Goal: Task Accomplishment & Management: Complete application form

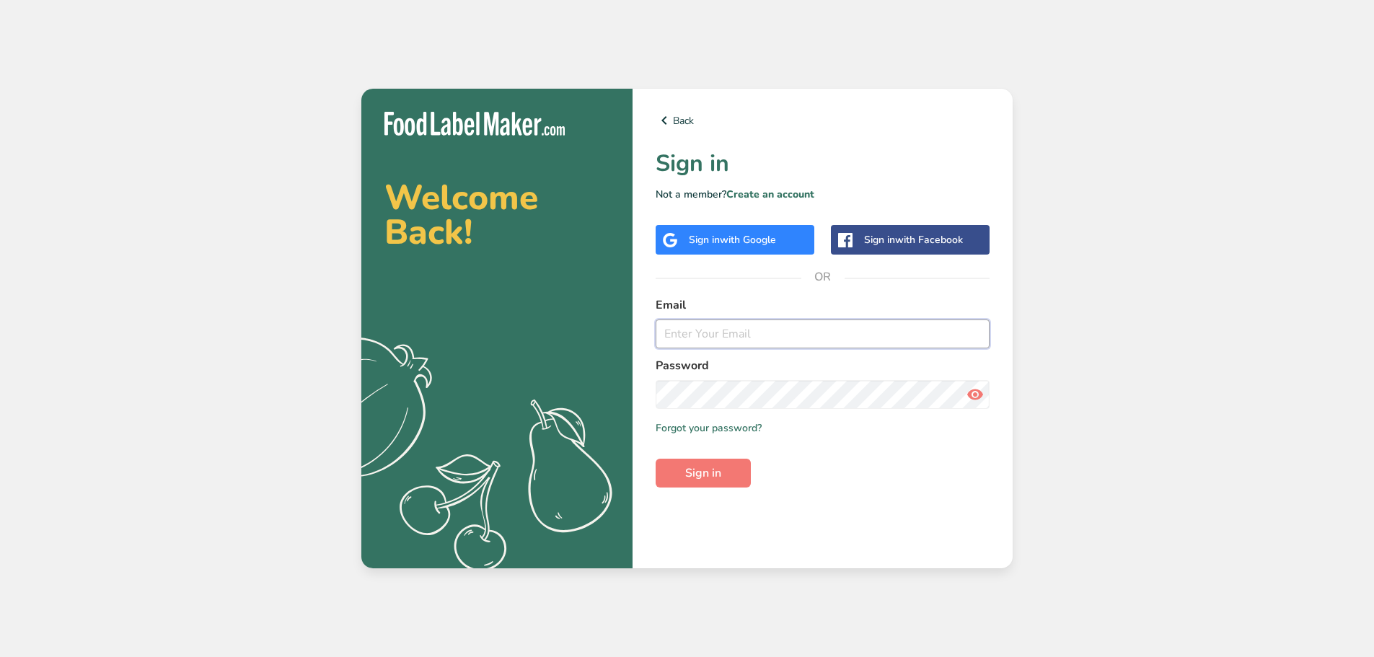
click at [743, 340] on input "email" at bounding box center [823, 334] width 334 height 29
type input "[EMAIL_ADDRESS][DOMAIN_NAME]"
click at [719, 472] on span "Sign in" at bounding box center [703, 473] width 36 height 17
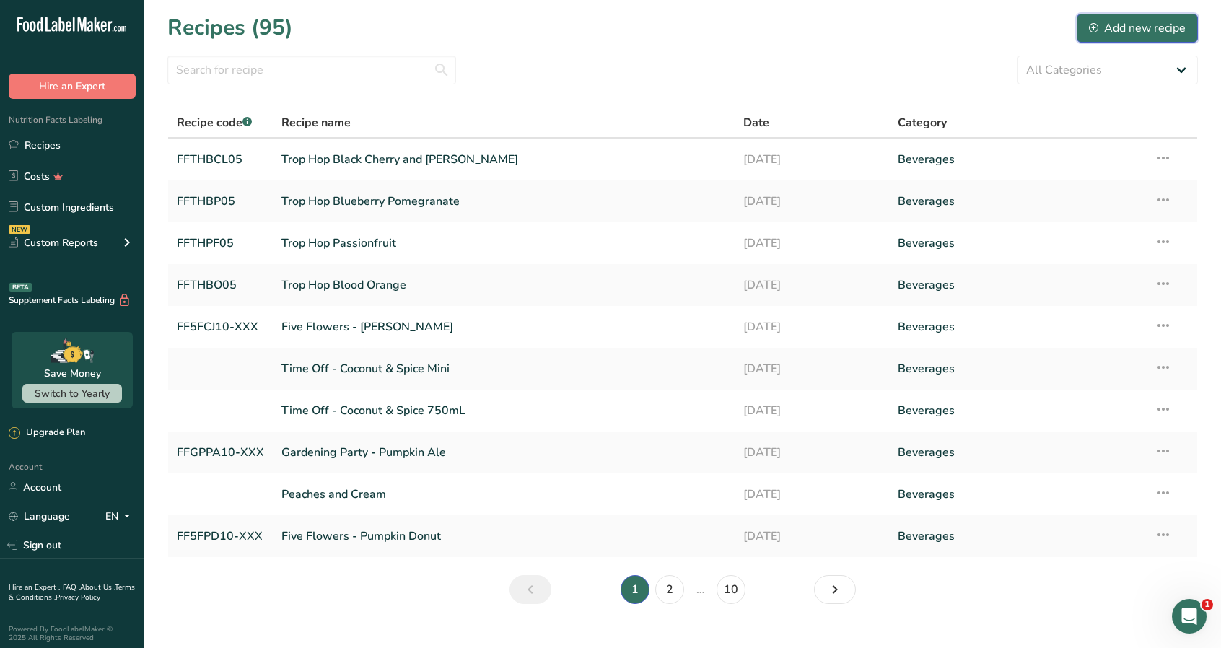
click at [1138, 27] on div "Add new recipe" at bounding box center [1137, 27] width 97 height 17
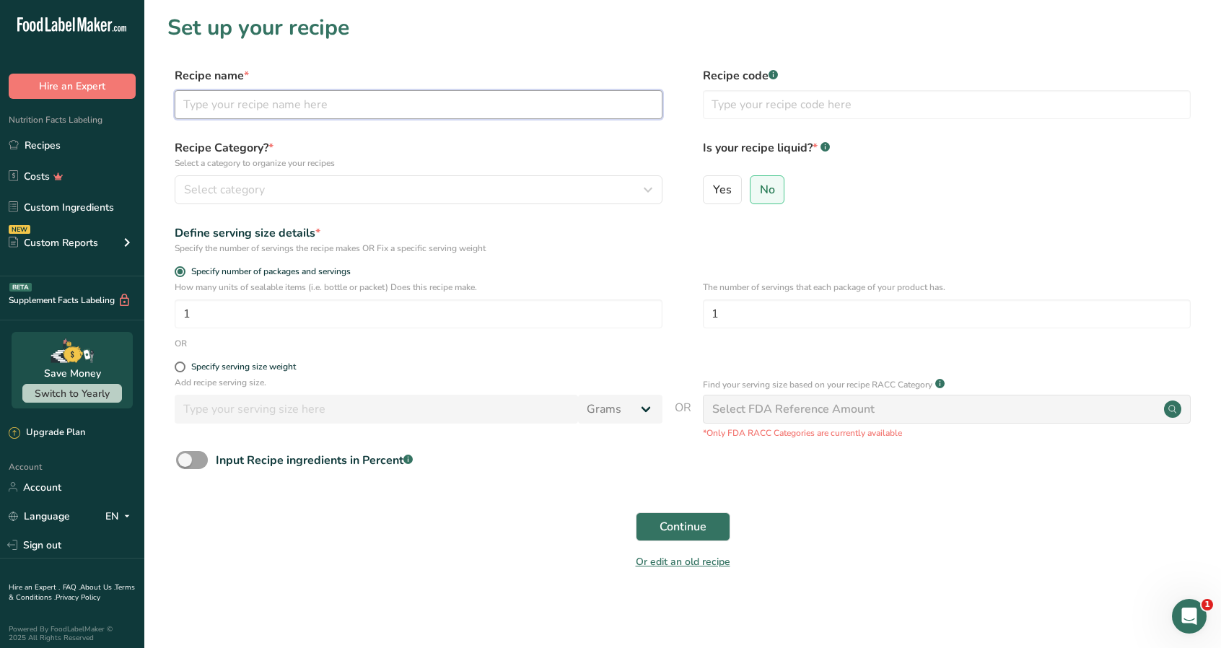
click at [232, 111] on input "text" at bounding box center [419, 104] width 488 height 29
type input "Famous Lemon Tea"
type input "FFFLT10"
click at [727, 191] on span "Yes" at bounding box center [722, 190] width 19 height 14
click at [713, 191] on input "Yes" at bounding box center [707, 189] width 9 height 9
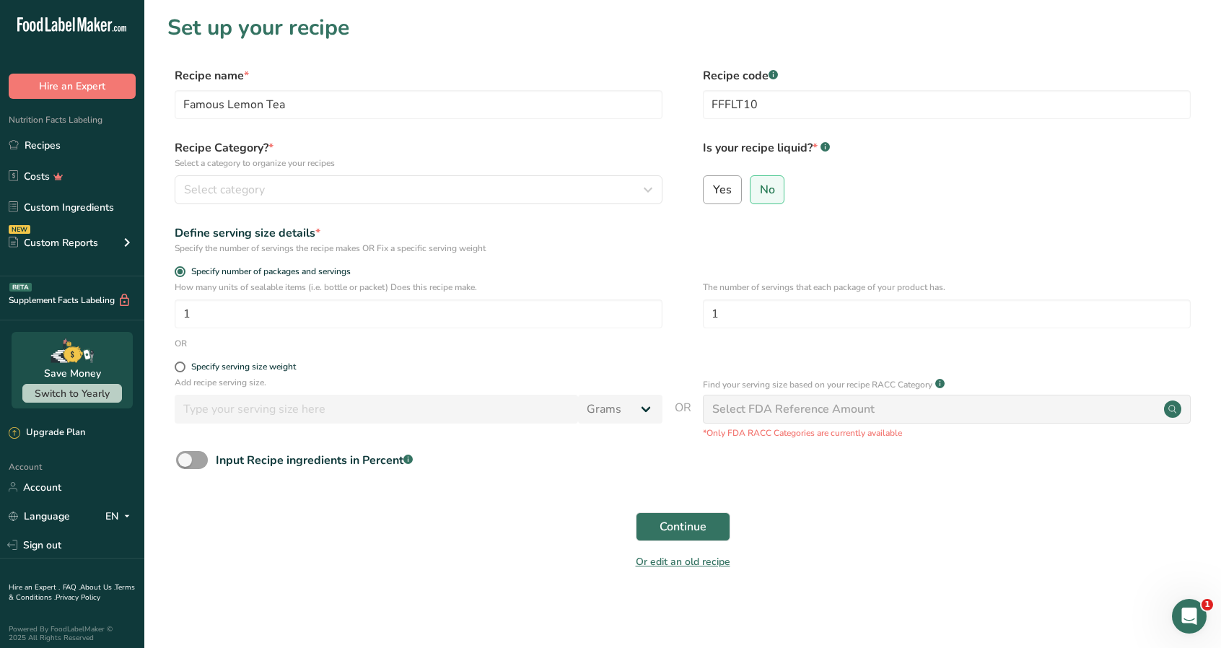
radio input "true"
radio input "false"
select select "22"
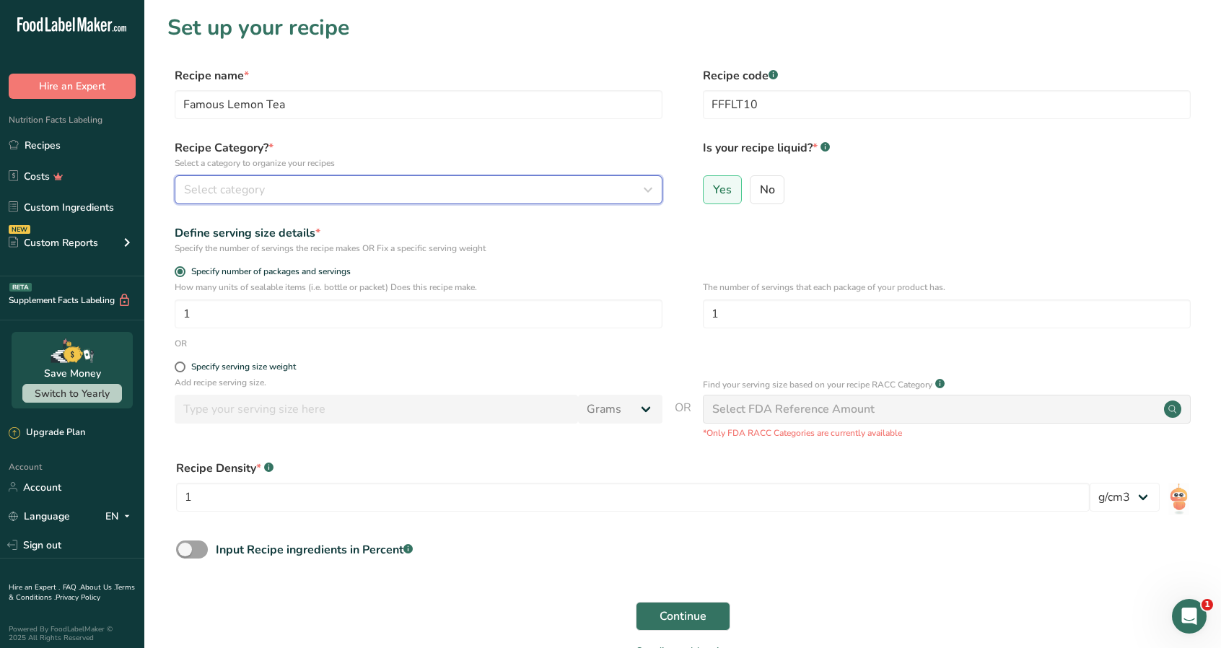
click at [652, 189] on icon "button" at bounding box center [647, 190] width 17 height 26
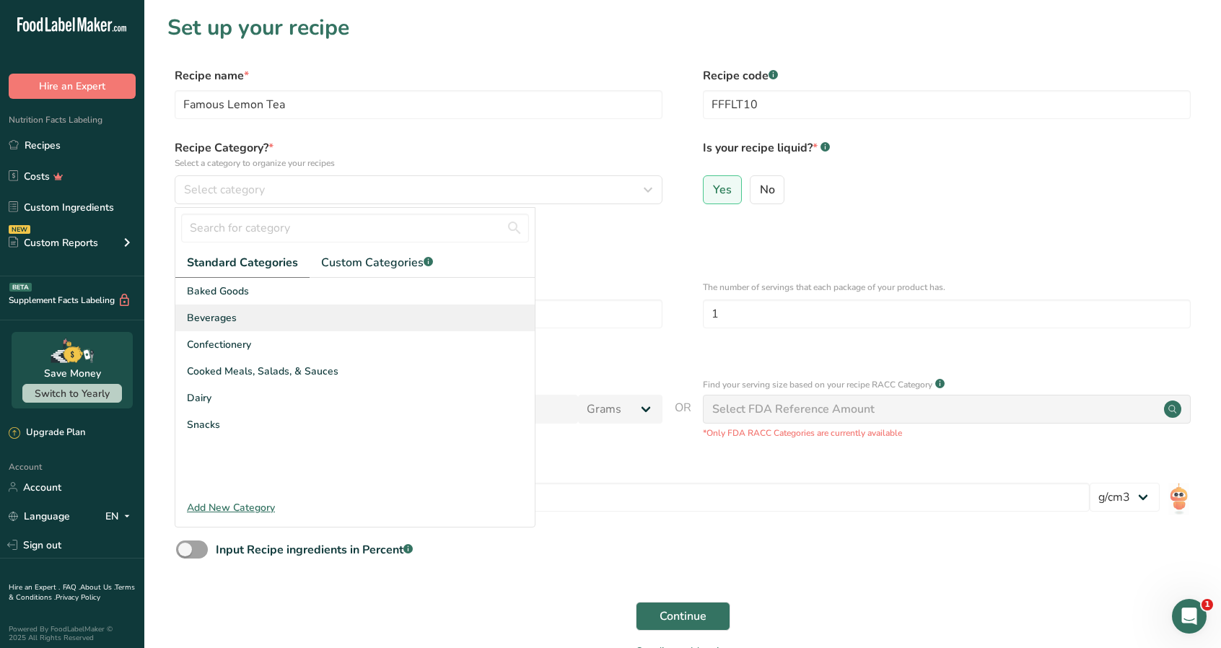
click at [263, 317] on div "Beverages" at bounding box center [354, 317] width 359 height 27
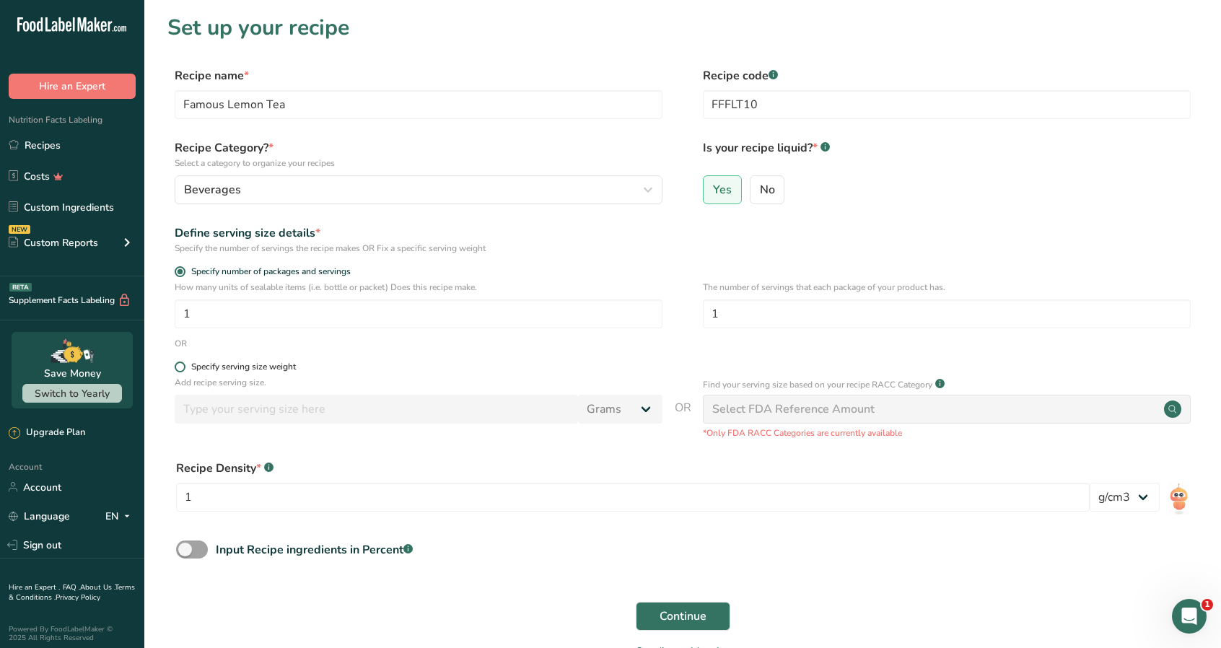
click at [180, 369] on span at bounding box center [180, 366] width 11 height 11
click at [180, 369] on input "Specify serving size weight" at bounding box center [179, 366] width 9 height 9
radio input "true"
radio input "false"
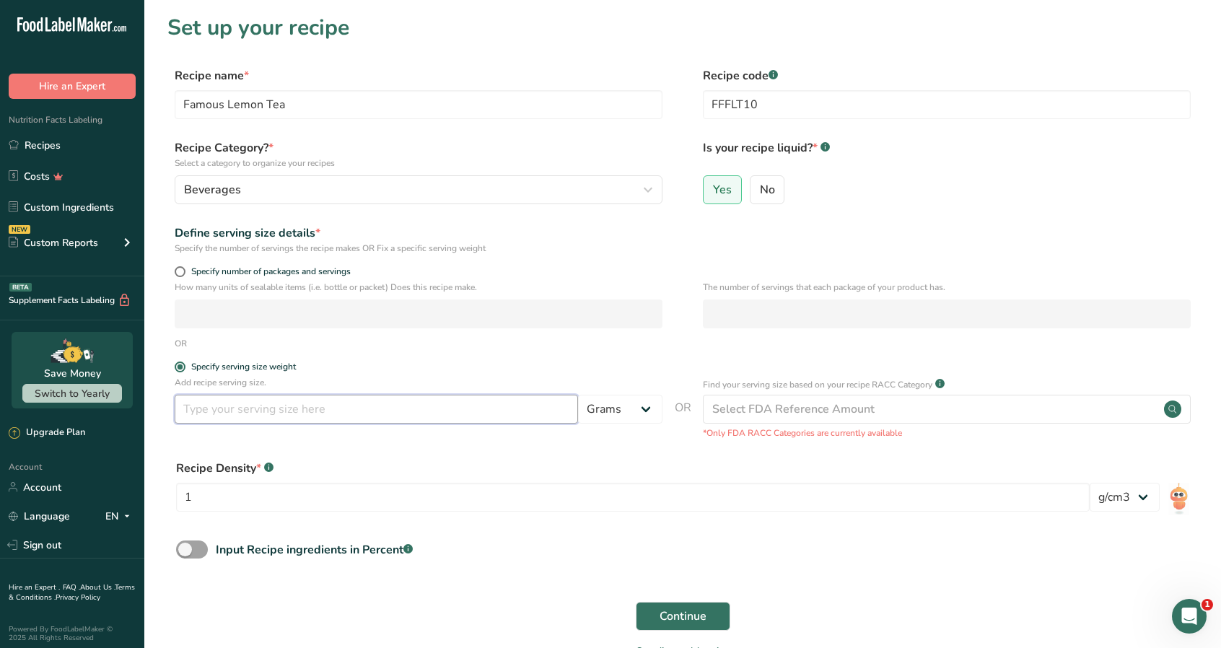
click at [227, 414] on input "number" at bounding box center [376, 409] width 403 height 29
type input "355"
click at [642, 413] on select "Grams kg mg mcg lb oz l mL fl oz tbsp tsp cup qt gallon" at bounding box center [620, 409] width 84 height 29
select select "17"
click at [578, 395] on select "Grams kg mg mcg lb oz l mL fl oz tbsp tsp cup qt gallon" at bounding box center [620, 409] width 84 height 29
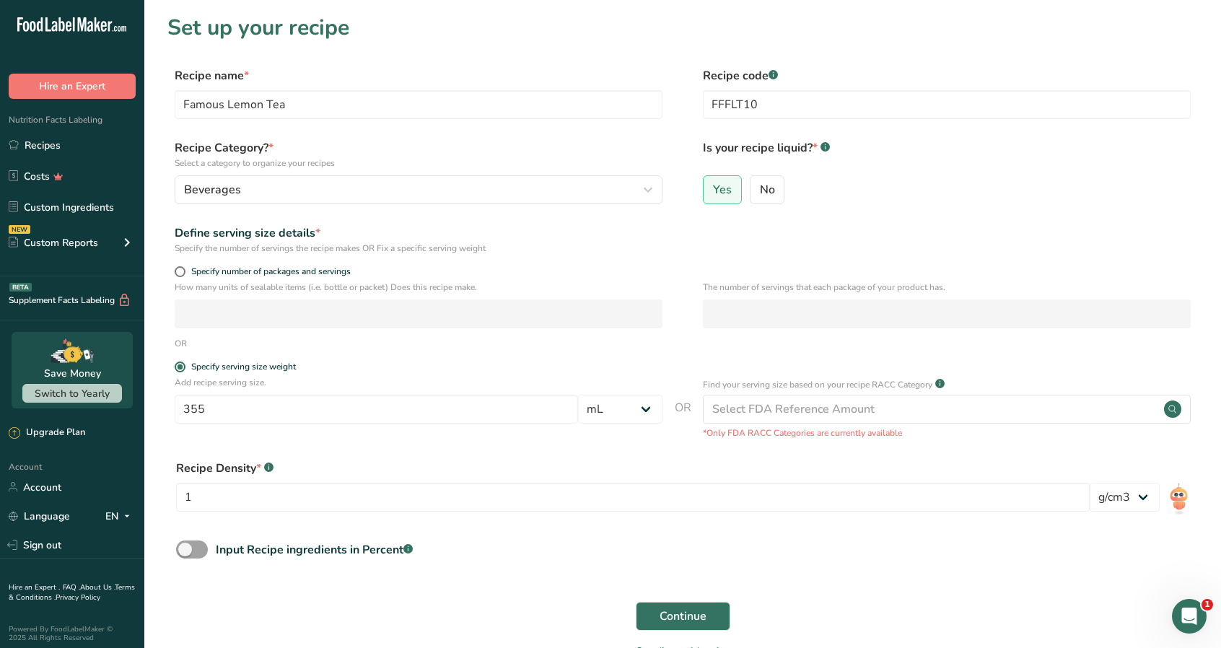
click at [463, 460] on div "Recipe Density * .a-a{fill:#347362;}.b-a{fill:#fff;} 1 lb/ft3 g/cm3" at bounding box center [682, 490] width 1030 height 78
click at [323, 504] on input "1" at bounding box center [632, 497] width 913 height 29
type input "1.01"
click at [688, 615] on span "Continue" at bounding box center [682, 616] width 47 height 17
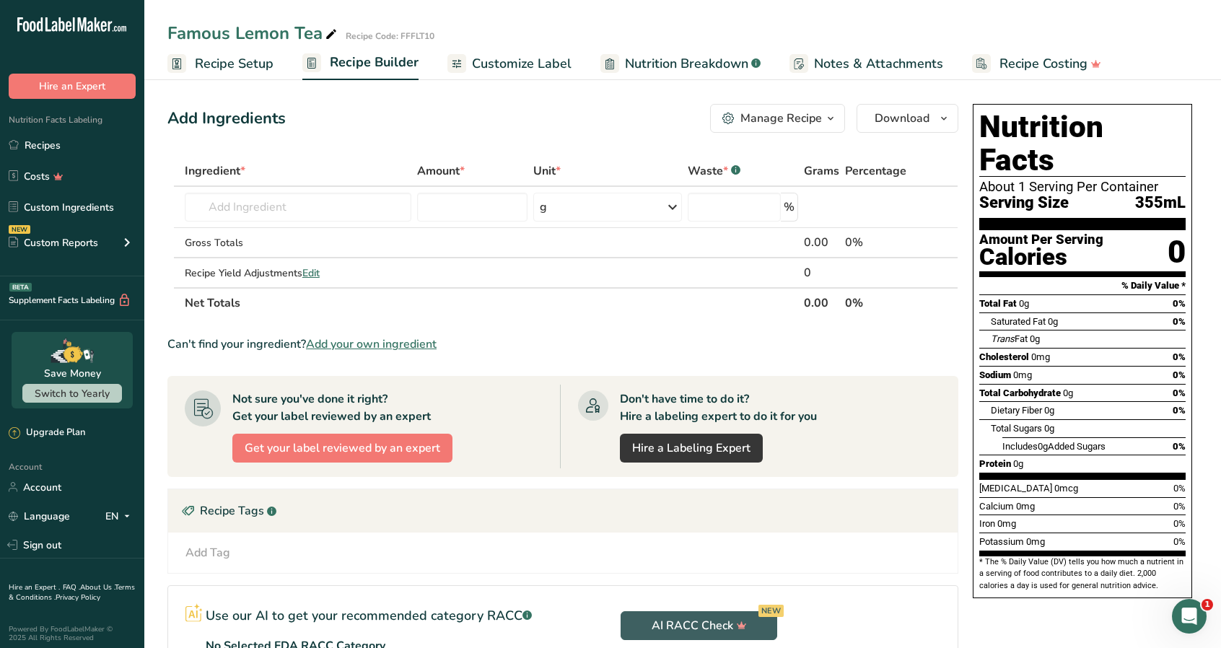
click at [538, 63] on span "Customize Label" at bounding box center [522, 63] width 100 height 19
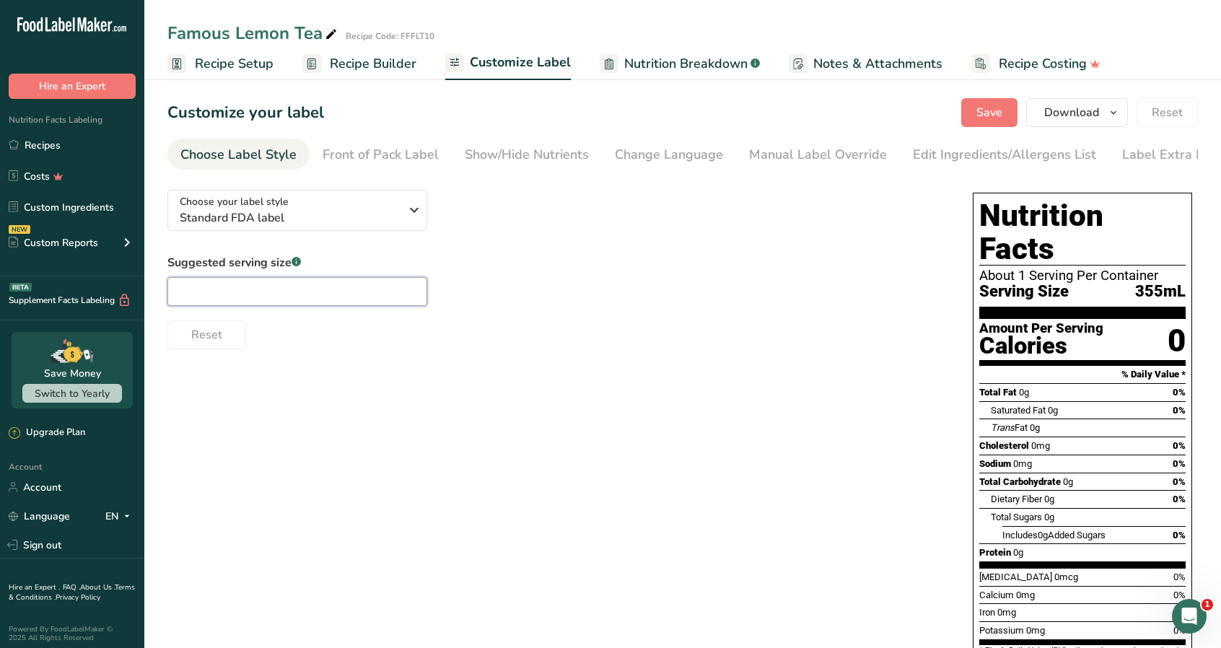
click at [218, 297] on input "text" at bounding box center [297, 291] width 260 height 29
type input "12oz"
click at [999, 114] on span "Save" at bounding box center [989, 112] width 26 height 17
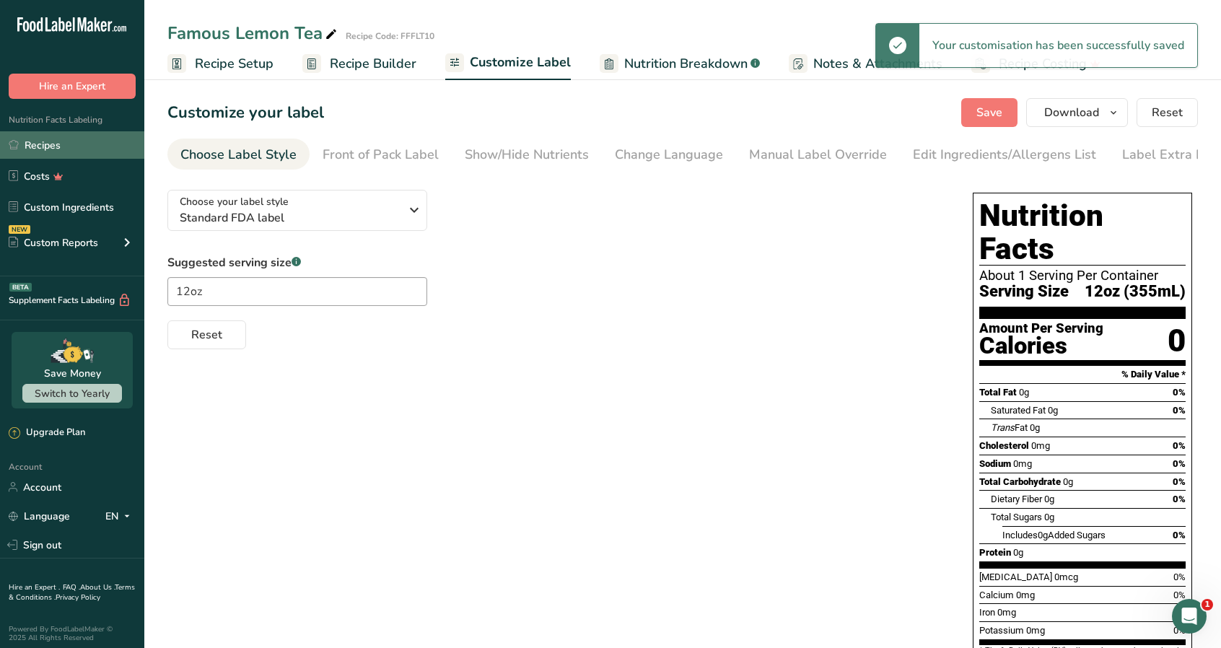
click at [59, 148] on link "Recipes" at bounding box center [72, 144] width 144 height 27
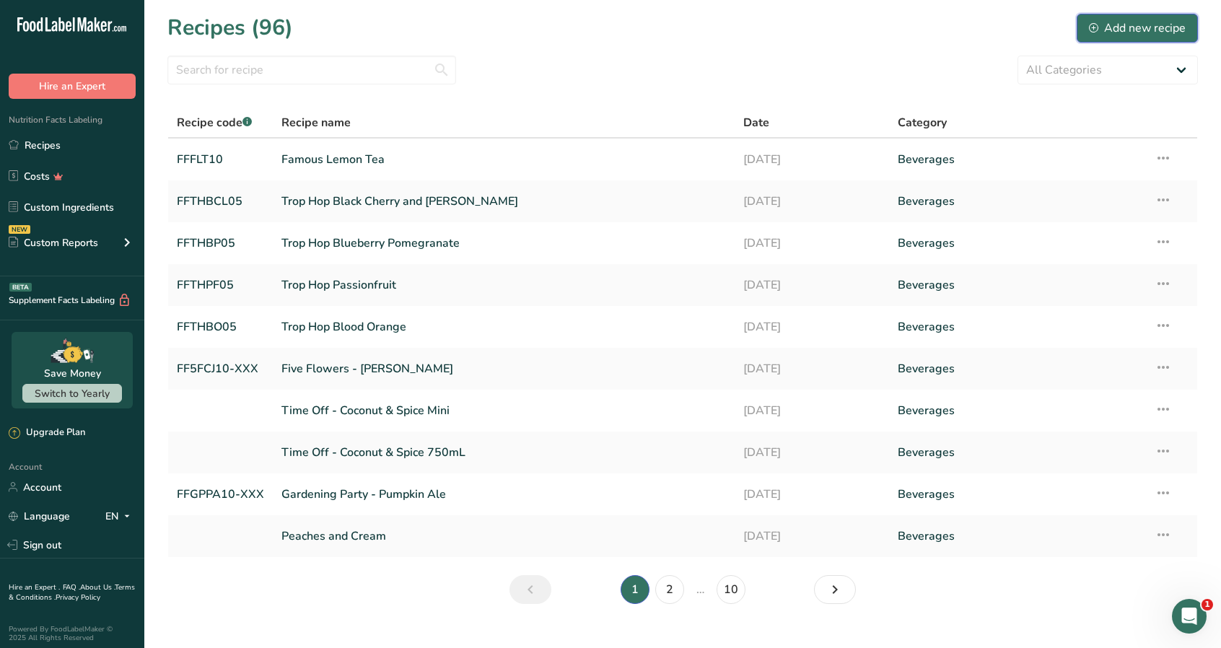
click at [1141, 30] on div "Add new recipe" at bounding box center [1137, 27] width 97 height 17
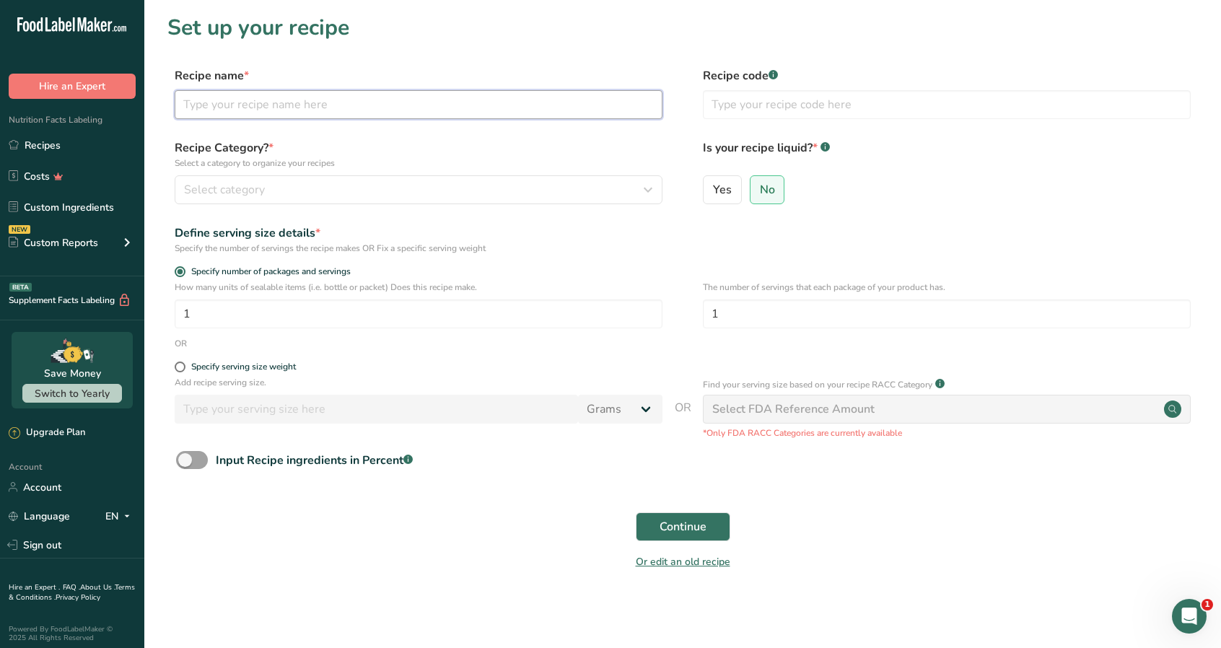
drag, startPoint x: 301, startPoint y: 108, endPoint x: 307, endPoint y: 113, distance: 8.7
click at [302, 109] on input "text" at bounding box center [419, 104] width 488 height 29
click at [255, 114] on input "text" at bounding box center [419, 104] width 488 height 29
type input "Famous Lemonade"
type input "FFFLA10"
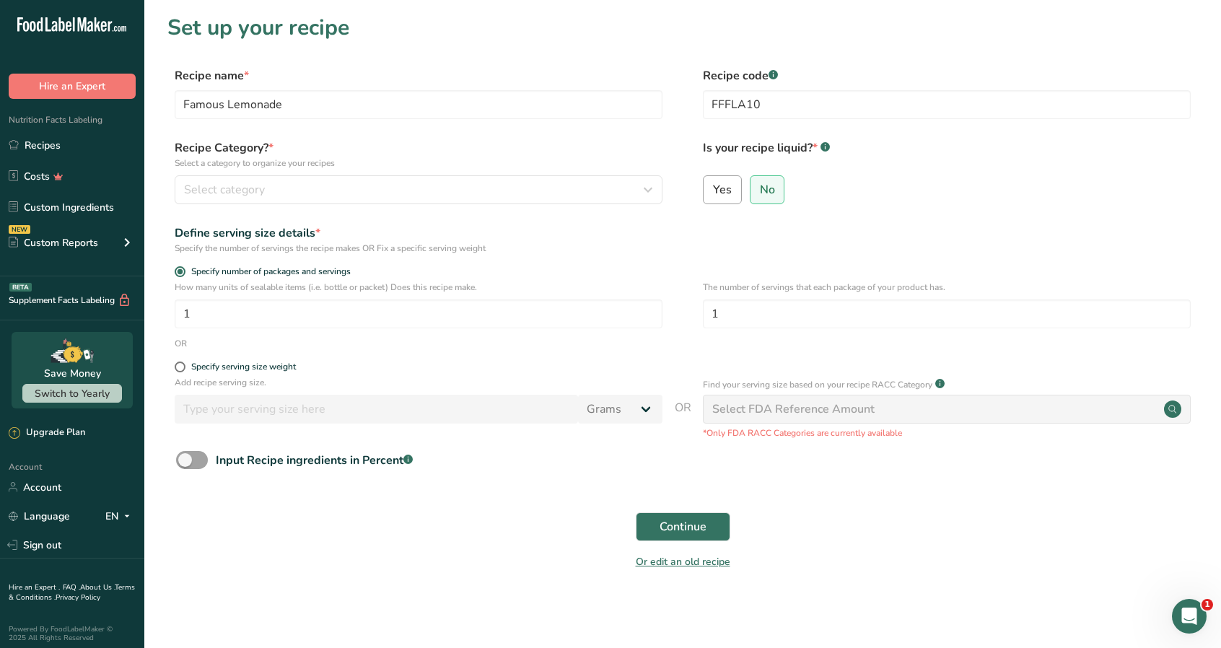
click at [727, 190] on span "Yes" at bounding box center [722, 190] width 19 height 14
click at [713, 190] on input "Yes" at bounding box center [707, 189] width 9 height 9
radio input "true"
radio input "false"
select select "22"
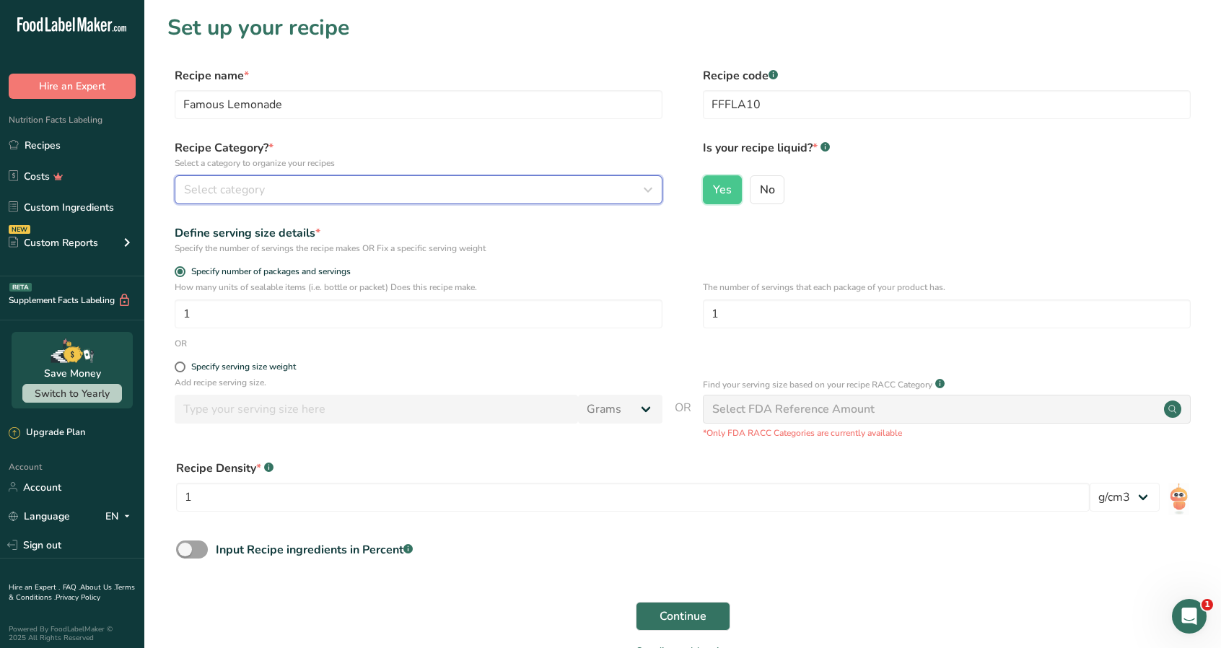
click at [268, 193] on div "Select category" at bounding box center [414, 189] width 460 height 17
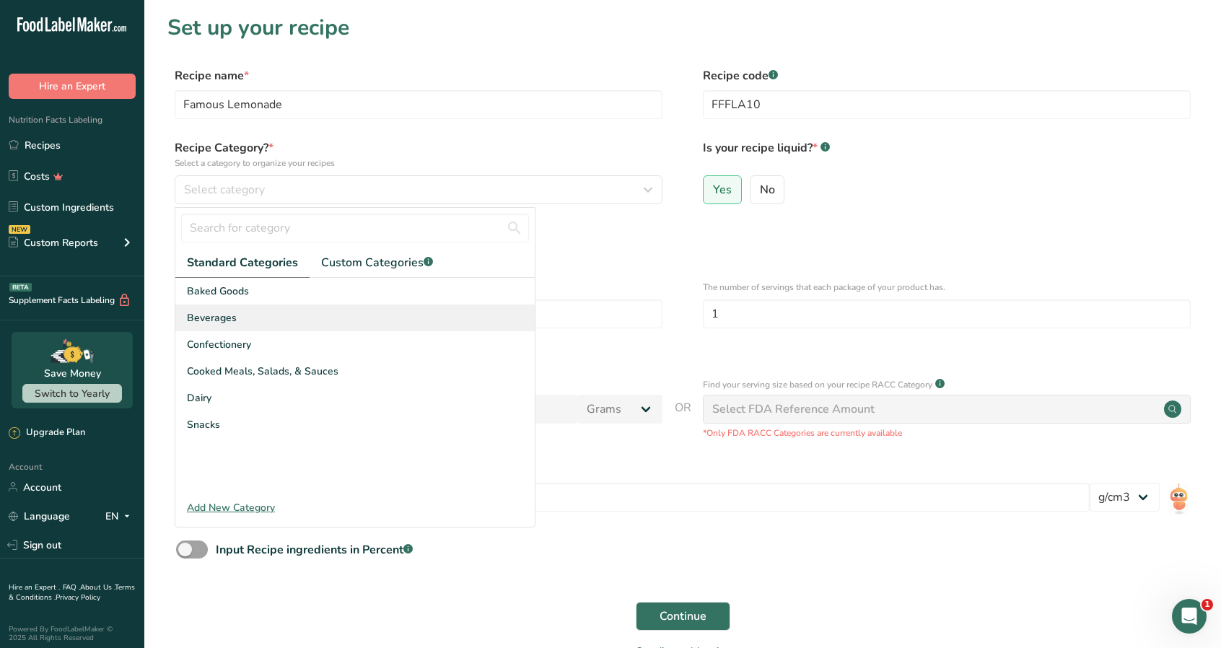
click at [273, 315] on div "Beverages" at bounding box center [354, 317] width 359 height 27
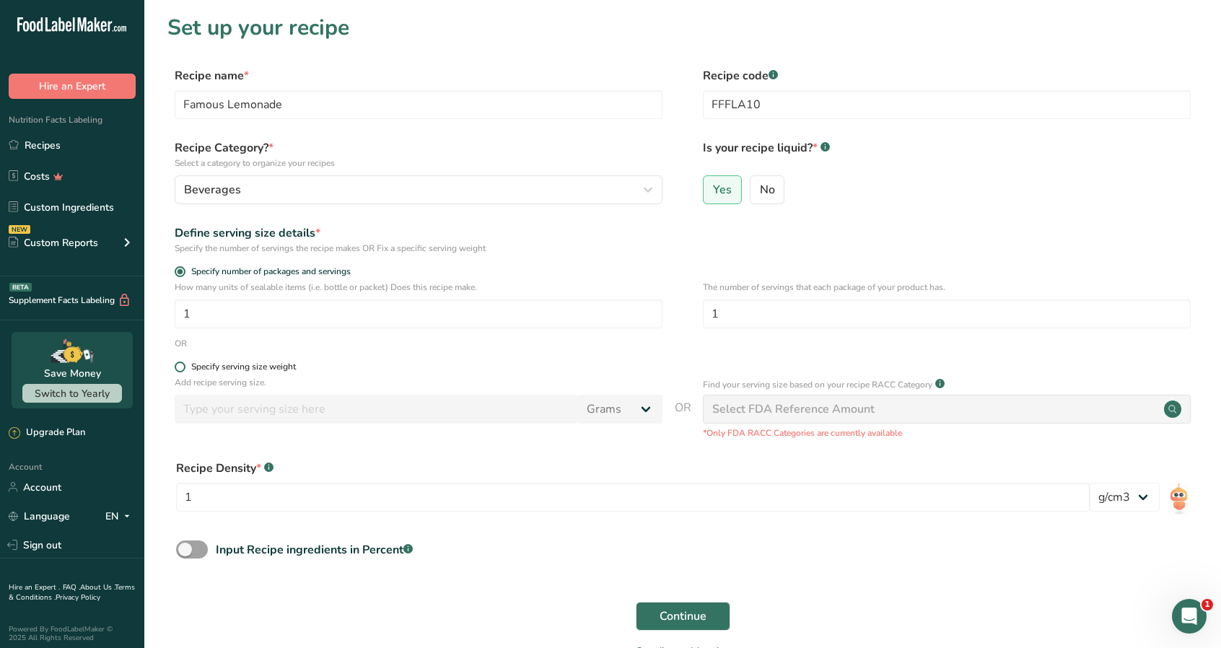
click at [183, 366] on span at bounding box center [180, 366] width 11 height 11
click at [183, 366] on input "Specify serving size weight" at bounding box center [179, 366] width 9 height 9
radio input "true"
radio input "false"
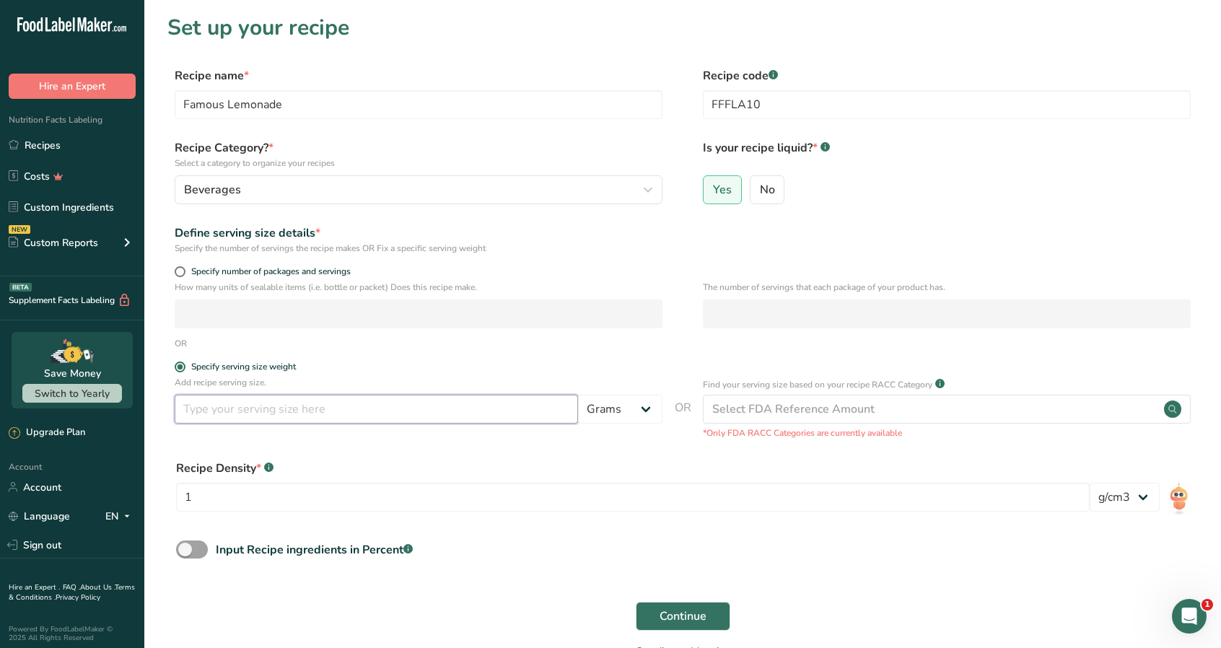
click at [228, 408] on input "number" at bounding box center [376, 409] width 403 height 29
type input "355"
click at [649, 406] on select "Grams kg mg mcg lb oz l mL fl oz tbsp tsp cup qt gallon" at bounding box center [620, 409] width 84 height 29
select select "17"
click at [578, 395] on select "Grams kg mg mcg lb oz l mL fl oz tbsp tsp cup qt gallon" at bounding box center [620, 409] width 84 height 29
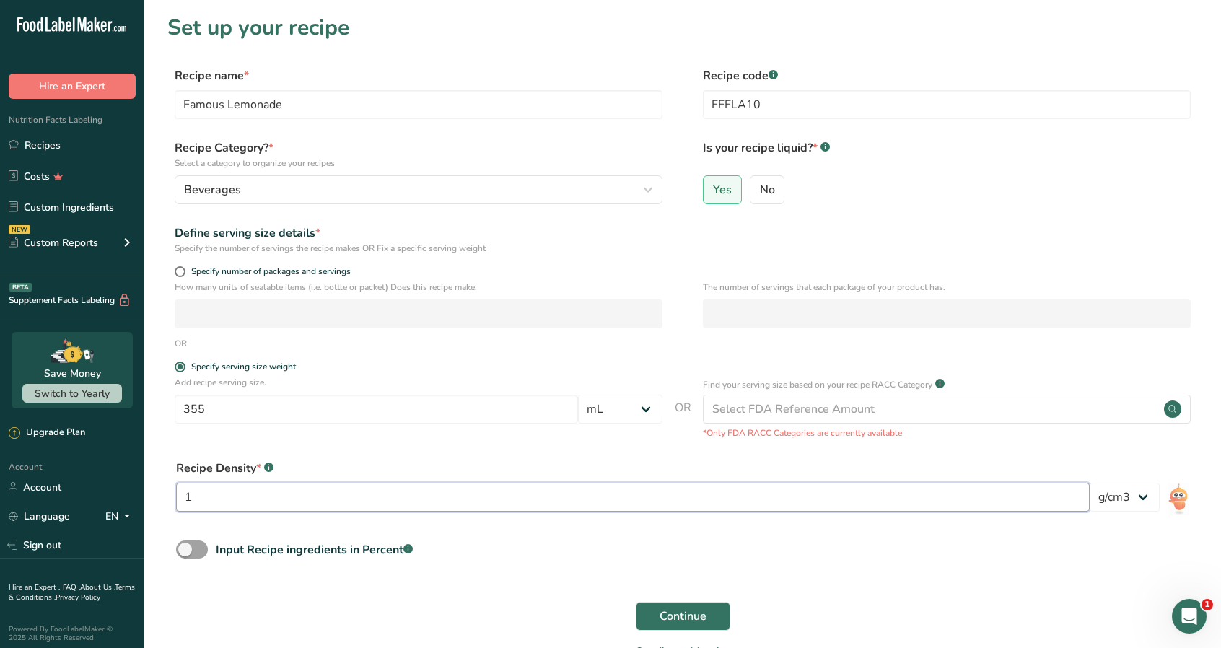
click at [276, 501] on input "1" at bounding box center [632, 497] width 913 height 29
type input "1.01"
click at [689, 611] on span "Continue" at bounding box center [682, 616] width 47 height 17
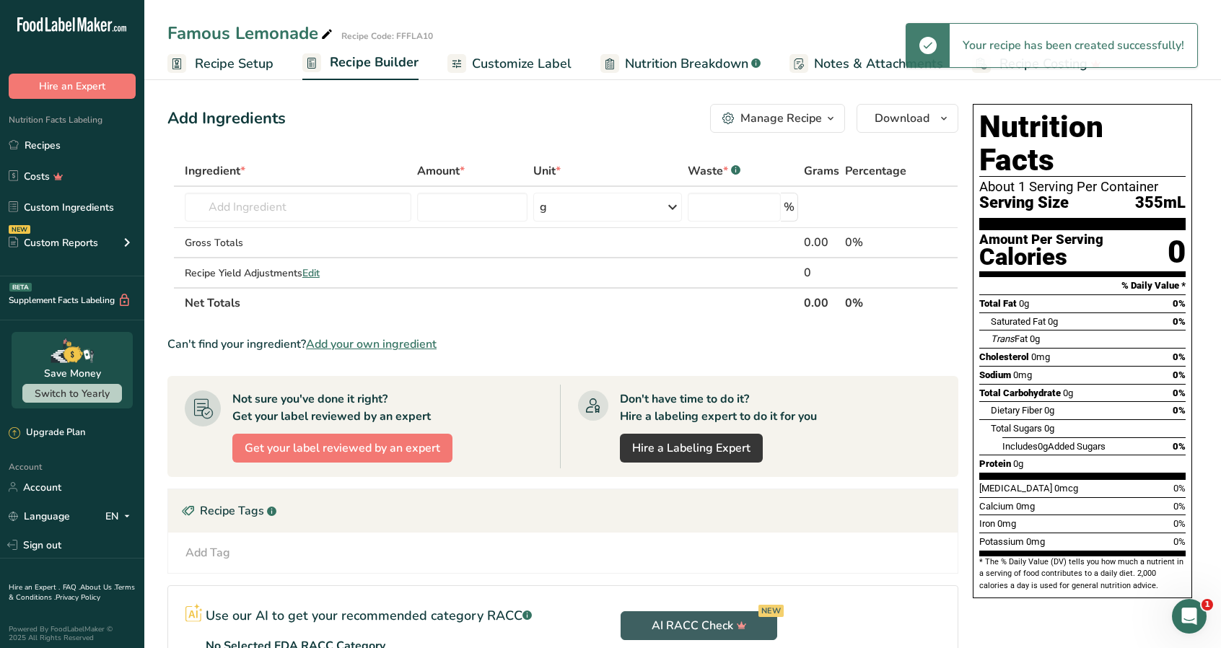
click at [529, 64] on span "Customize Label" at bounding box center [522, 63] width 100 height 19
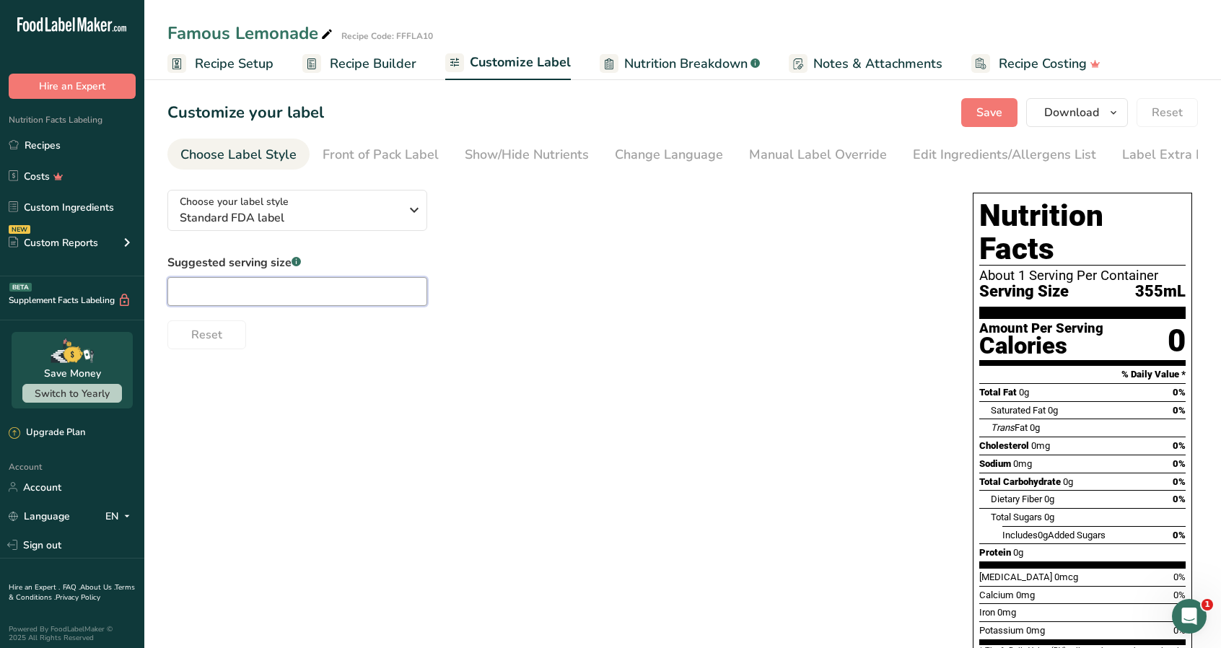
click at [236, 295] on input "text" at bounding box center [297, 291] width 260 height 29
type input "12oz"
click at [750, 375] on div "Choose your label style Standard FDA label USA (FDA) Standard FDA label Tabular…" at bounding box center [682, 439] width 1030 height 523
click at [997, 107] on span "Save" at bounding box center [989, 112] width 26 height 17
click at [51, 145] on link "Recipes" at bounding box center [72, 144] width 144 height 27
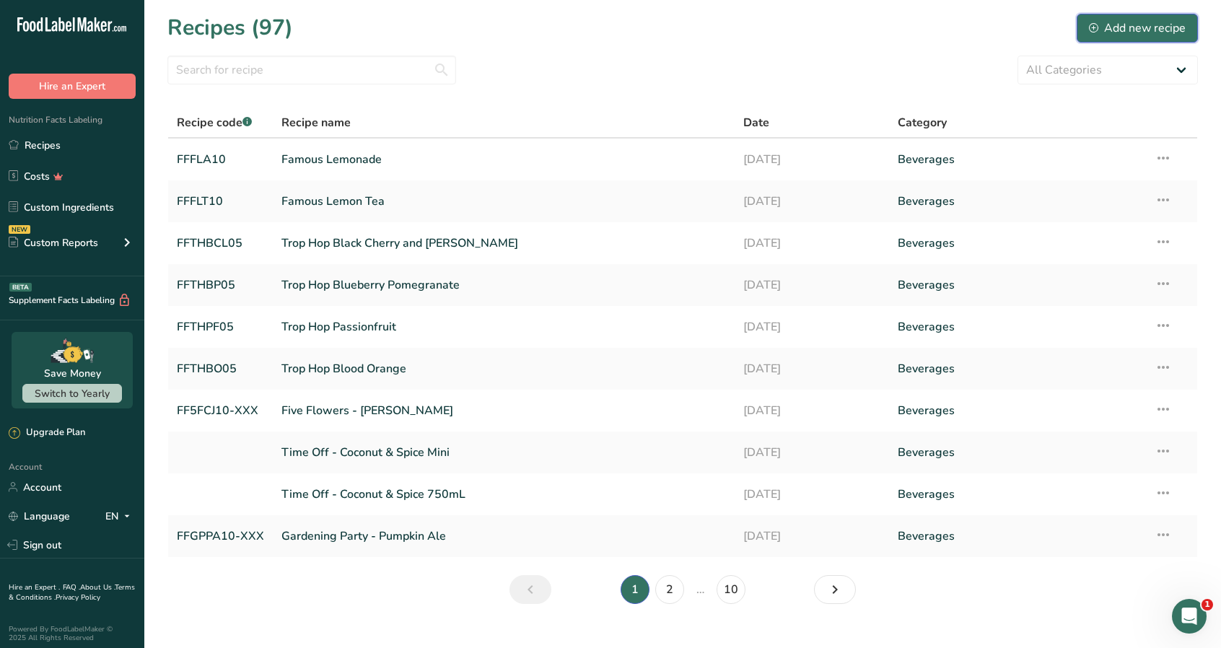
click at [1139, 30] on div "Add new recipe" at bounding box center [1137, 27] width 97 height 17
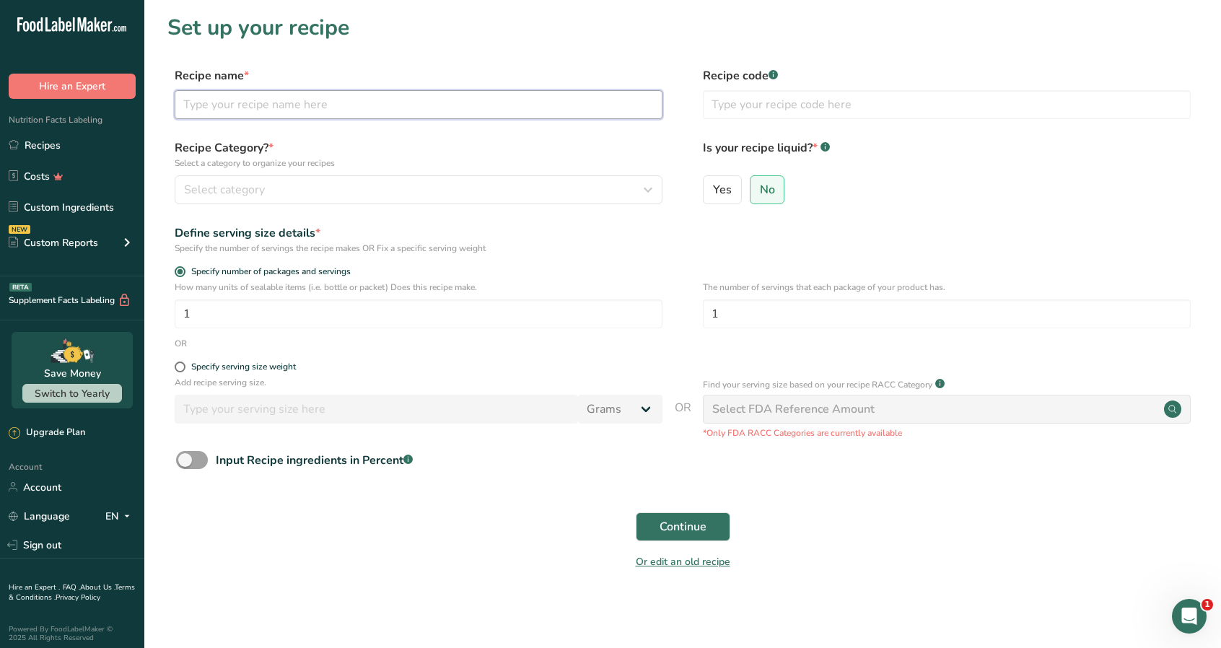
click at [297, 108] on input "text" at bounding box center [419, 104] width 488 height 29
type input "Famous Mixed [PERSON_NAME]"
type input "FFFMBL10"
click at [720, 191] on span "Yes" at bounding box center [722, 190] width 19 height 14
click at [713, 191] on input "Yes" at bounding box center [707, 189] width 9 height 9
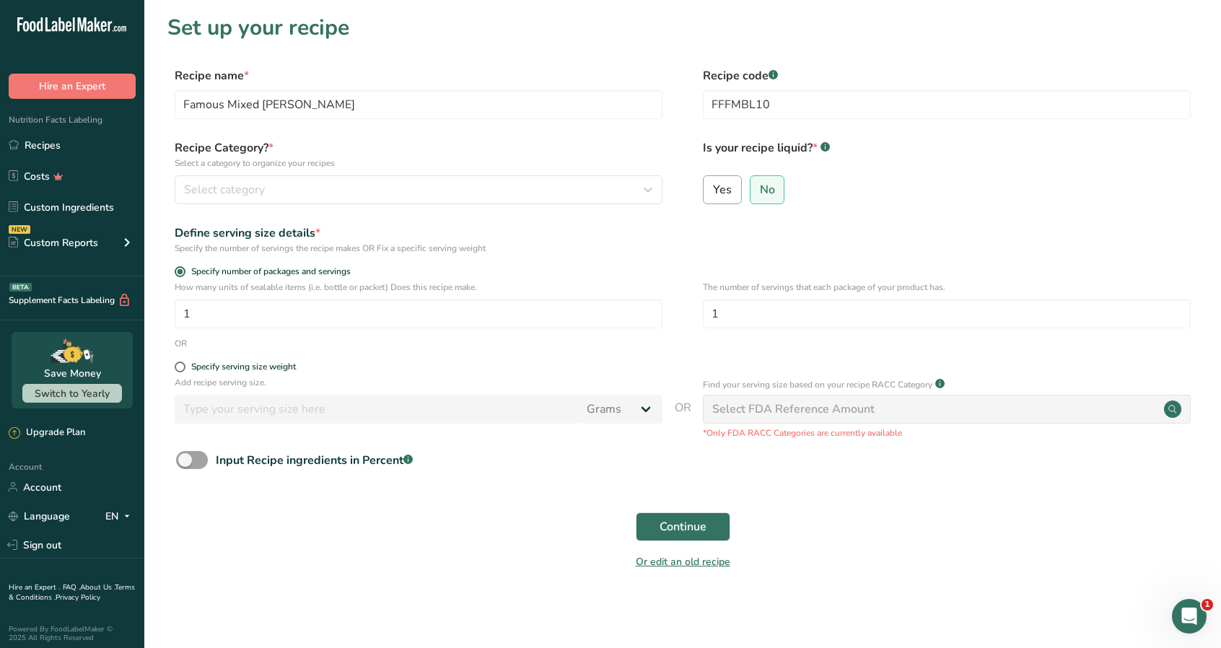
radio input "true"
radio input "false"
select select "22"
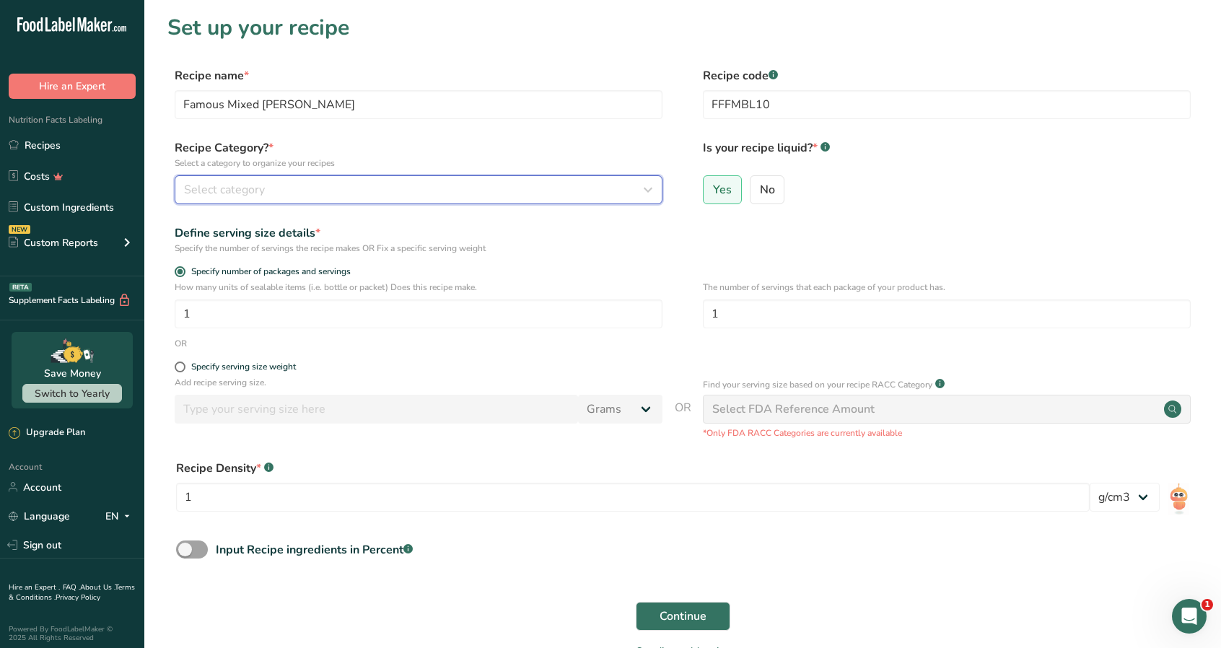
click at [552, 193] on div "Select category" at bounding box center [414, 189] width 460 height 17
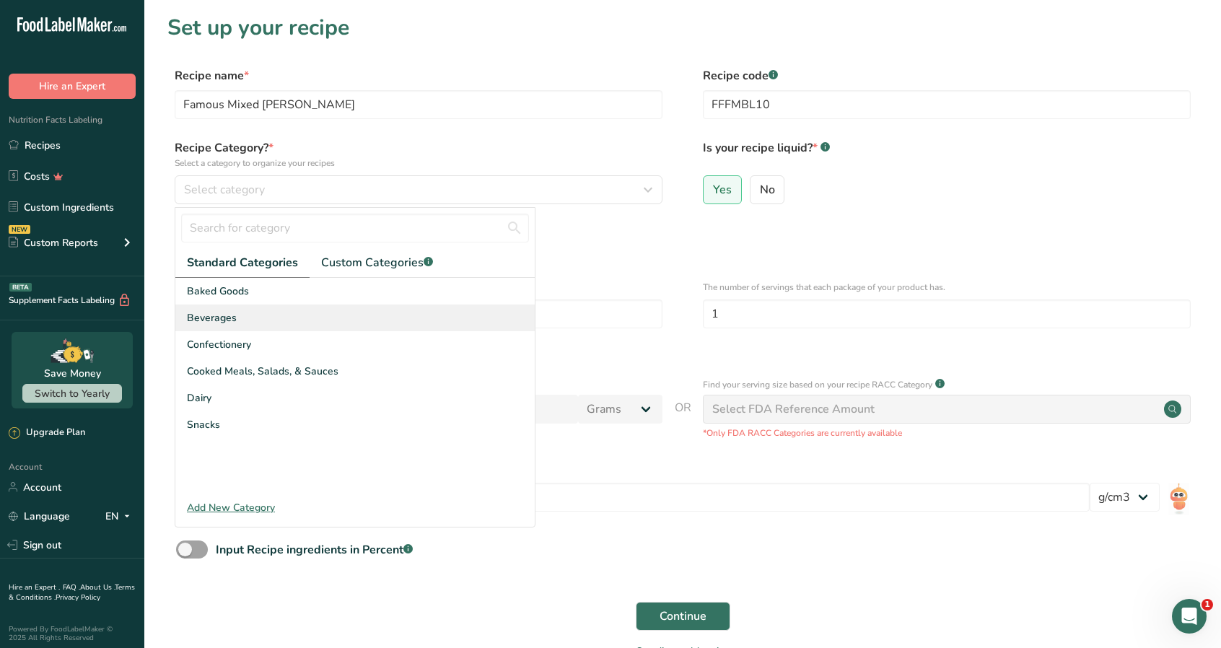
click at [282, 316] on div "Beverages" at bounding box center [354, 317] width 359 height 27
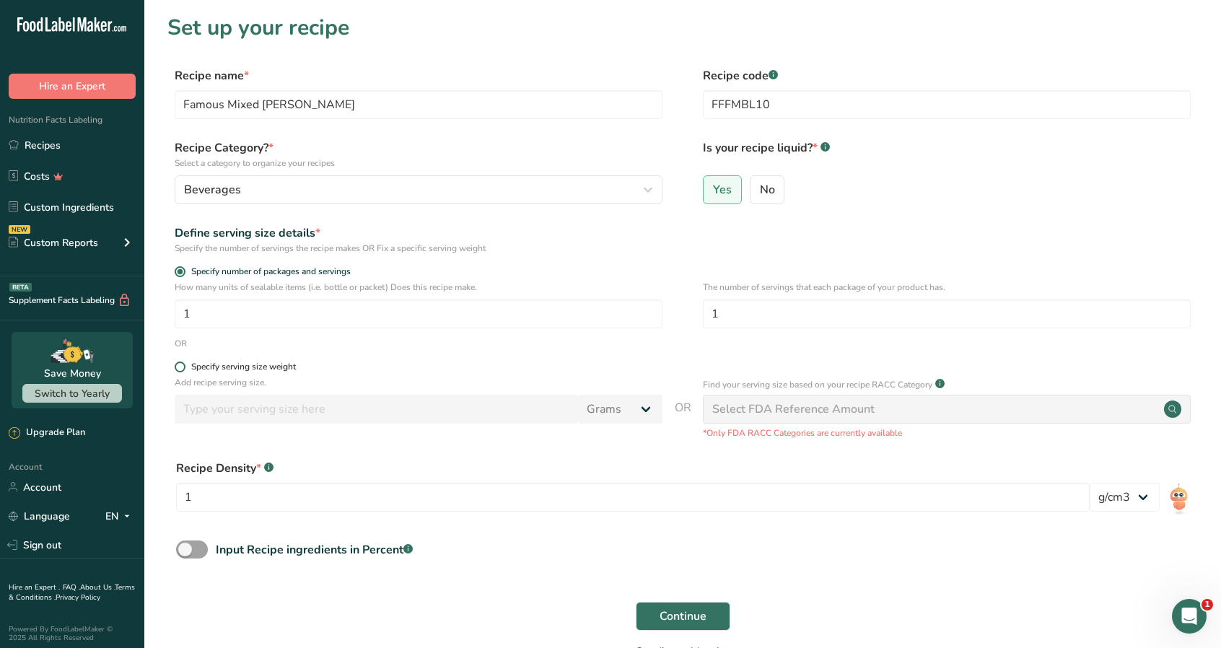
click at [182, 366] on span at bounding box center [180, 366] width 11 height 11
click at [182, 366] on input "Specify serving size weight" at bounding box center [179, 366] width 9 height 9
radio input "true"
radio input "false"
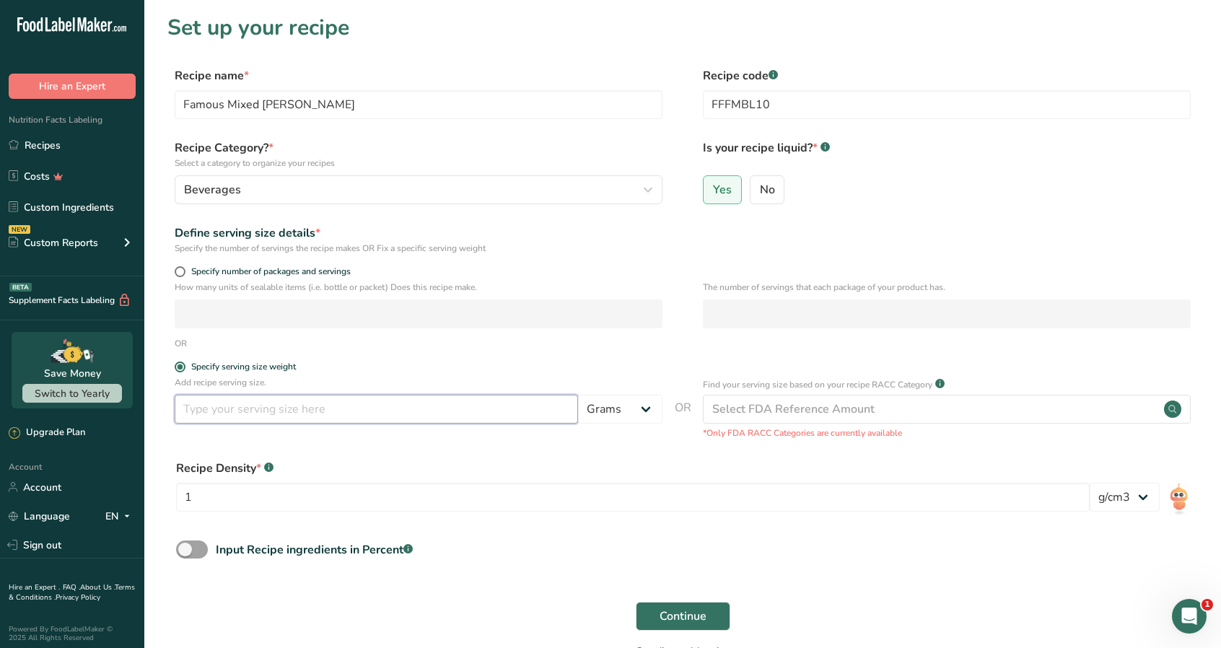
click at [232, 413] on input "number" at bounding box center [376, 409] width 403 height 29
type input "355"
click at [647, 408] on select "Grams kg mg mcg lb oz l mL fl oz tbsp tsp cup qt gallon" at bounding box center [620, 409] width 84 height 29
select select "17"
click at [578, 395] on select "Grams kg mg mcg lb oz l mL fl oz tbsp tsp cup qt gallon" at bounding box center [620, 409] width 84 height 29
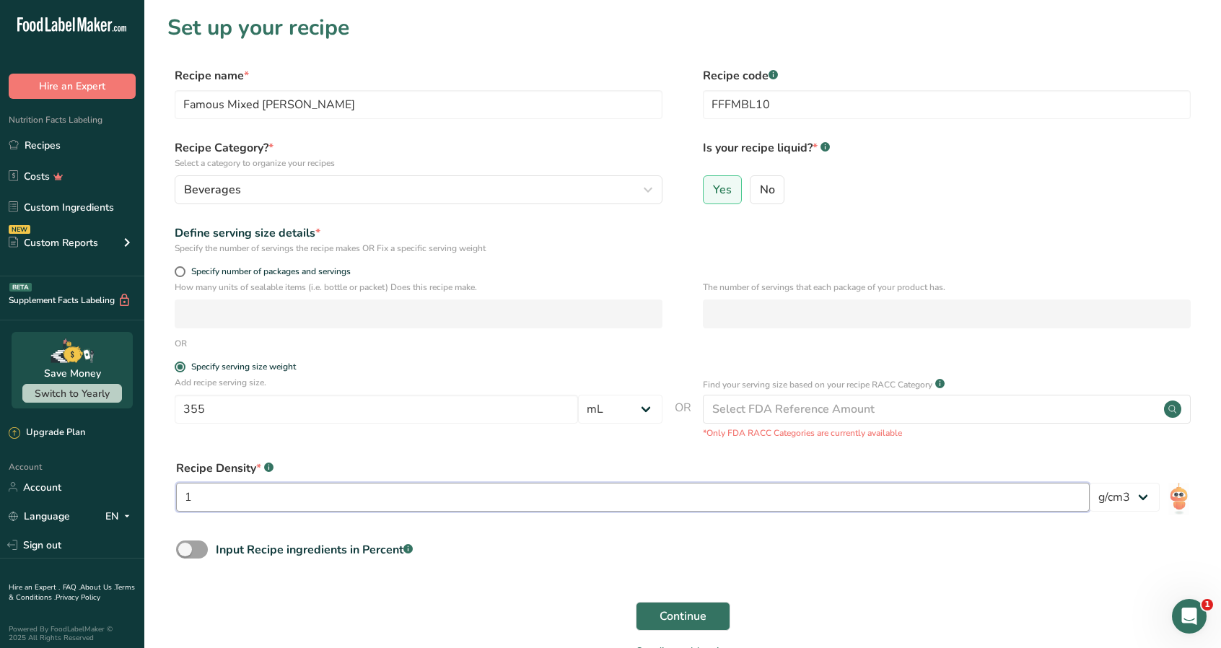
click at [374, 508] on input "1" at bounding box center [632, 497] width 913 height 29
type input "1.01"
click at [701, 621] on span "Continue" at bounding box center [682, 616] width 47 height 17
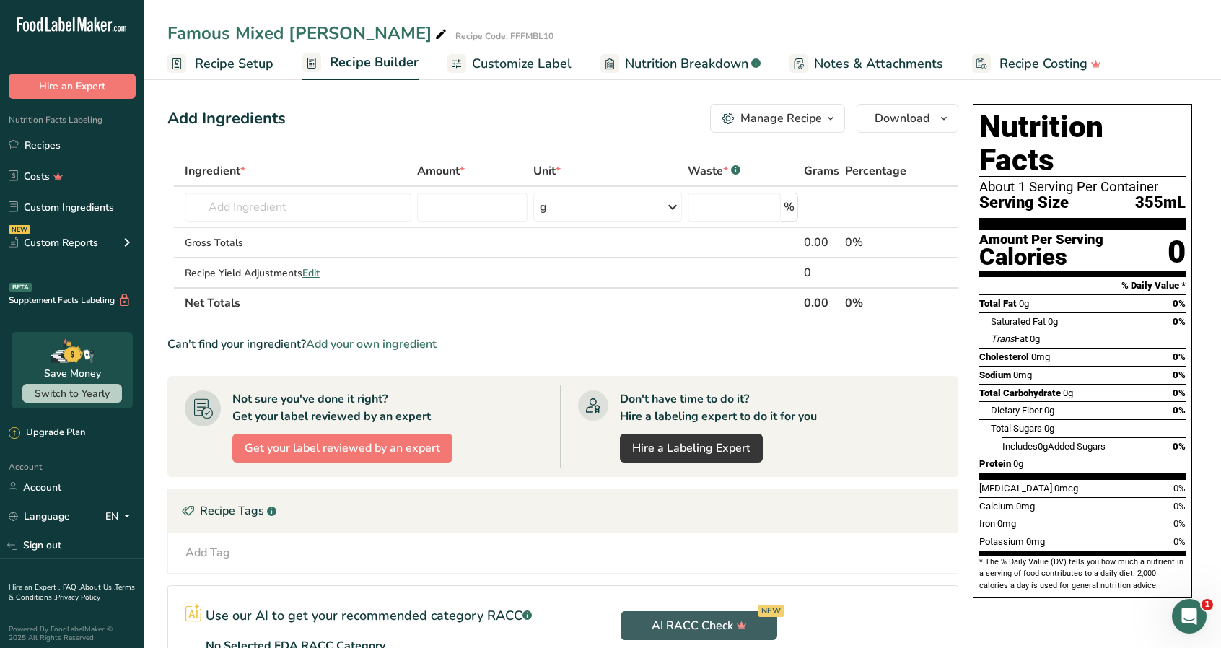
click at [540, 57] on span "Customize Label" at bounding box center [522, 63] width 100 height 19
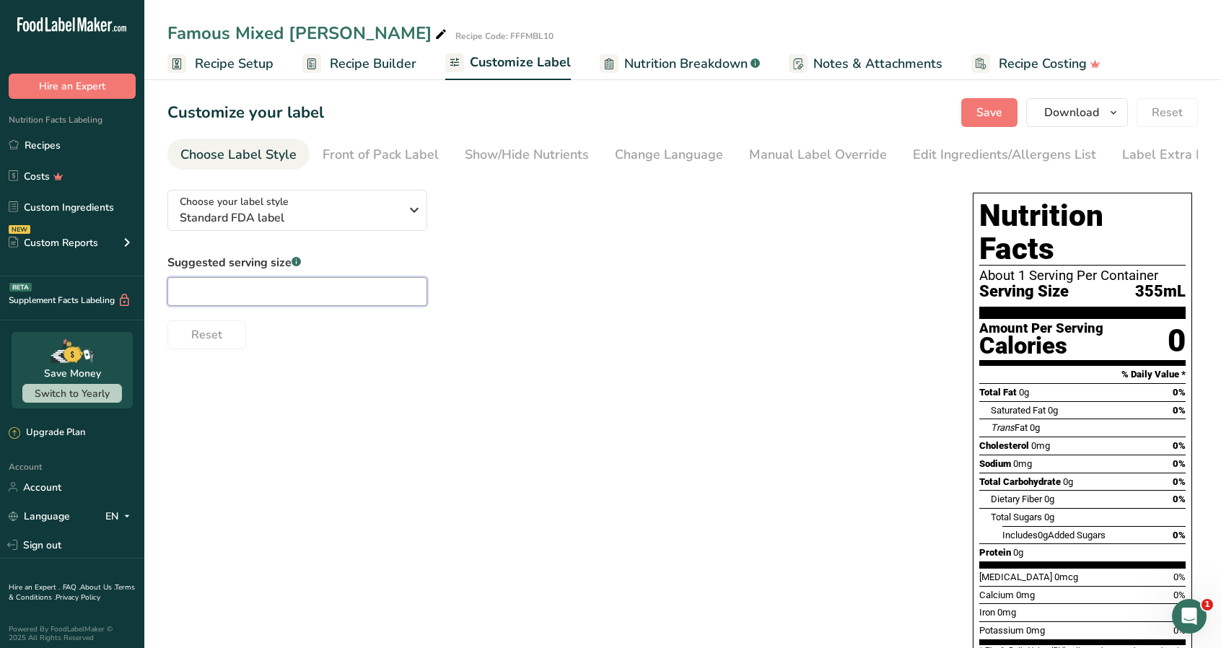
click at [237, 285] on input "text" at bounding box center [297, 291] width 260 height 29
type input "12oz"
click at [993, 105] on button "Save" at bounding box center [989, 112] width 56 height 29
click at [998, 114] on span "Save" at bounding box center [989, 112] width 26 height 17
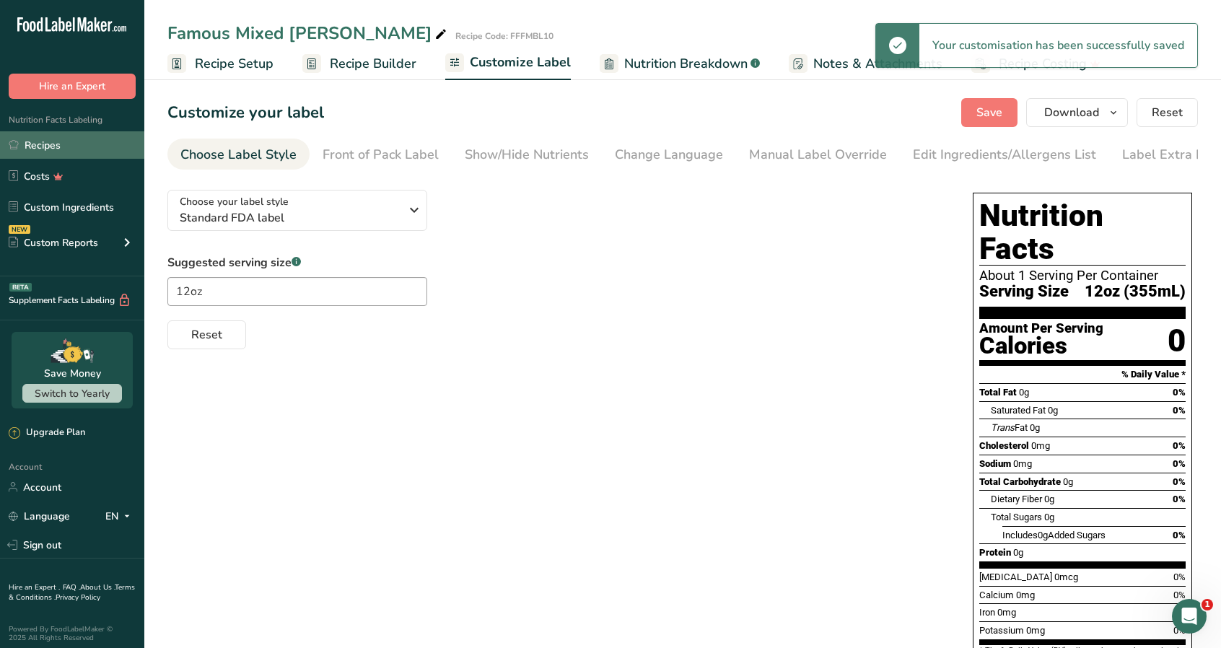
click at [58, 145] on link "Recipes" at bounding box center [72, 144] width 144 height 27
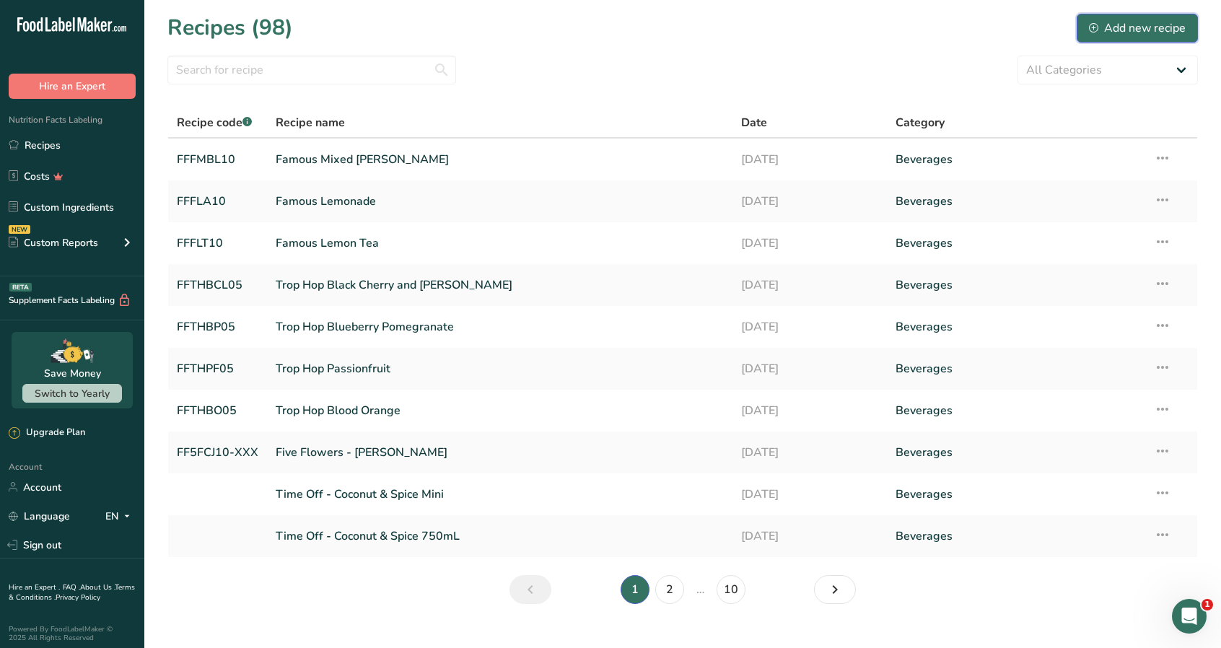
click at [1138, 25] on div "Add new recipe" at bounding box center [1137, 27] width 97 height 17
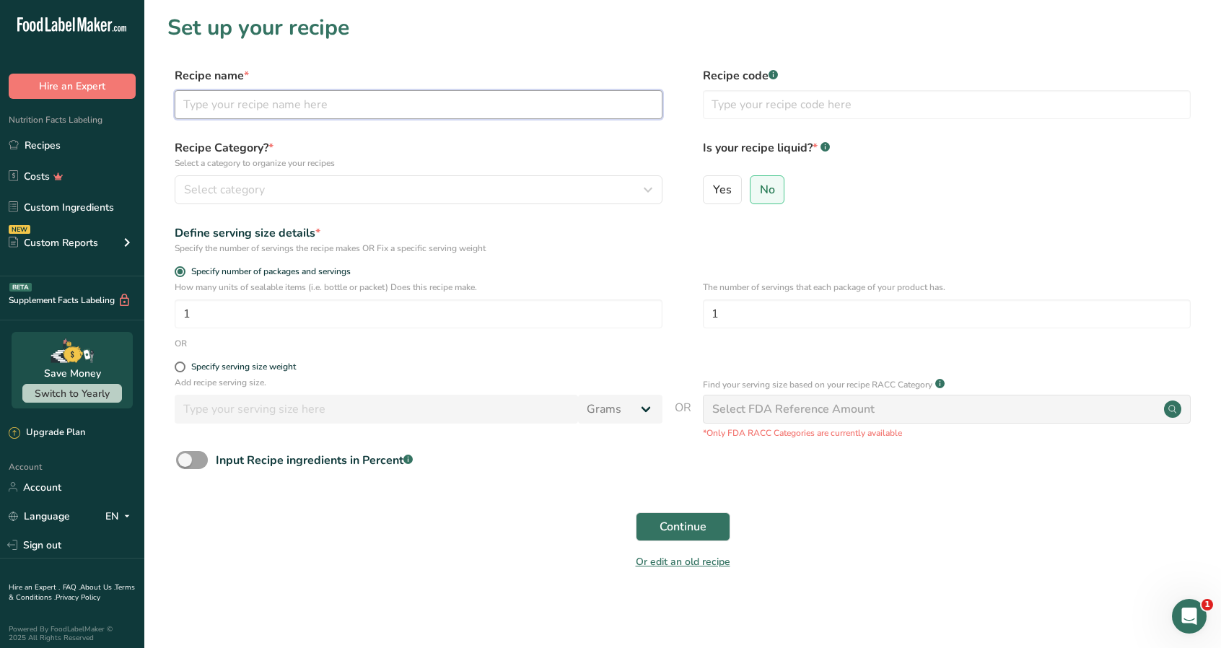
click at [294, 105] on input "text" at bounding box center [419, 104] width 488 height 29
type input "Famous Raspberry Tea"
type input "FFFRT10"
click at [727, 196] on span "Yes" at bounding box center [722, 190] width 19 height 14
click at [713, 194] on input "Yes" at bounding box center [707, 189] width 9 height 9
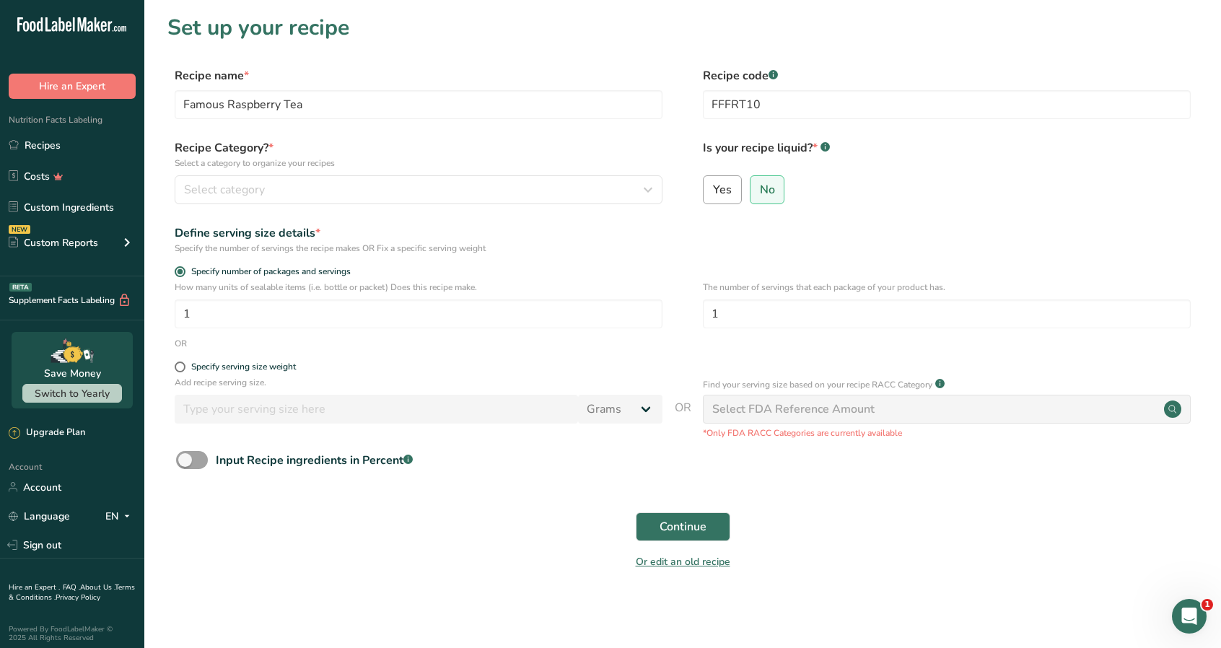
radio input "true"
radio input "false"
select select "22"
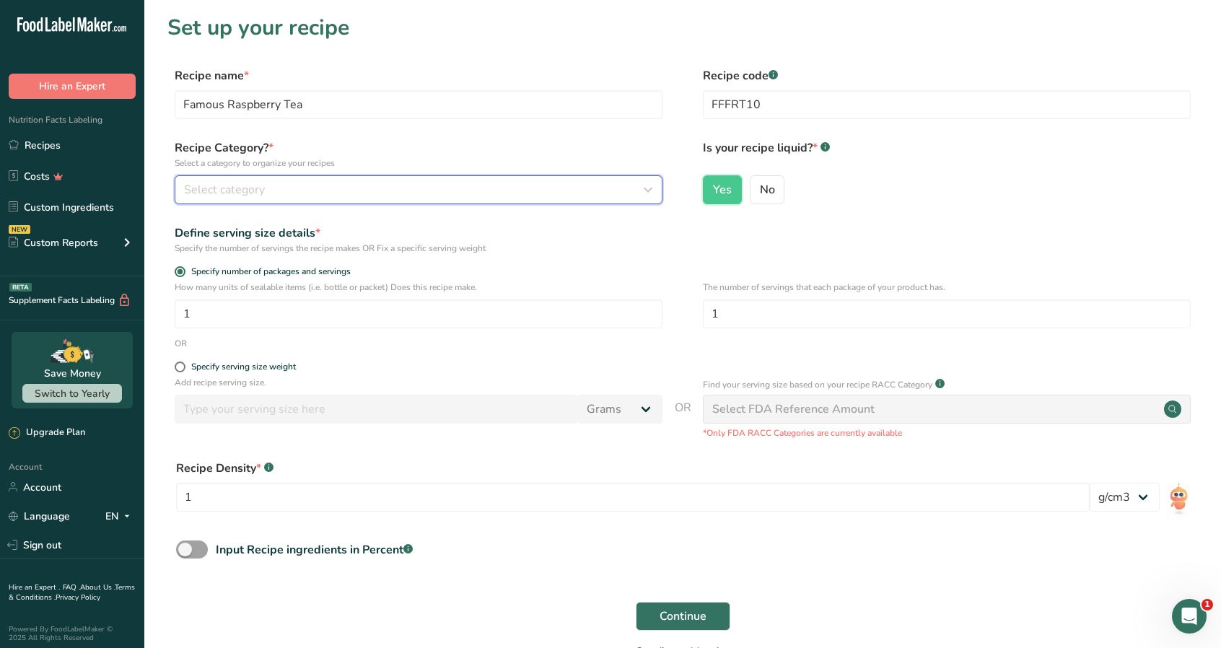
click at [652, 196] on icon "button" at bounding box center [647, 190] width 17 height 26
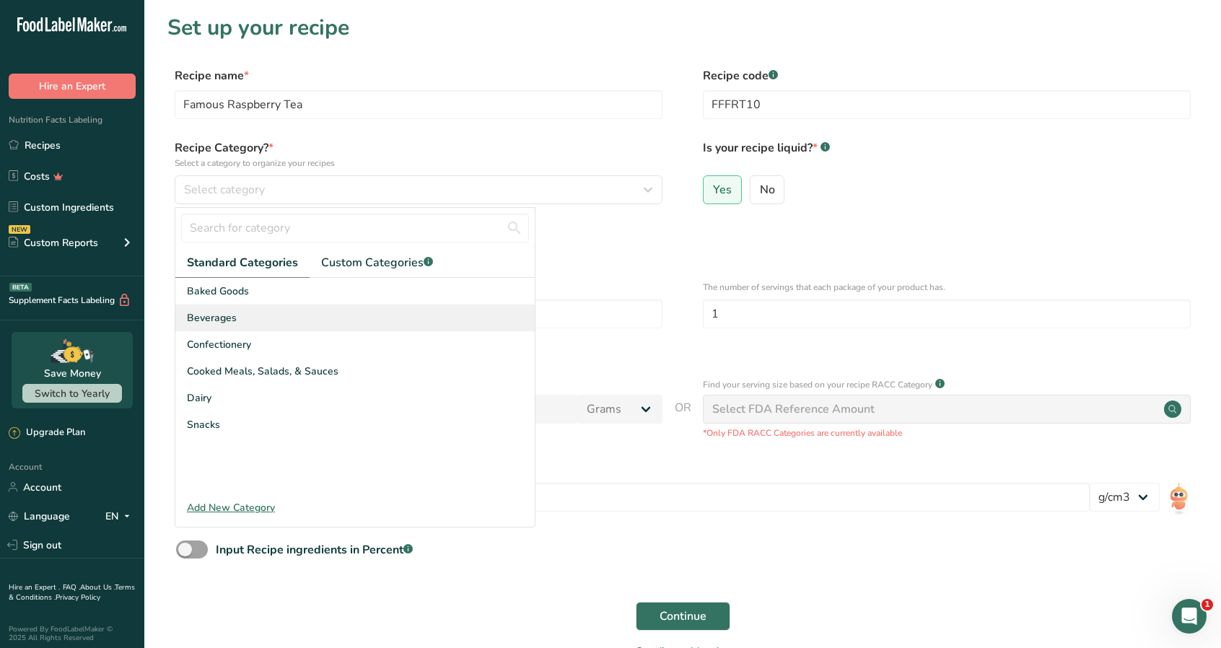
click at [241, 317] on div "Beverages" at bounding box center [354, 317] width 359 height 27
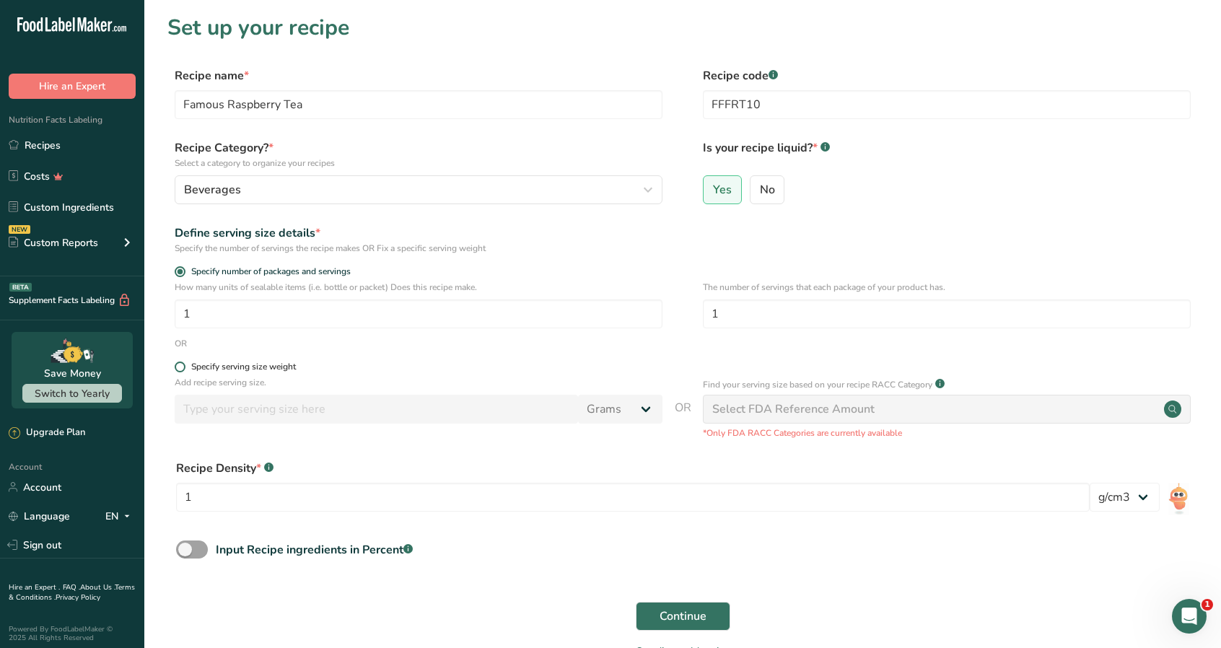
click at [178, 370] on span at bounding box center [180, 366] width 11 height 11
click at [178, 370] on input "Specify serving size weight" at bounding box center [179, 366] width 9 height 9
radio input "true"
radio input "false"
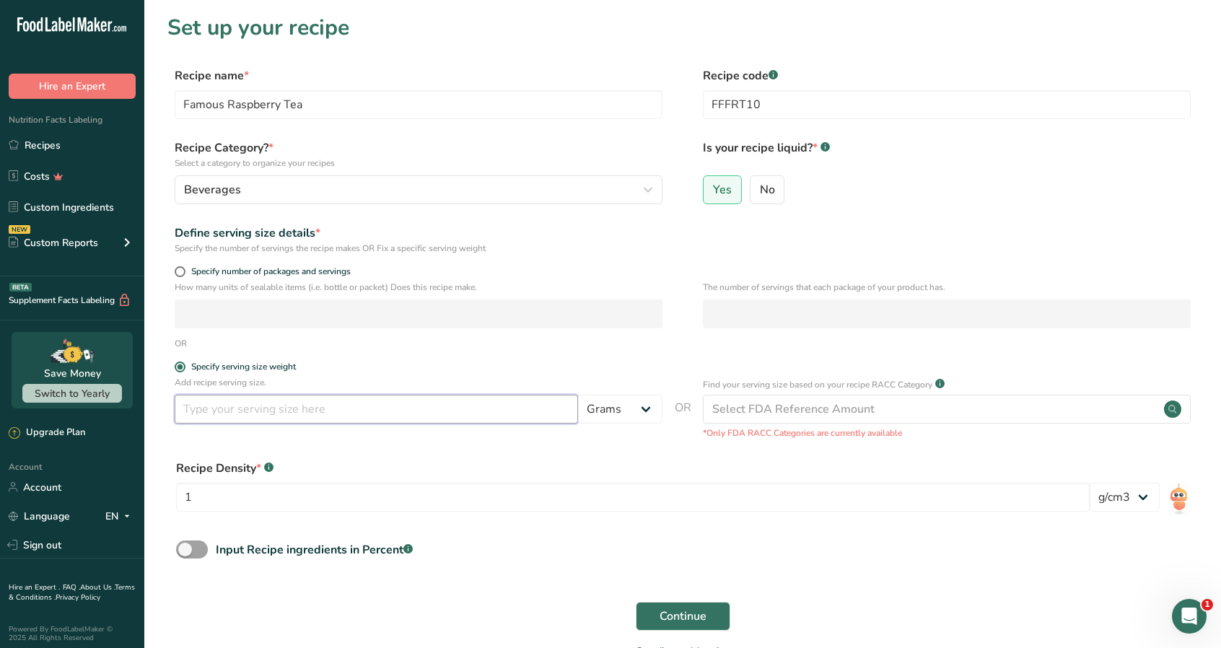
click at [215, 415] on input "number" at bounding box center [376, 409] width 403 height 29
type input "355"
click at [646, 409] on select "Grams kg mg mcg lb oz l mL fl oz tbsp tsp cup qt gallon" at bounding box center [620, 409] width 84 height 29
select select "17"
click at [578, 395] on select "Grams kg mg mcg lb oz l mL fl oz tbsp tsp cup qt gallon" at bounding box center [620, 409] width 84 height 29
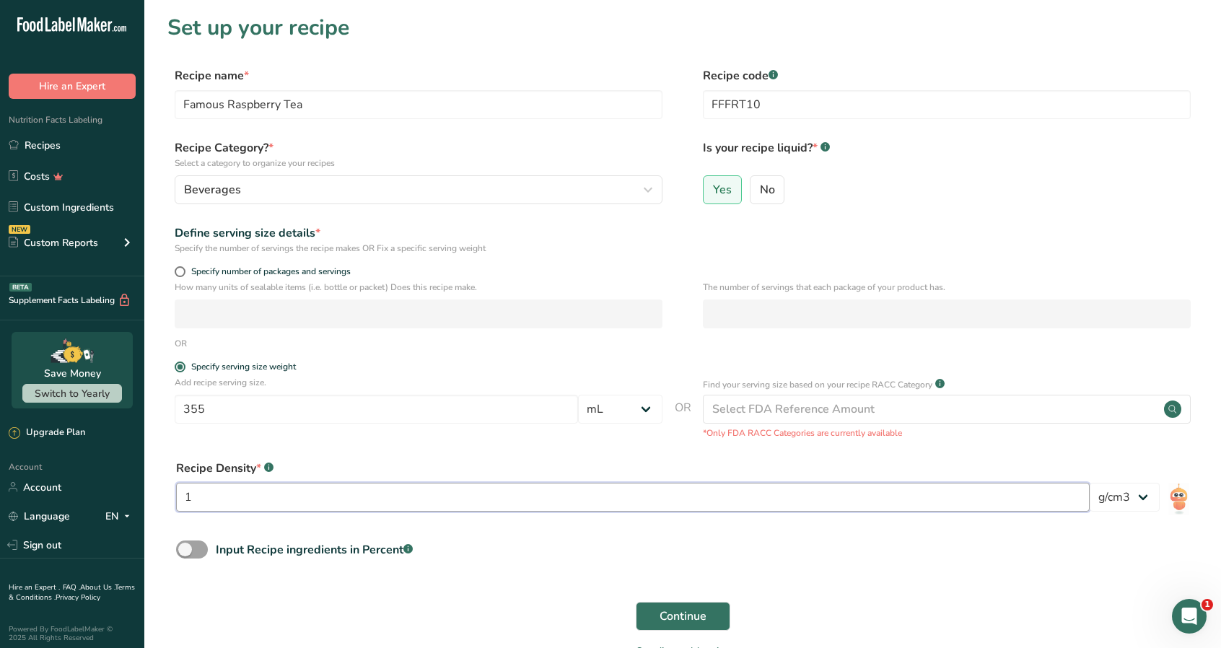
click at [240, 494] on input "1" at bounding box center [632, 497] width 913 height 29
type input "1.01"
click at [703, 617] on span "Continue" at bounding box center [682, 616] width 47 height 17
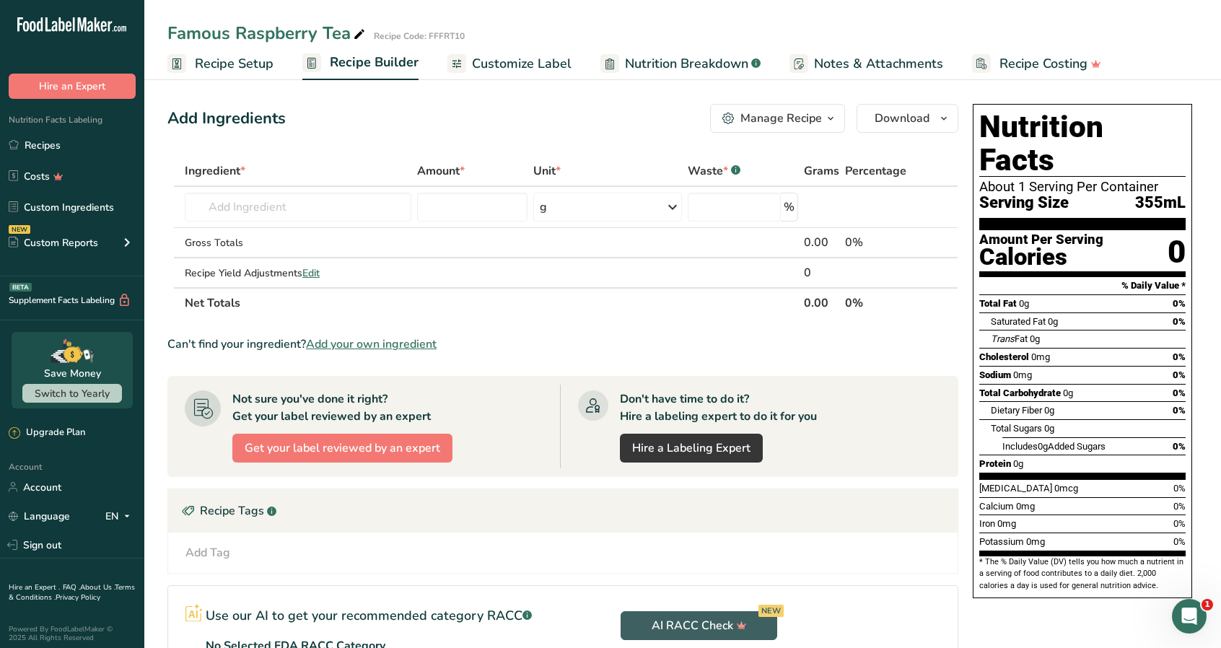
click at [515, 67] on span "Customize Label" at bounding box center [522, 63] width 100 height 19
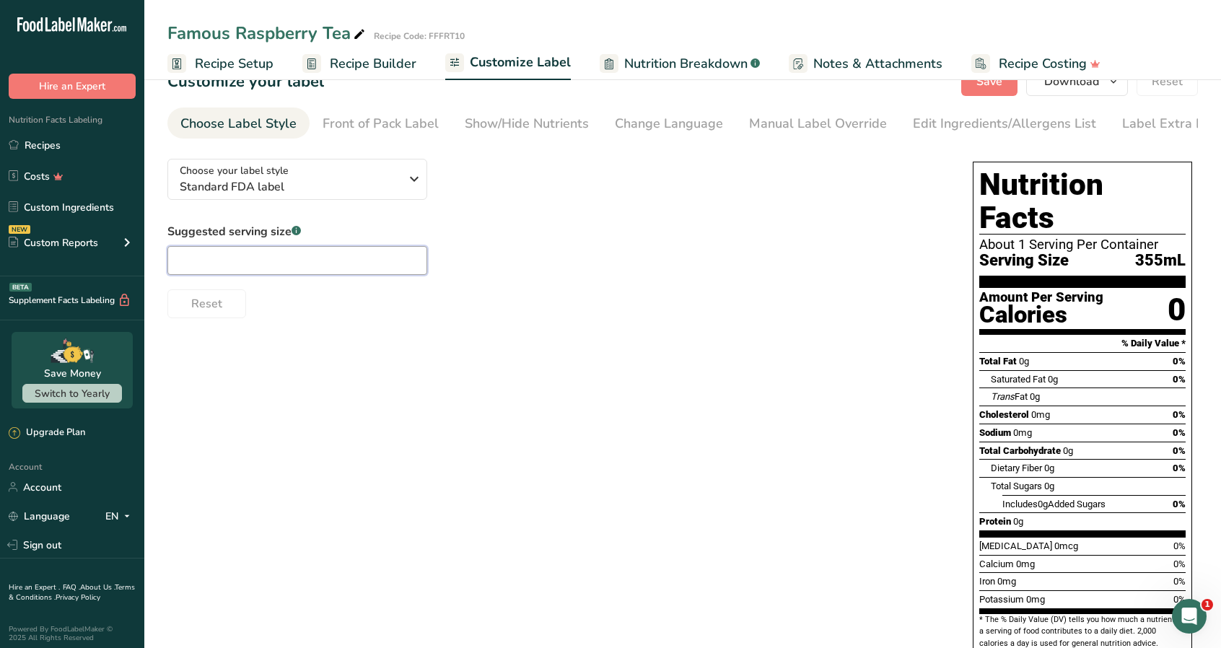
click at [231, 298] on div "Suggested serving size .a-a{fill:#347362;}.b-a{fill:#fff;} Reset" at bounding box center [555, 270] width 776 height 95
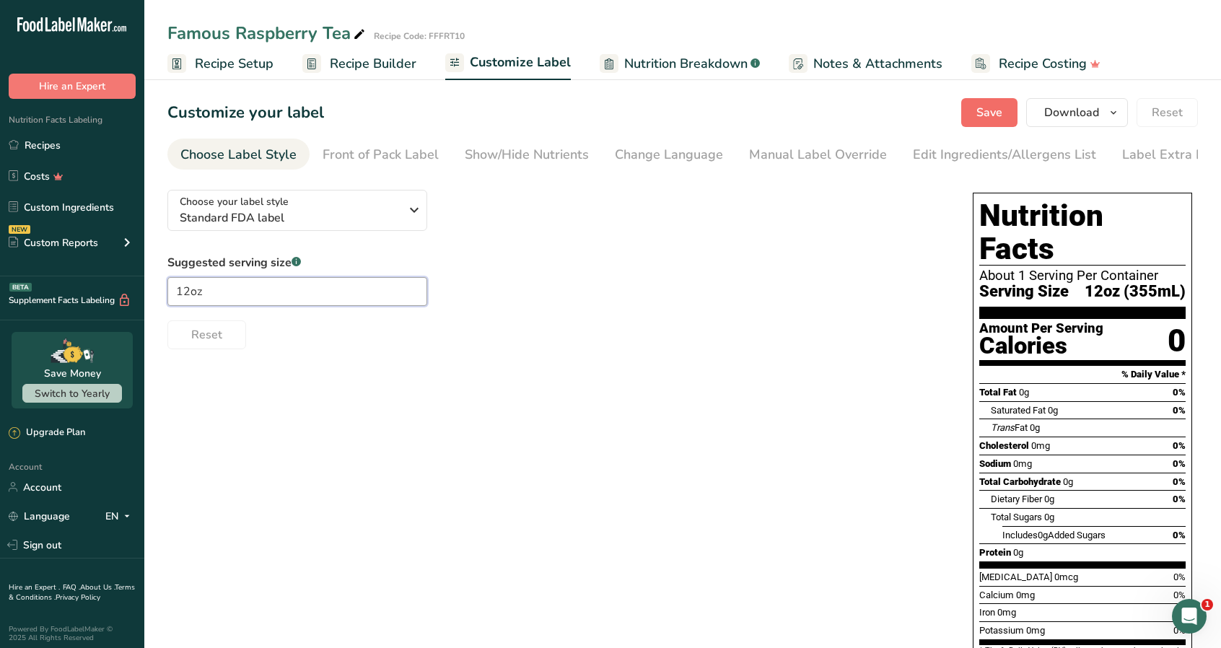
type input "12oz"
click at [1006, 107] on button "Save" at bounding box center [989, 112] width 56 height 29
click at [261, 57] on span "Recipe Setup" at bounding box center [234, 63] width 79 height 19
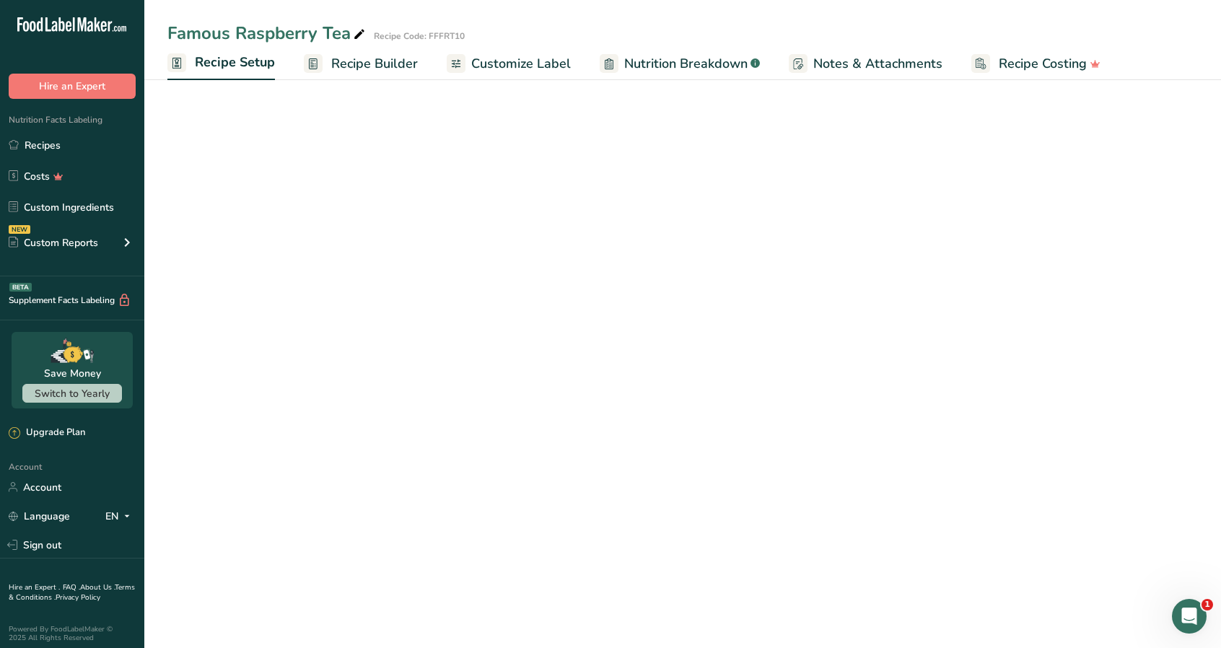
select select "17"
select select "22"
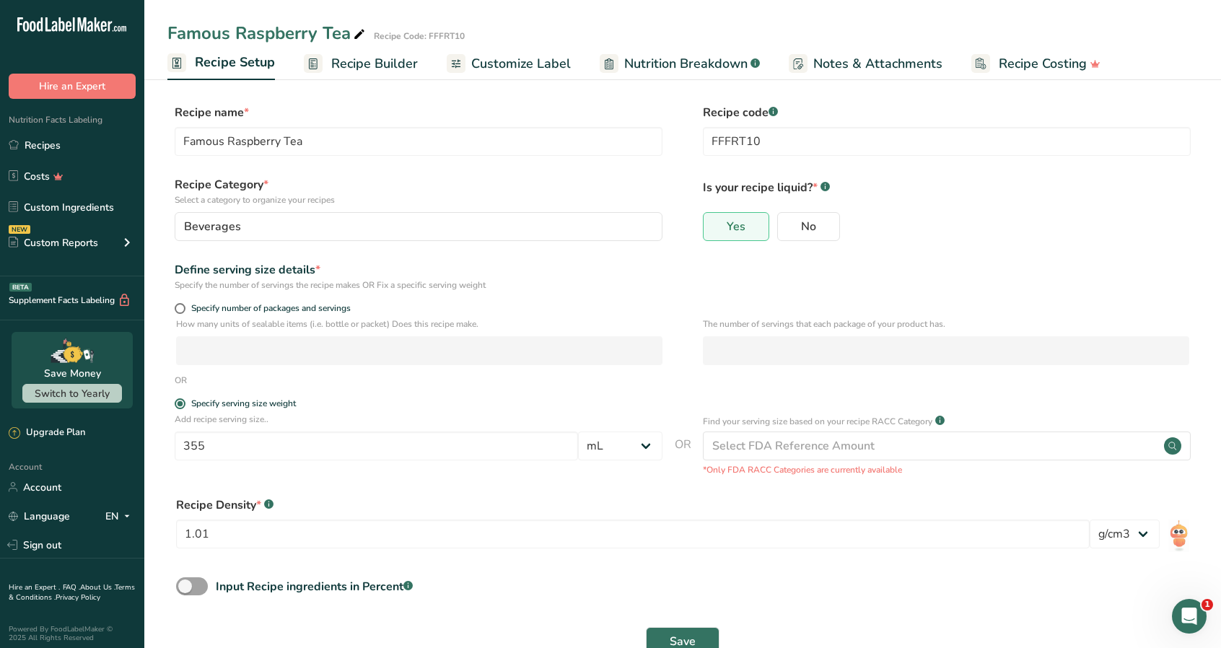
click at [391, 66] on span "Recipe Builder" at bounding box center [374, 63] width 87 height 19
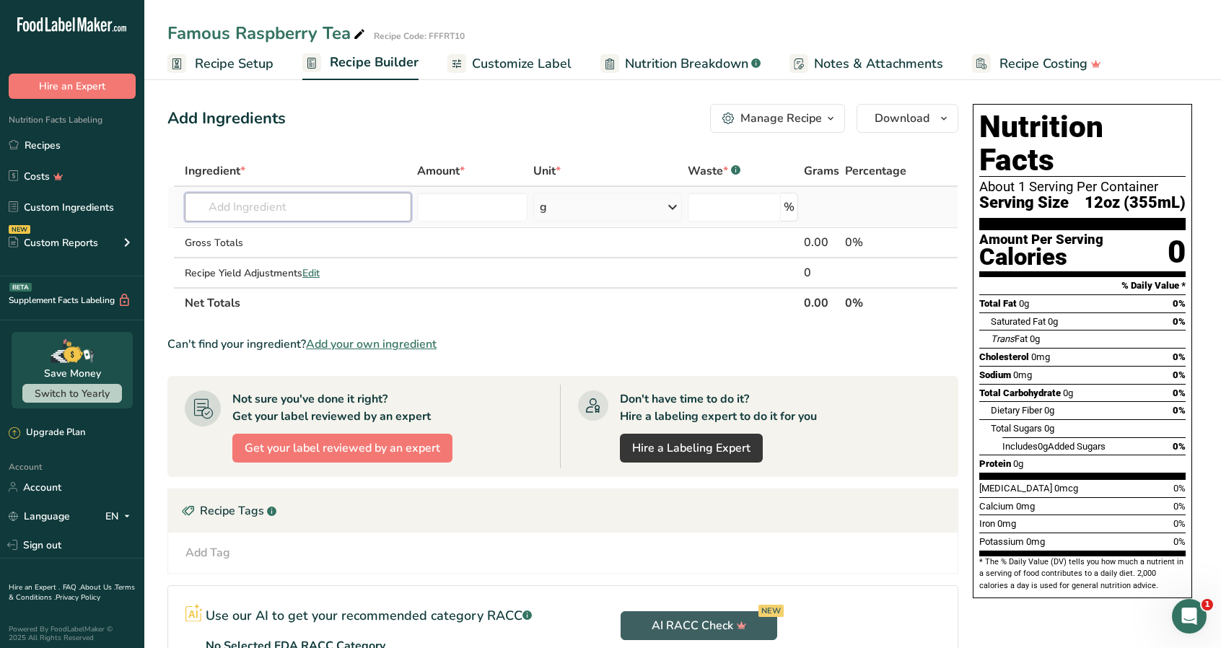
click at [267, 209] on input "text" at bounding box center [298, 207] width 227 height 29
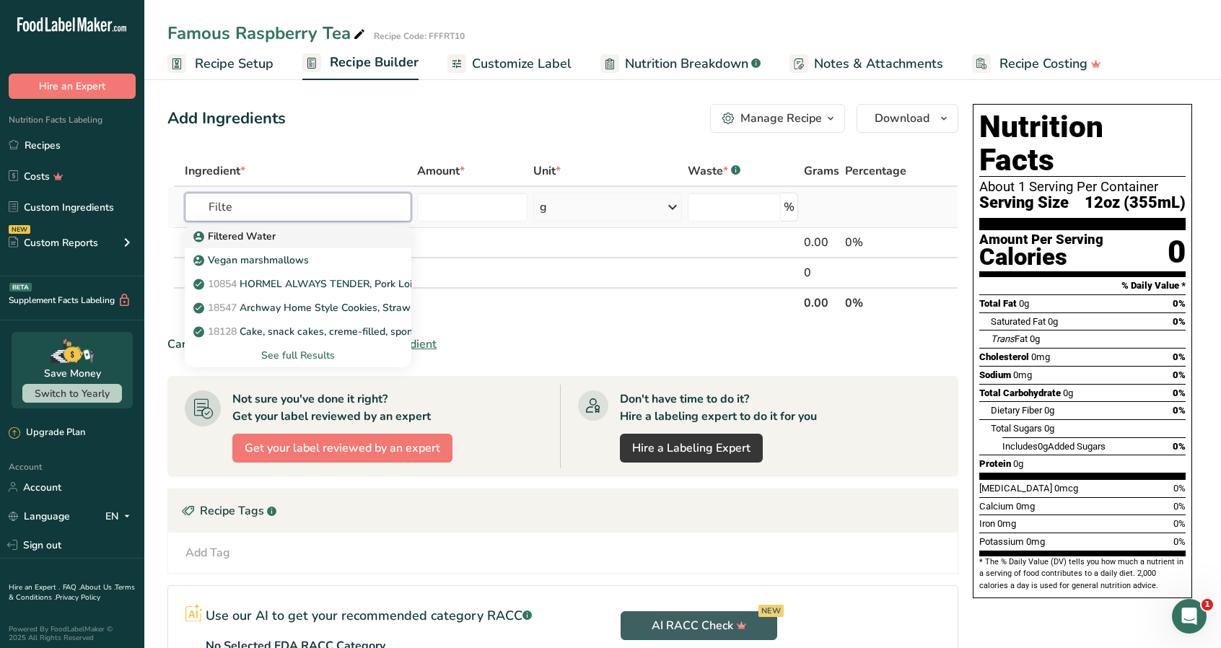
type input "Filte"
click at [256, 230] on p "Filtered Water" at bounding box center [235, 236] width 79 height 15
type input "Filtered Water"
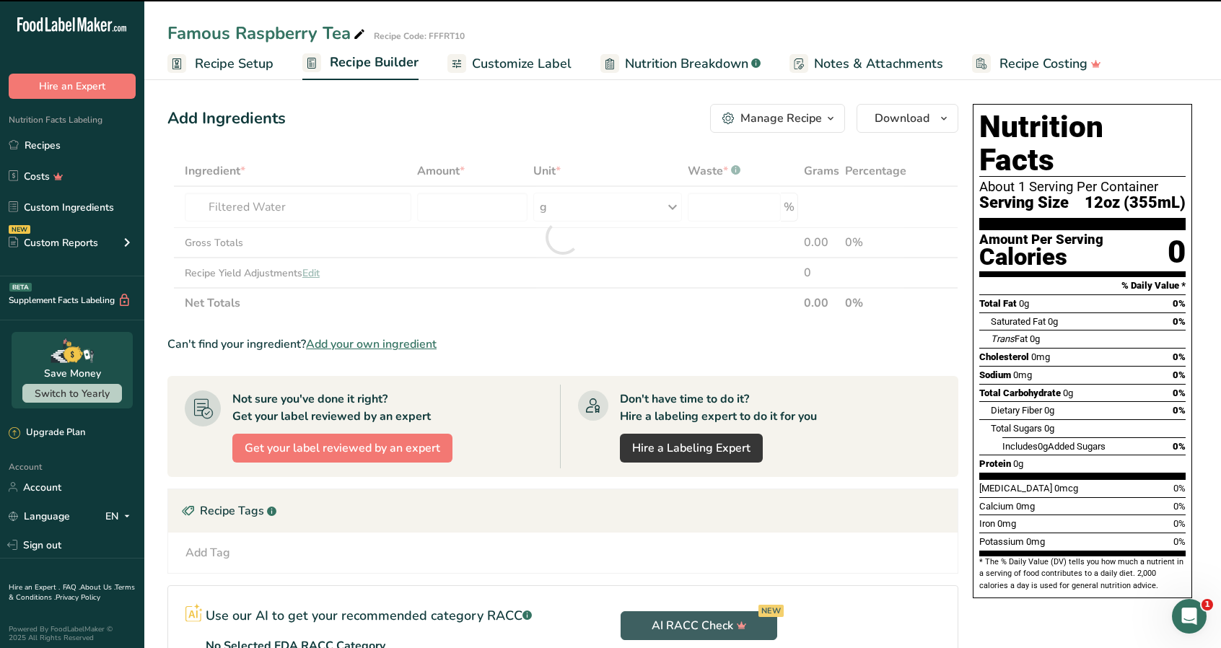
type input "0"
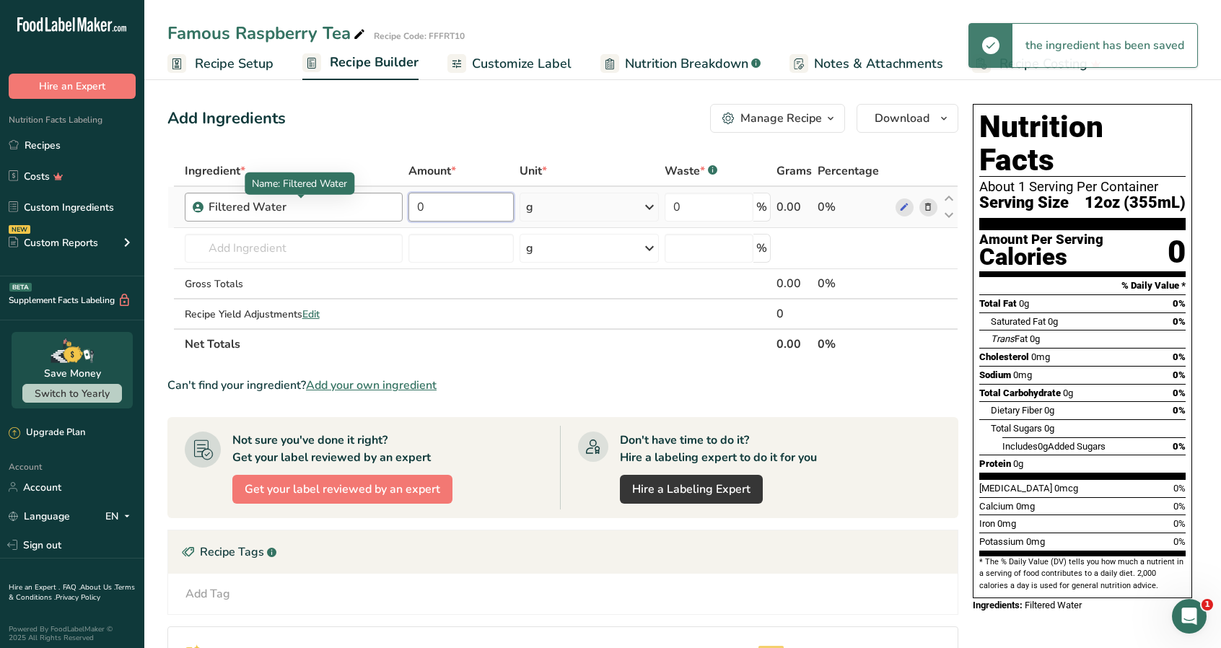
drag, startPoint x: 463, startPoint y: 211, endPoint x: 343, endPoint y: 213, distance: 119.8
click at [336, 214] on tr "Filtered Water 0 g Weight Units g kg mg See more Volume Units l Volume units re…" at bounding box center [562, 207] width 789 height 41
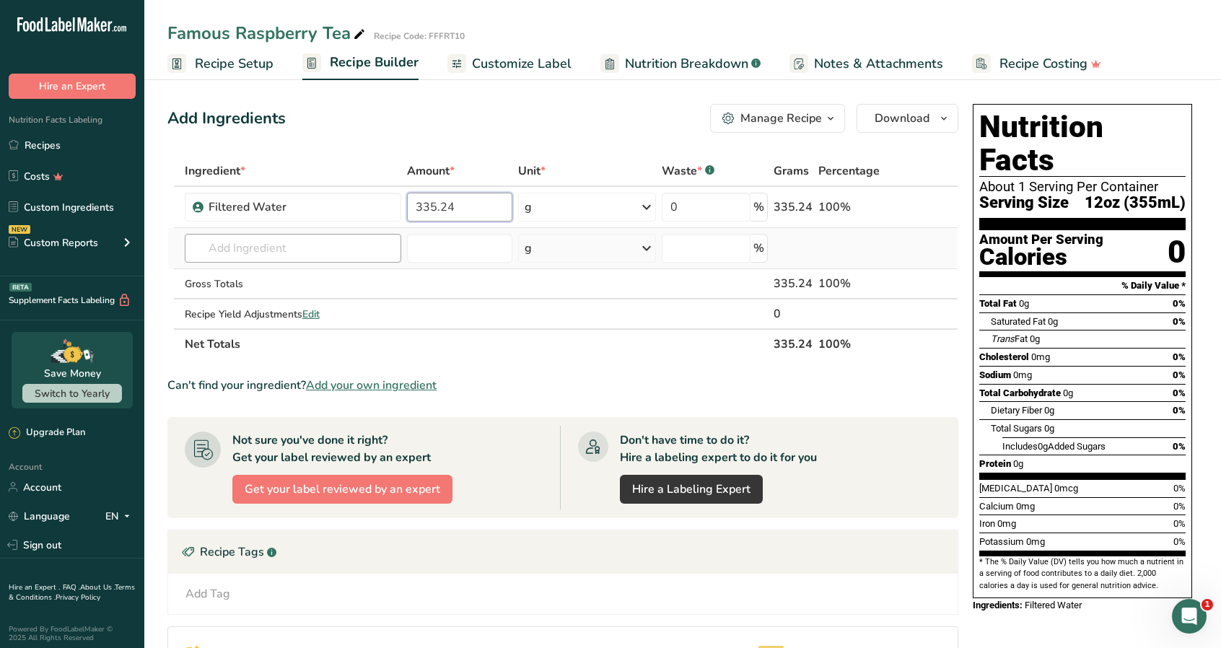
type input "335.24"
click at [310, 246] on div "Ingredient * Amount * Unit * Waste * .a-a{fill:#347362;}.b-a{fill:#fff;} Grams …" at bounding box center [562, 257] width 791 height 203
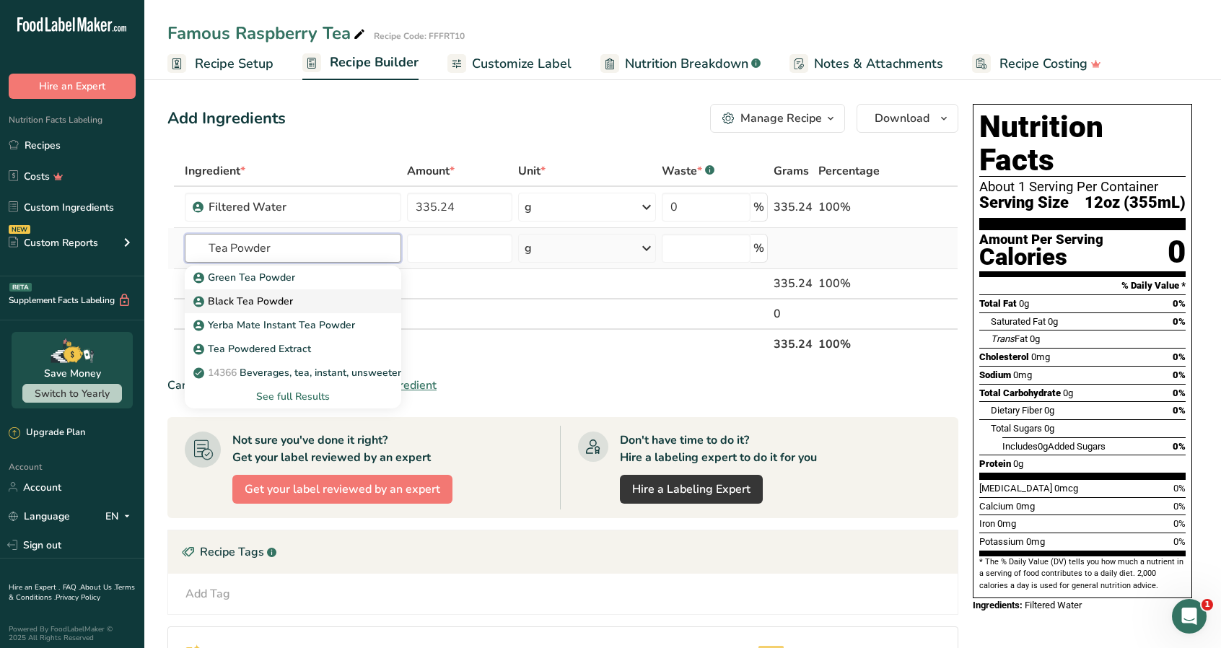
type input "Tea Powder"
click at [294, 294] on div "Black Tea Powder" at bounding box center [281, 301] width 171 height 15
type input "Black Tea Powder"
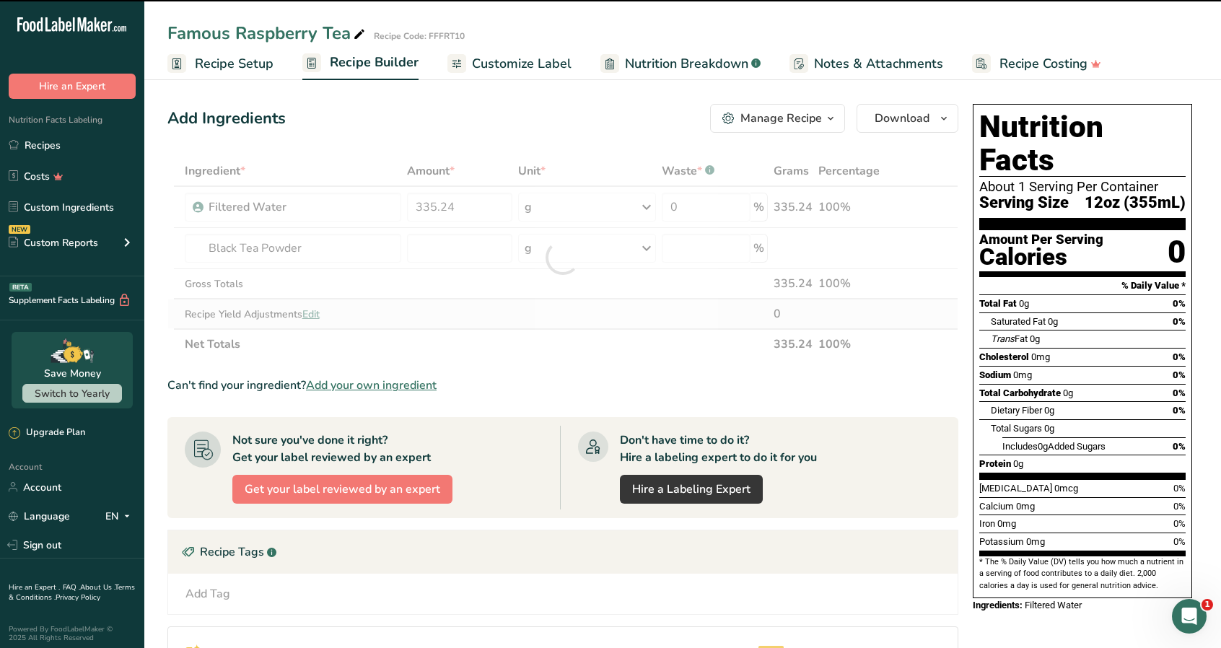
type input "0"
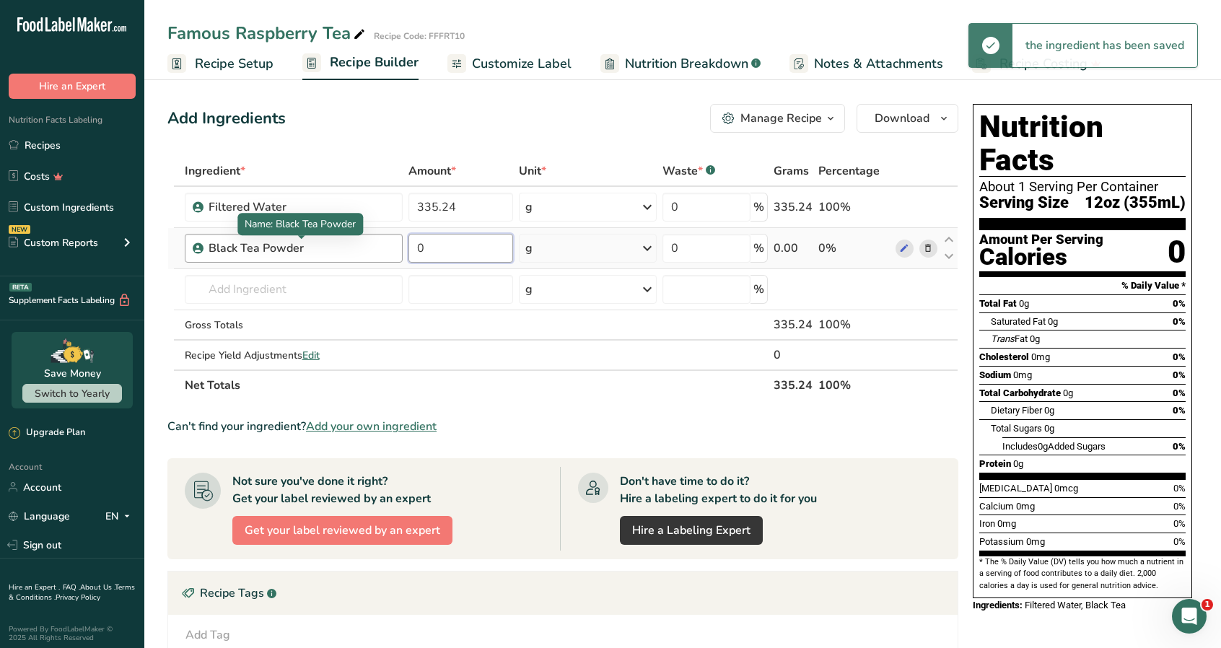
click at [378, 247] on tr "Black Tea Powder 0 g Weight Units g kg mg See more Volume Units l Volume units …" at bounding box center [562, 248] width 789 height 41
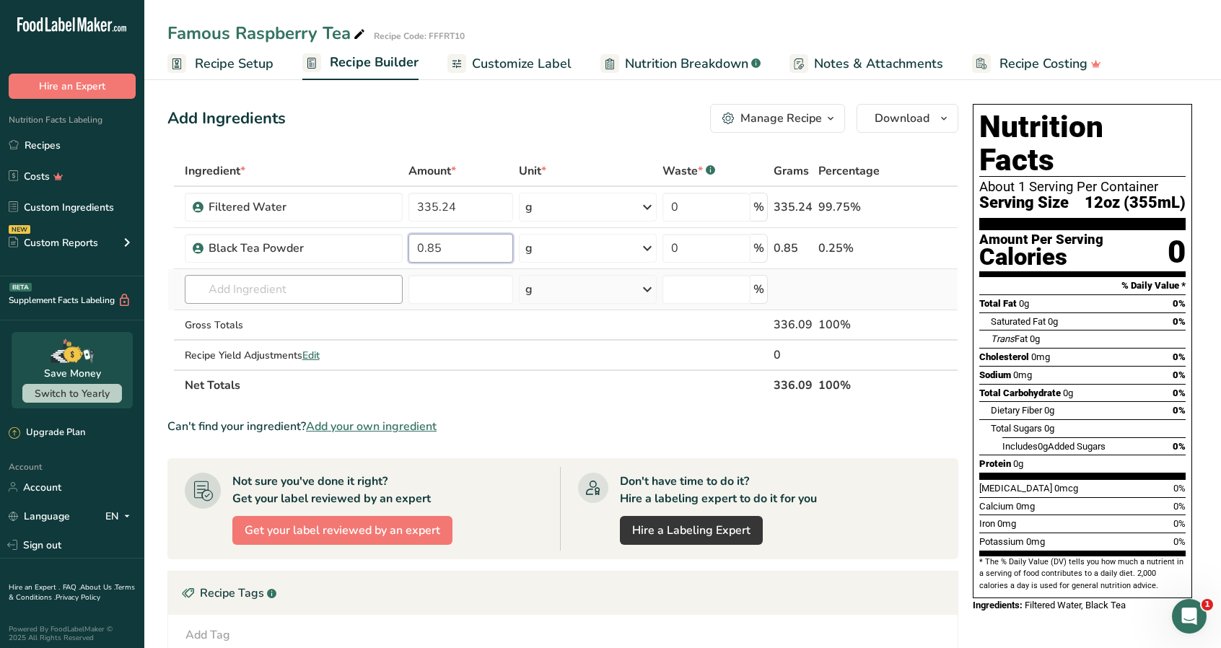
type input "0.85"
click at [239, 292] on div "Ingredient * Amount * Unit * Waste * .a-a{fill:#347362;}.b-a{fill:#fff;} Grams …" at bounding box center [562, 278] width 791 height 245
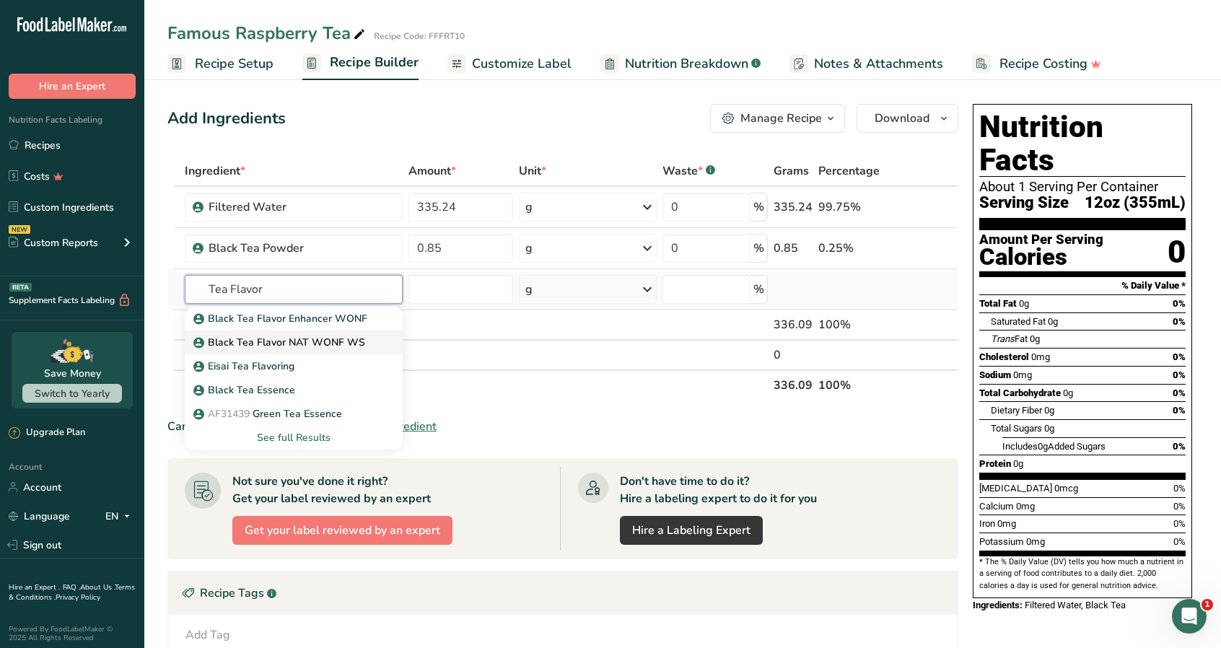
type input "Tea Flavor"
click at [322, 341] on p "Black Tea Flavor NAT WONF WS" at bounding box center [280, 342] width 169 height 15
type input "Black Tea Flavor NAT WONF WS"
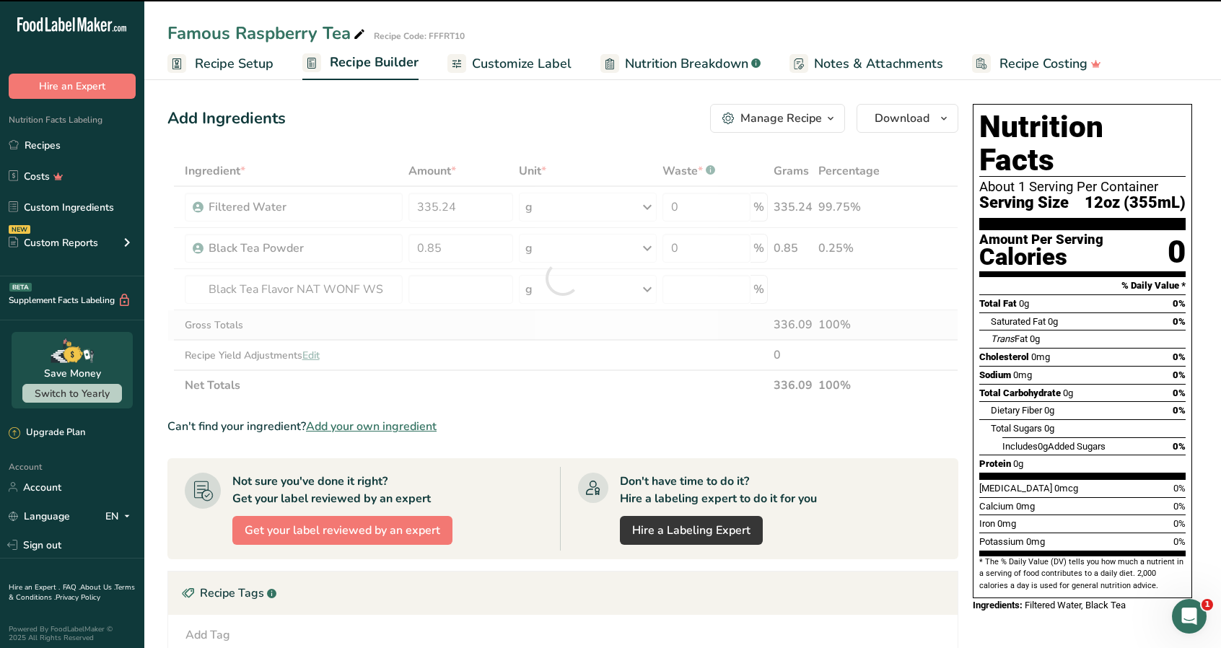
type input "0"
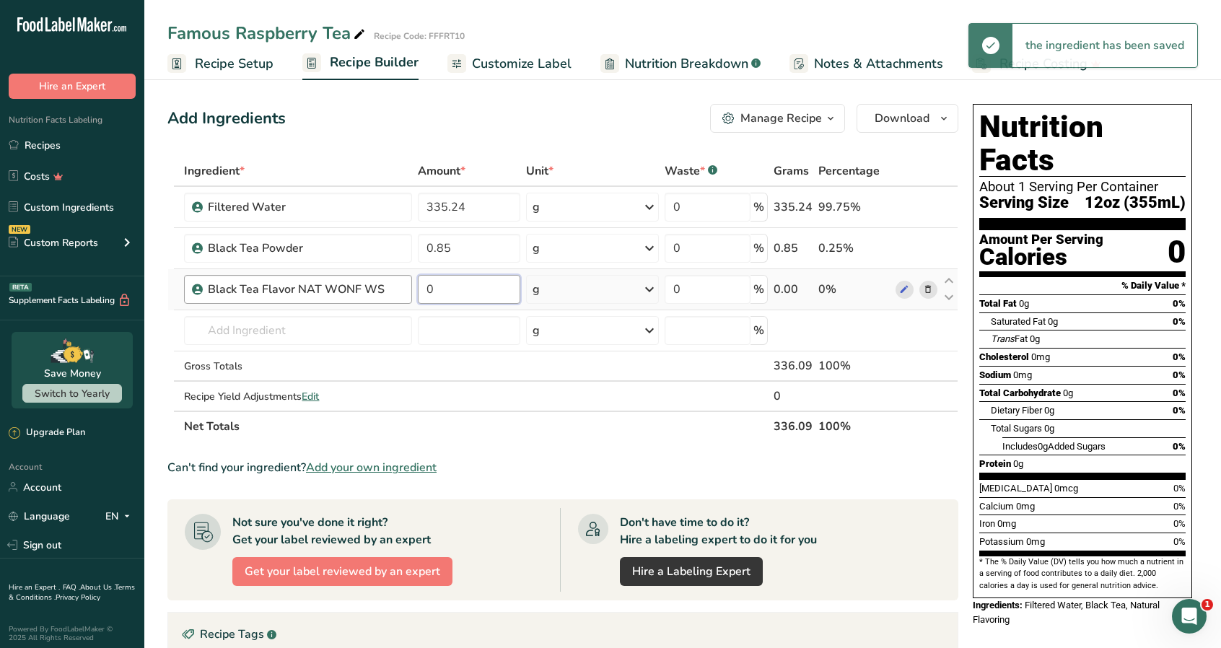
drag, startPoint x: 481, startPoint y: 291, endPoint x: 402, endPoint y: 296, distance: 78.8
click at [400, 297] on tr "Black Tea Flavor NAT WONF WS 0 g Weight Units g kg mg See more Volume Units l V…" at bounding box center [562, 289] width 789 height 41
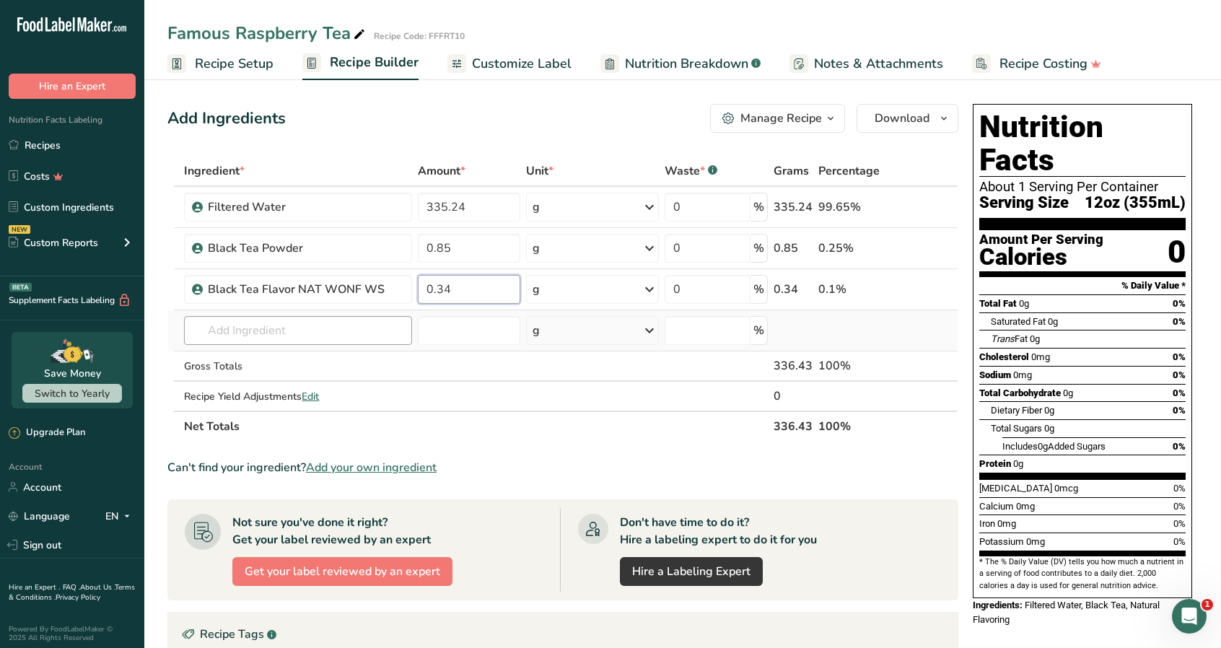
type input "0.34"
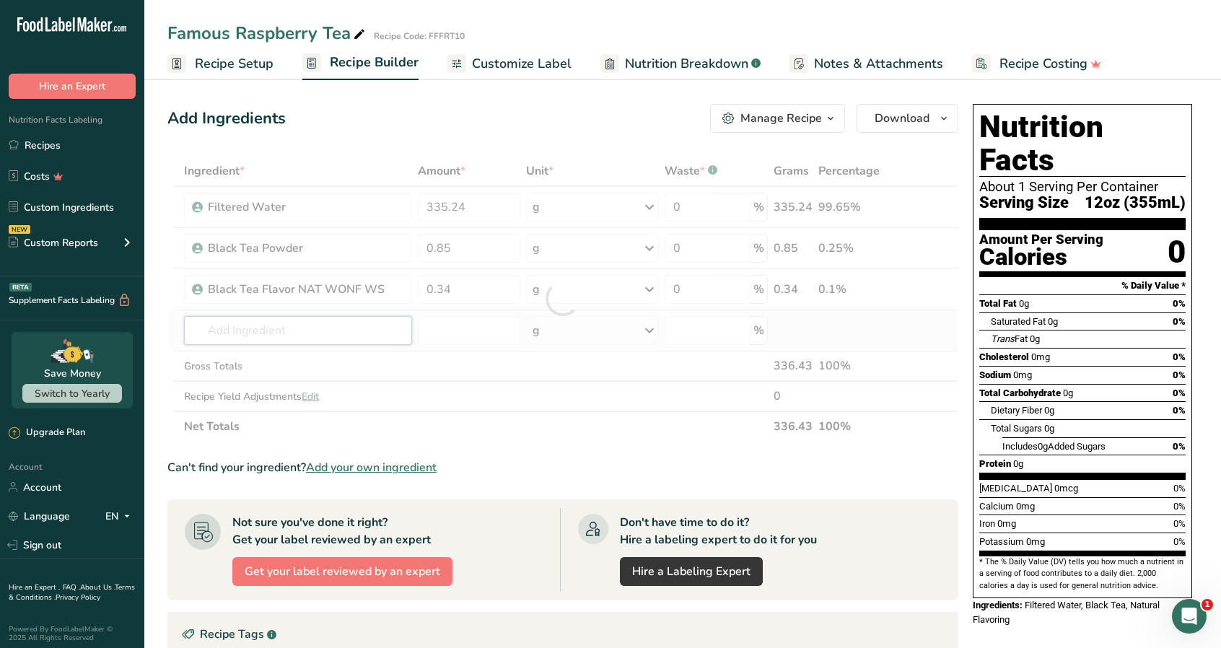
click at [289, 330] on div "Ingredient * Amount * Unit * Waste * .a-a{fill:#347362;}.b-a{fill:#fff;} Grams …" at bounding box center [562, 299] width 791 height 286
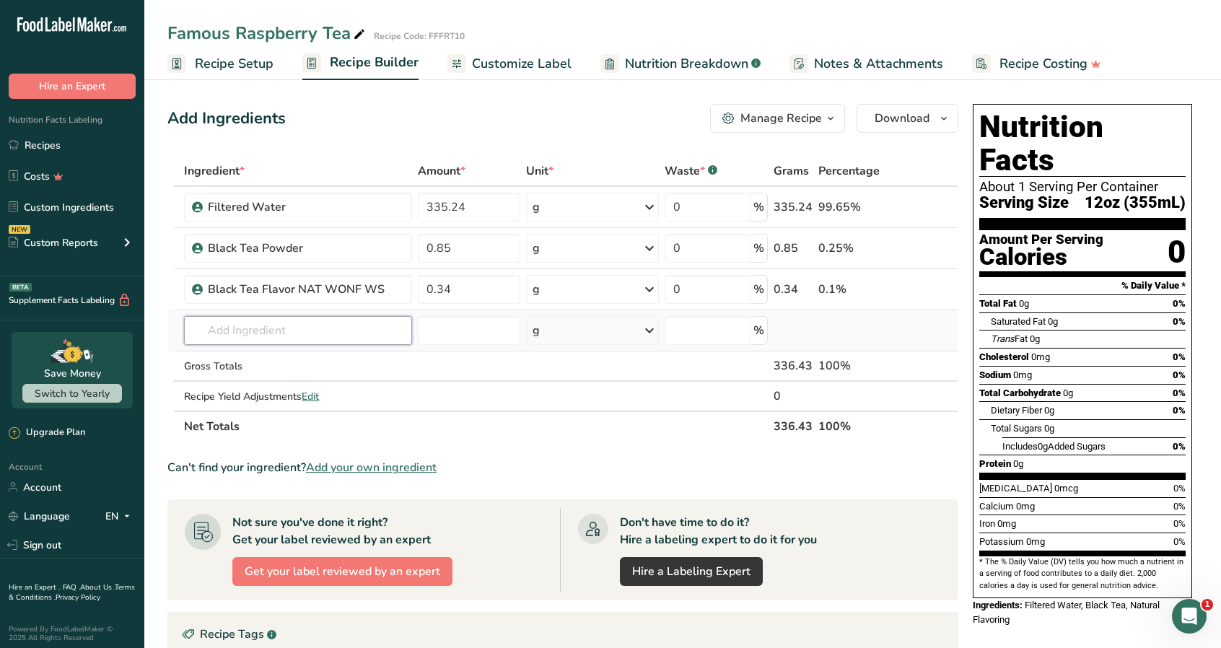
click at [343, 333] on input "text" at bounding box center [297, 330] width 227 height 29
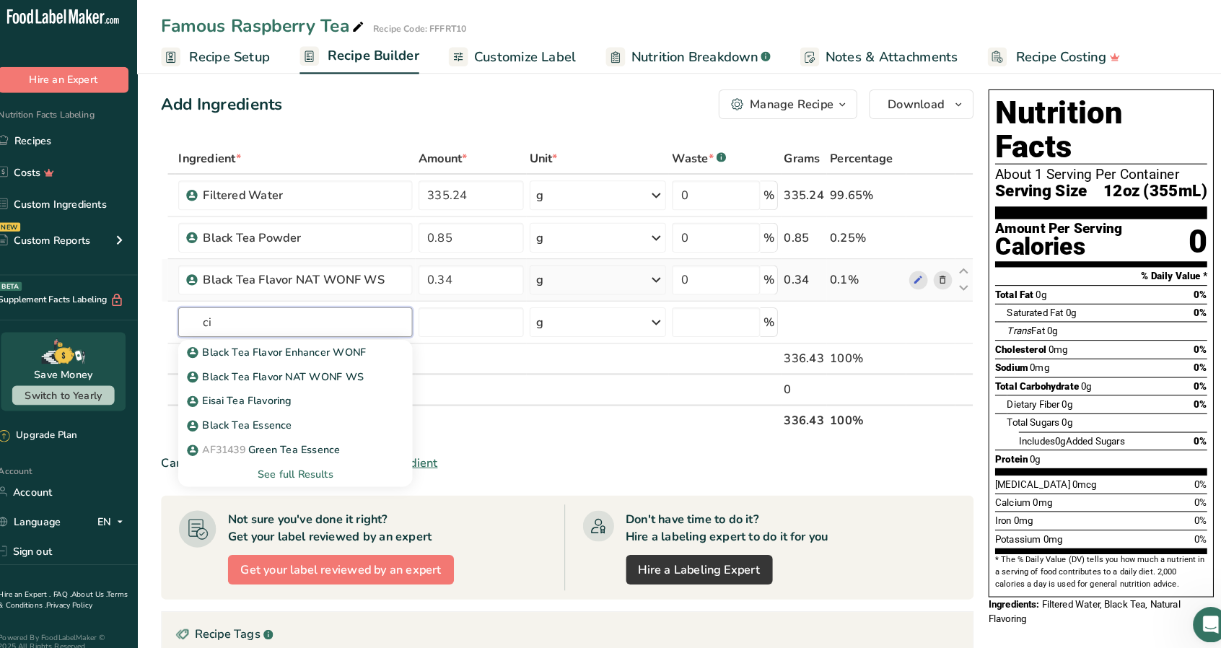
scroll to position [9, 0]
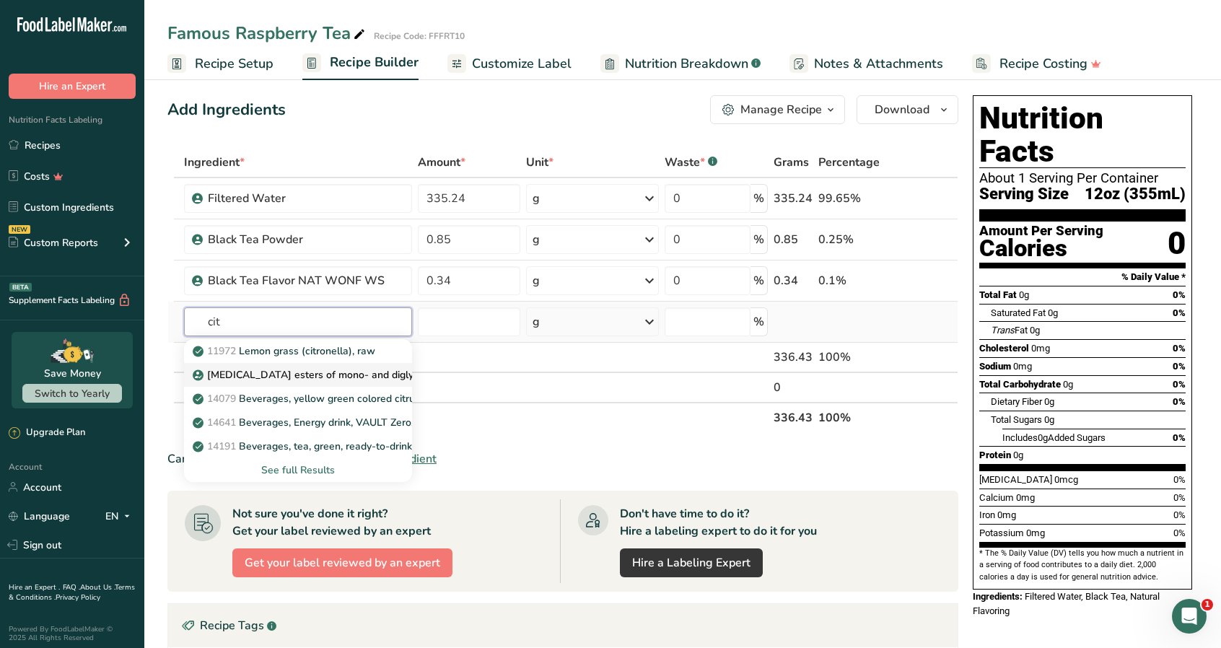
type input "cit"
click at [358, 370] on p "[MEDICAL_DATA] esters of mono- and diglycerides of fatty acids (E472c)" at bounding box center [372, 374] width 353 height 15
type input "[MEDICAL_DATA] esters of mono- and diglycerides of fatty acids (E472c)"
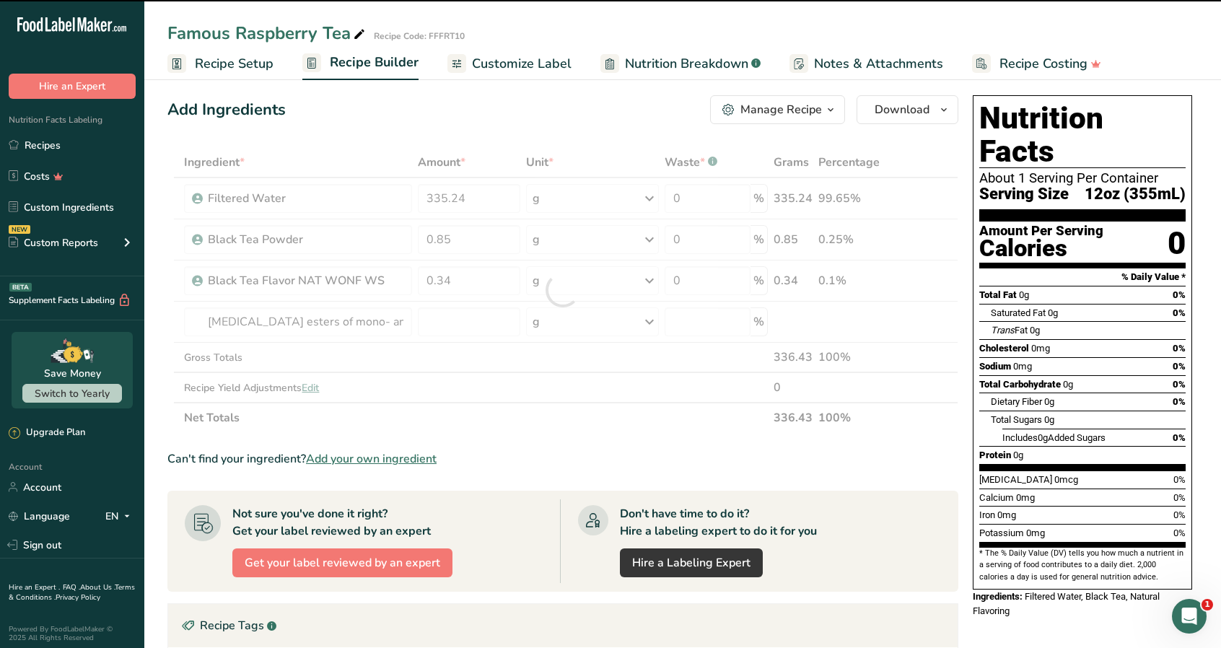
type input "0"
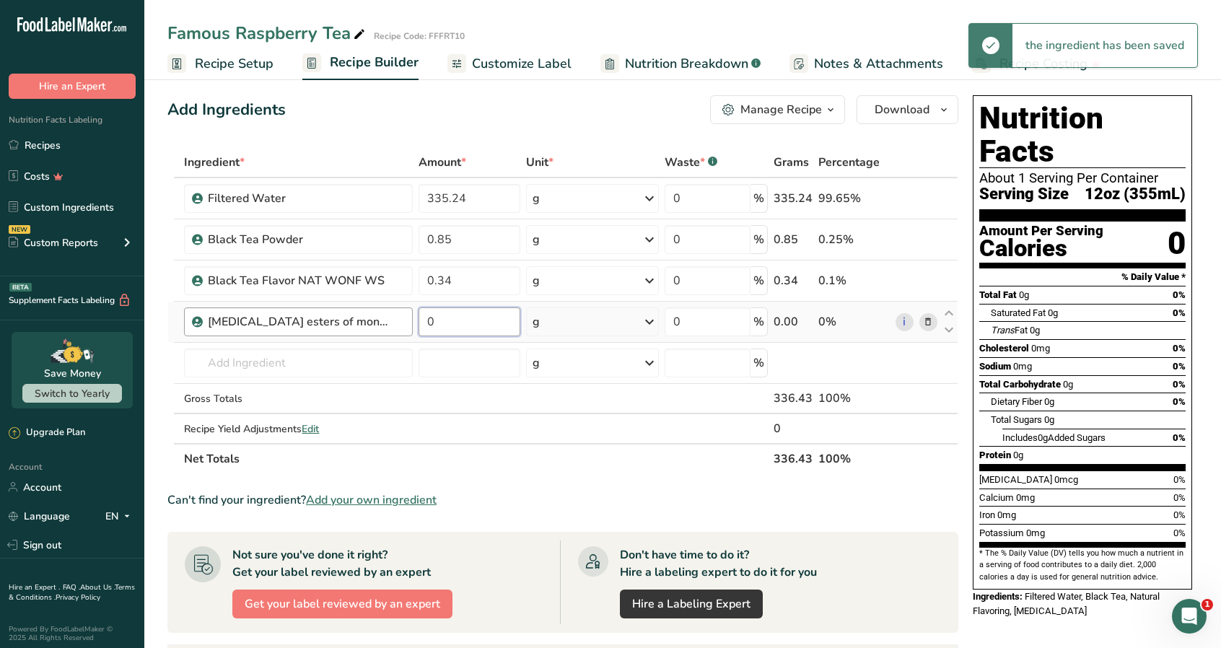
drag, startPoint x: 467, startPoint y: 325, endPoint x: 395, endPoint y: 314, distance: 72.2
click at [395, 314] on tr "[MEDICAL_DATA] esters of mono- and diglycerides of fatty acids (E472c) 0 g Port…" at bounding box center [562, 322] width 789 height 41
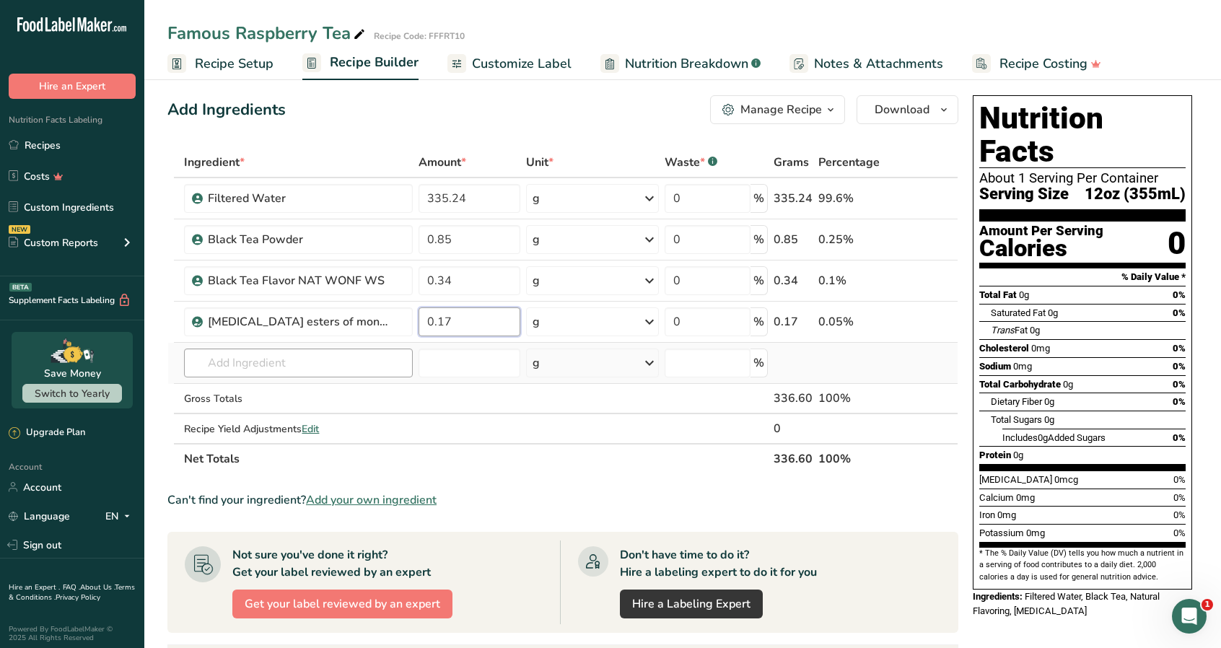
type input "0.17"
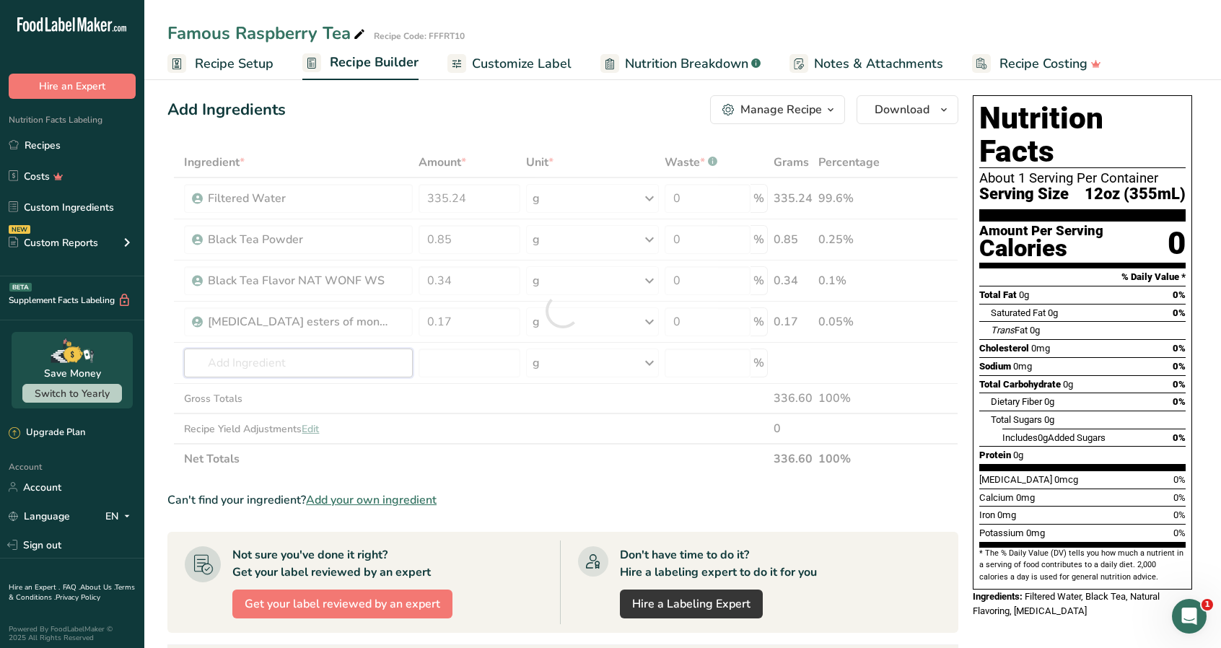
click at [325, 367] on div "Ingredient * Amount * Unit * Waste * .a-a{fill:#347362;}.b-a{fill:#fff;} Grams …" at bounding box center [562, 310] width 791 height 327
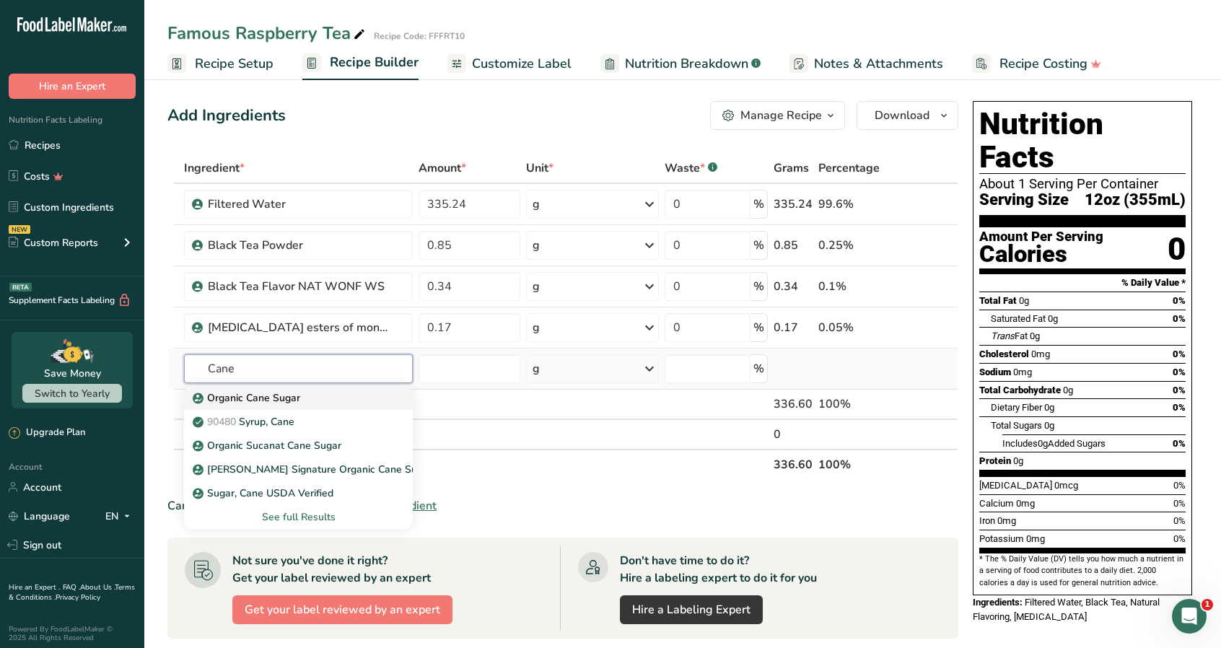
scroll to position [0, 0]
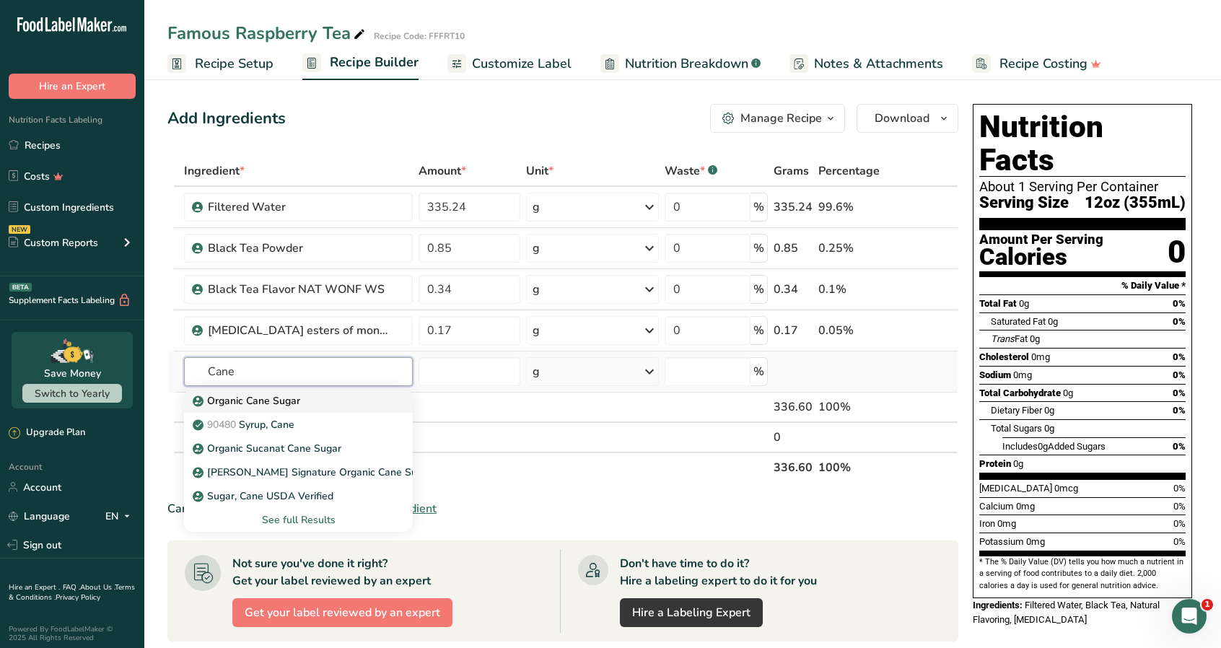
type input "Cane"
click at [298, 397] on p "Organic Cane Sugar" at bounding box center [248, 400] width 105 height 15
type input "Organic Cane Sugar"
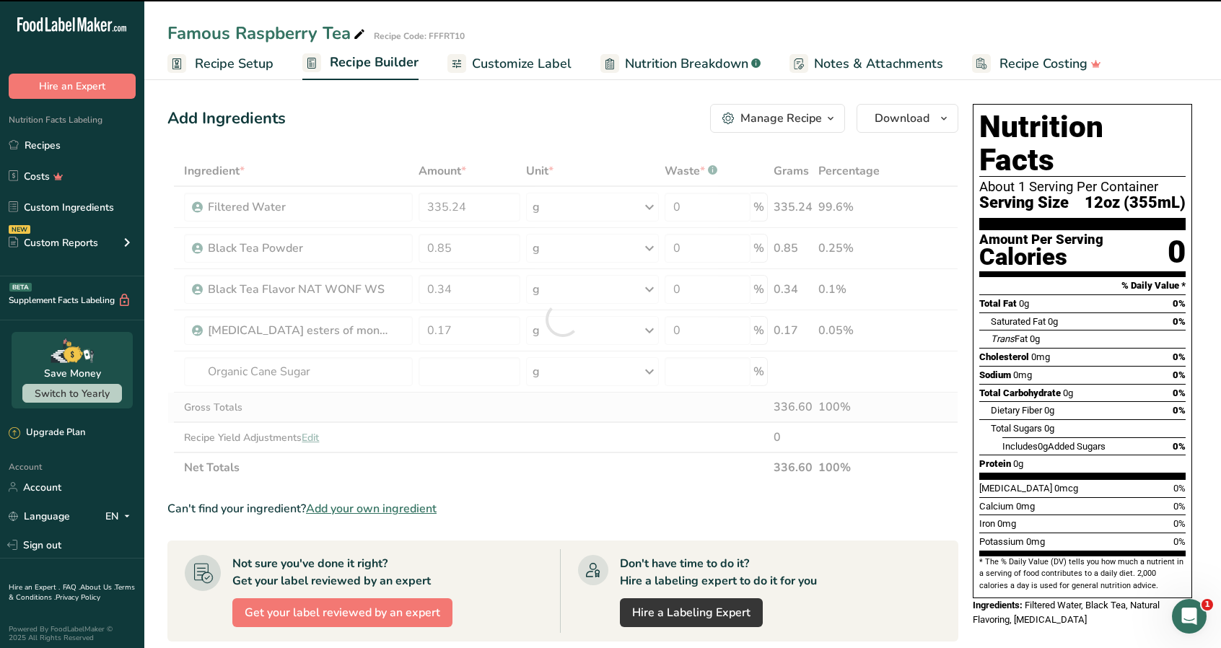
type input "0"
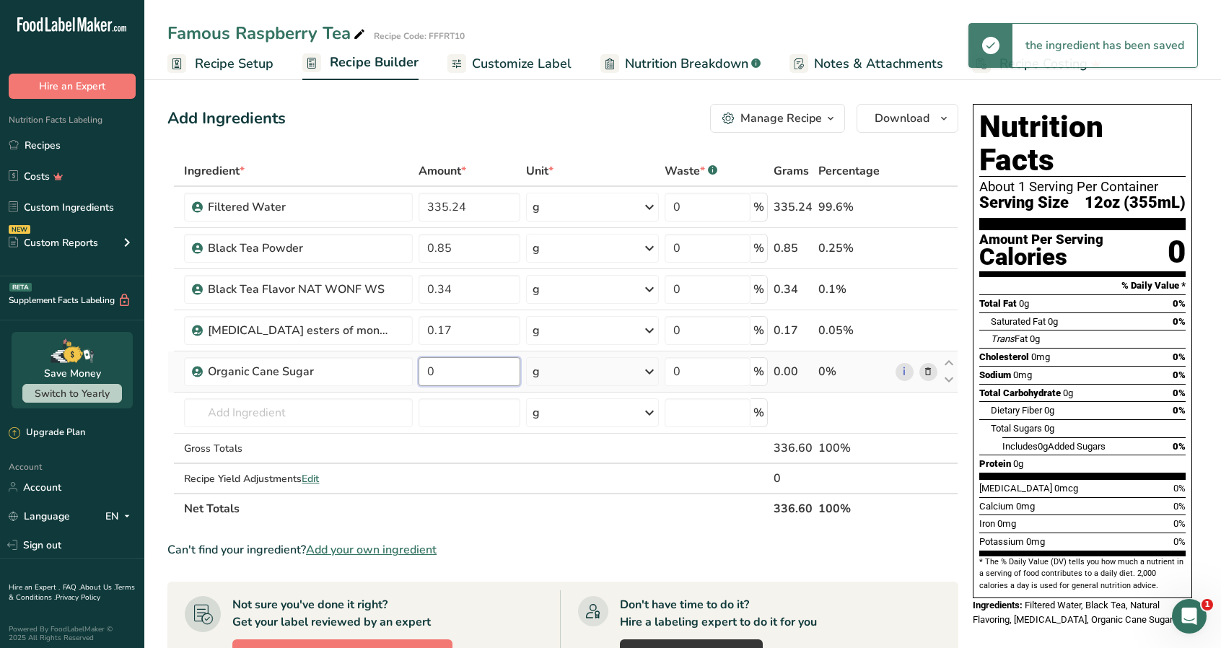
drag, startPoint x: 468, startPoint y: 374, endPoint x: 422, endPoint y: 374, distance: 45.5
click at [422, 374] on input "0" at bounding box center [469, 371] width 102 height 29
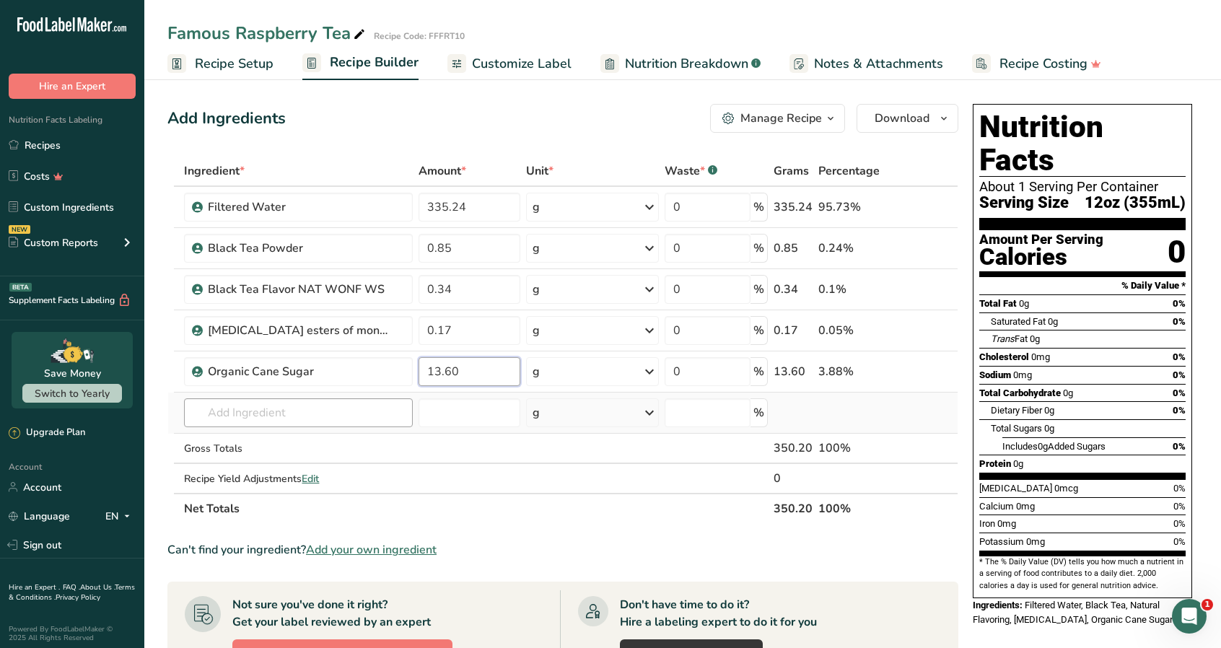
type input "13.60"
click at [256, 418] on div "Ingredient * Amount * Unit * Waste * .a-a{fill:#347362;}.b-a{fill:#fff;} Grams …" at bounding box center [562, 340] width 791 height 368
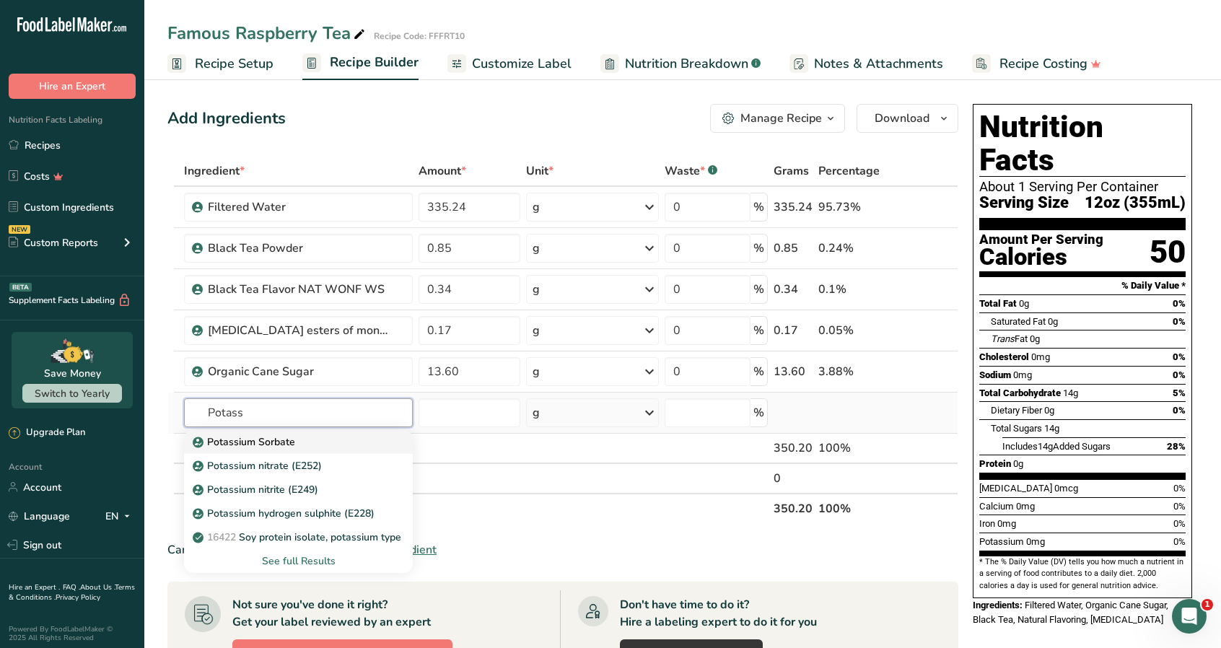
type input "Potass"
click at [300, 442] on div "Potassium Sorbate" at bounding box center [287, 441] width 182 height 15
type input "Potassium Sorbate"
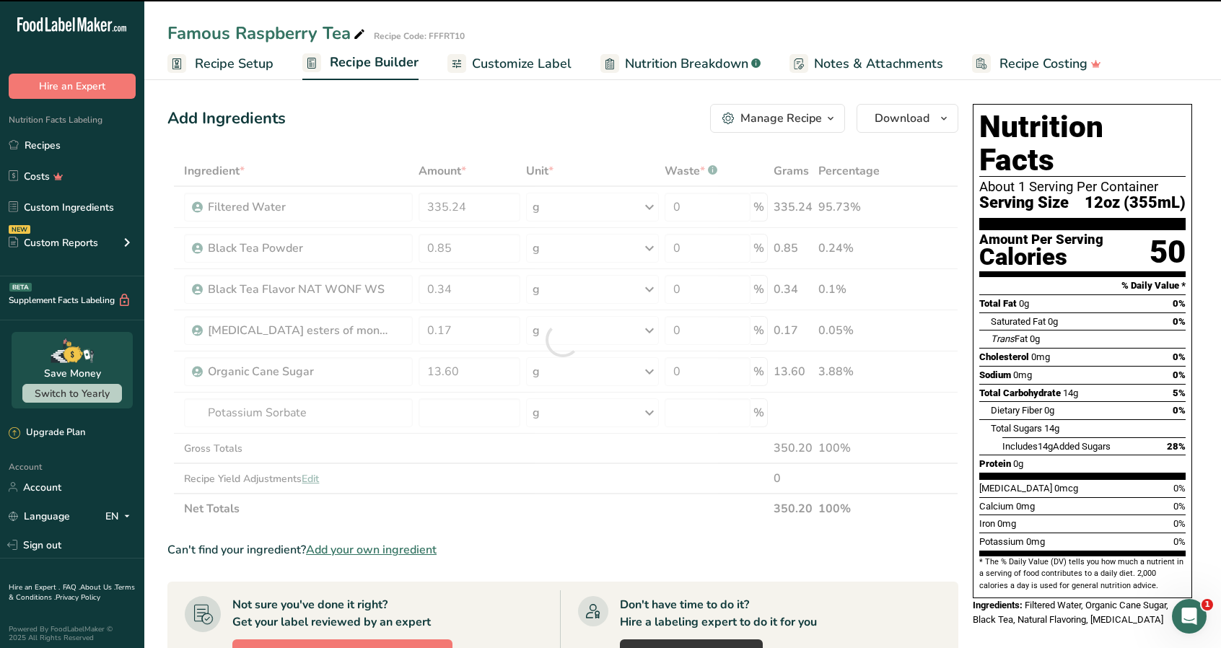
type input "0"
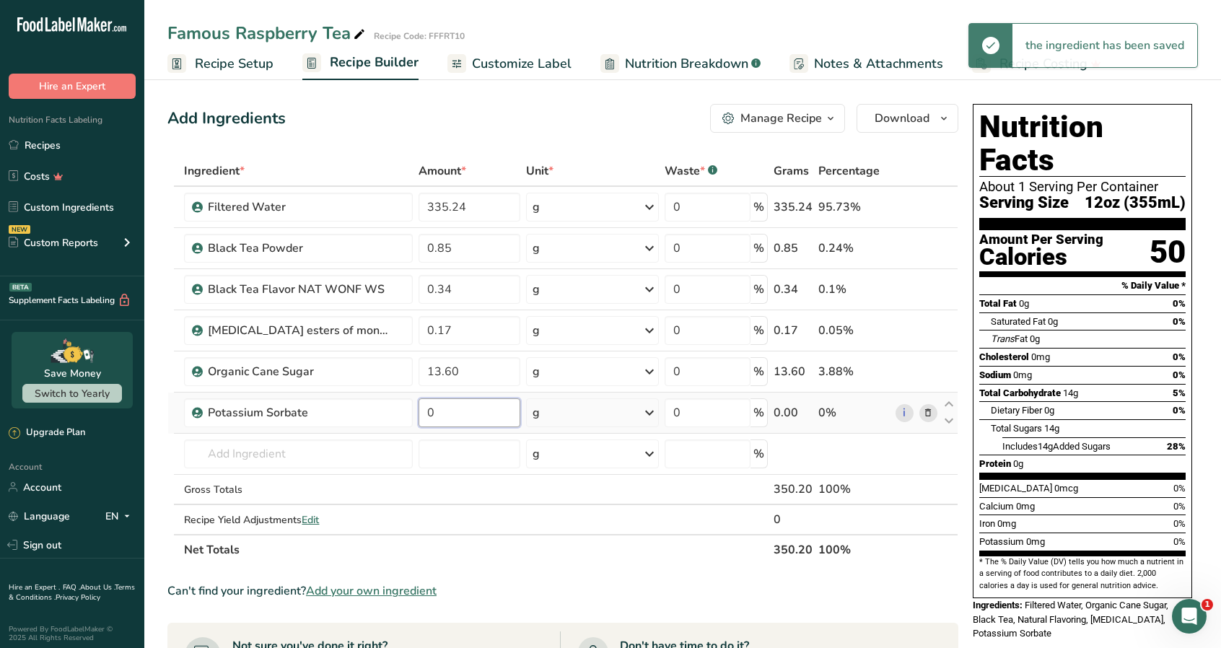
drag, startPoint x: 462, startPoint y: 408, endPoint x: 424, endPoint y: 410, distance: 37.5
click at [424, 410] on input "0" at bounding box center [469, 412] width 102 height 29
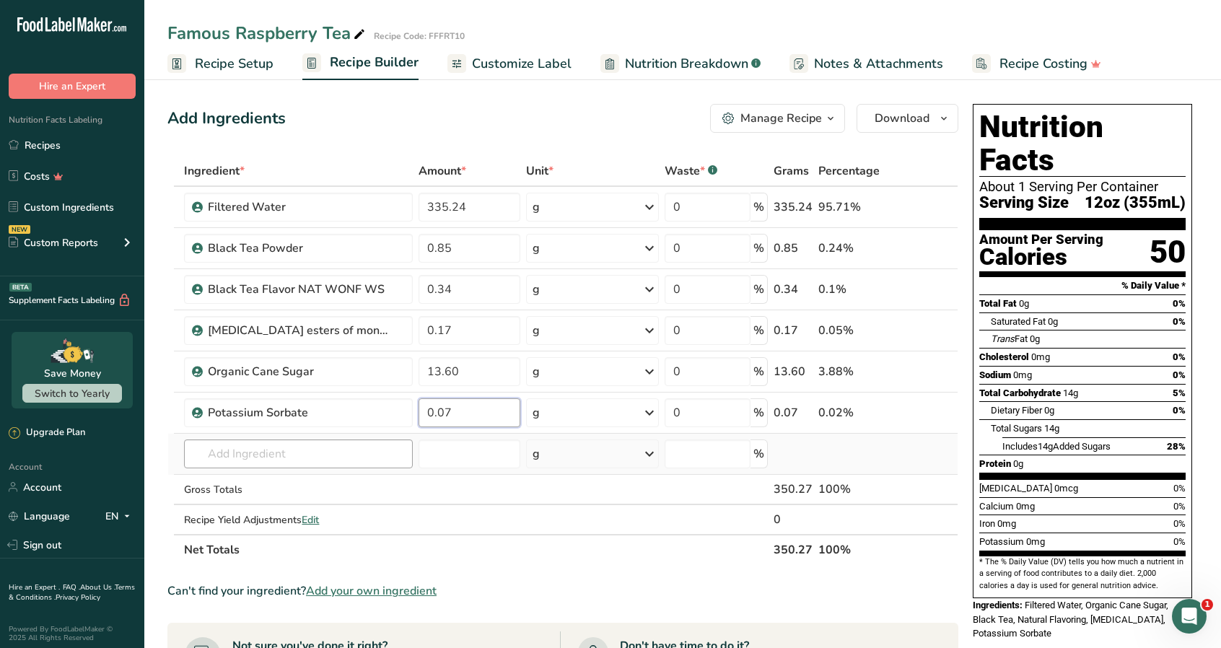
type input "0.07"
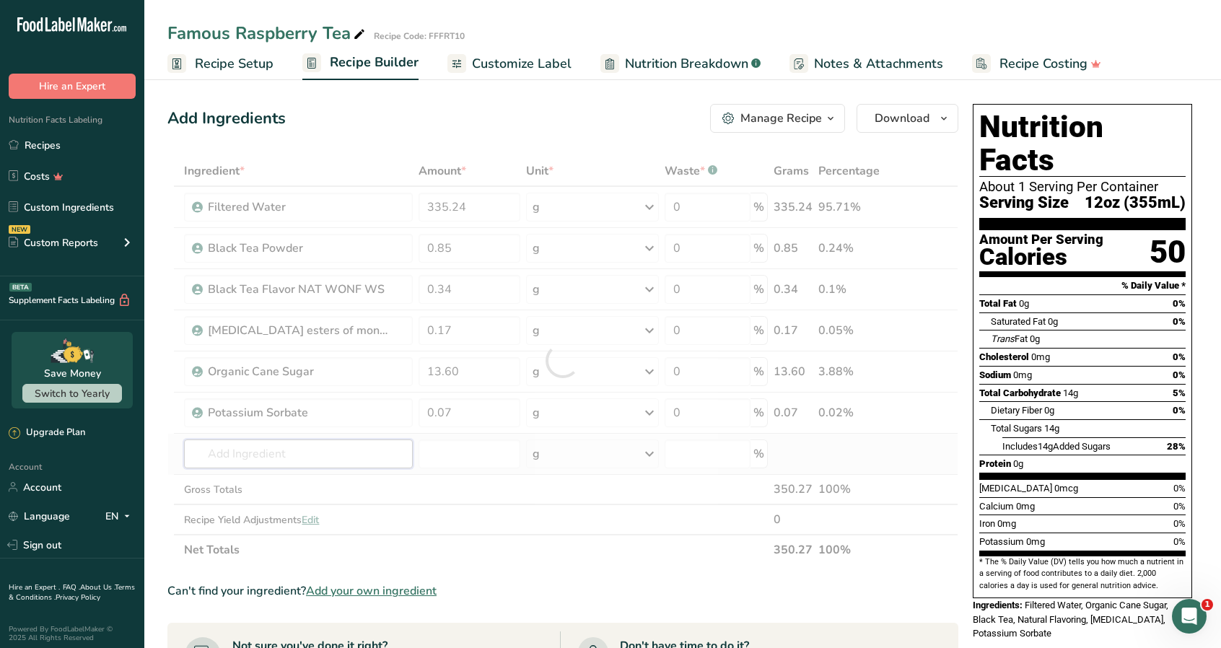
click at [315, 456] on div "Ingredient * Amount * Unit * Waste * .a-a{fill:#347362;}.b-a{fill:#fff;} Grams …" at bounding box center [562, 360] width 791 height 409
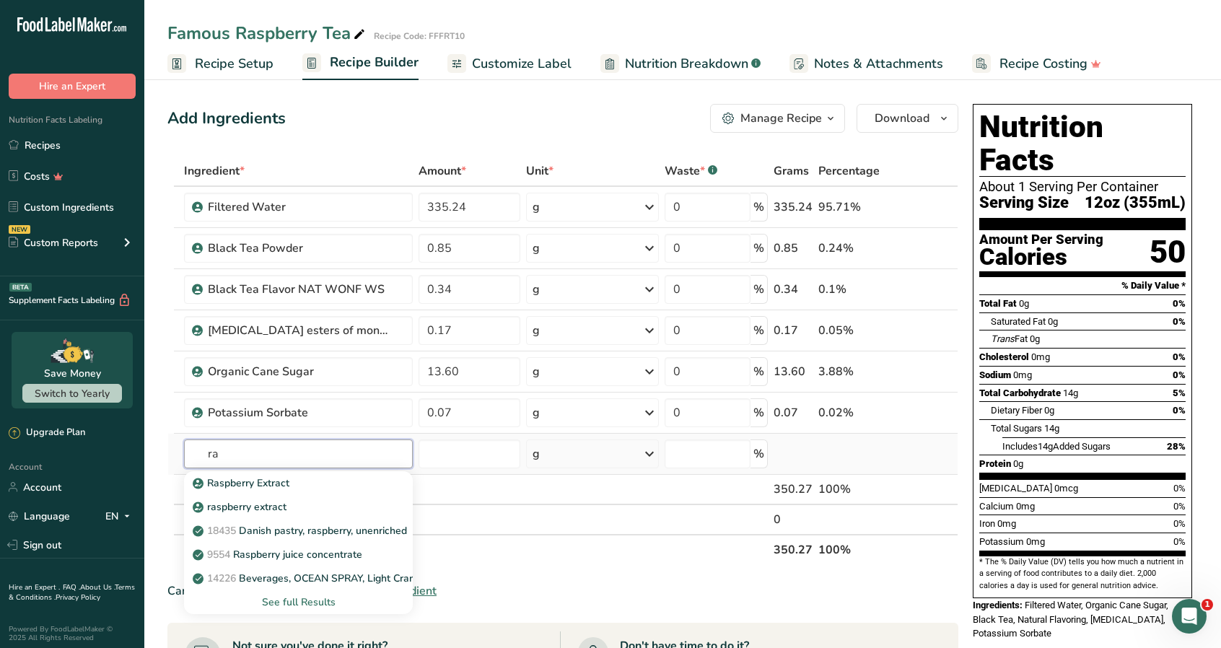
type input "r"
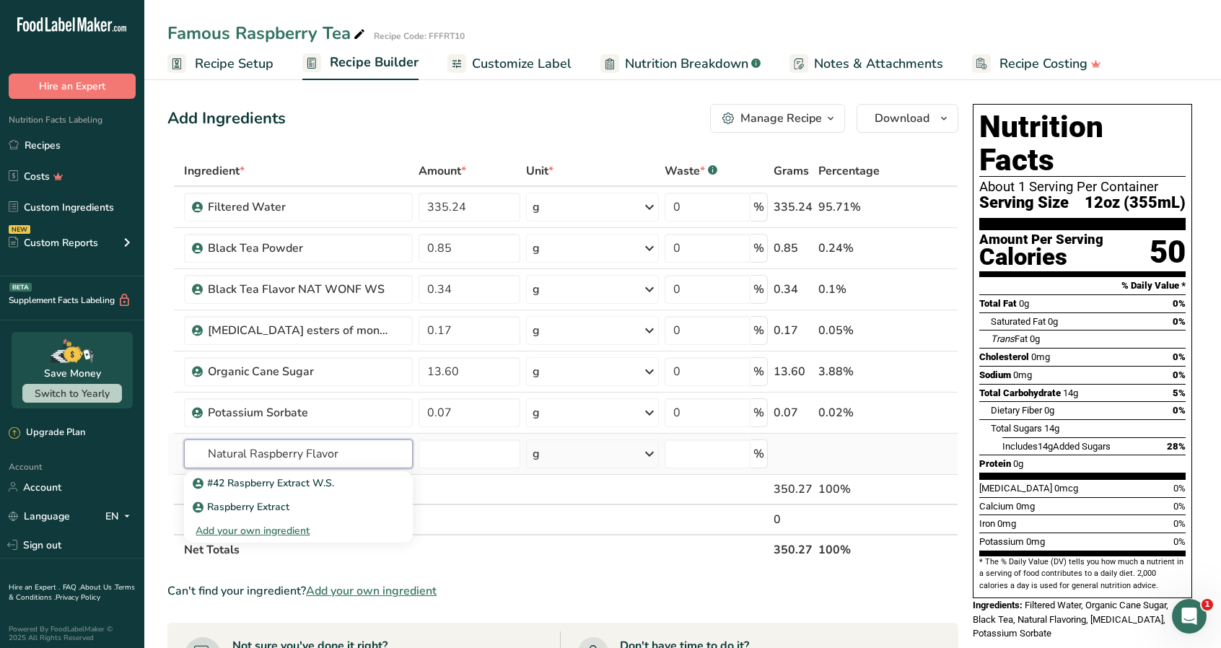
type input "Natural Raspberry Flavor"
click at [307, 528] on div "Add your own ingredient" at bounding box center [298, 530] width 205 height 15
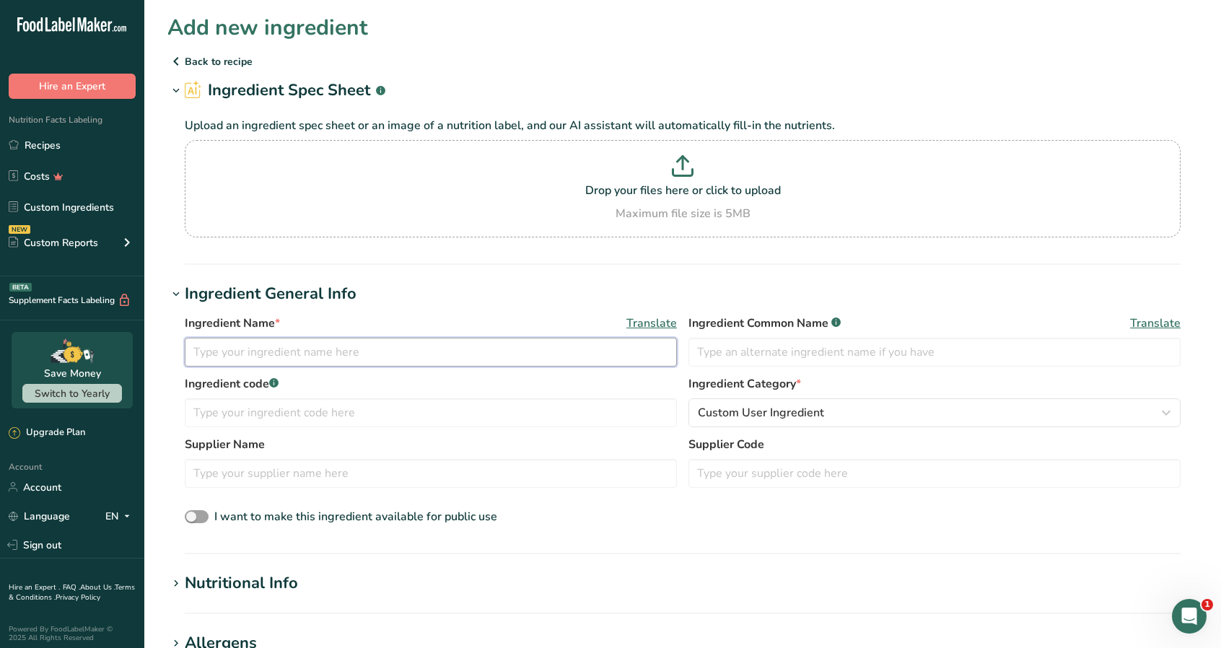
click at [284, 354] on input "text" at bounding box center [431, 352] width 492 height 29
type input "Natural Raspberry Flavor"
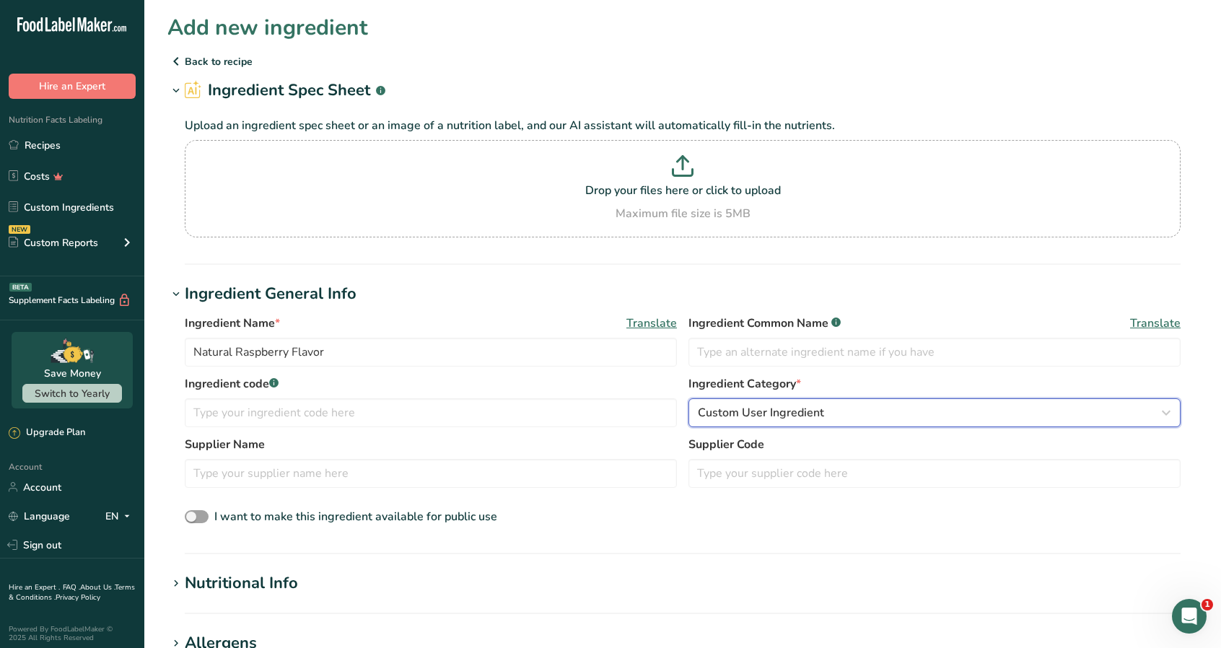
click at [1025, 411] on div "Custom User Ingredient" at bounding box center [930, 412] width 465 height 17
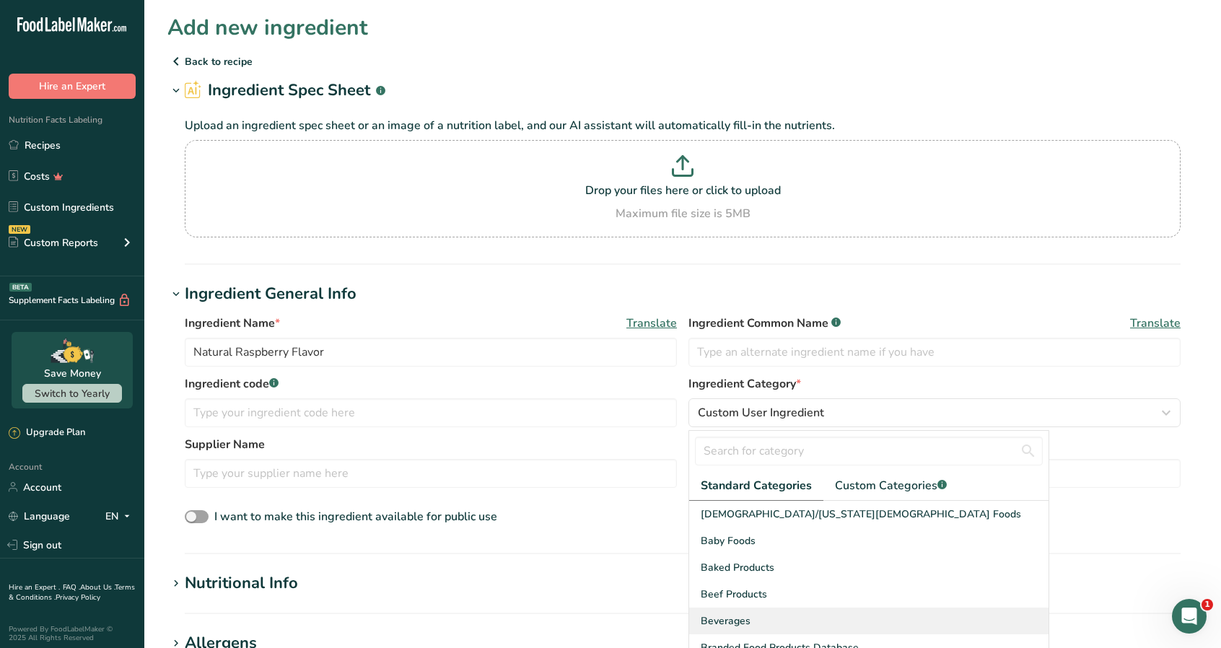
click at [735, 613] on span "Beverages" at bounding box center [726, 620] width 50 height 15
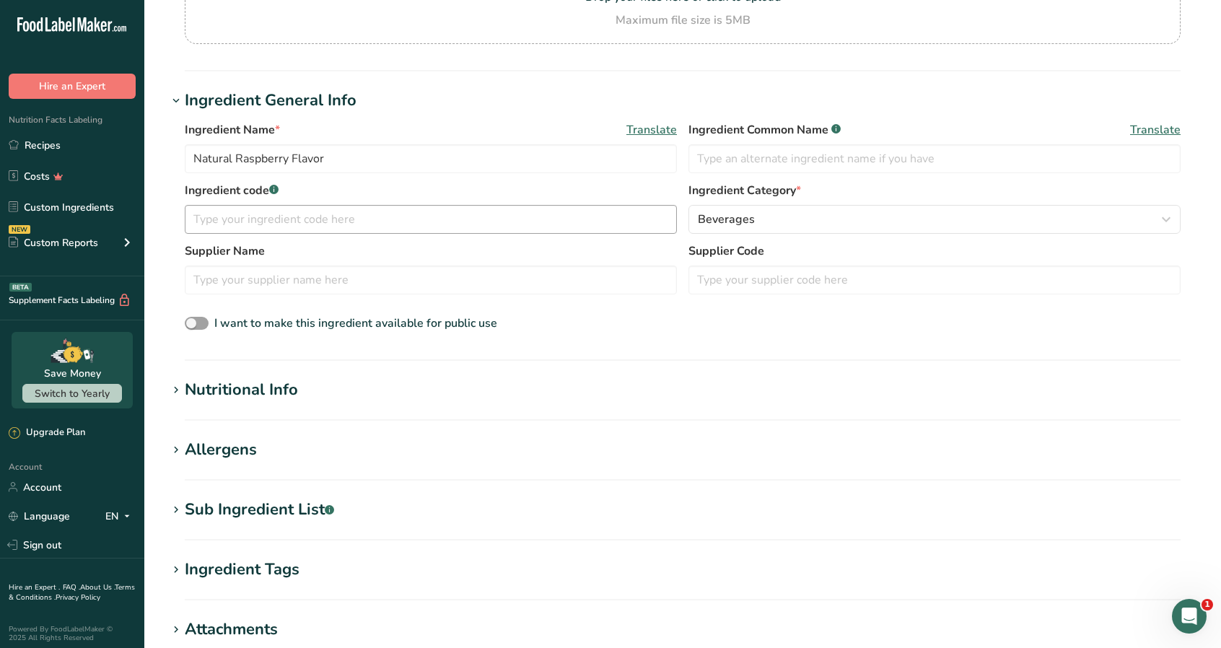
scroll to position [216, 0]
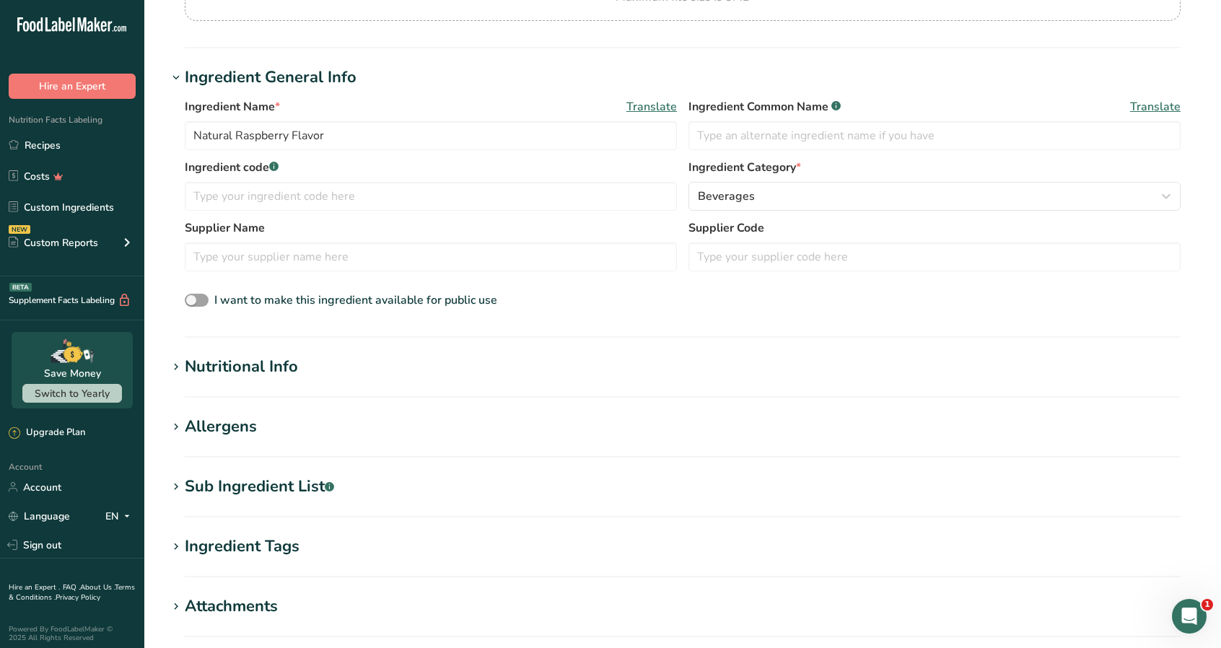
click at [260, 361] on div "Nutritional Info" at bounding box center [241, 367] width 113 height 24
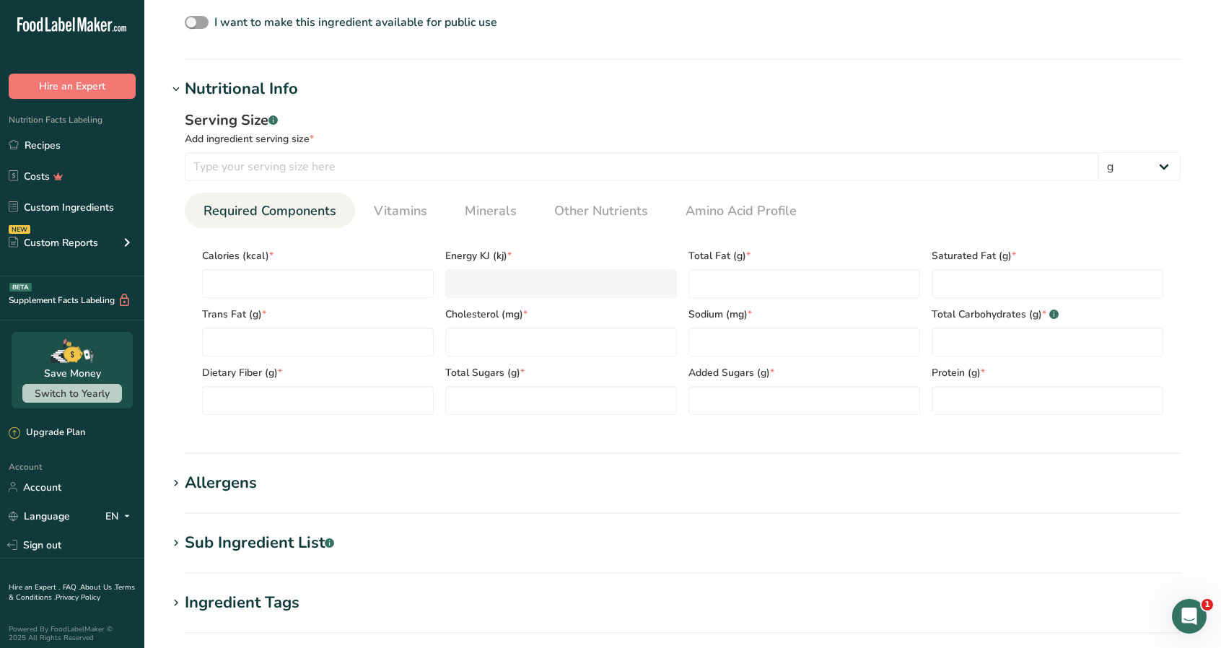
scroll to position [505, 0]
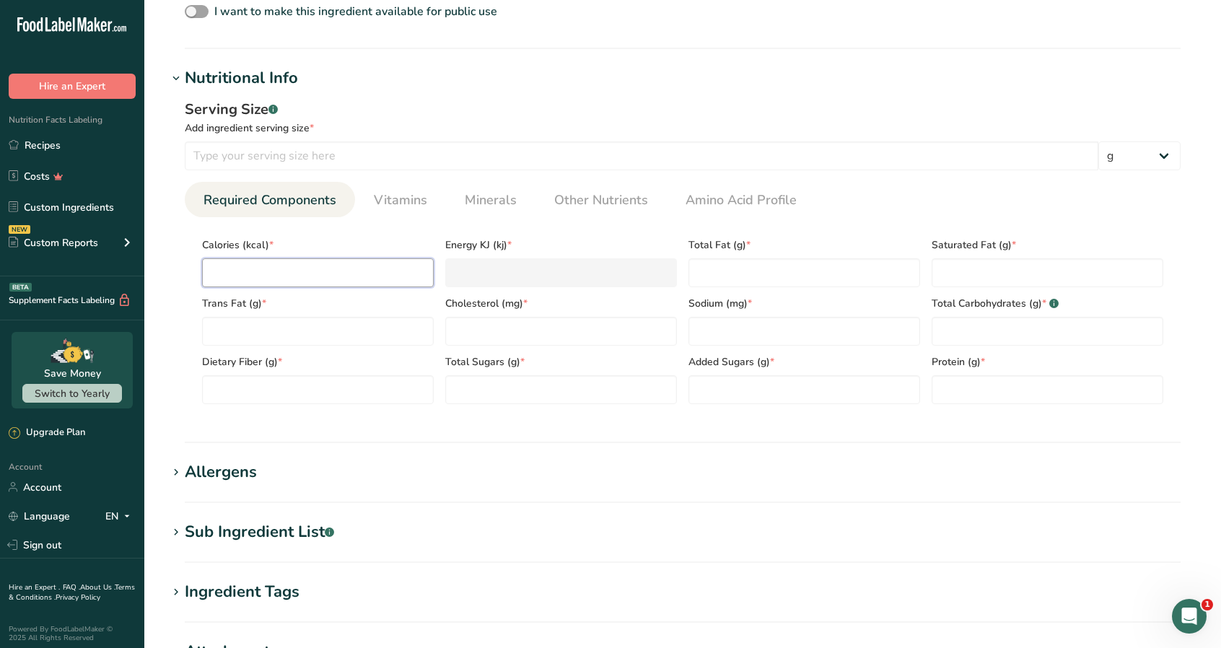
click at [307, 279] on input "number" at bounding box center [318, 272] width 232 height 29
type input "0"
type KJ "0"
type input "0"
click at [349, 336] on Fat "0" at bounding box center [318, 331] width 232 height 29
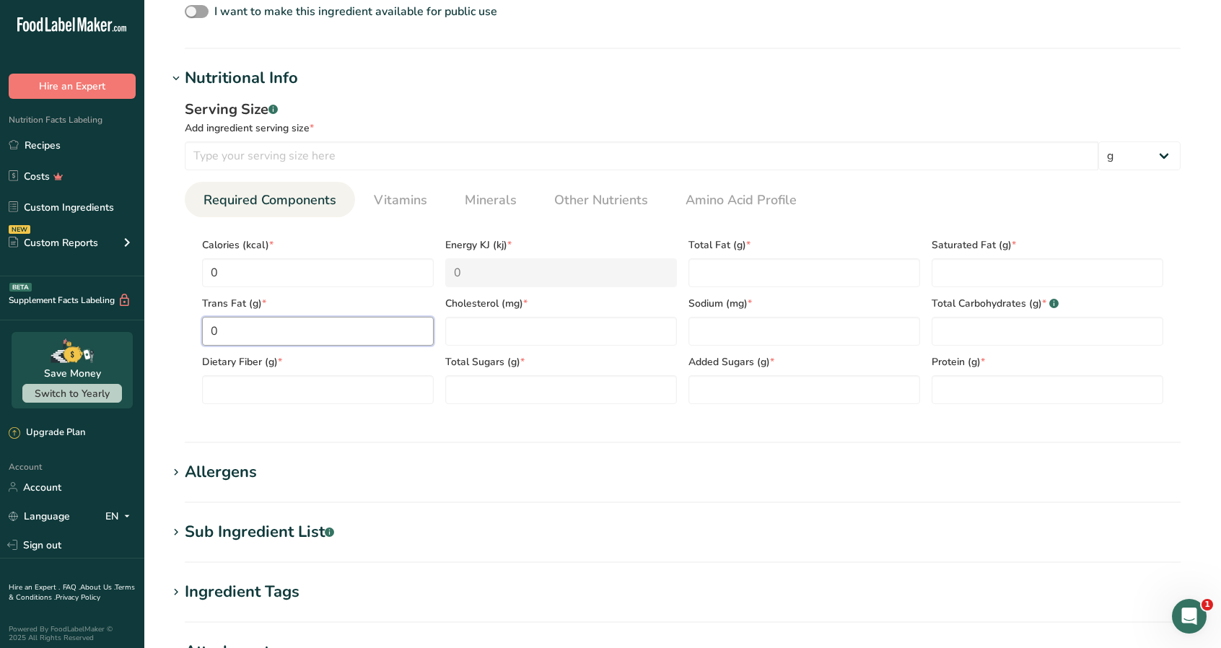
type Fat "0"
click at [349, 385] on Fiber "number" at bounding box center [318, 389] width 232 height 29
type Fiber "0"
drag, startPoint x: 527, startPoint y: 325, endPoint x: 522, endPoint y: 341, distance: 16.7
click at [525, 328] on input "number" at bounding box center [561, 331] width 232 height 29
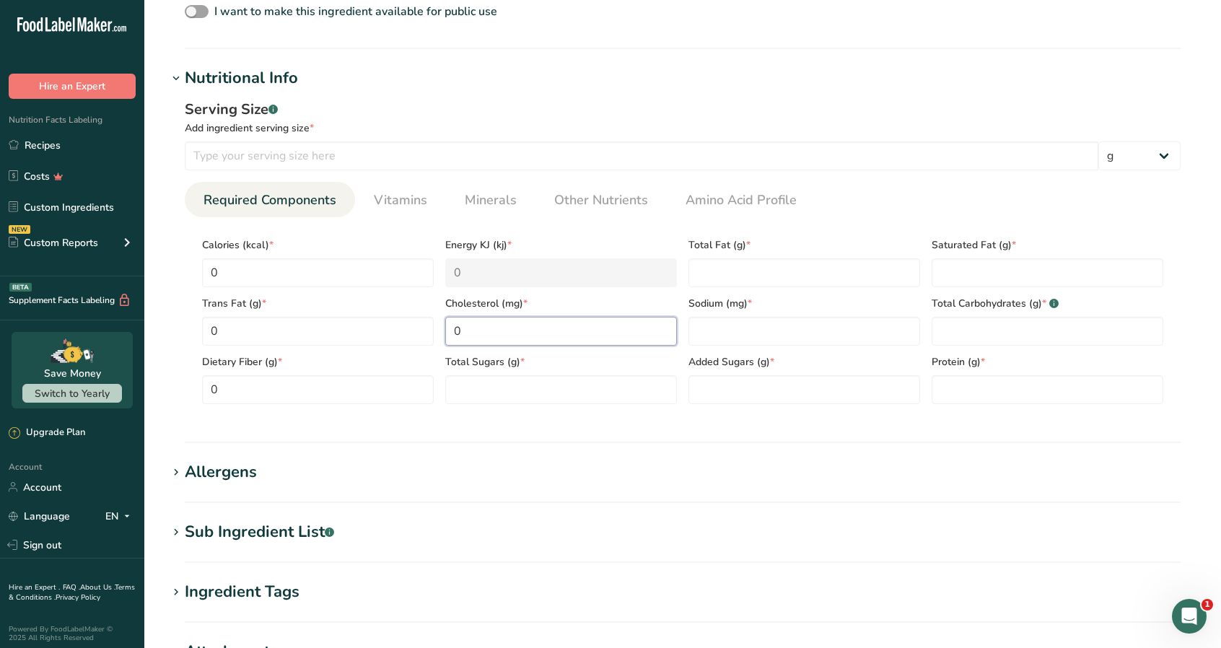
type input "0"
click at [506, 392] on Sugars "number" at bounding box center [561, 389] width 232 height 29
type Sugars "0"
drag, startPoint x: 760, startPoint y: 275, endPoint x: 746, endPoint y: 289, distance: 19.9
click at [759, 275] on Fat "number" at bounding box center [804, 272] width 232 height 29
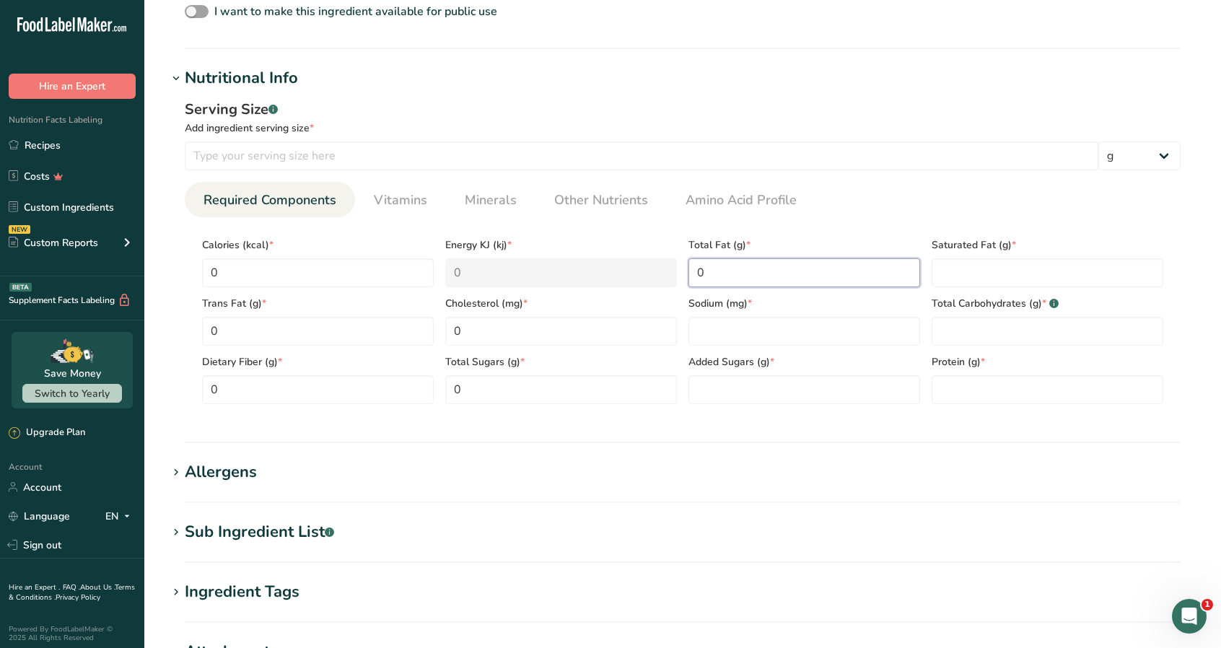
type Fat "0"
click at [747, 331] on input "number" at bounding box center [804, 331] width 232 height 29
type input "0"
click at [750, 380] on Sugars "number" at bounding box center [804, 389] width 232 height 29
type Sugars "0"
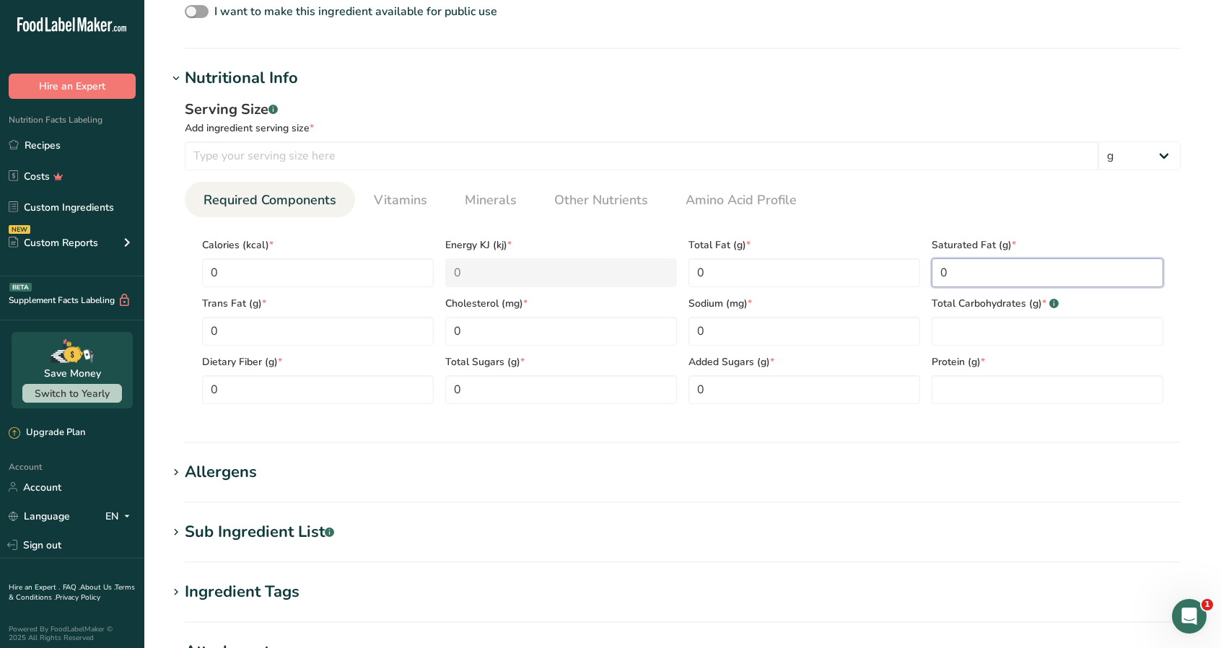
drag, startPoint x: 990, startPoint y: 274, endPoint x: 977, endPoint y: 286, distance: 17.9
click at [984, 276] on Fat "0" at bounding box center [1047, 272] width 232 height 29
type Fat "0"
click at [968, 326] on Carbohydrates "number" at bounding box center [1047, 331] width 232 height 29
type Carbohydrates "0"
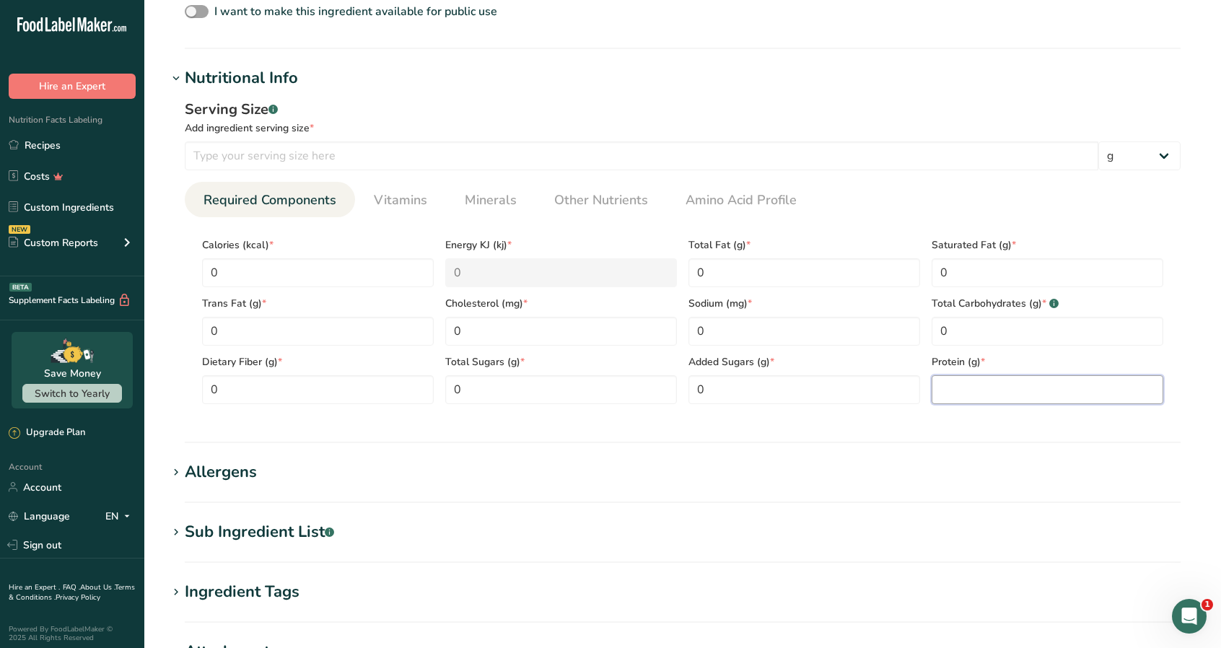
click at [971, 389] on input "number" at bounding box center [1047, 389] width 232 height 29
type input "0"
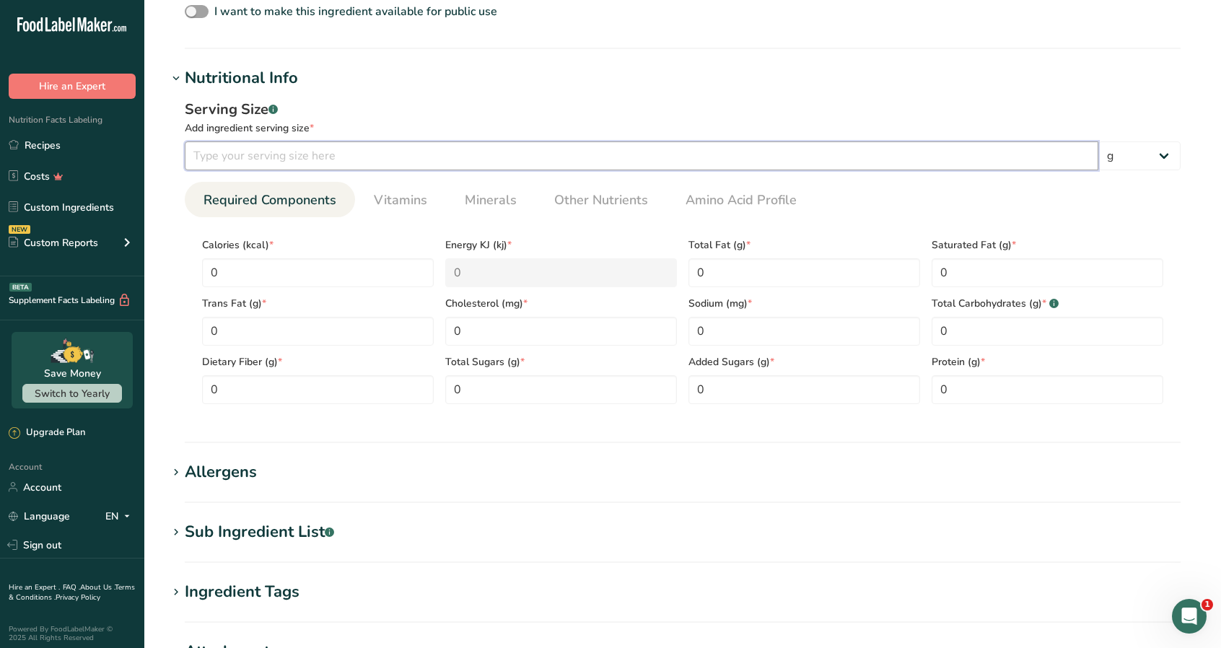
click at [369, 161] on input "number" at bounding box center [641, 155] width 913 height 29
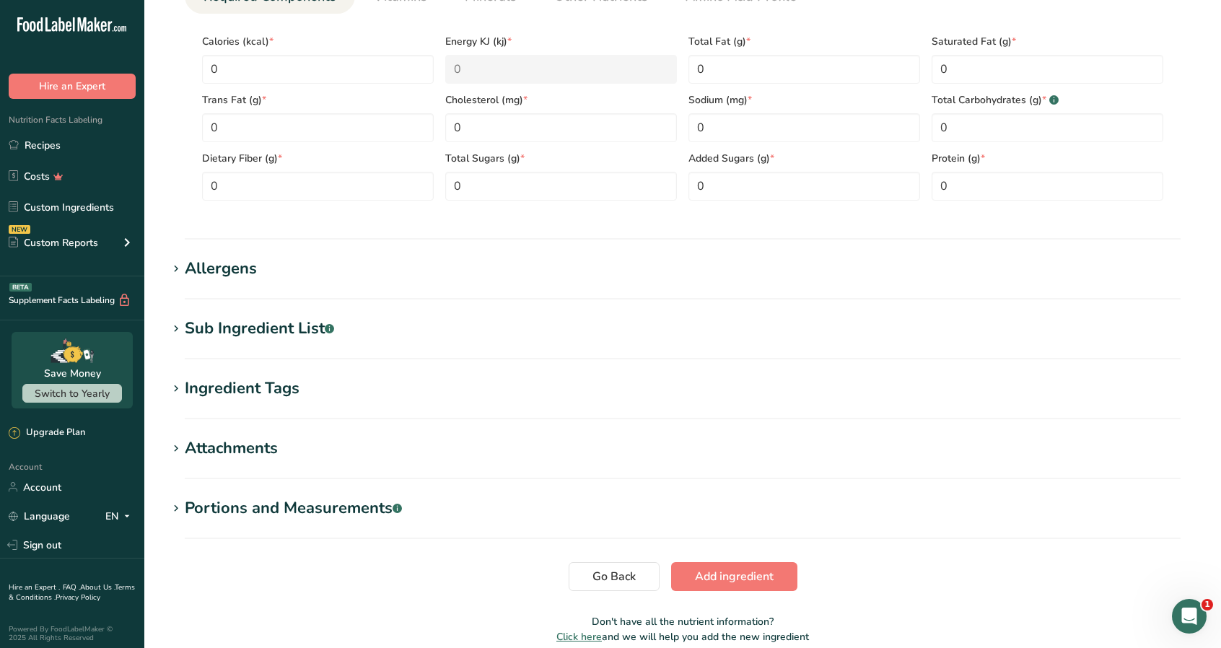
scroll to position [773, 0]
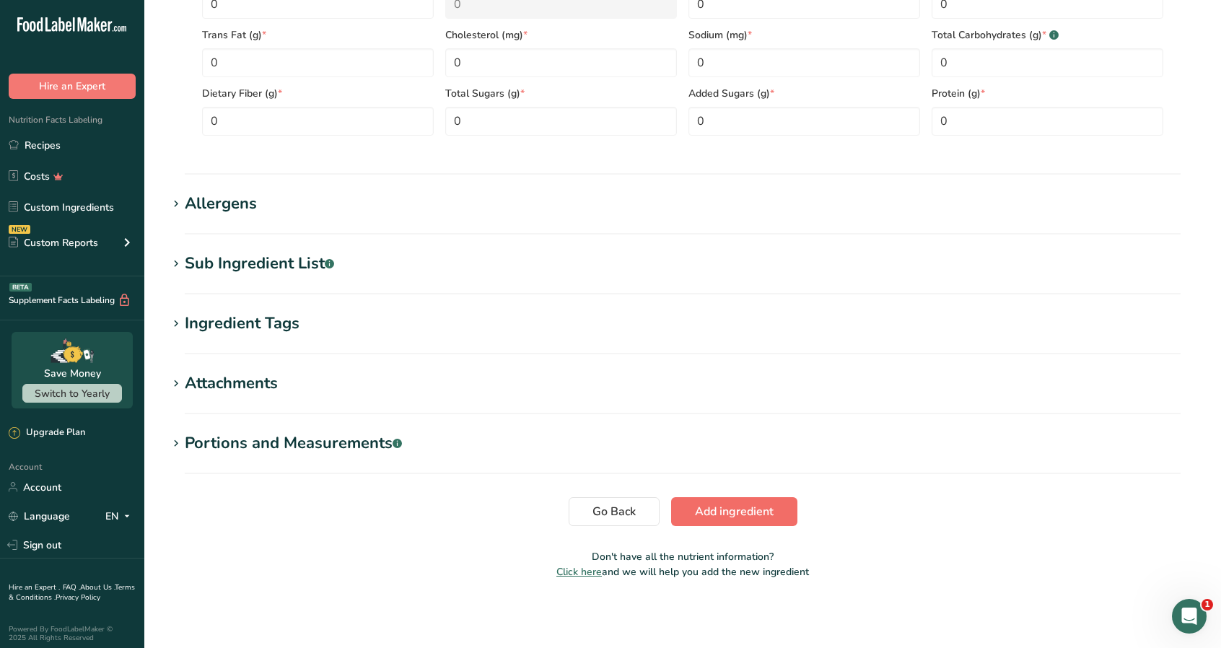
type input "1"
click at [744, 513] on span "Add ingredient" at bounding box center [734, 511] width 79 height 17
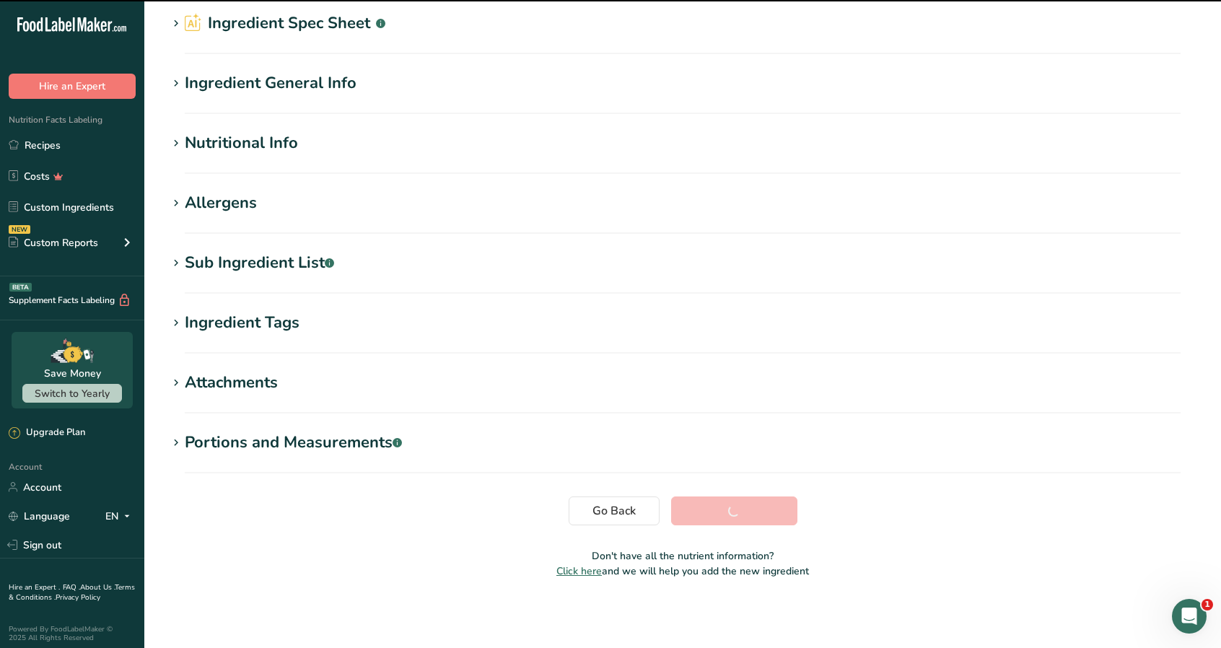
scroll to position [67, 0]
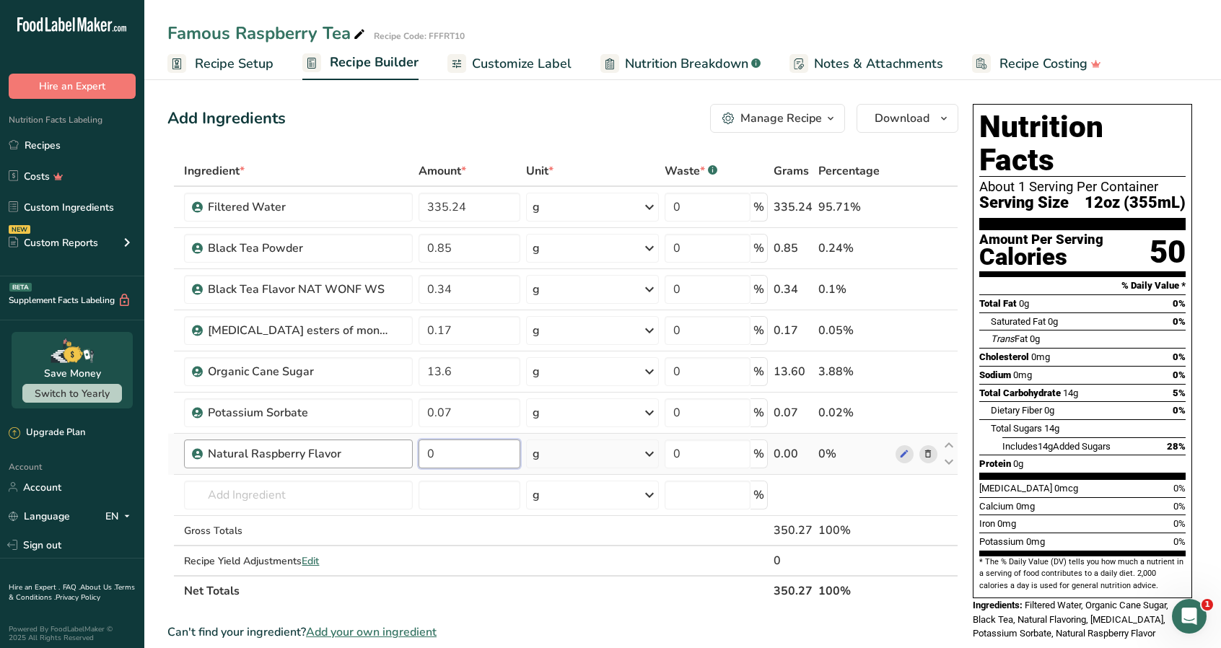
drag, startPoint x: 444, startPoint y: 454, endPoint x: 346, endPoint y: 452, distance: 97.4
click at [343, 455] on tr "Natural Raspberry Flavor 0 g Weight Units g kg mg See more Volume Units l Volum…" at bounding box center [562, 454] width 789 height 41
type input "4.73"
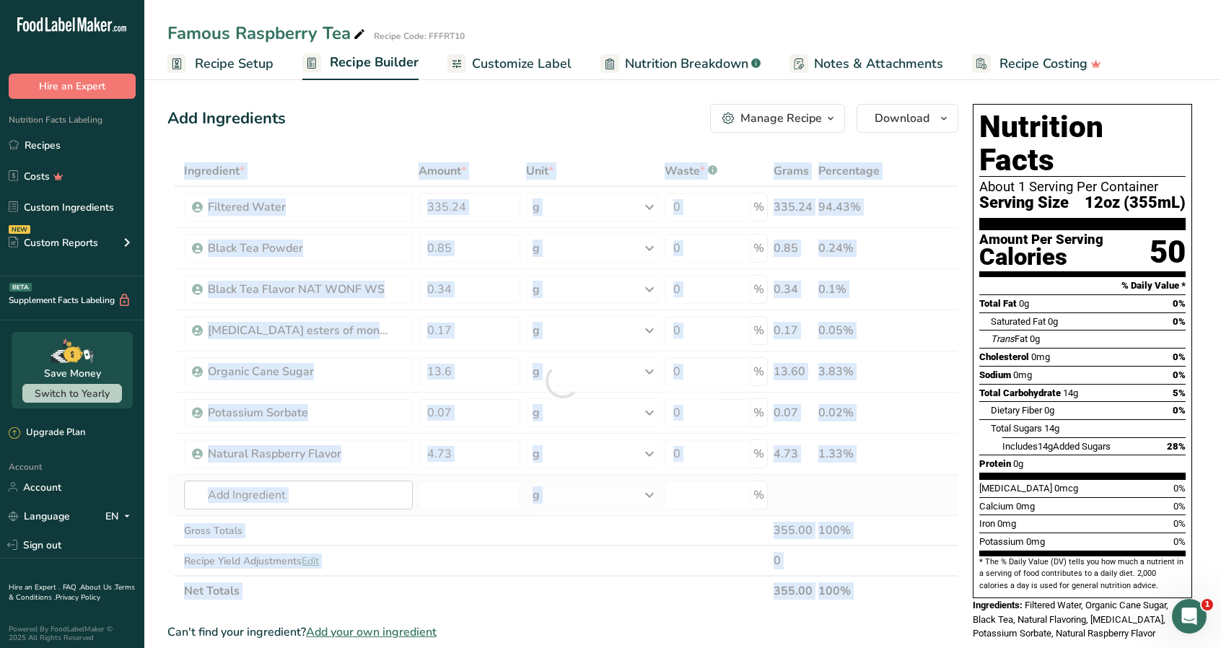
click at [309, 494] on div at bounding box center [562, 381] width 791 height 450
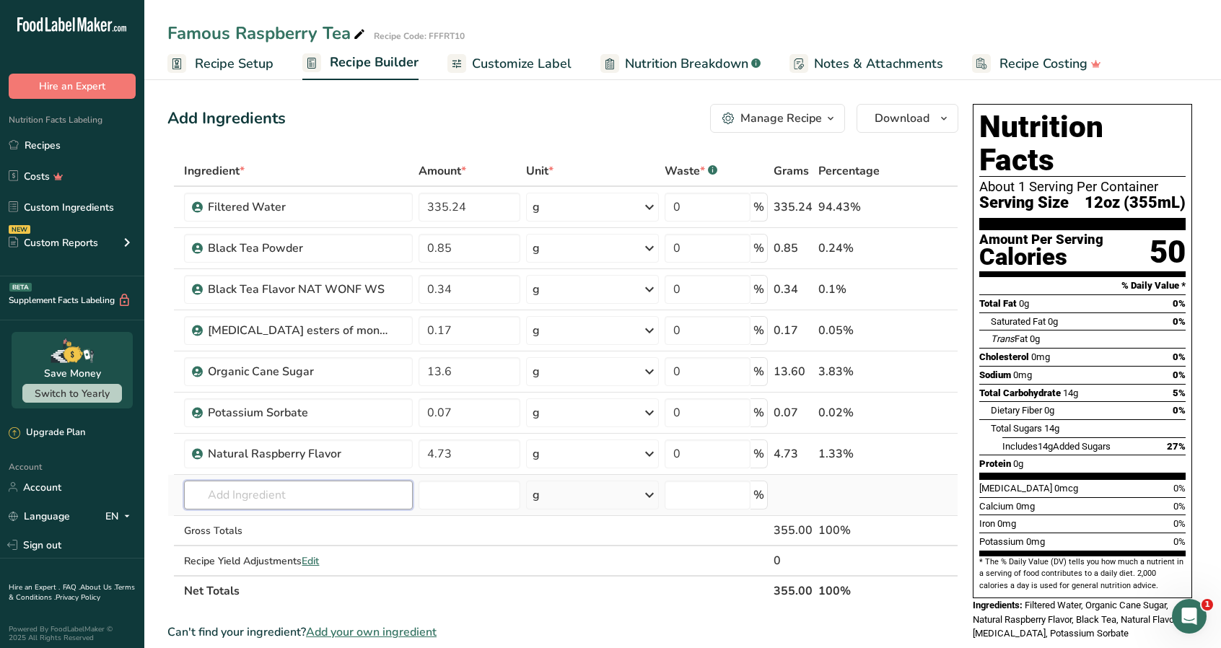
click at [236, 496] on input "text" at bounding box center [298, 495] width 228 height 29
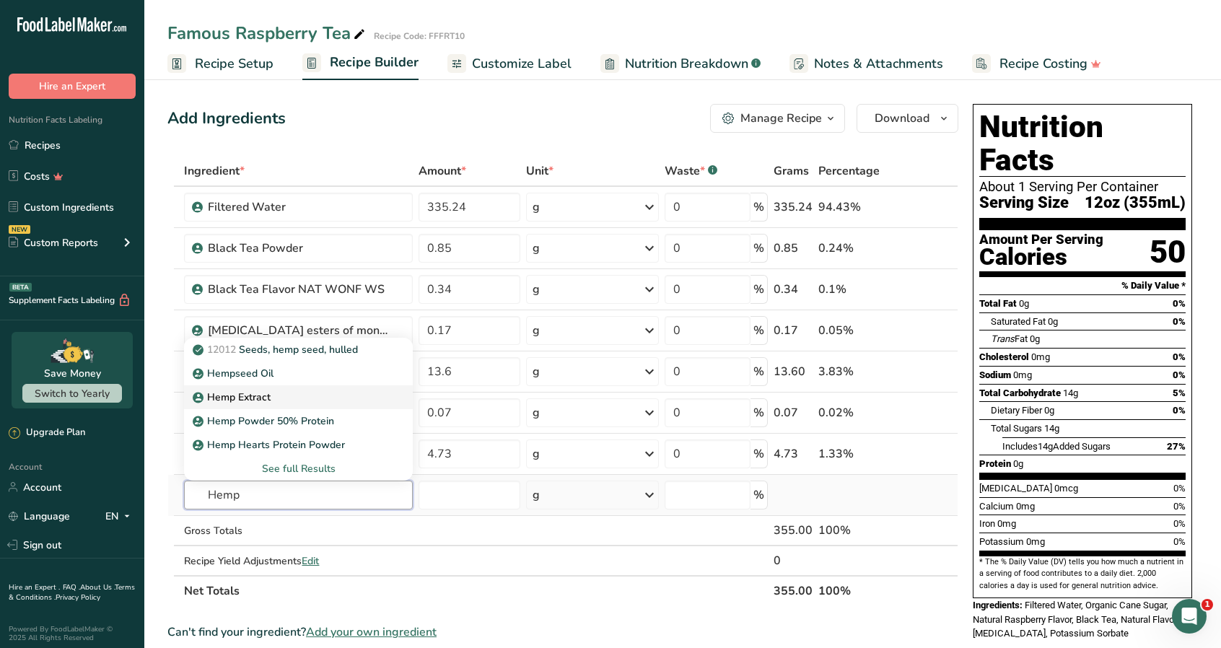
type input "Hemp"
click at [267, 394] on p "Hemp Extract" at bounding box center [233, 397] width 75 height 15
type input "Hemp Extract"
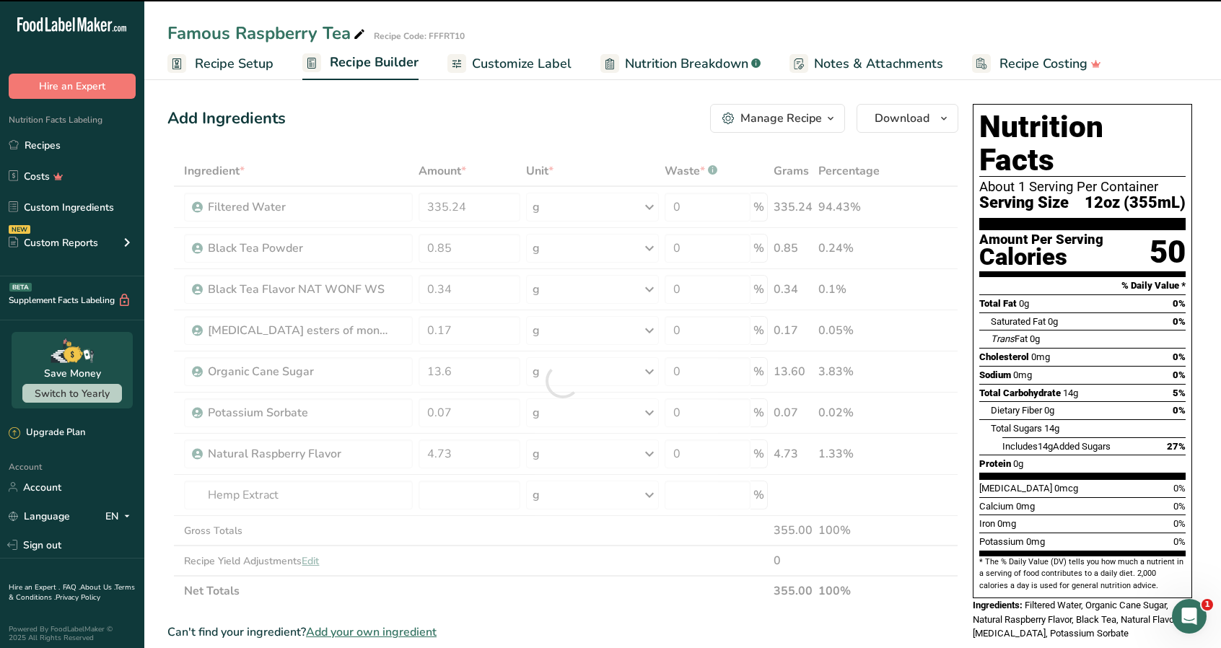
type input "0"
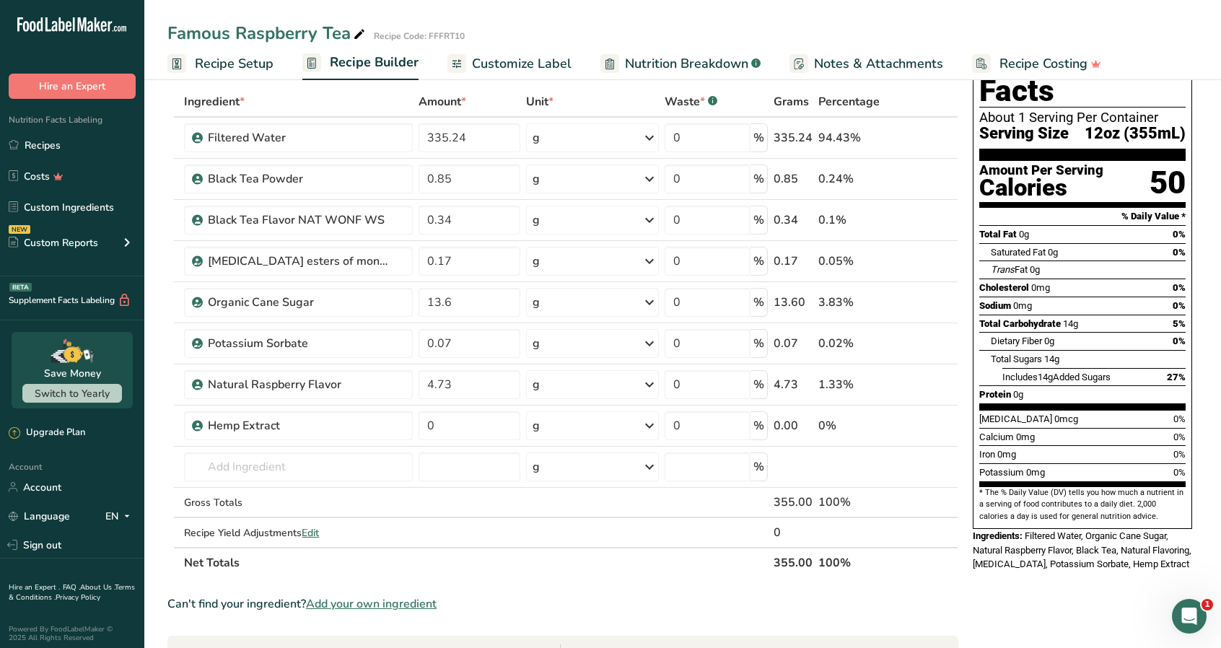
scroll to position [216, 0]
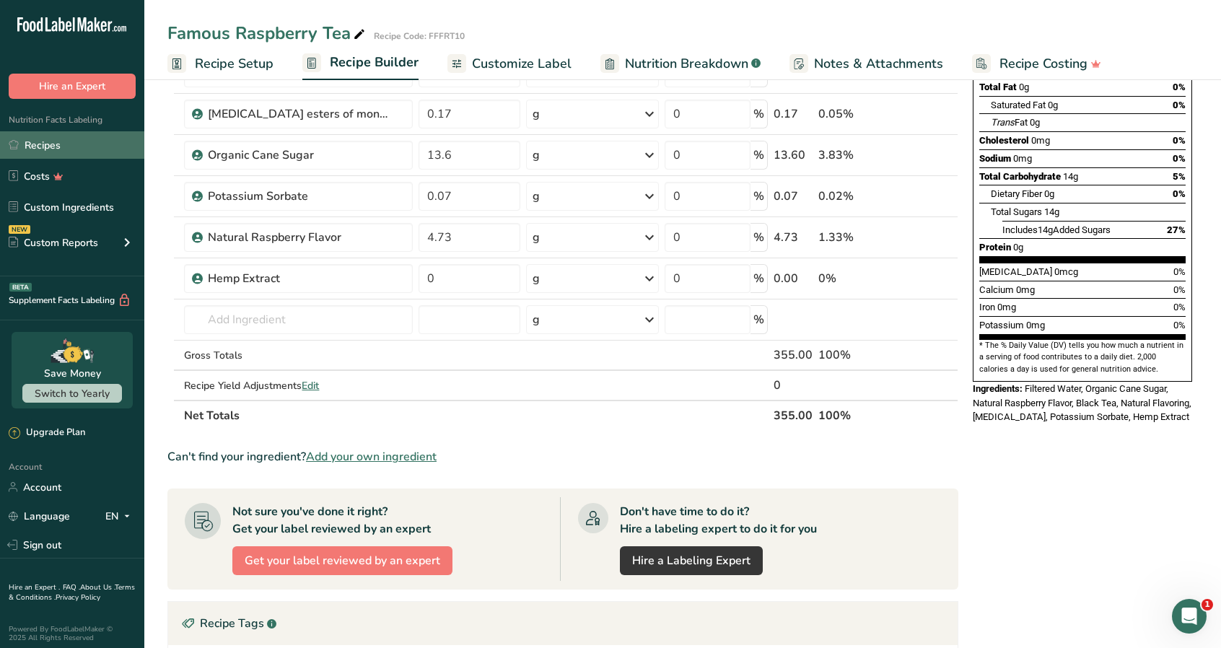
click at [53, 143] on link "Recipes" at bounding box center [72, 144] width 144 height 27
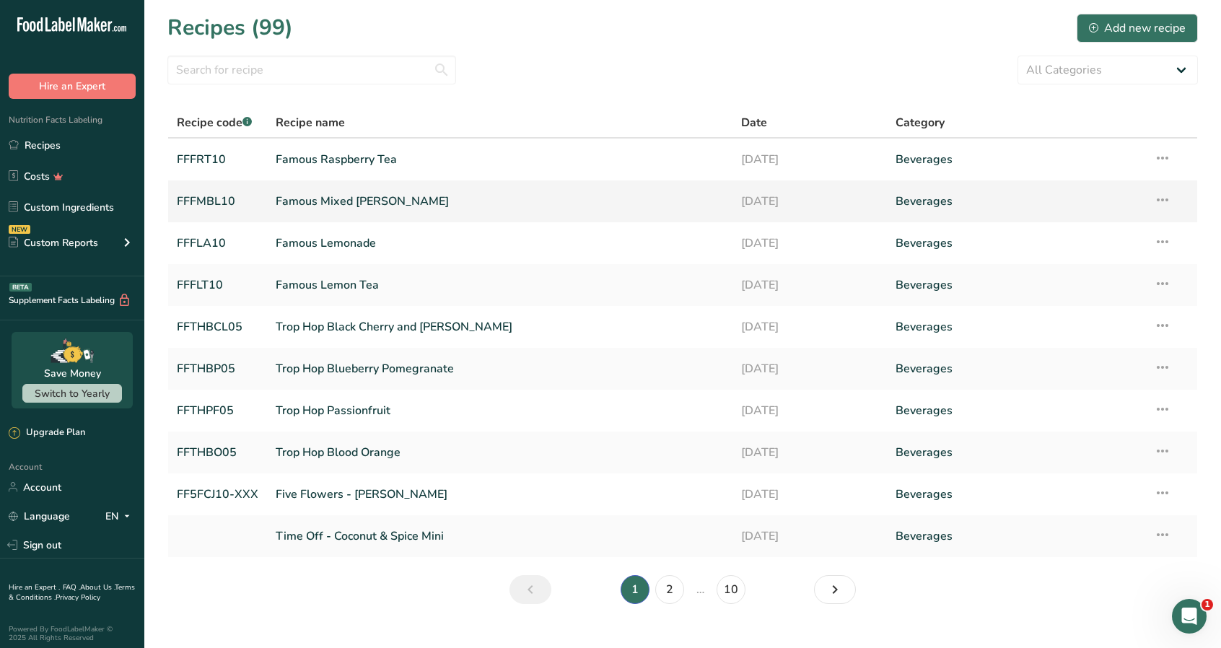
click at [390, 198] on link "Famous Mixed [PERSON_NAME]" at bounding box center [499, 201] width 447 height 30
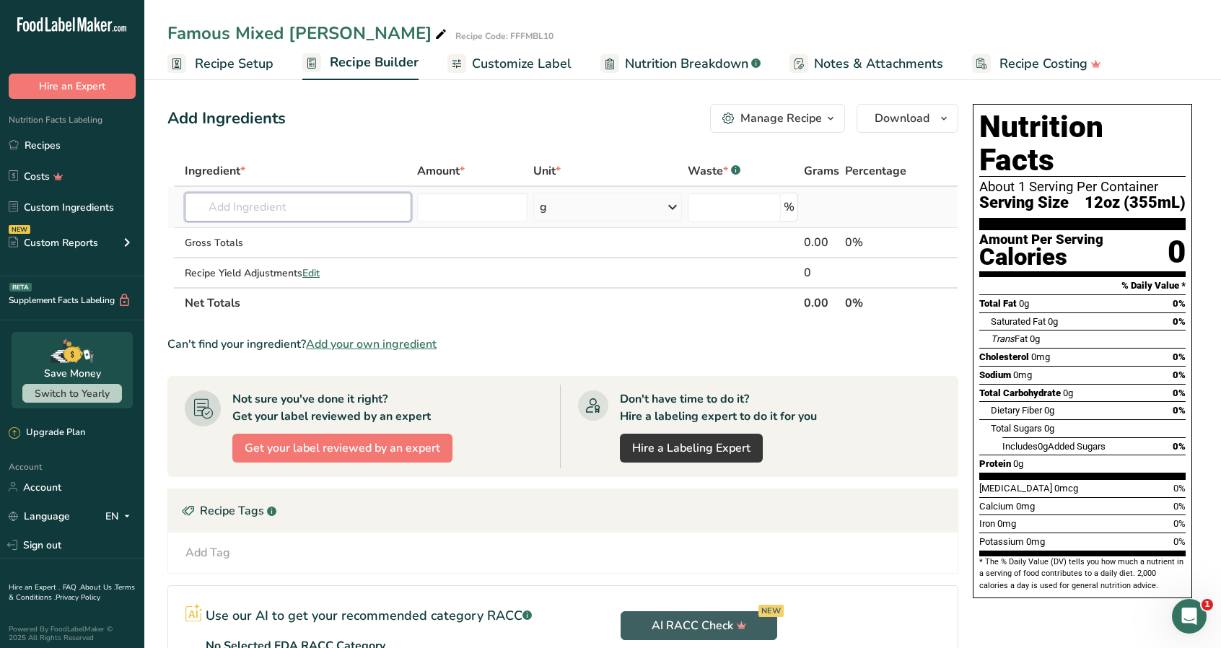
click at [266, 212] on input "text" at bounding box center [298, 207] width 227 height 29
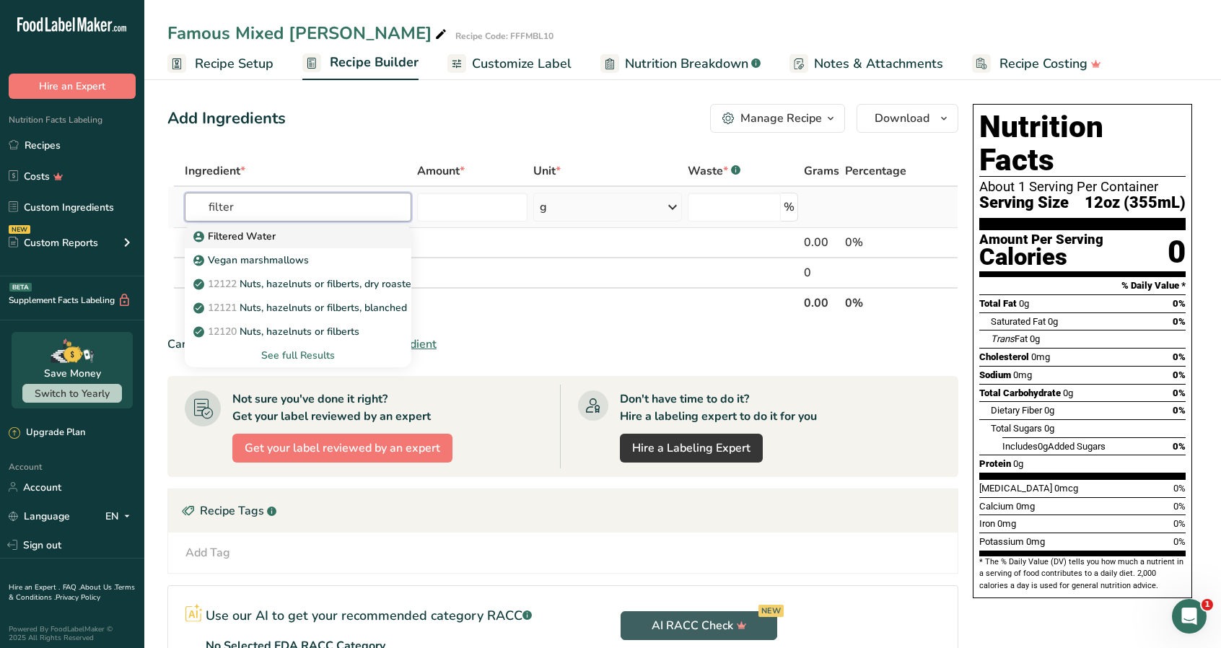
type input "filter"
click at [293, 234] on div "Filtered Water" at bounding box center [286, 236] width 180 height 15
type input "Filtered Water"
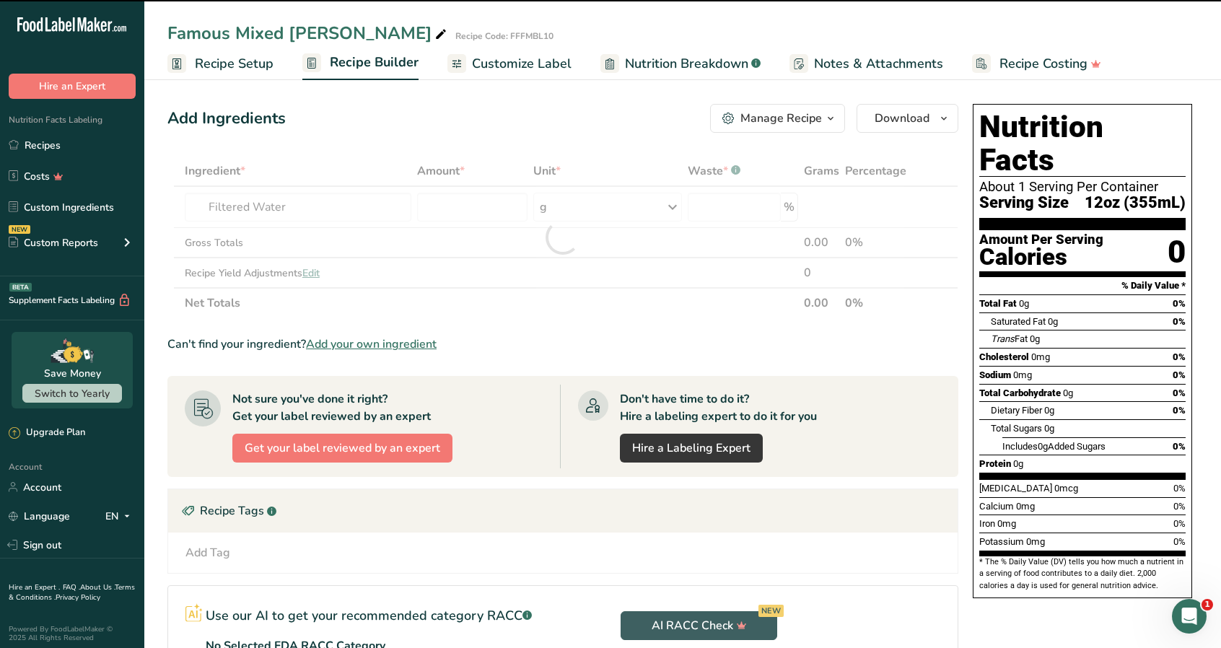
type input "0"
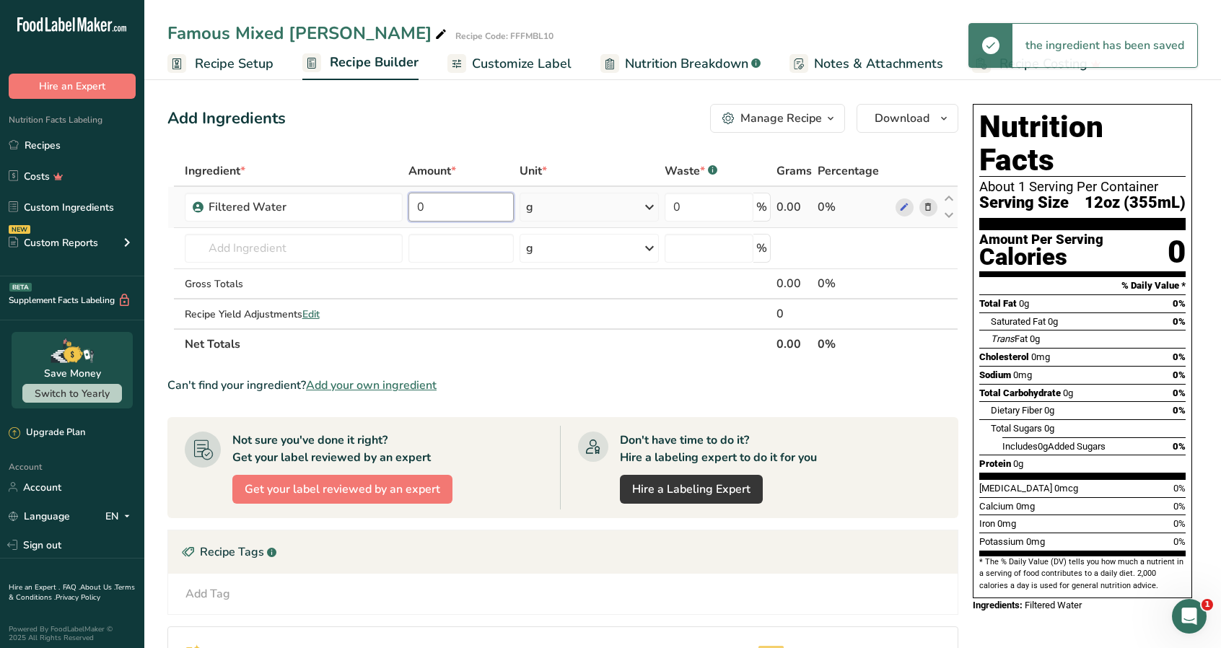
click at [479, 212] on input "0" at bounding box center [460, 207] width 105 height 29
drag, startPoint x: 485, startPoint y: 209, endPoint x: 390, endPoint y: 208, distance: 95.2
click at [390, 208] on tr "Filtered Water 0 g Weight Units g kg mg See more Volume Units l Volume units re…" at bounding box center [562, 207] width 789 height 41
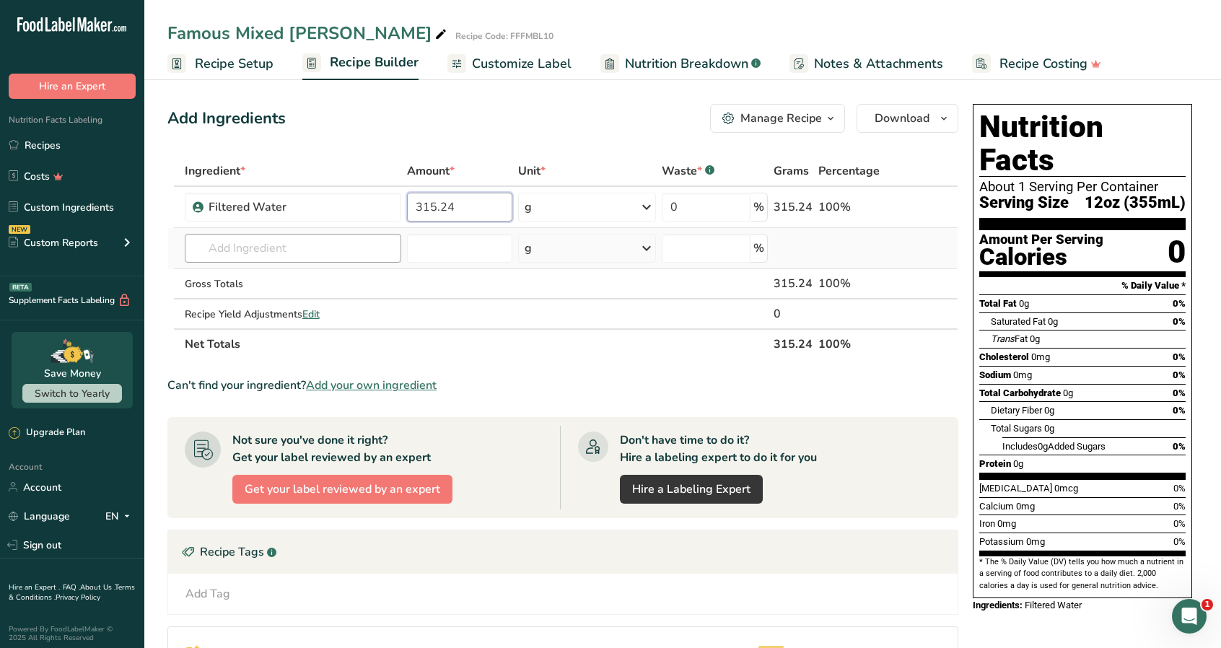
type input "315.24"
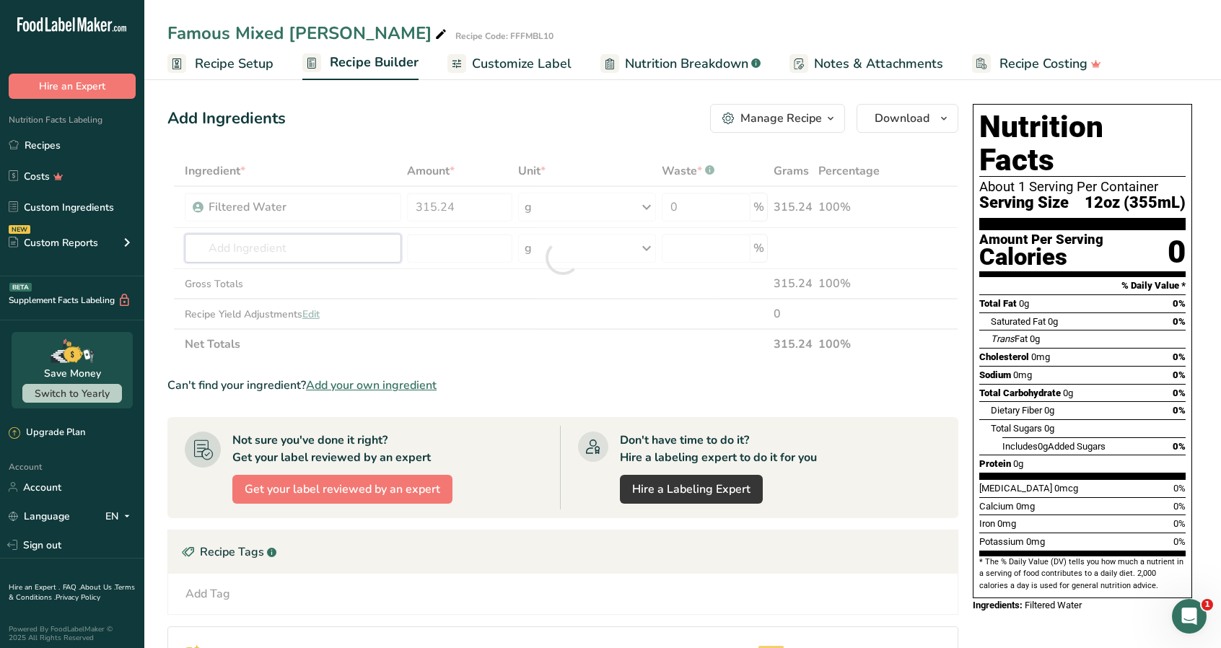
click at [325, 247] on div "Ingredient * Amount * Unit * Waste * .a-a{fill:#347362;}.b-a{fill:#fff;} Grams …" at bounding box center [562, 257] width 791 height 203
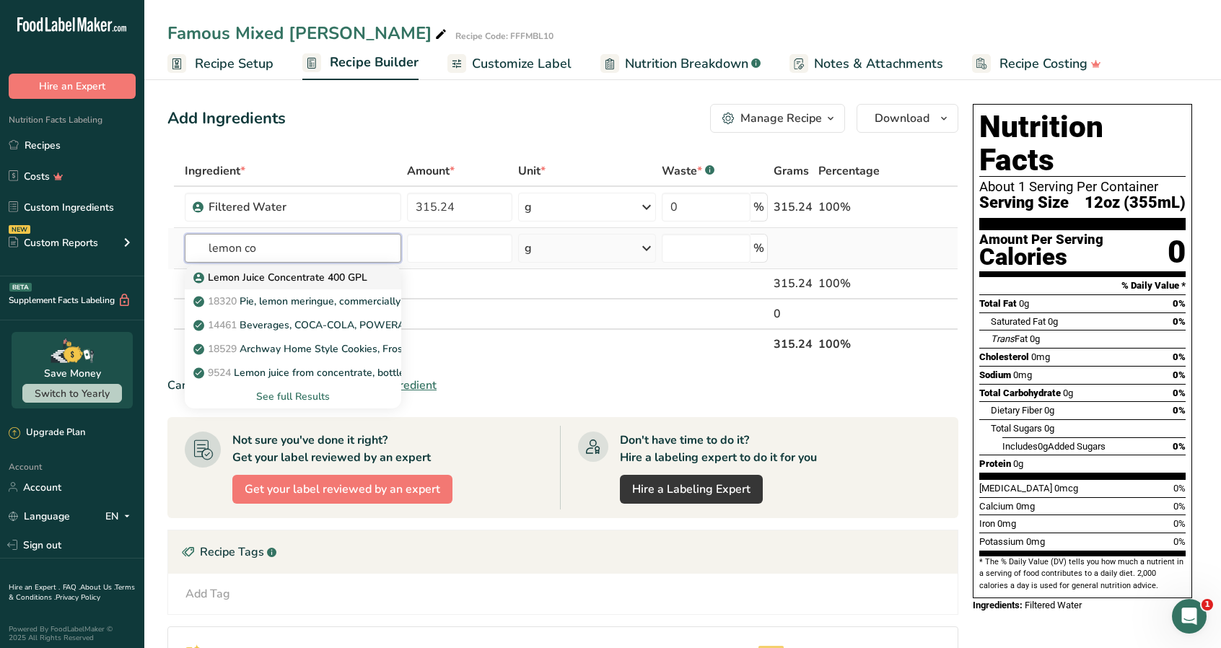
type input "lemon co"
click at [304, 279] on p "Lemon Juice Concentrate 400 GPL" at bounding box center [281, 277] width 171 height 15
type input "Lemon Juice Concentrate 400 GPL"
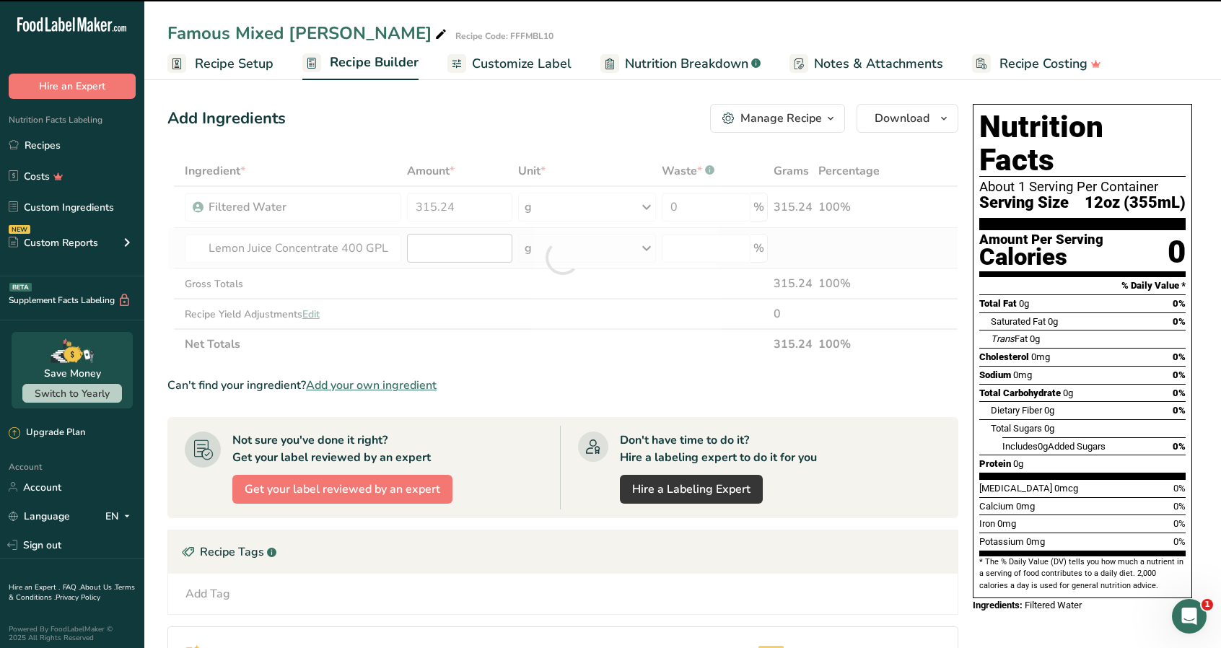
type input "0"
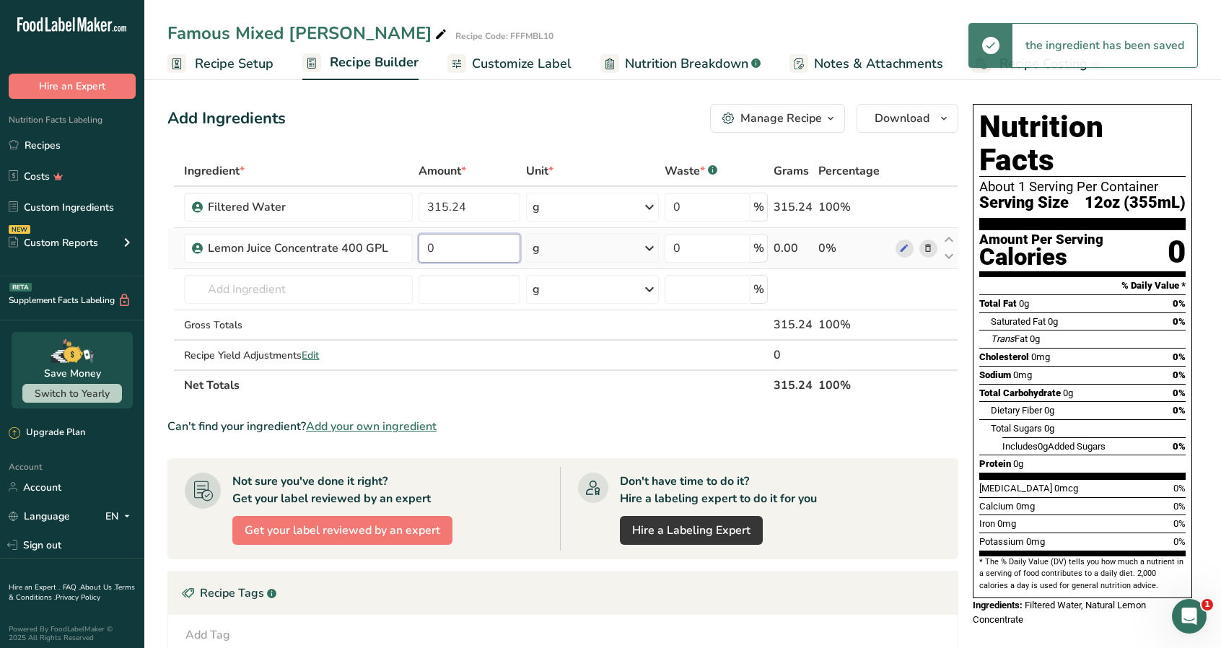
click at [452, 253] on input "0" at bounding box center [469, 248] width 102 height 29
drag, startPoint x: 453, startPoint y: 252, endPoint x: 424, endPoint y: 255, distance: 29.8
click at [424, 255] on input "0" at bounding box center [469, 248] width 102 height 29
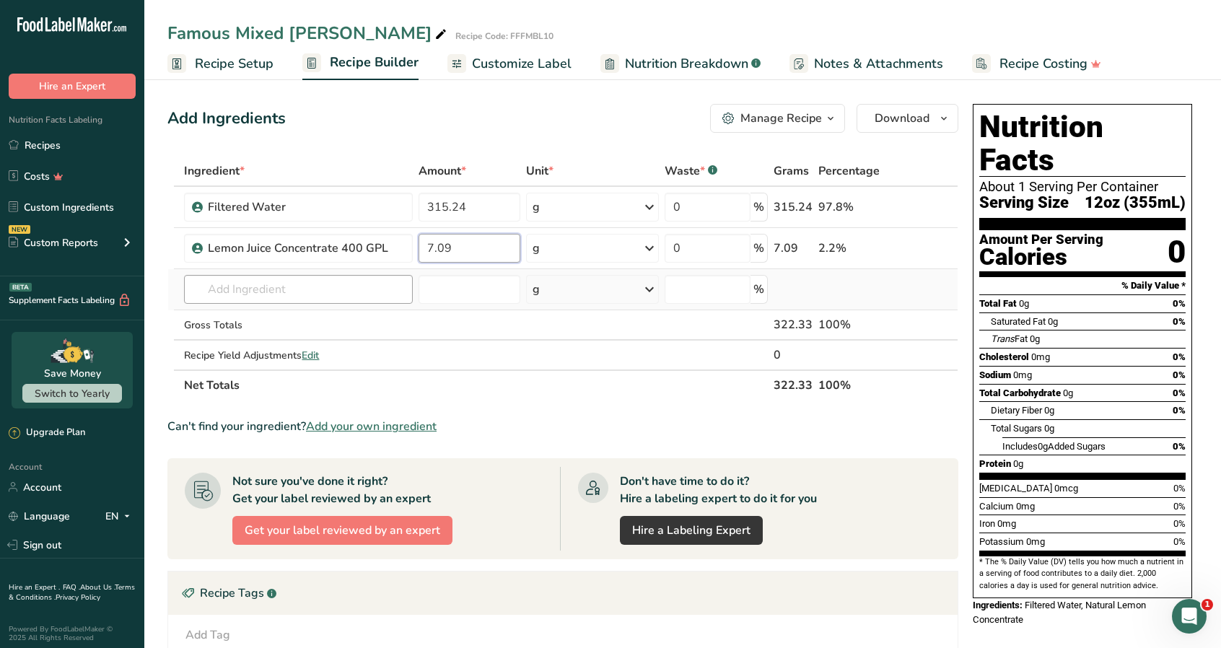
type input "7.09"
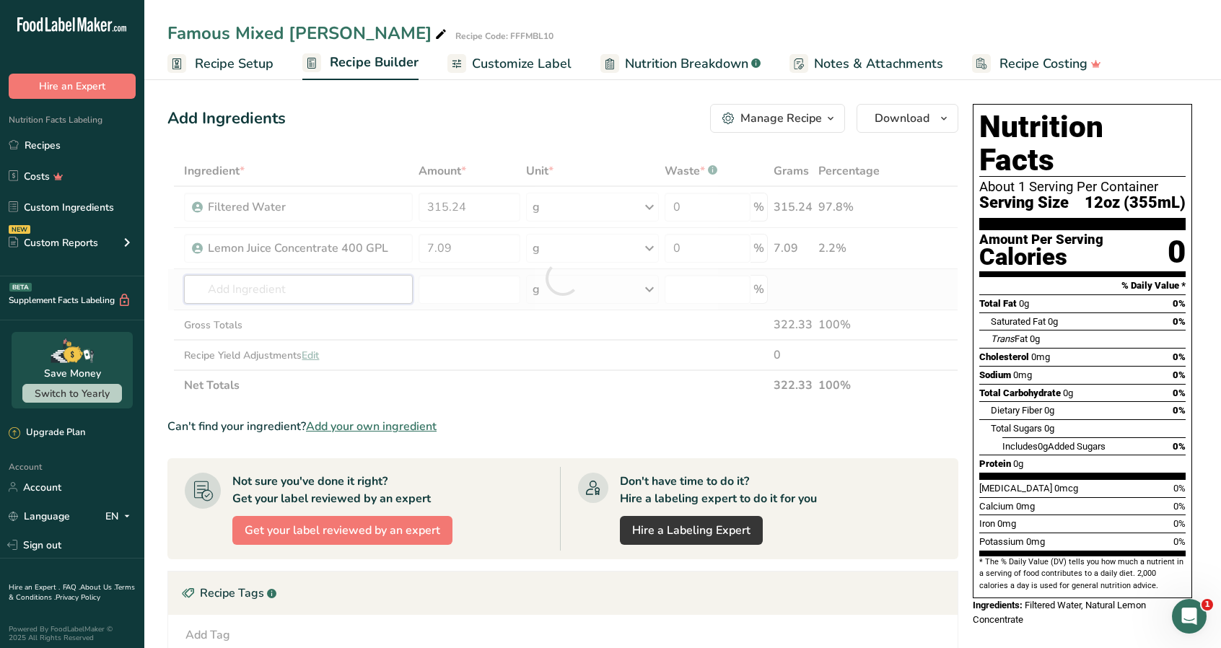
click at [277, 291] on div "Ingredient * Amount * Unit * Waste * .a-a{fill:#347362;}.b-a{fill:#fff;} Grams …" at bounding box center [562, 278] width 791 height 245
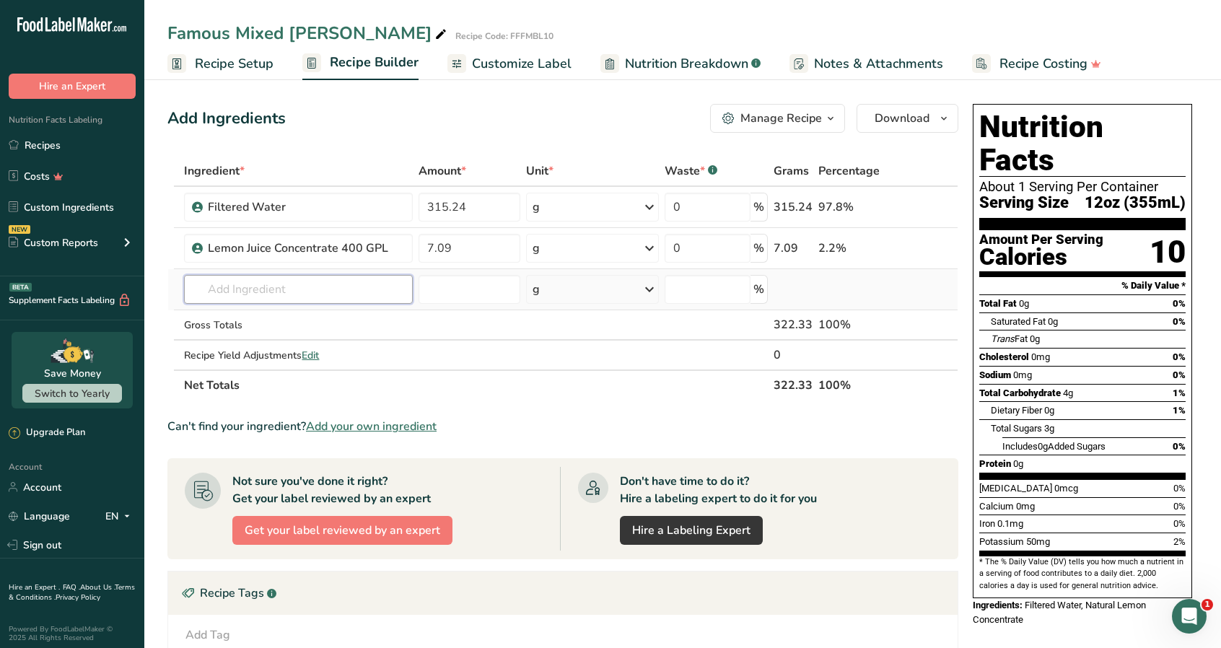
click at [353, 291] on input "text" at bounding box center [298, 289] width 228 height 29
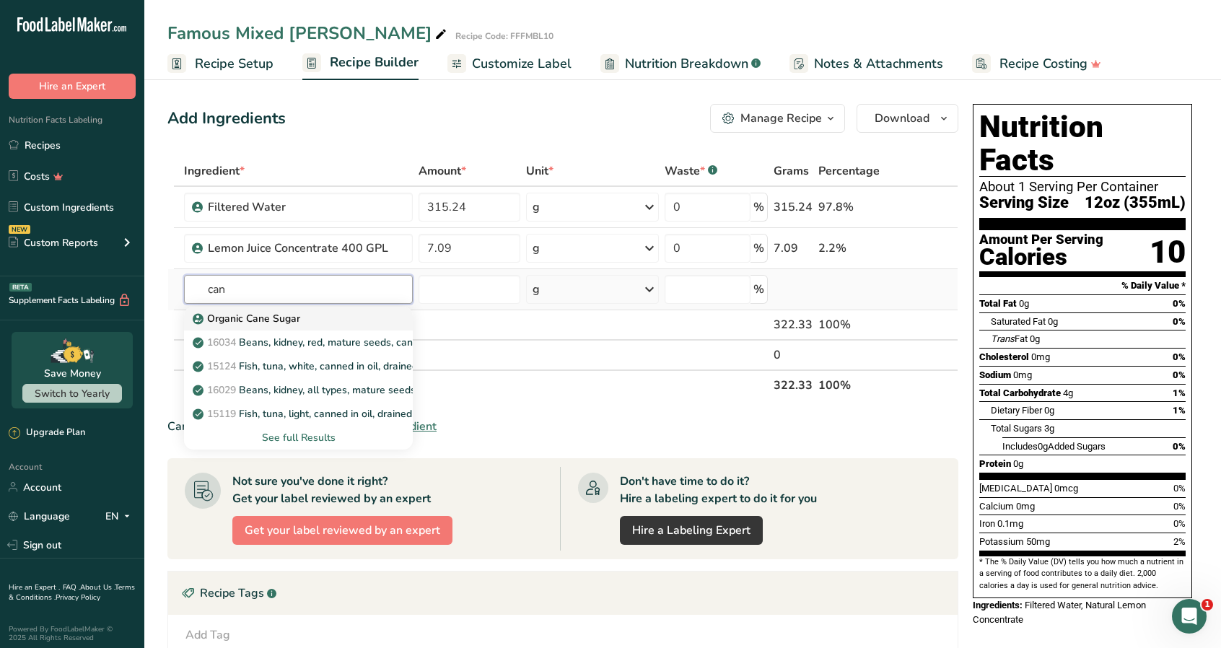
type input "can"
click at [296, 314] on p "Organic Cane Sugar" at bounding box center [248, 318] width 105 height 15
type input "Organic Cane Sugar"
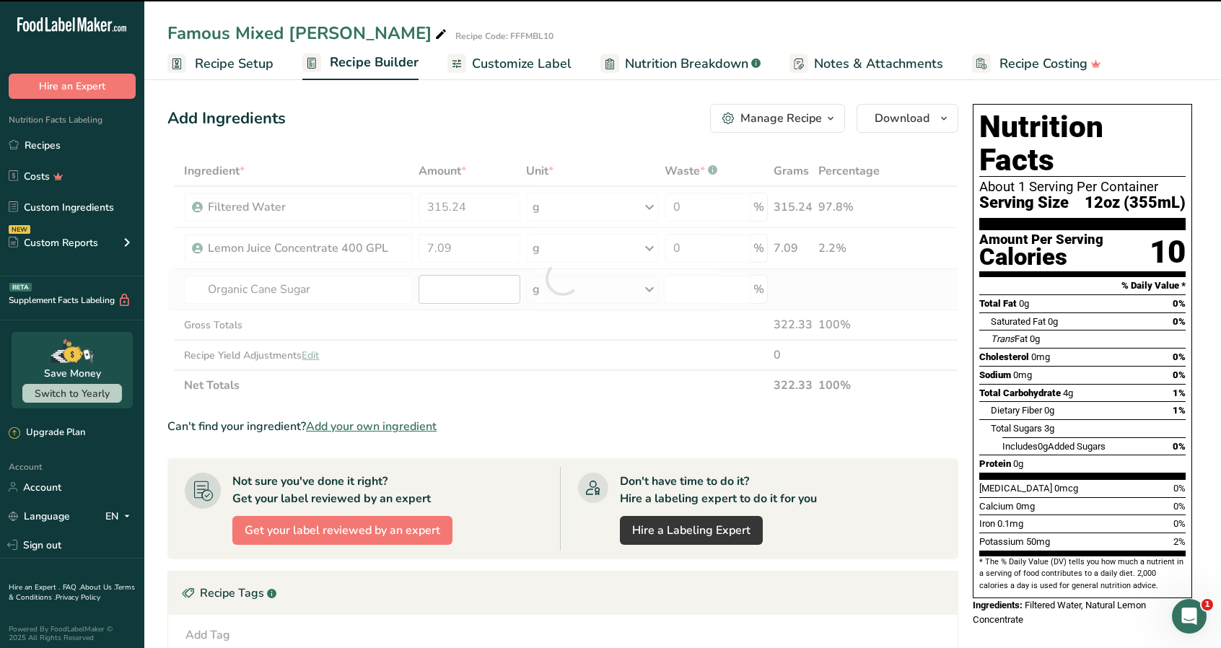
type input "0"
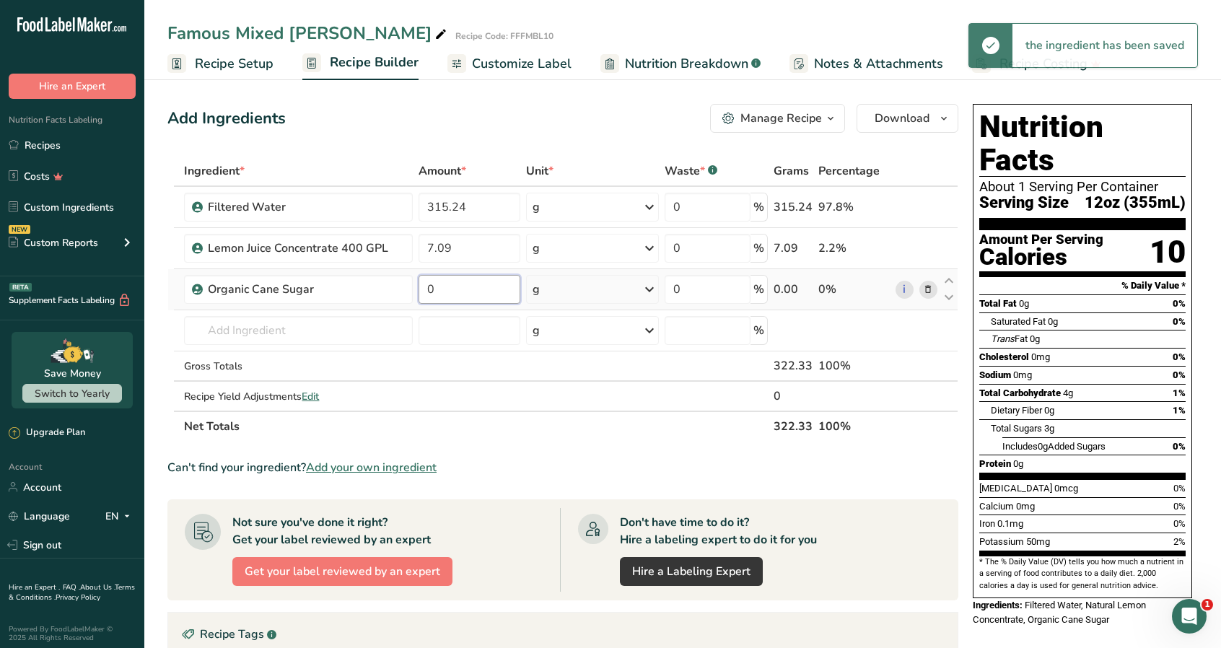
click at [448, 284] on input "0" at bounding box center [469, 289] width 102 height 29
drag, startPoint x: 449, startPoint y: 288, endPoint x: 416, endPoint y: 295, distance: 34.0
click at [416, 295] on td "0" at bounding box center [470, 289] width 108 height 41
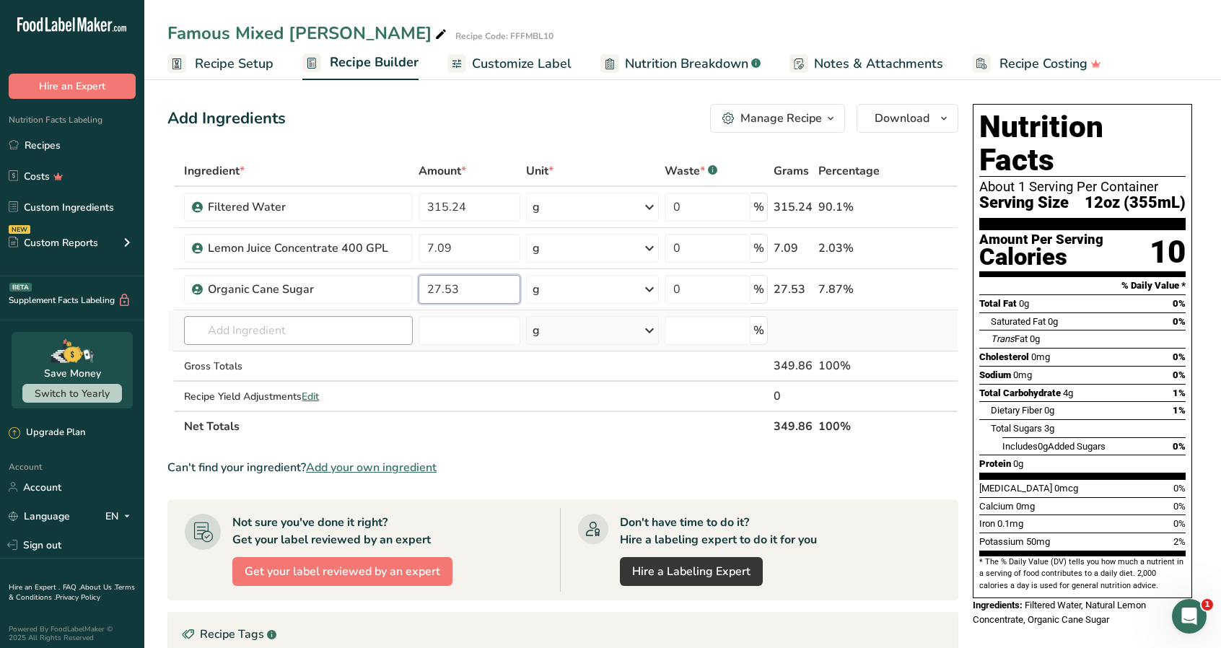
type input "27.53"
click at [326, 328] on div "Ingredient * Amount * Unit * Waste * .a-a{fill:#347362;}.b-a{fill:#fff;} Grams …" at bounding box center [562, 299] width 791 height 286
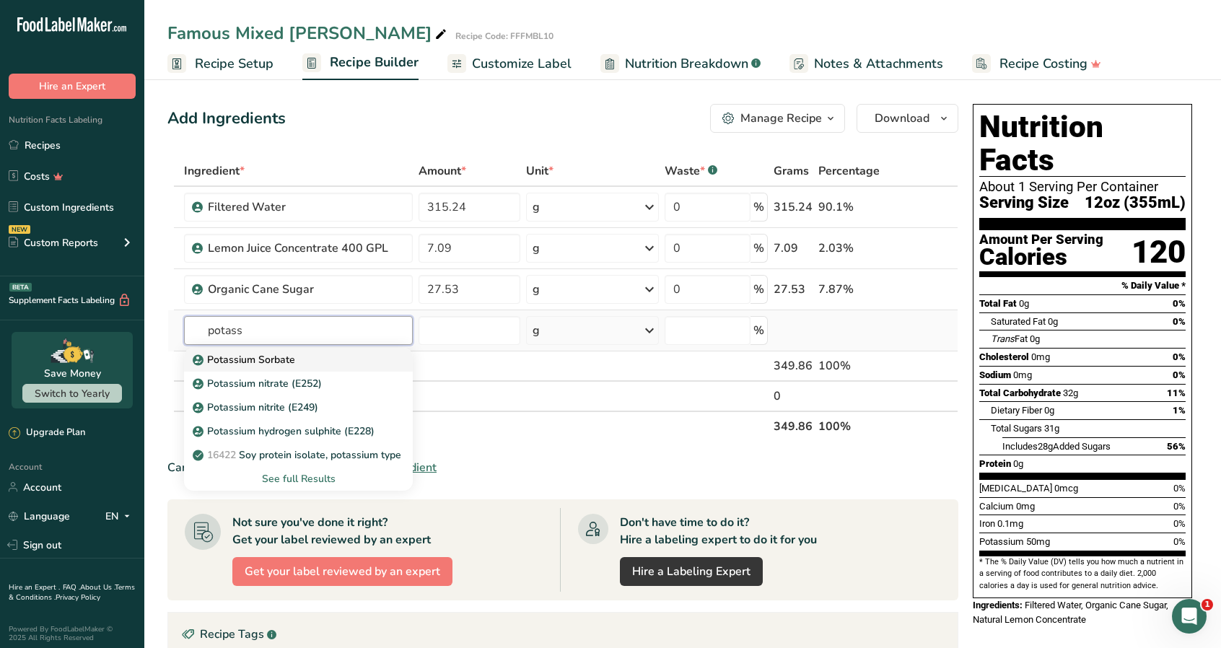
type input "potass"
click at [282, 359] on p "Potassium Sorbate" at bounding box center [246, 359] width 100 height 15
type input "Potassium Sorbate"
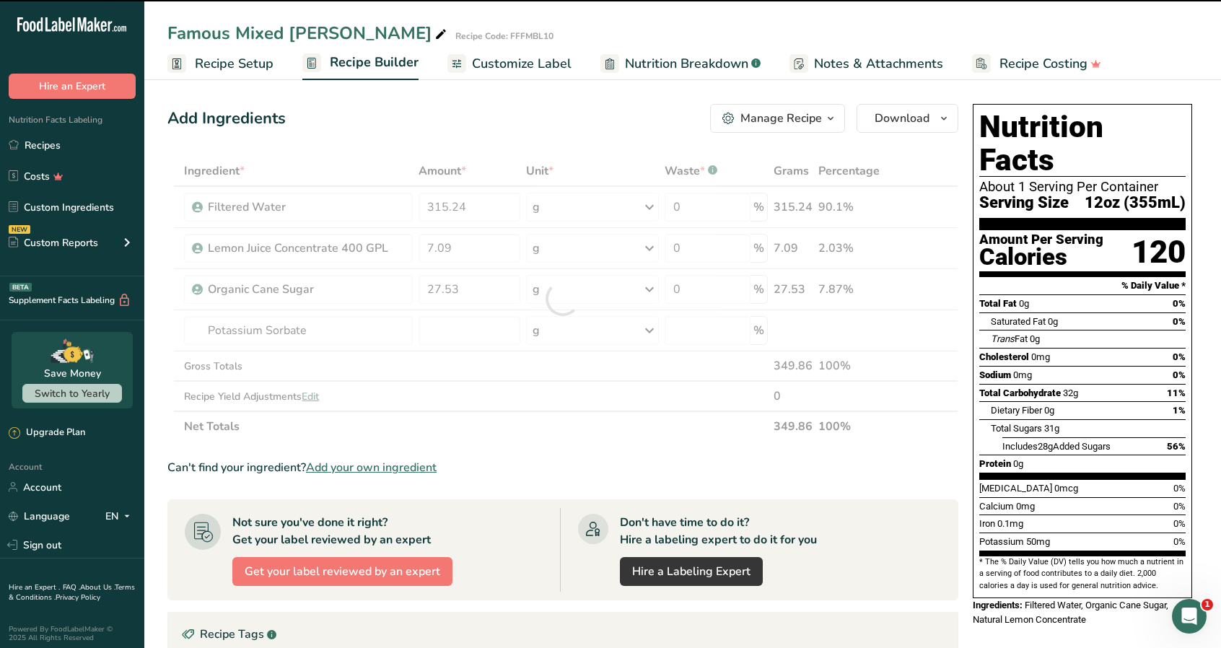
type input "0"
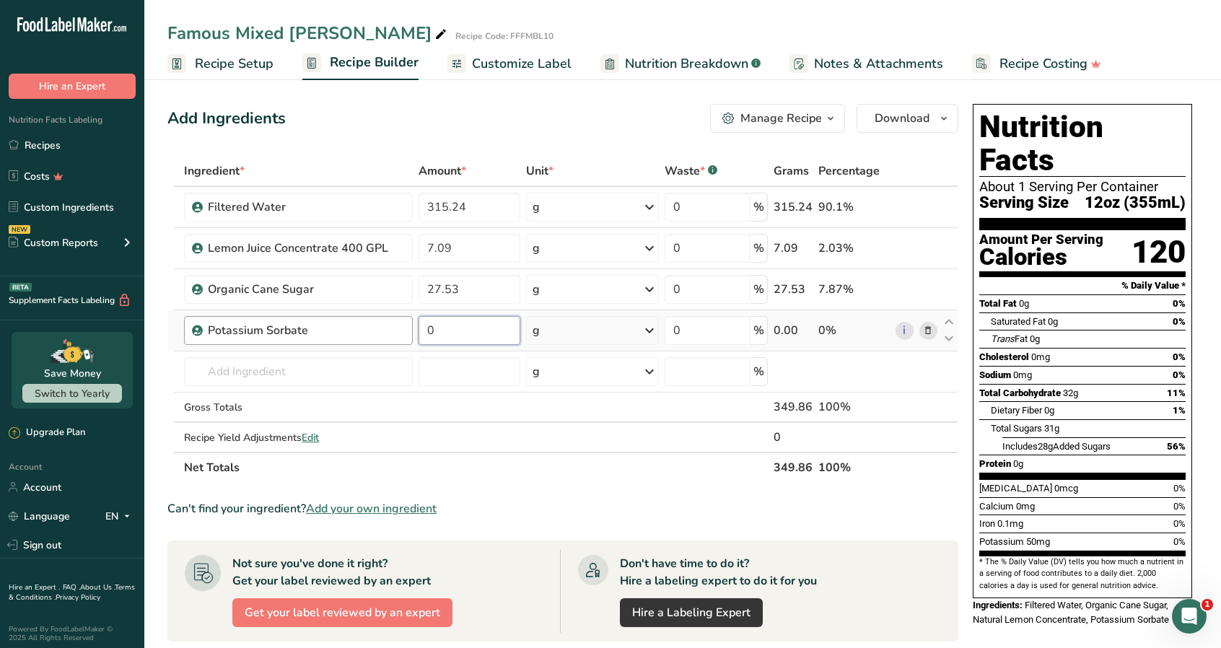
drag, startPoint x: 415, startPoint y: 330, endPoint x: 366, endPoint y: 333, distance: 49.1
click at [366, 333] on tr "Potassium Sorbate 0 g Weight Units g kg mg See more Volume Units l Volume units…" at bounding box center [562, 330] width 789 height 41
type input "0.07"
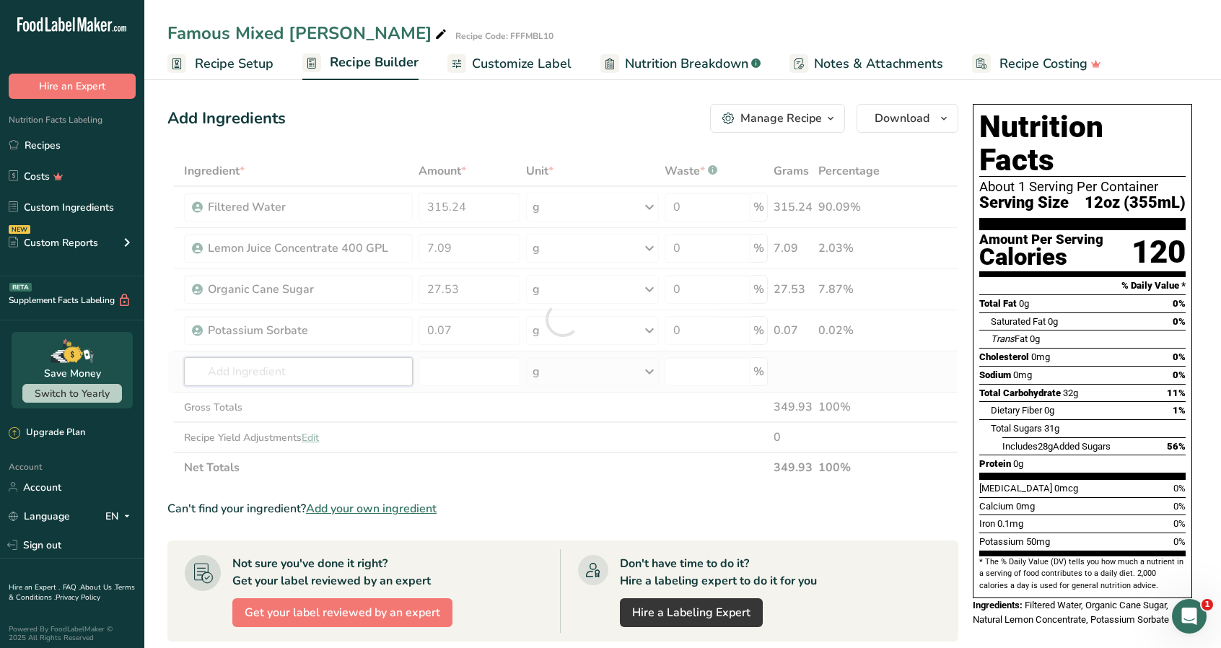
click at [283, 368] on div "Ingredient * Amount * Unit * Waste * .a-a{fill:#347362;}.b-a{fill:#fff;} Grams …" at bounding box center [562, 319] width 791 height 327
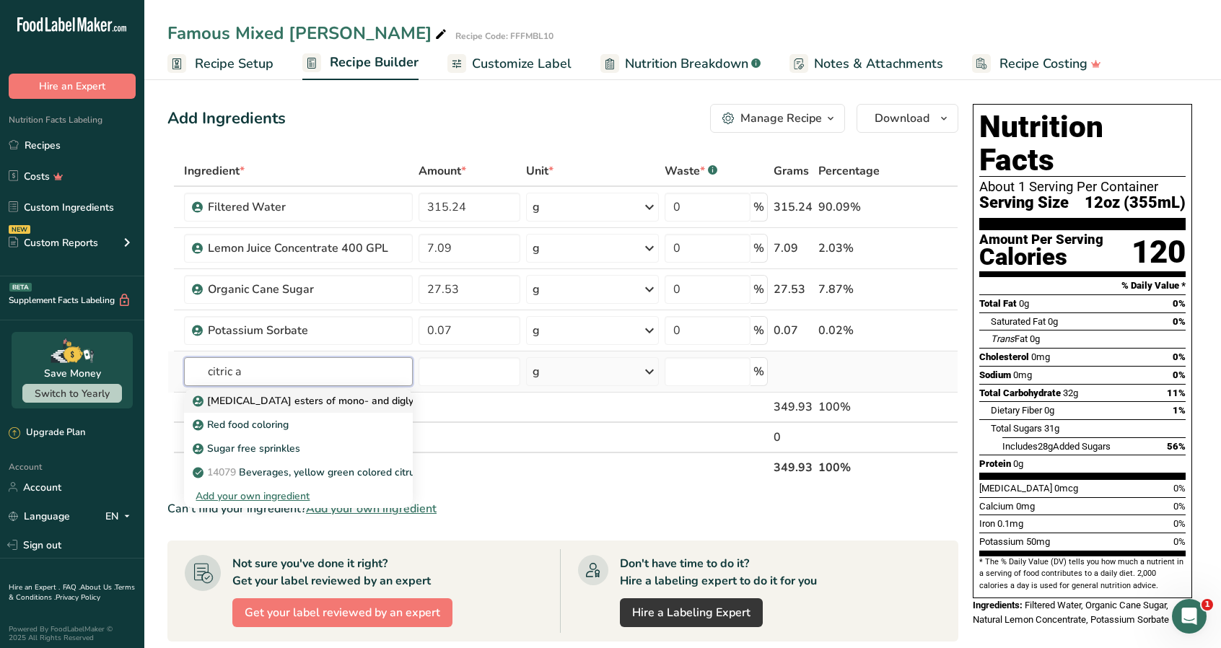
type input "citric a"
click at [317, 398] on p "[MEDICAL_DATA] esters of mono- and diglycerides of fatty acids (E472c)" at bounding box center [372, 400] width 353 height 15
type input "[MEDICAL_DATA] esters of mono- and diglycerides of fatty acids (E472c)"
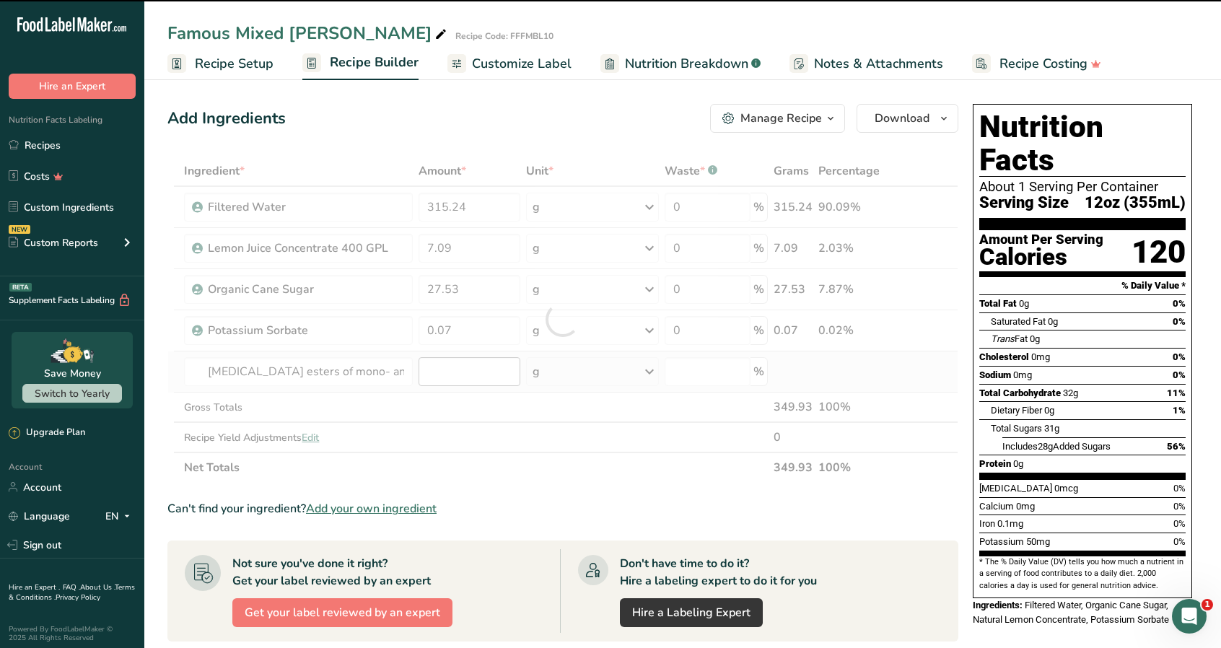
type input "0"
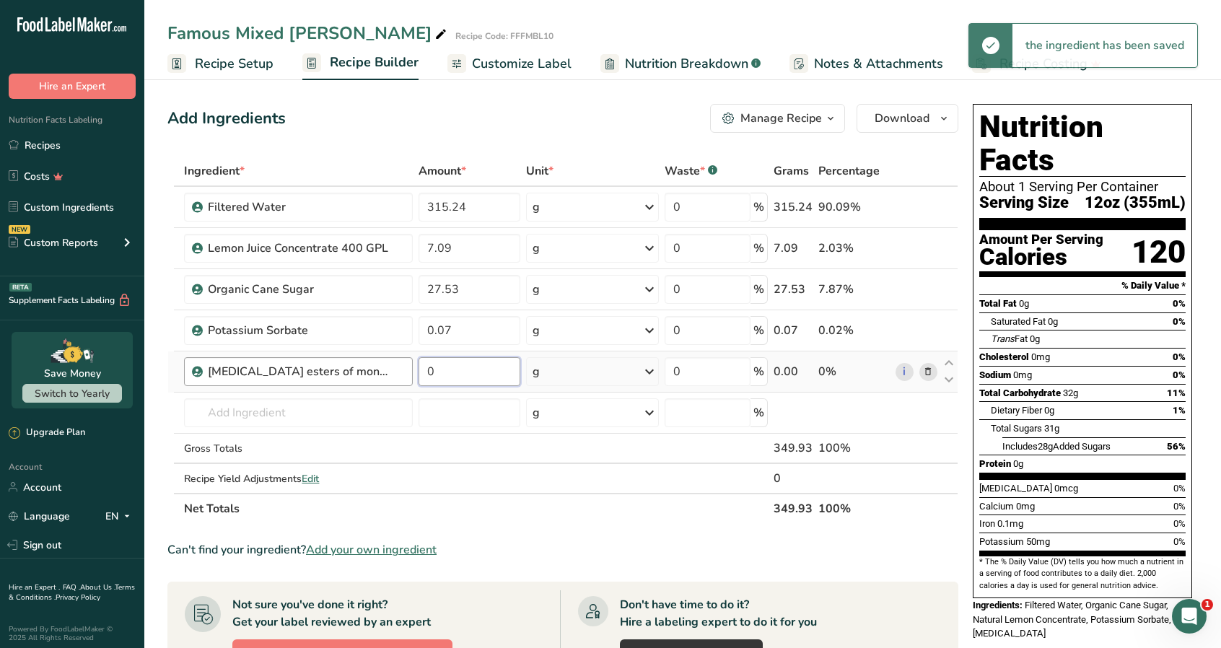
drag, startPoint x: 463, startPoint y: 372, endPoint x: 412, endPoint y: 381, distance: 52.1
click at [412, 381] on tr "[MEDICAL_DATA] esters of mono- and diglycerides of fatty acids (E472c) 0 g Port…" at bounding box center [562, 371] width 789 height 41
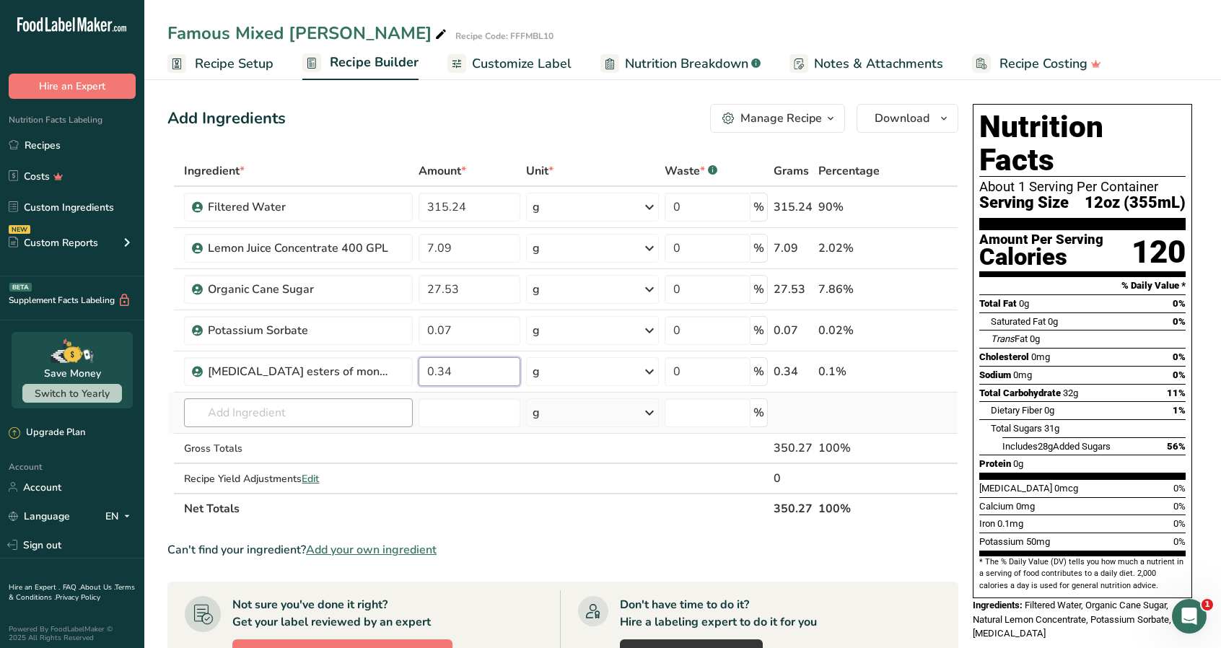
type input "0.34"
click at [300, 411] on div "Ingredient * Amount * Unit * Waste * .a-a{fill:#347362;}.b-a{fill:#fff;} Grams …" at bounding box center [562, 340] width 791 height 368
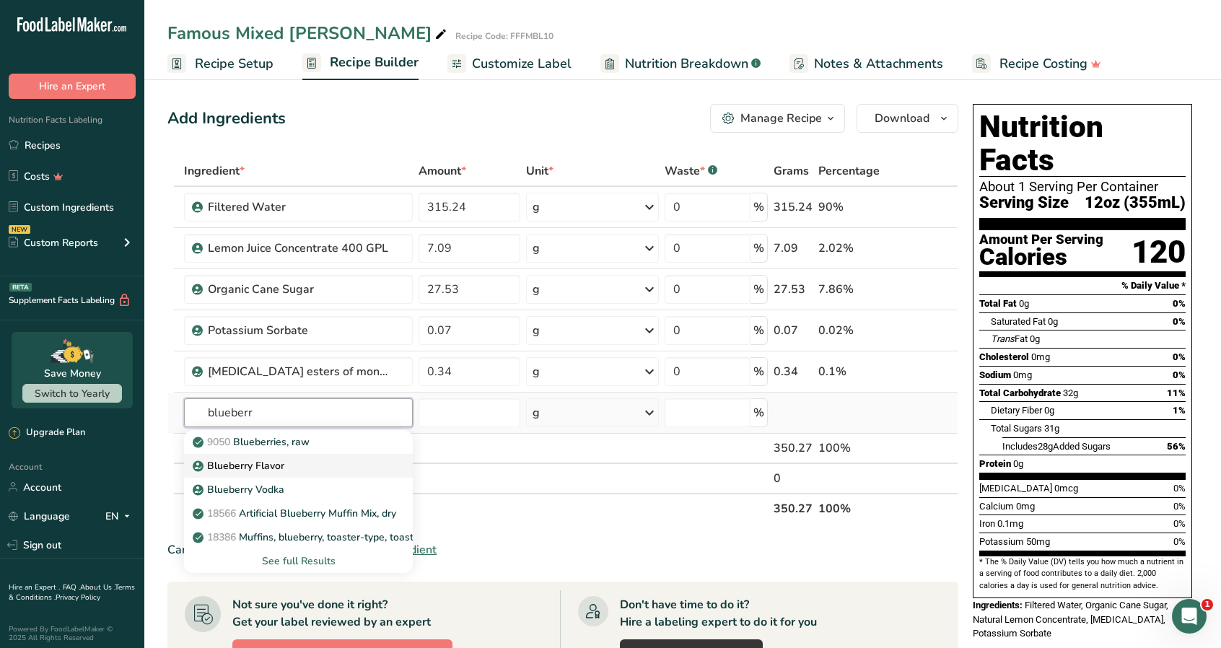
type input "blueberr"
click at [253, 462] on p "Blueberry Flavor" at bounding box center [240, 465] width 89 height 15
type input "Blueberry Flavor"
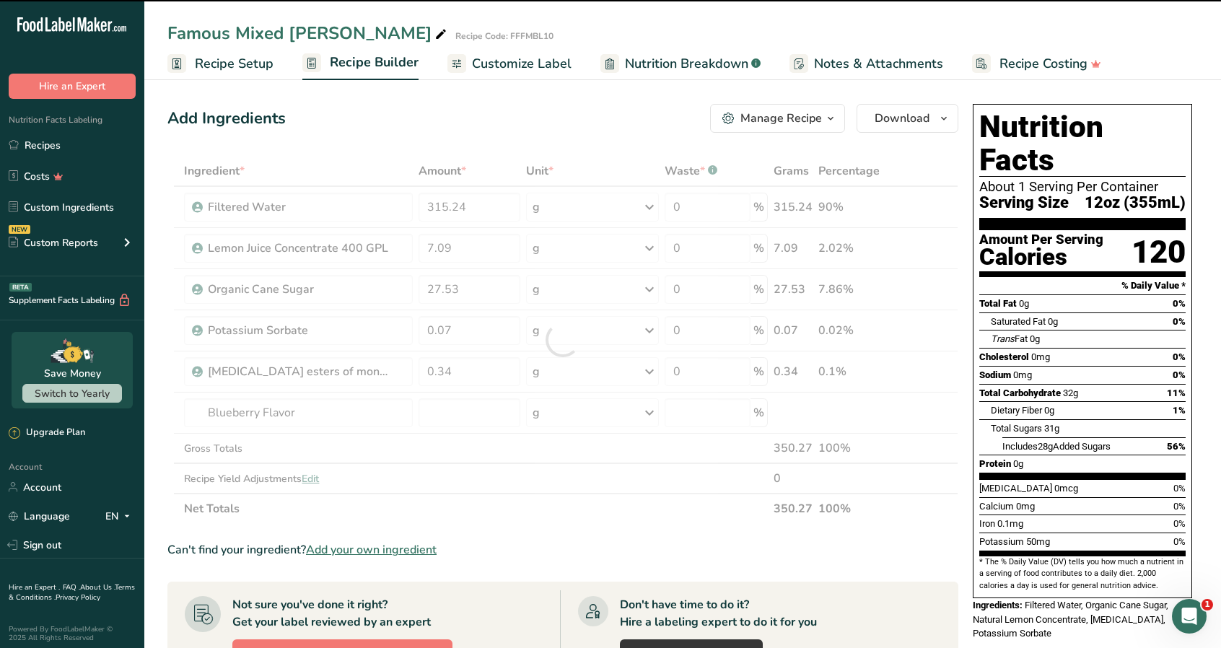
type input "0"
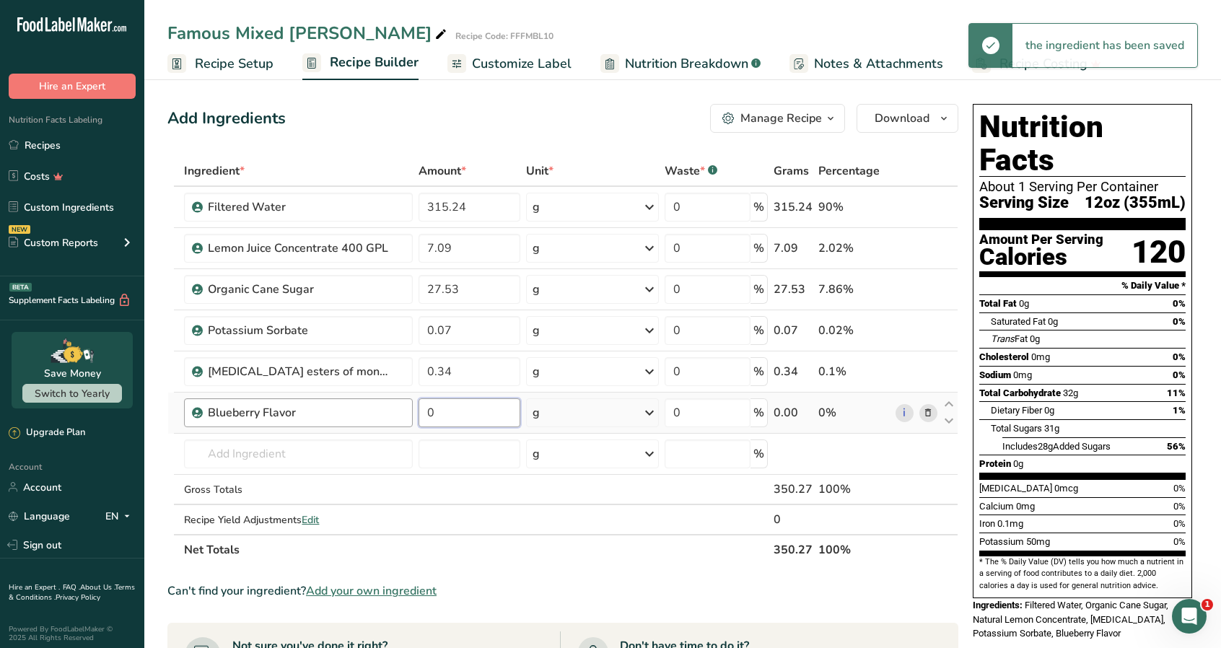
drag, startPoint x: 470, startPoint y: 418, endPoint x: 397, endPoint y: 425, distance: 73.2
click at [398, 425] on tr "Blueberry Flavor 0 g Weight Units g kg mg See more Volume Units l Volume units …" at bounding box center [562, 412] width 789 height 41
type input "0"
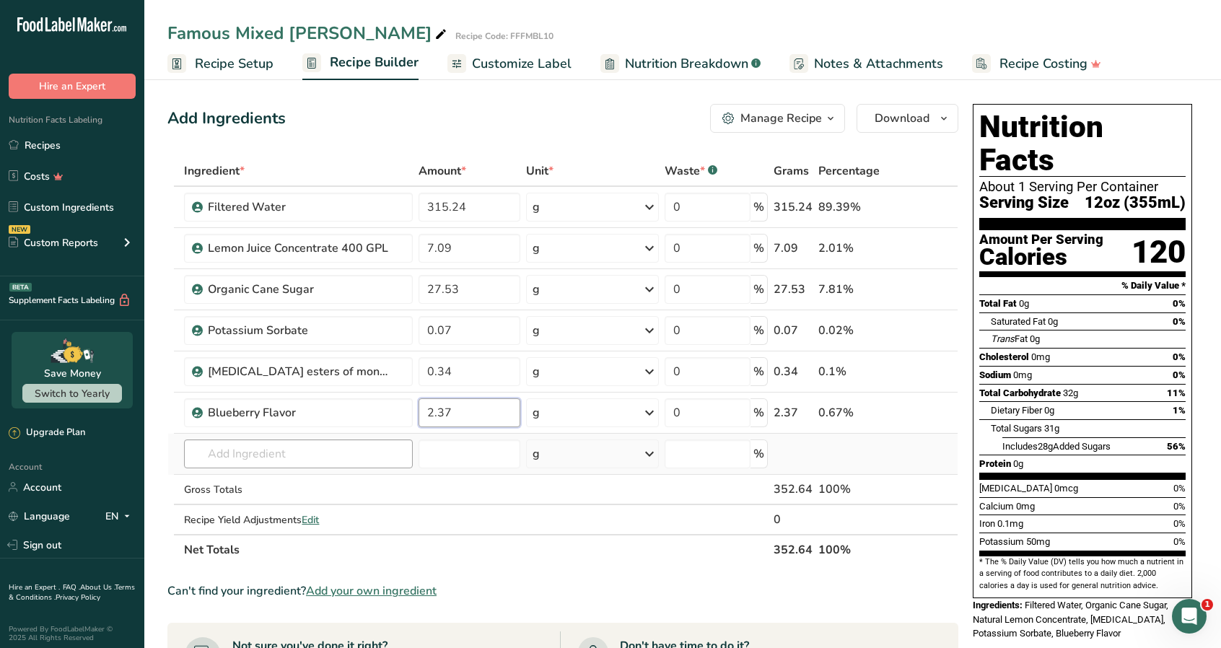
type input "2.37"
click at [292, 460] on div "Ingredient * Amount * Unit * Waste * .a-a{fill:#347362;}.b-a{fill:#fff;} Grams …" at bounding box center [562, 360] width 791 height 409
click at [928, 412] on icon at bounding box center [928, 412] width 10 height 15
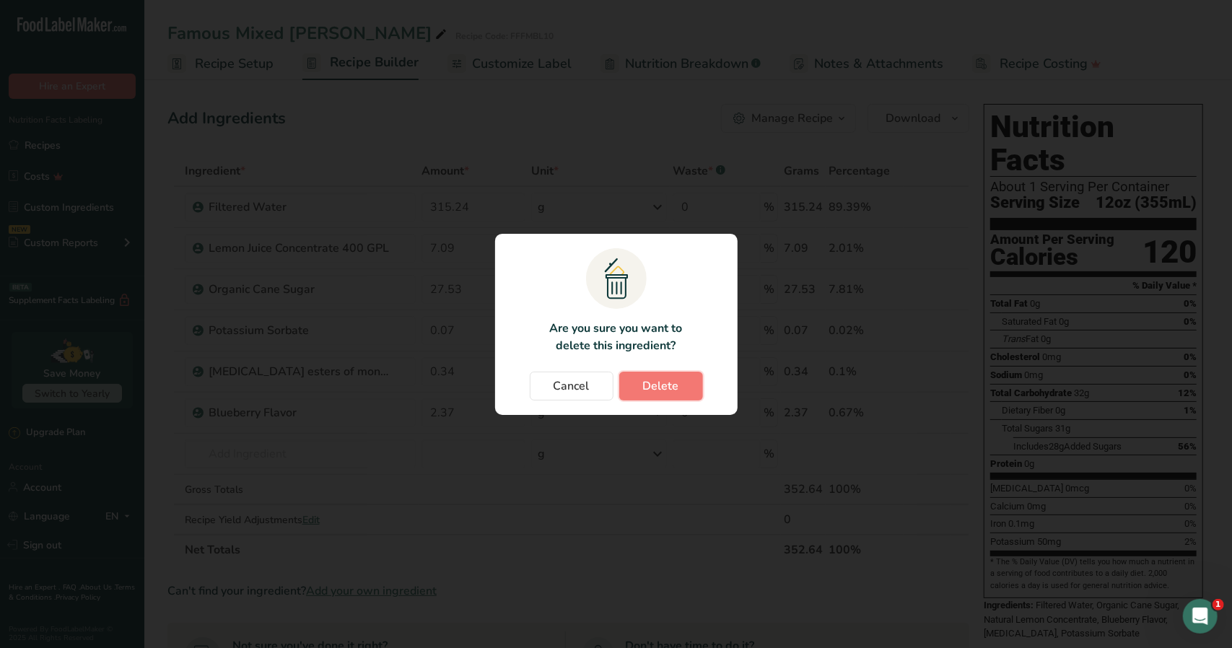
click at [661, 383] on span "Delete" at bounding box center [661, 385] width 36 height 17
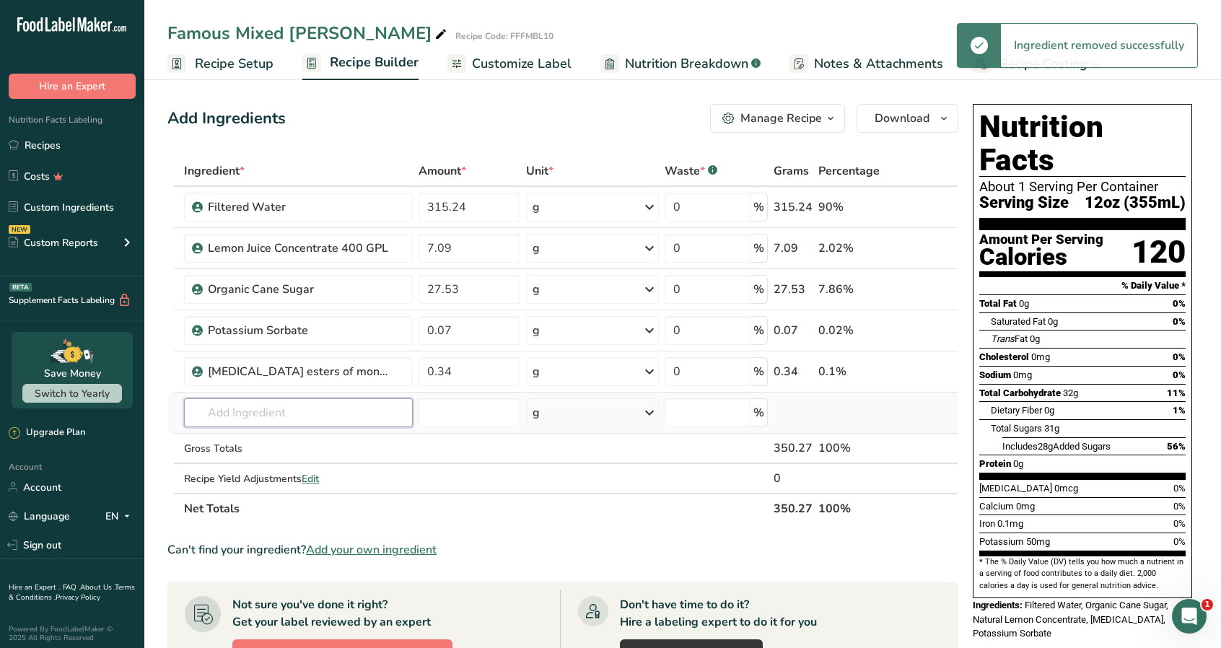
click at [255, 417] on input "text" at bounding box center [298, 412] width 228 height 29
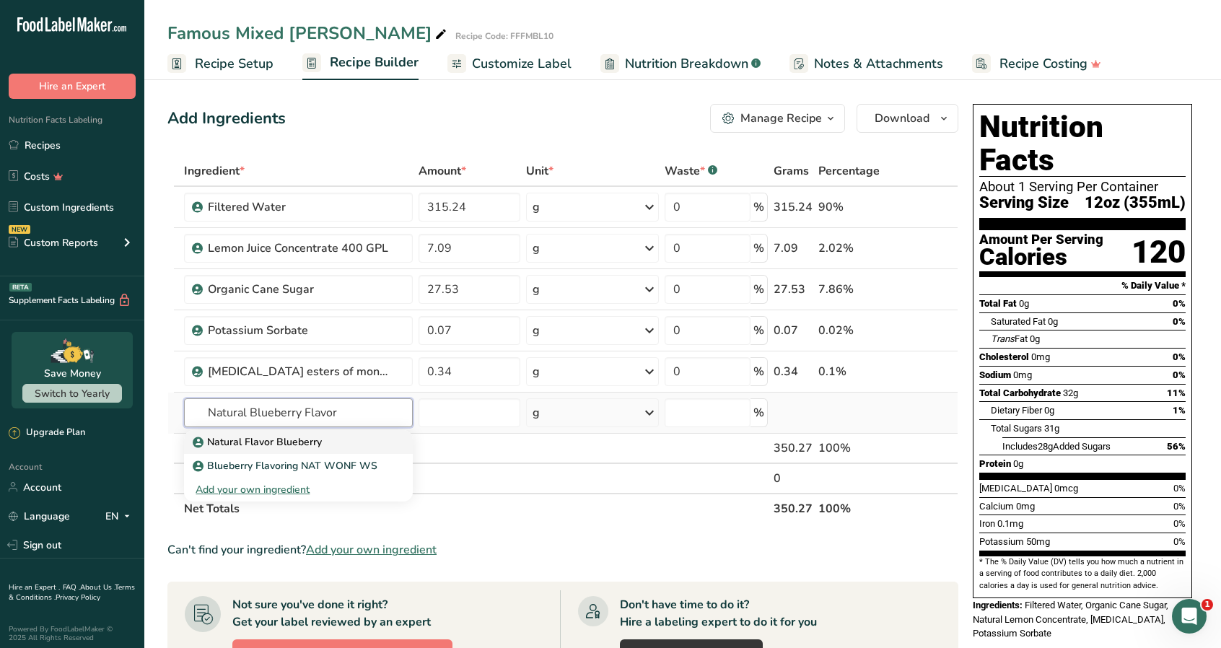
type input "Natural Blueberry Flavor"
click at [297, 441] on p "Natural Flavor Blueberry" at bounding box center [259, 441] width 126 height 15
type input "Natural Flavor Blueberry"
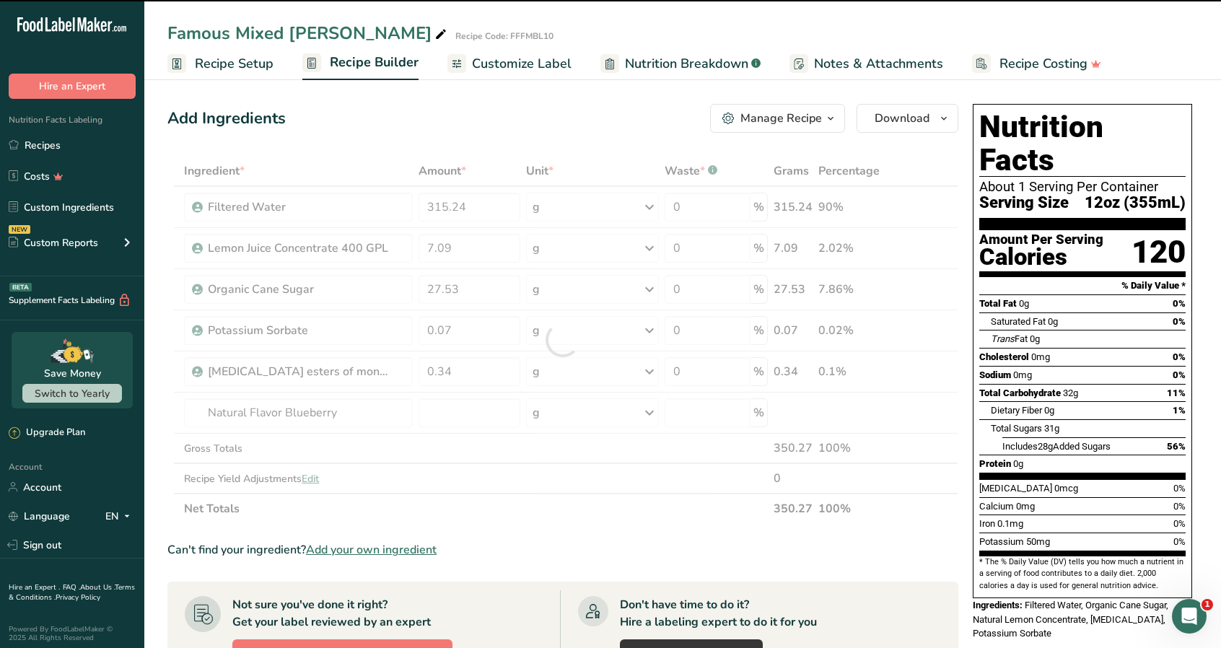
type input "0"
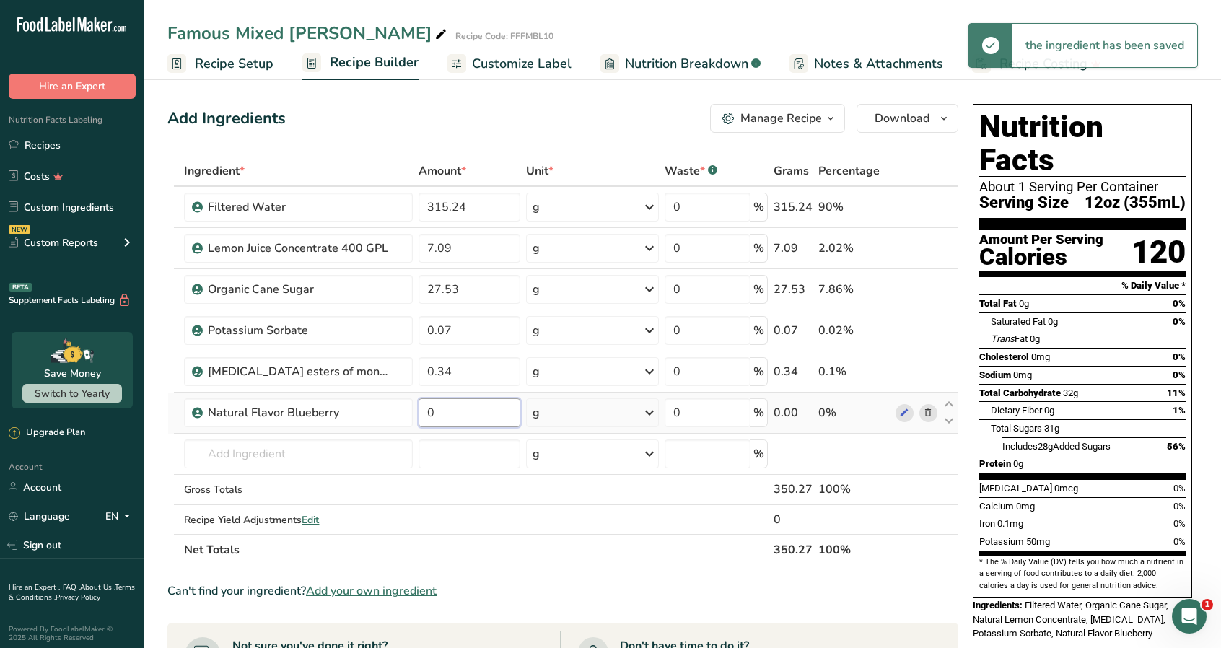
drag, startPoint x: 477, startPoint y: 412, endPoint x: 397, endPoint y: 426, distance: 81.3
click at [399, 426] on tr "Natural Flavor Blueberry 0 g Weight Units g kg mg See more Volume Units l Volum…" at bounding box center [562, 412] width 789 height 41
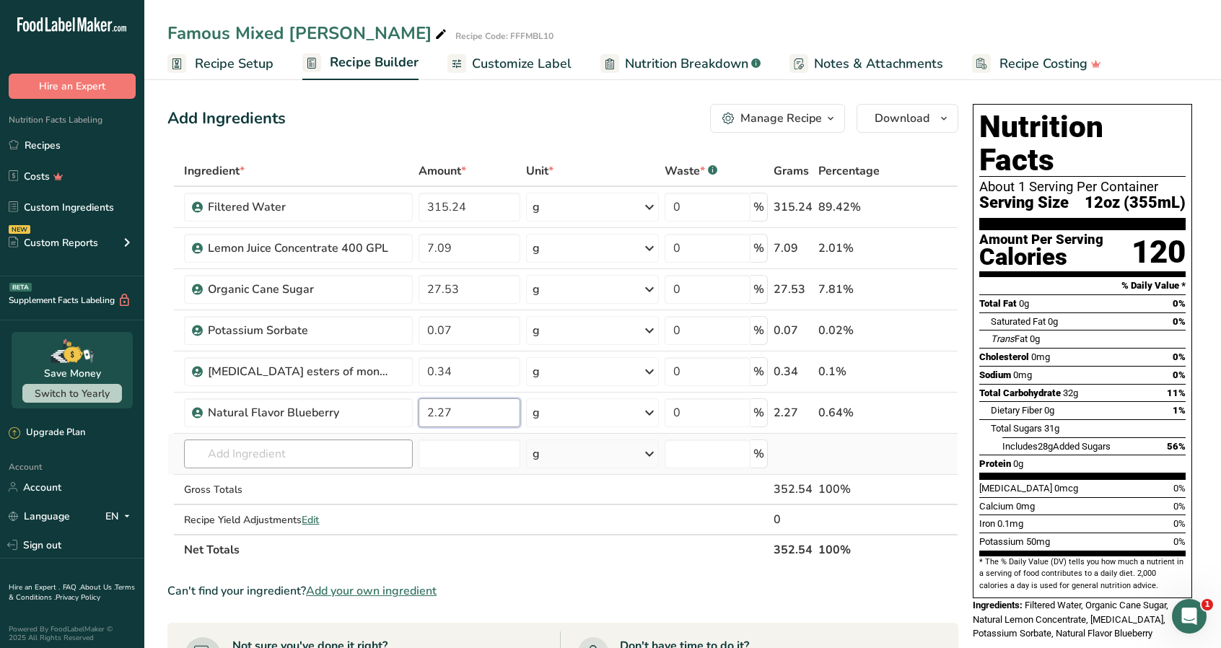
type input "2.27"
click at [273, 451] on div "Ingredient * Amount * Unit * Waste * .a-a{fill:#347362;}.b-a{fill:#fff;} Grams …" at bounding box center [562, 360] width 791 height 409
type input "Natural Flavor Blackberry"
click at [276, 504] on div "Add your own ingredient" at bounding box center [298, 506] width 205 height 15
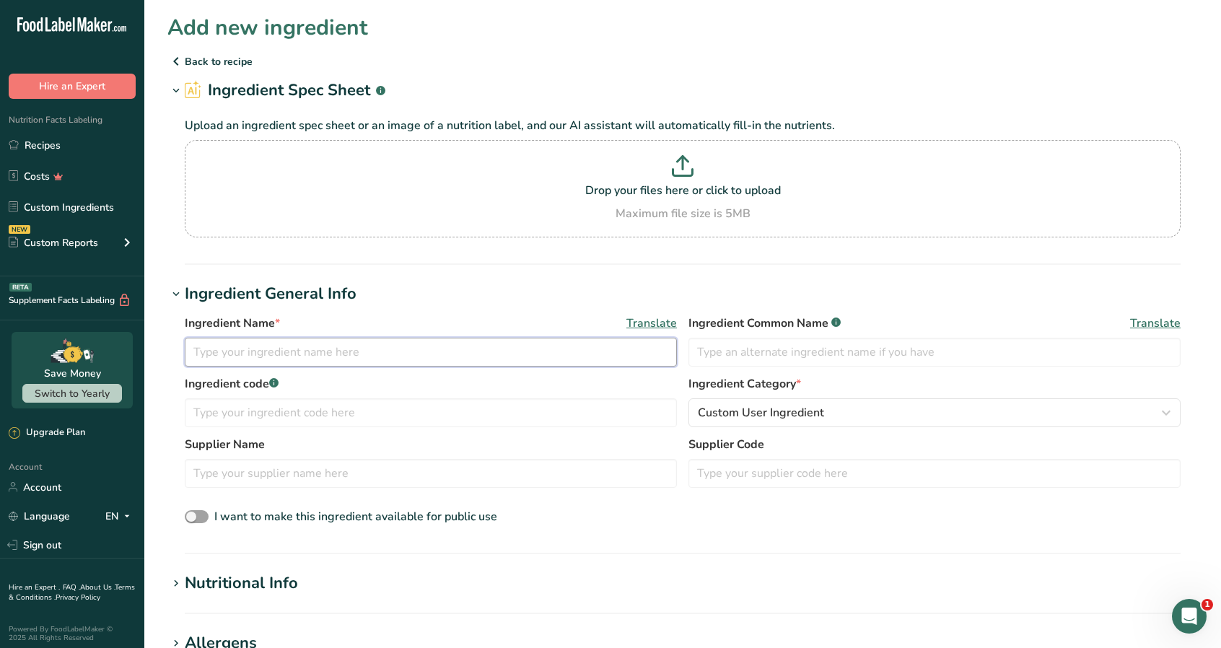
click at [273, 346] on input "text" at bounding box center [431, 352] width 492 height 29
type input "Natural Flavor Blackberry"
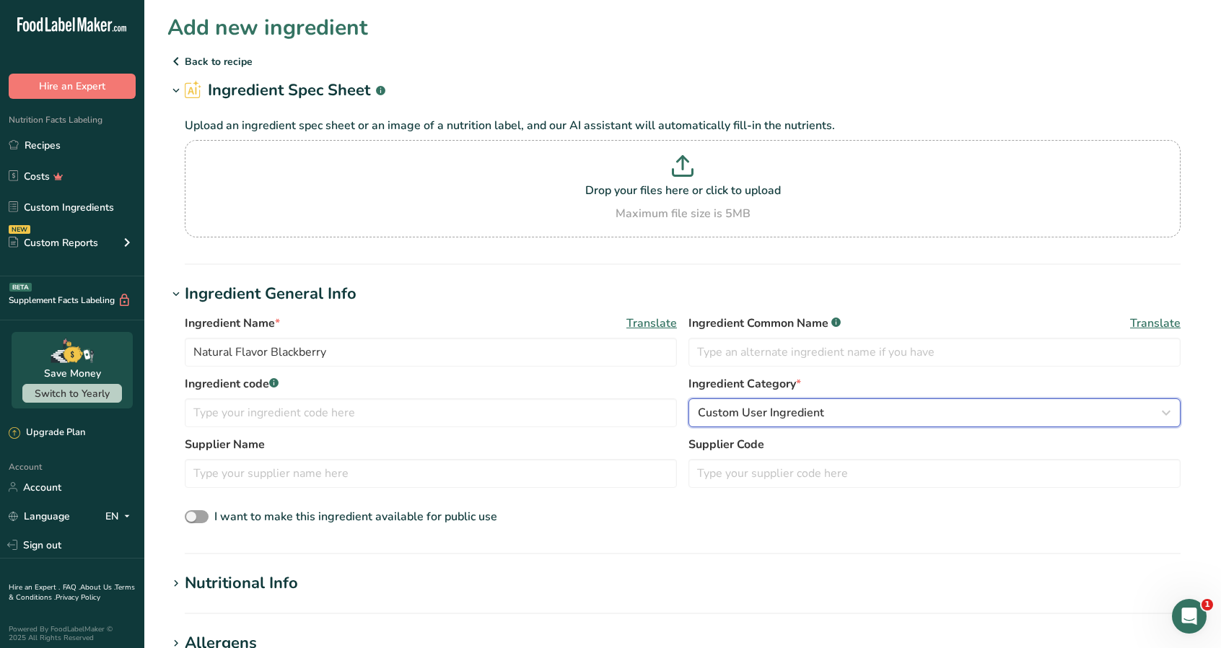
click at [1007, 402] on button "Custom User Ingredient" at bounding box center [934, 412] width 492 height 29
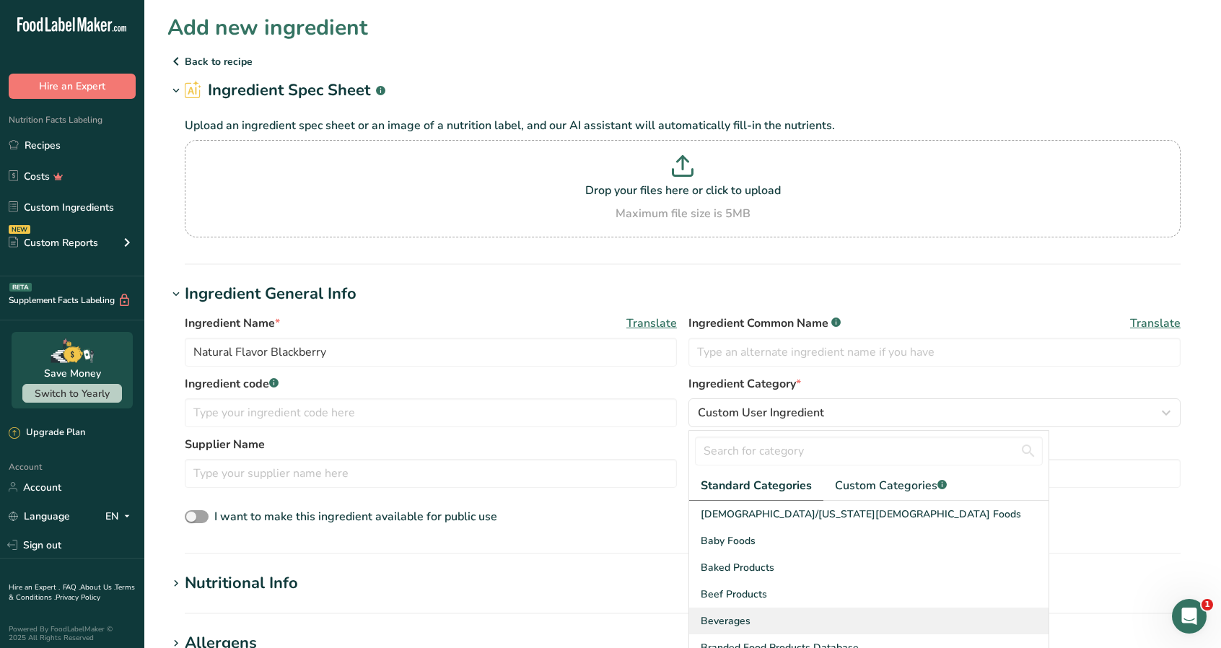
click at [747, 613] on span "Beverages" at bounding box center [726, 620] width 50 height 15
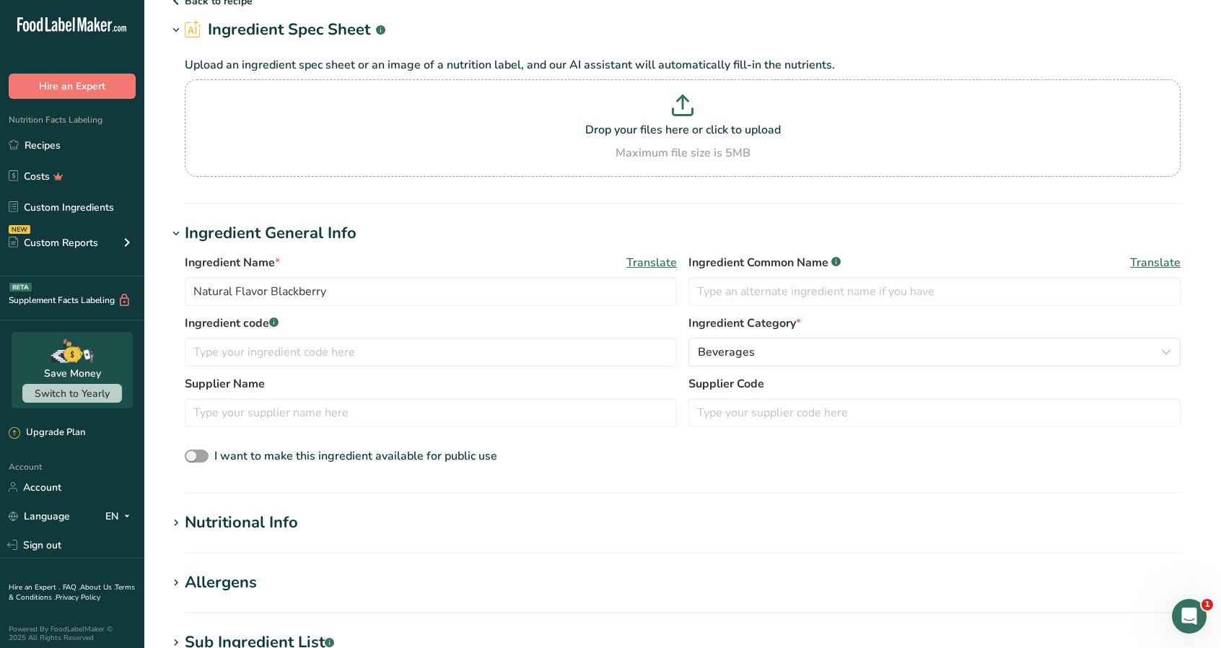
scroll to position [289, 0]
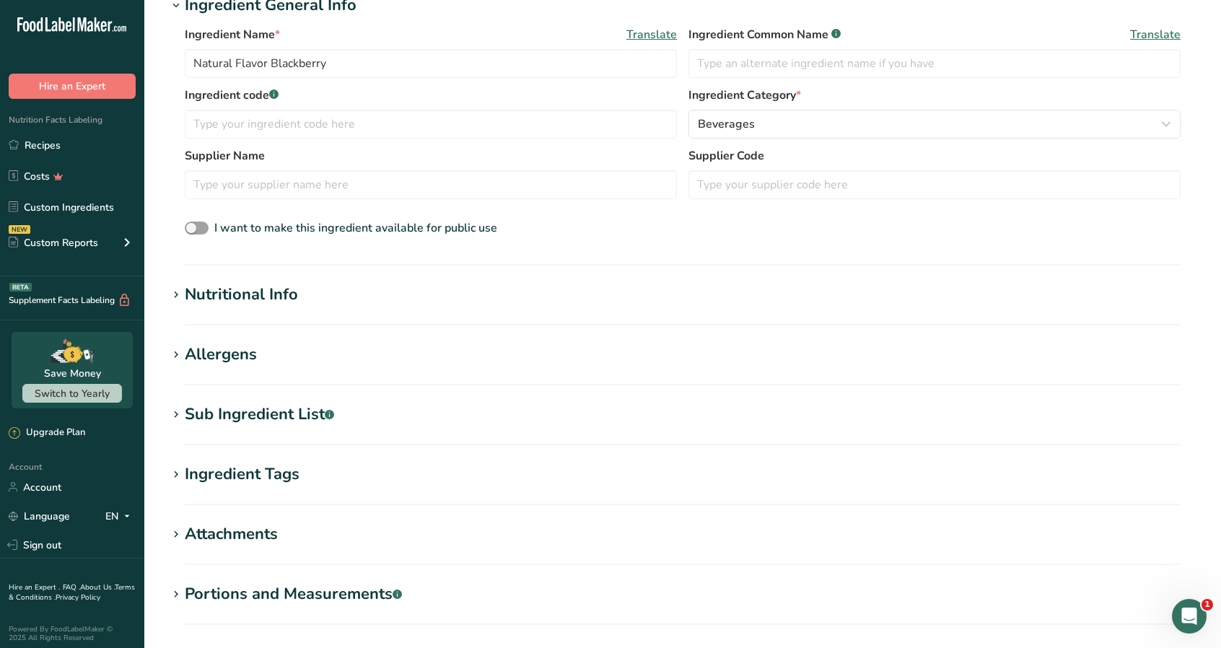
click at [270, 279] on section "Add new ingredient Back to recipe Ingredient Spec Sheet .a-a{fill:#347362;}.b-a…" at bounding box center [682, 232] width 1076 height 1042
click at [272, 296] on div "Nutritional Info" at bounding box center [241, 295] width 113 height 24
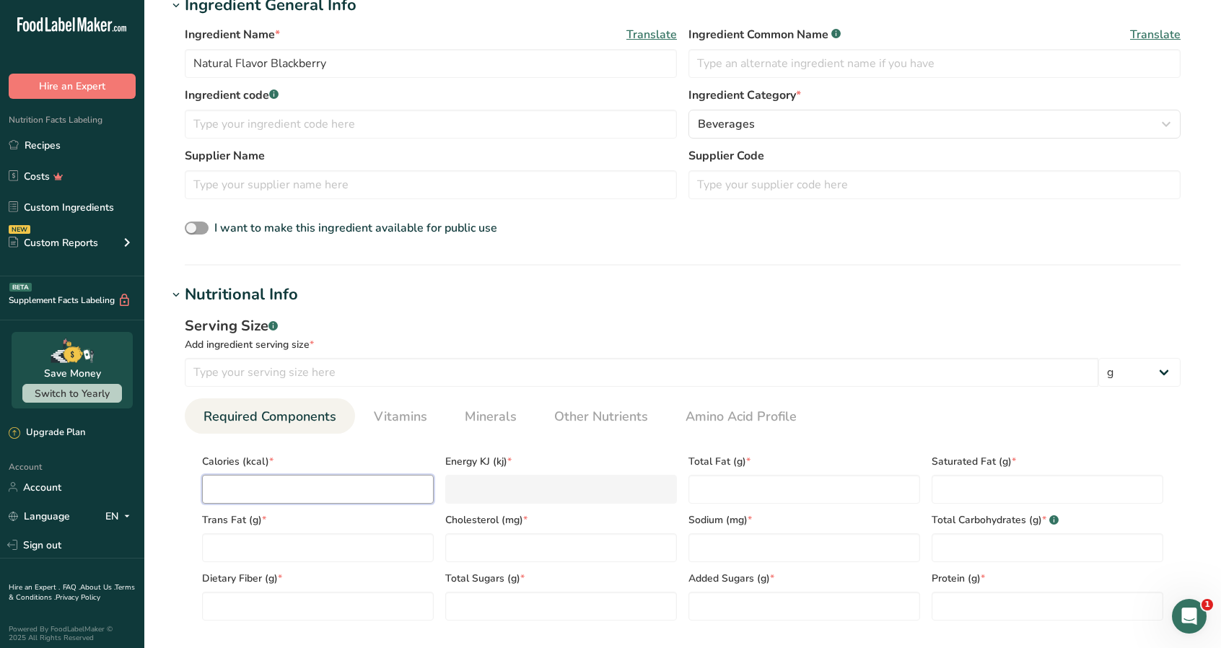
click at [300, 494] on input "number" at bounding box center [318, 489] width 232 height 29
type input "0"
type KJ "0"
type input "0"
click at [335, 553] on Fat "number" at bounding box center [318, 547] width 232 height 29
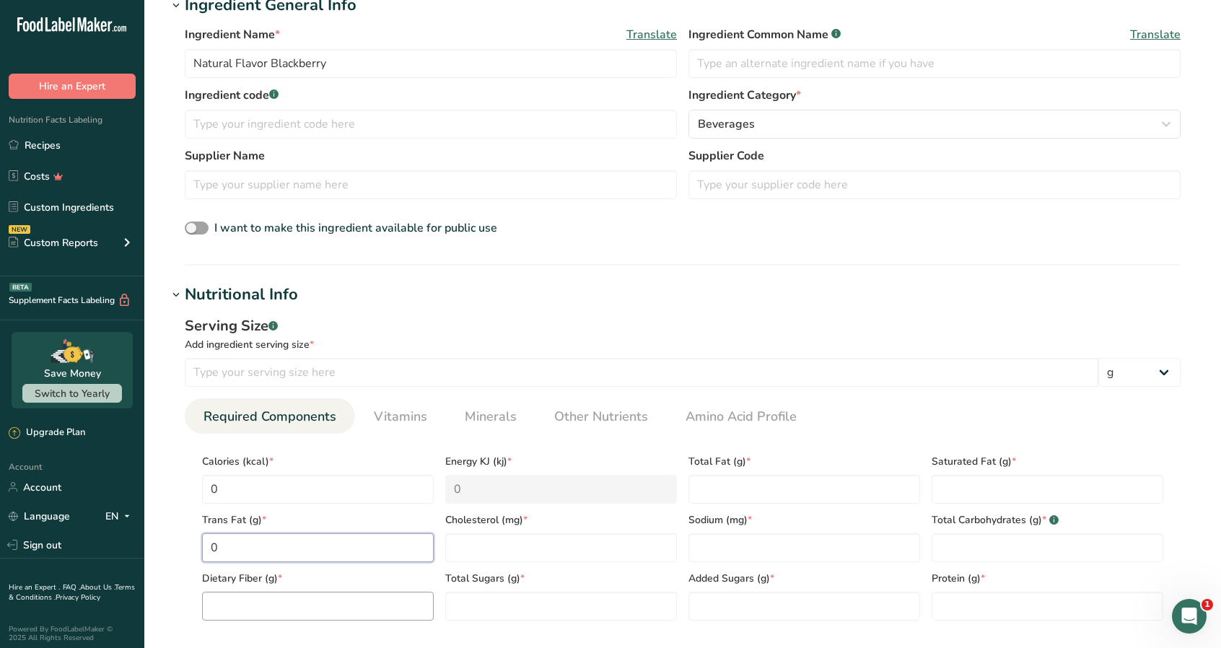
type Fat "0"
click at [343, 604] on Fiber "number" at bounding box center [318, 606] width 232 height 29
type Fiber "0"
click at [489, 545] on input "number" at bounding box center [561, 547] width 232 height 29
type input "0"
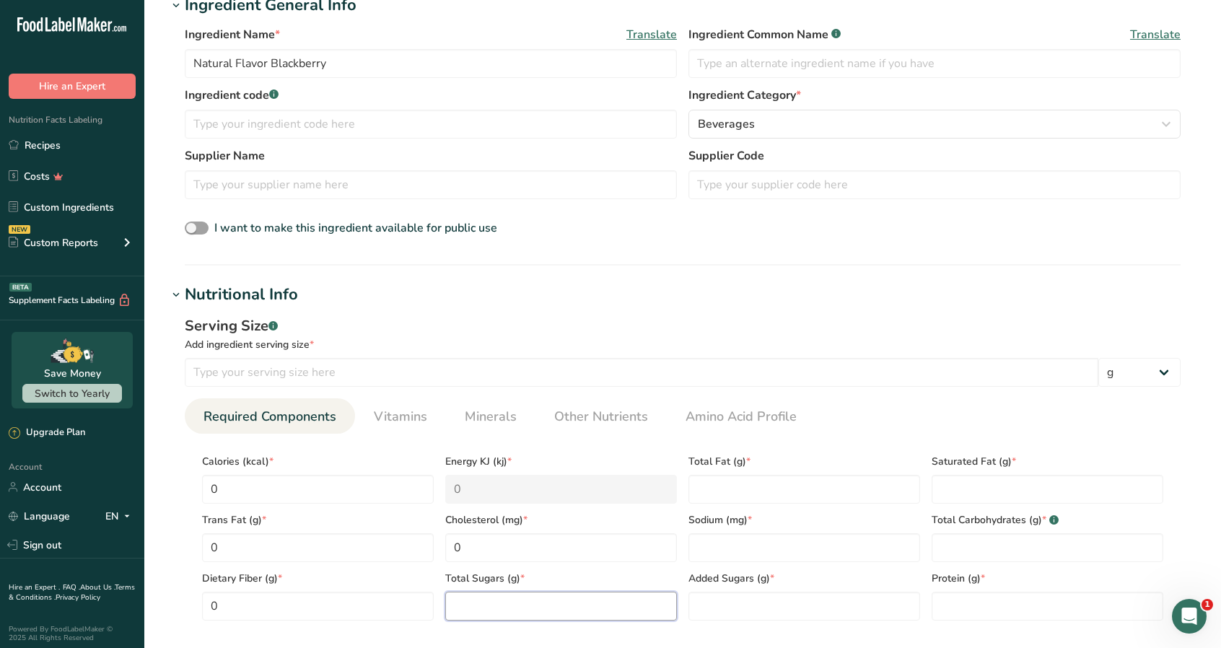
click at [508, 605] on Sugars "number" at bounding box center [561, 606] width 232 height 29
type Sugars "0"
click at [736, 494] on Fat "number" at bounding box center [804, 489] width 232 height 29
type Fat "0"
click at [723, 550] on input "number" at bounding box center [804, 547] width 232 height 29
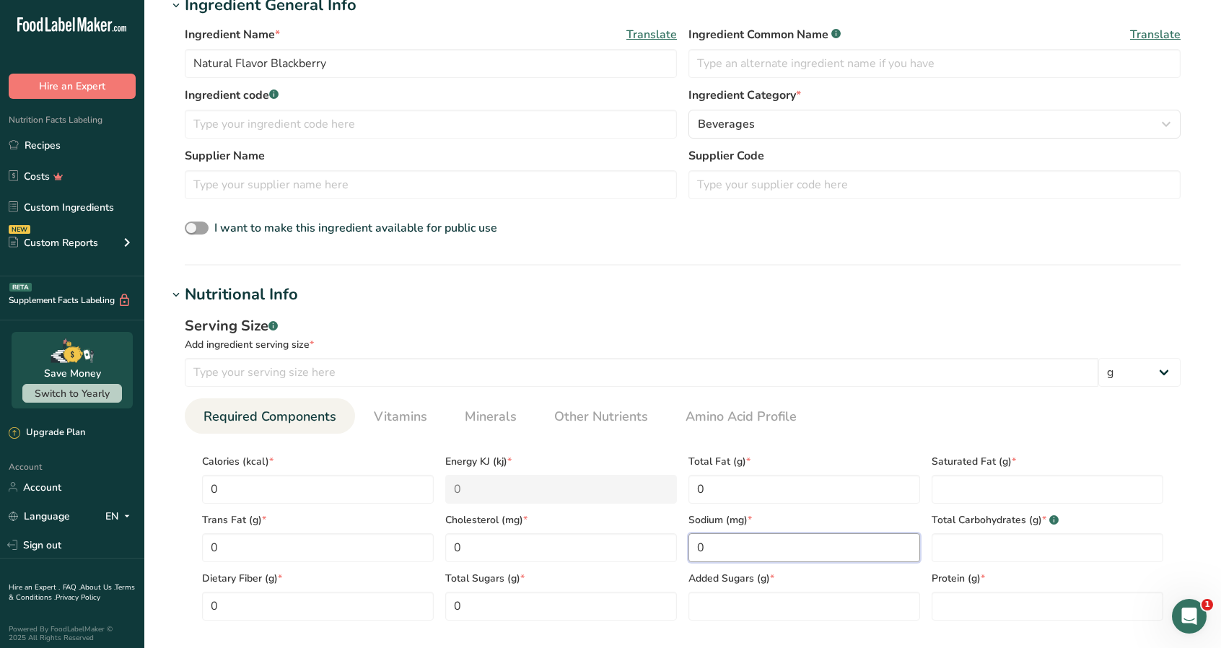
type input "0"
click at [730, 604] on Sugars "0" at bounding box center [804, 606] width 232 height 29
type Sugars "0"
click at [977, 491] on Fat "0" at bounding box center [1047, 489] width 232 height 29
type Fat "0"
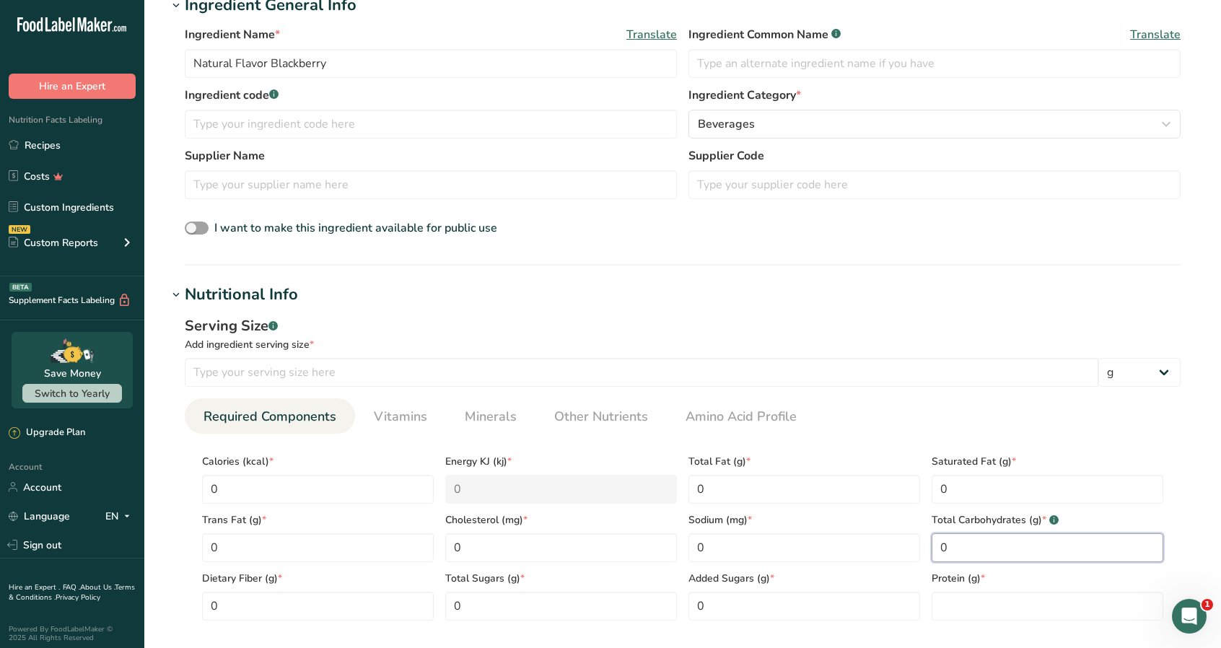
click at [981, 546] on Carbohydrates "0" at bounding box center [1047, 547] width 232 height 29
type Carbohydrates "0"
click at [978, 602] on input "0" at bounding box center [1047, 606] width 232 height 29
type input "0"
click at [319, 370] on input "number" at bounding box center [641, 372] width 913 height 29
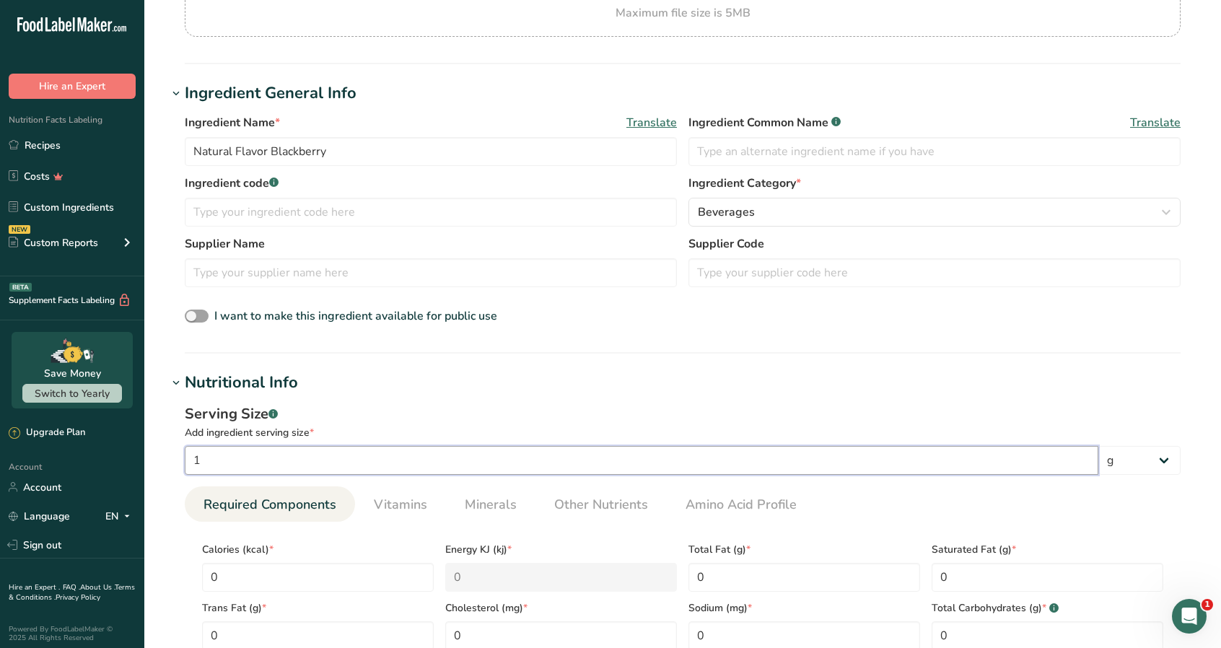
scroll to position [773, 0]
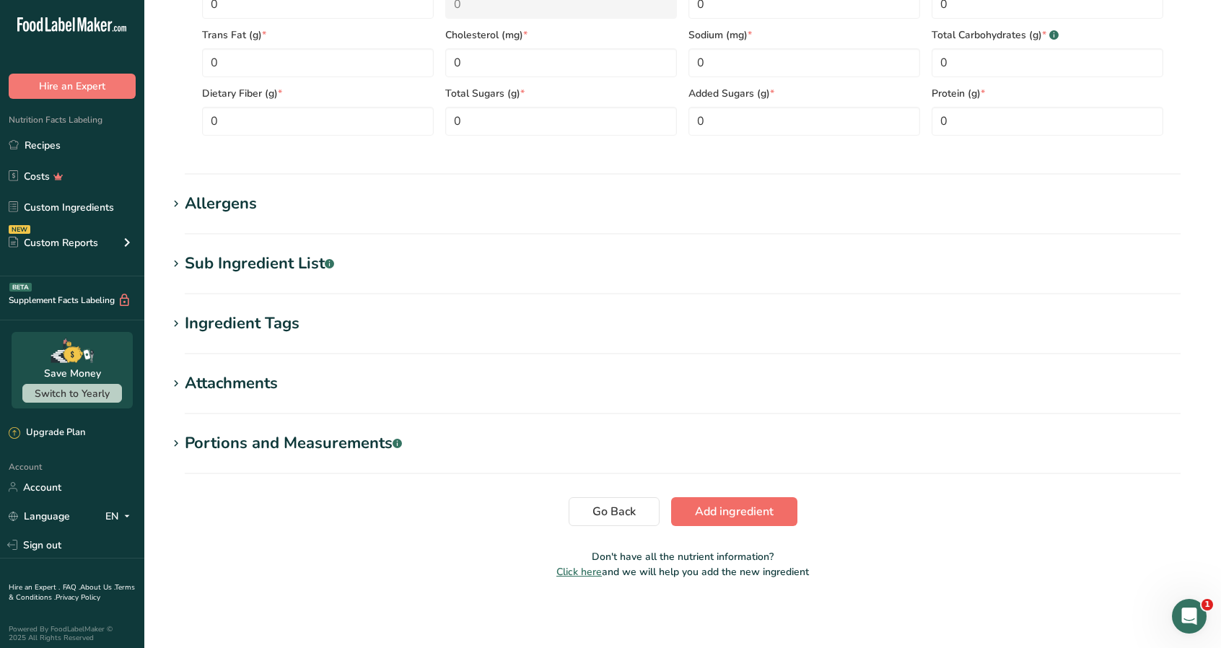
type input "1"
click at [730, 507] on span "Add ingredient" at bounding box center [734, 511] width 79 height 17
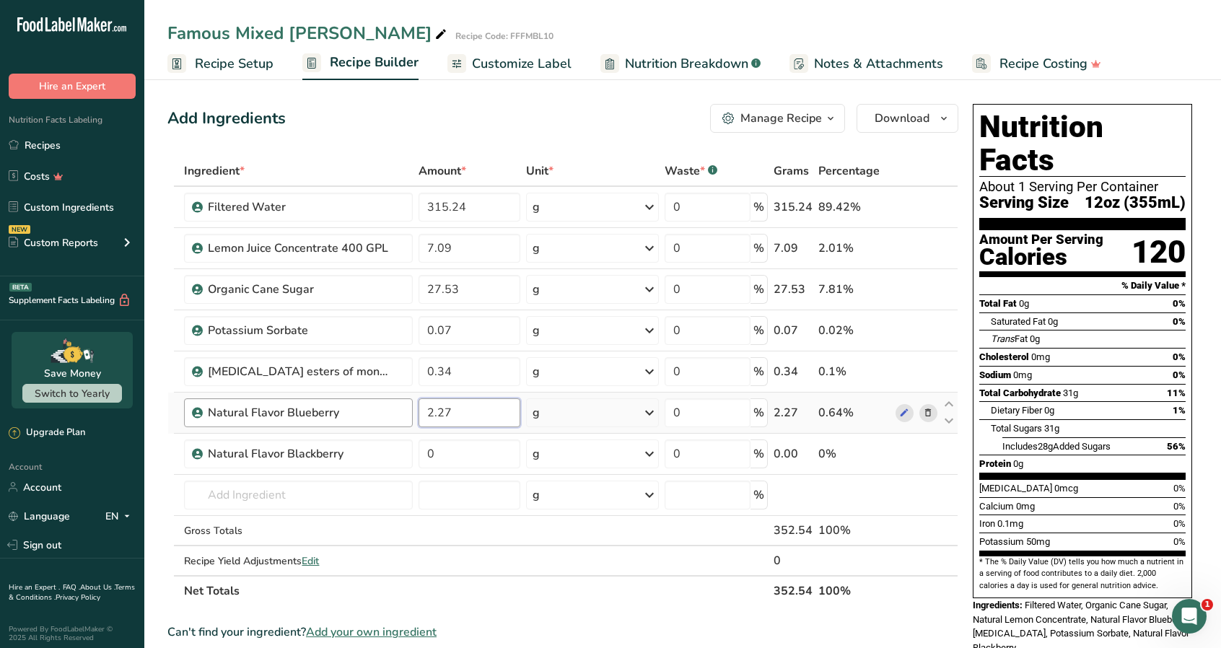
drag, startPoint x: 466, startPoint y: 406, endPoint x: 384, endPoint y: 412, distance: 82.5
click at [383, 412] on tr "Natural Flavor Blueberry 2.27 g Weight Units g kg mg See more Volume Units l Vo…" at bounding box center [562, 412] width 789 height 41
type input "2.37"
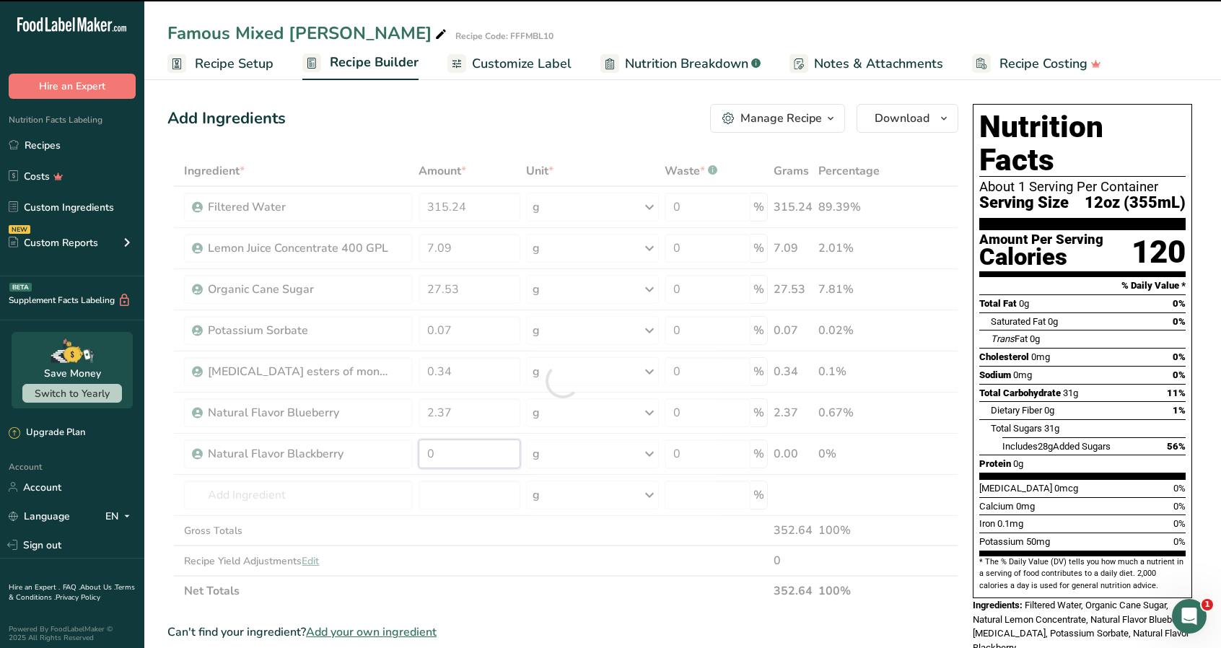
drag, startPoint x: 459, startPoint y: 454, endPoint x: 418, endPoint y: 455, distance: 41.2
click at [417, 457] on div "Ingredient * Amount * Unit * Waste * .a-a{fill:#347362;}.b-a{fill:#fff;} Grams …" at bounding box center [562, 381] width 791 height 450
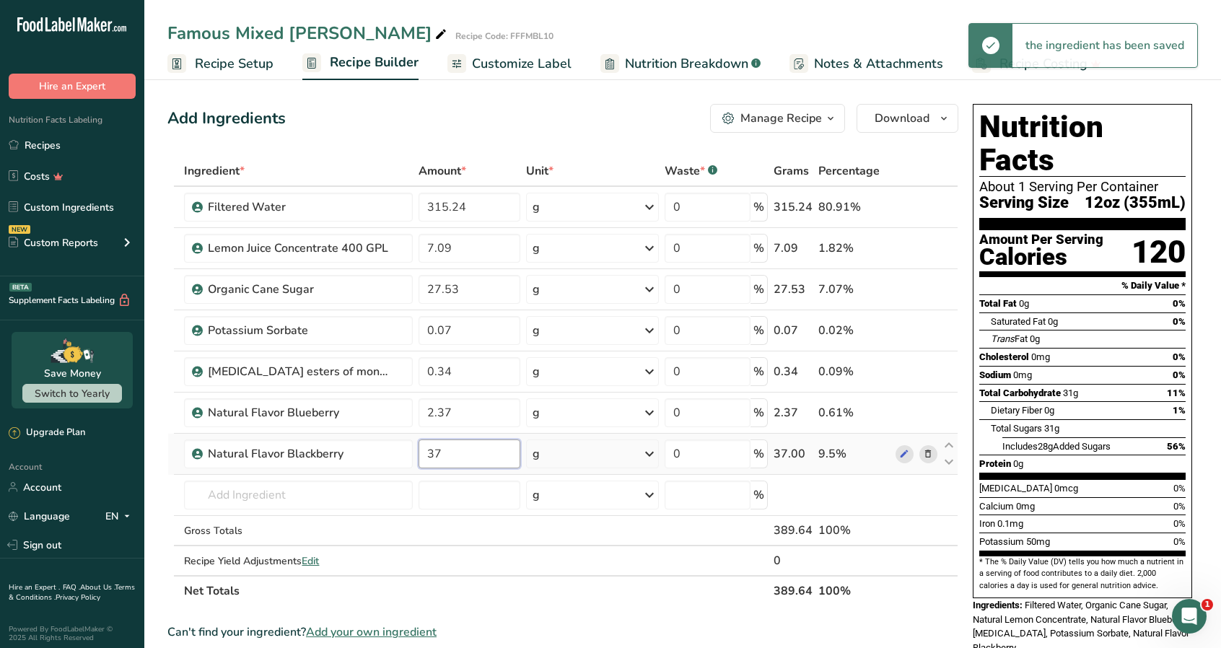
type input "3"
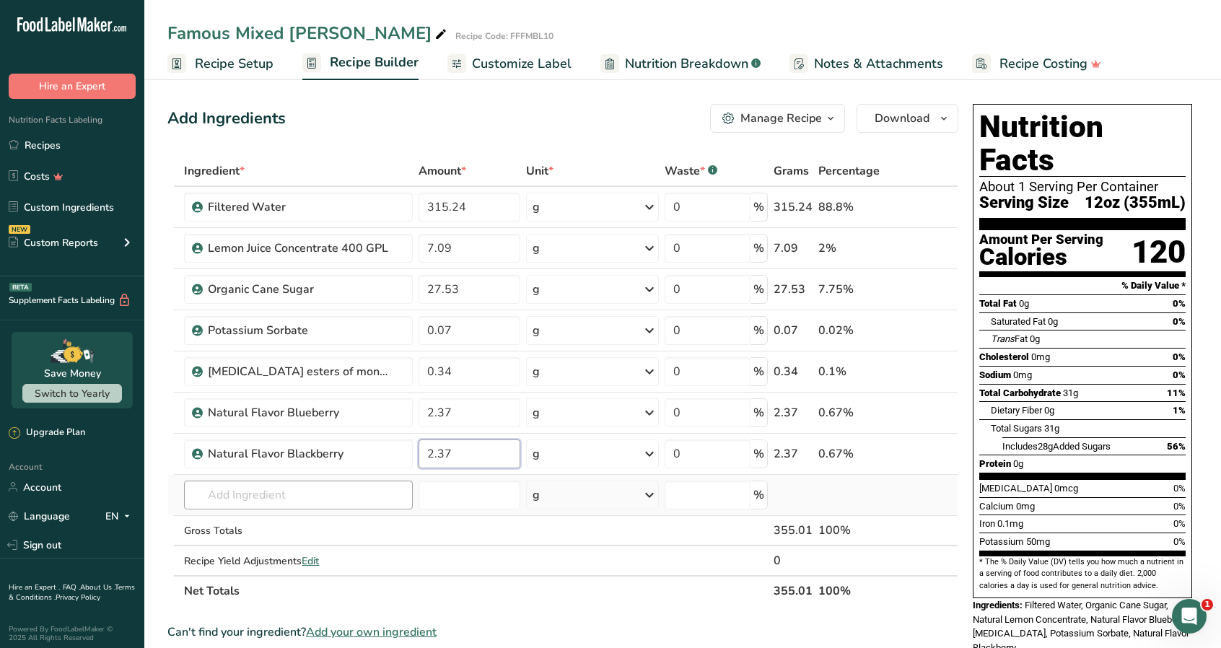
type input "2.37"
click at [349, 499] on div "Ingredient * Amount * Unit * Waste * .a-a{fill:#347362;}.b-a{fill:#fff;} Grams …" at bounding box center [562, 381] width 791 height 450
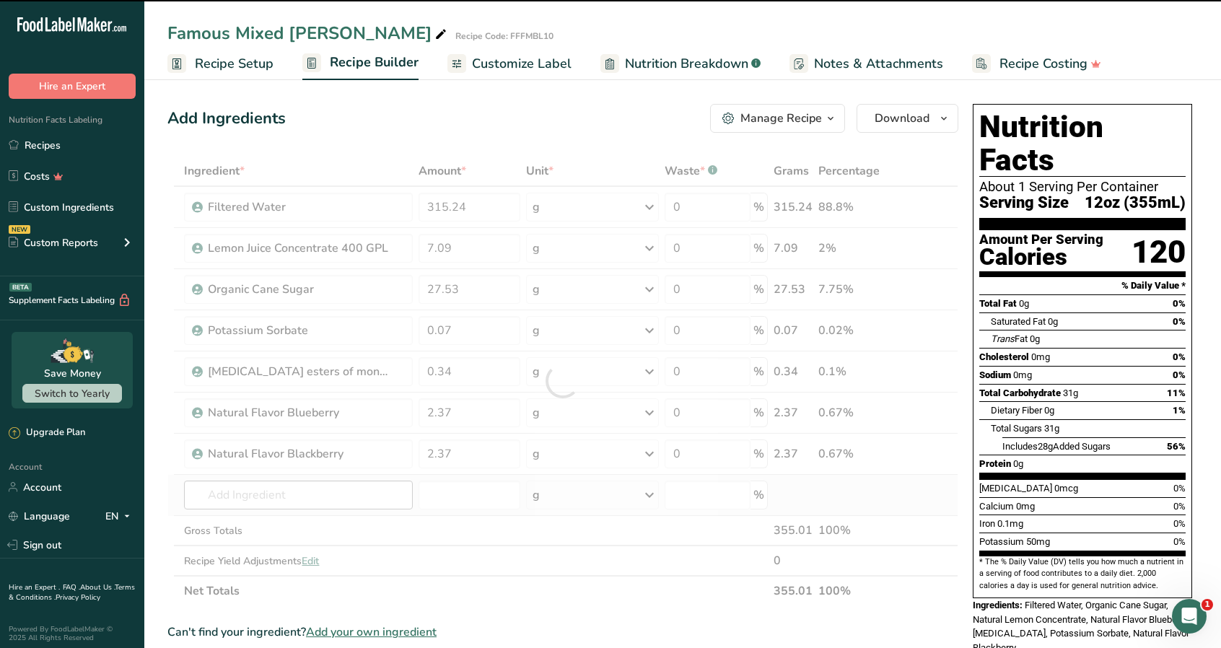
click at [349, 499] on div at bounding box center [562, 381] width 791 height 450
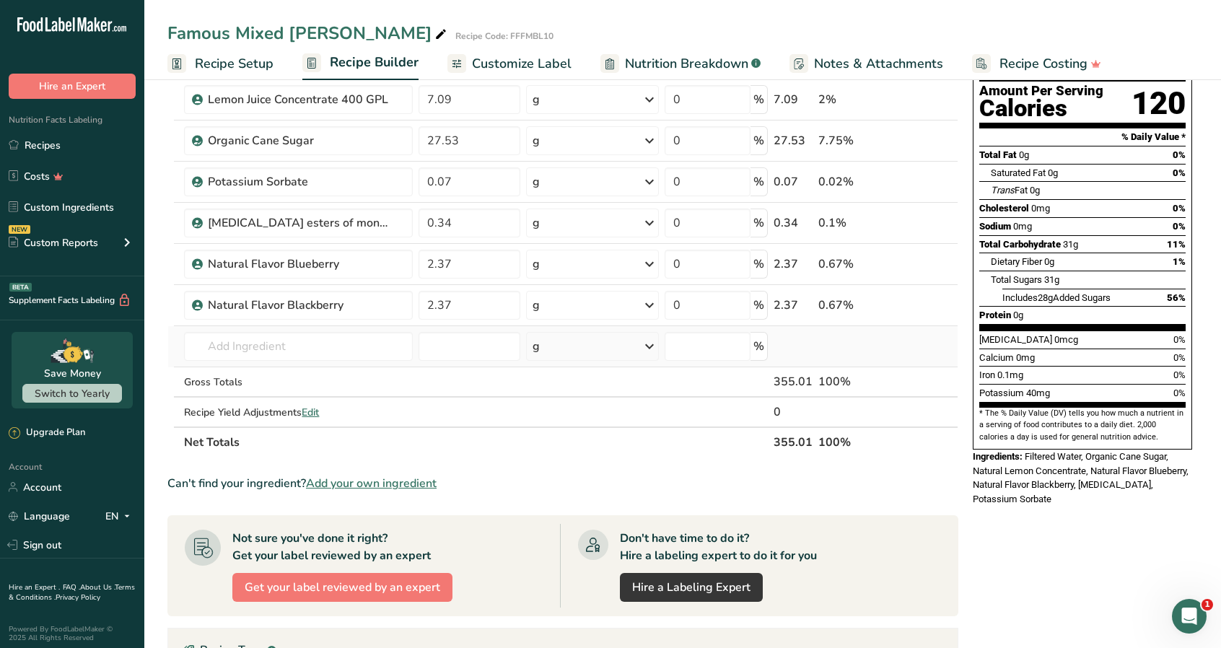
scroll to position [72, 0]
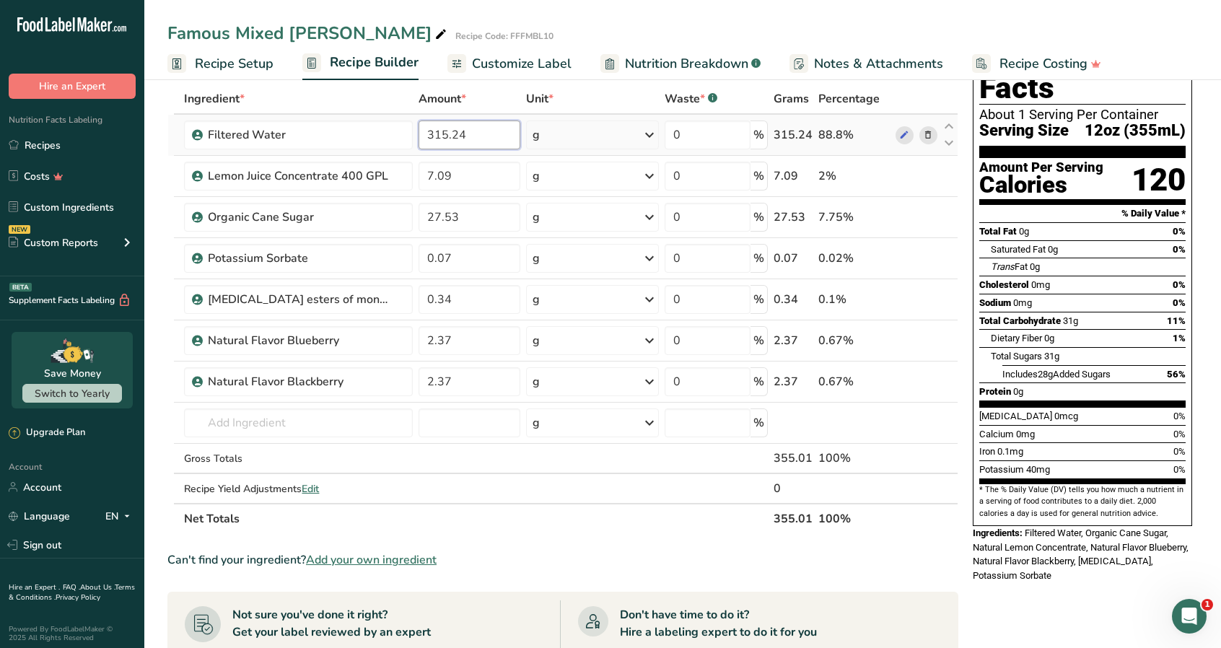
click at [488, 139] on input "315.24" at bounding box center [469, 134] width 102 height 29
type input "315.23"
click at [286, 435] on div "Ingredient * Amount * Unit * Waste * .a-a{fill:#347362;}.b-a{fill:#fff;} Grams …" at bounding box center [562, 309] width 791 height 450
drag, startPoint x: 302, startPoint y: 424, endPoint x: 286, endPoint y: 415, distance: 18.4
click at [286, 415] on input "text" at bounding box center [298, 422] width 228 height 29
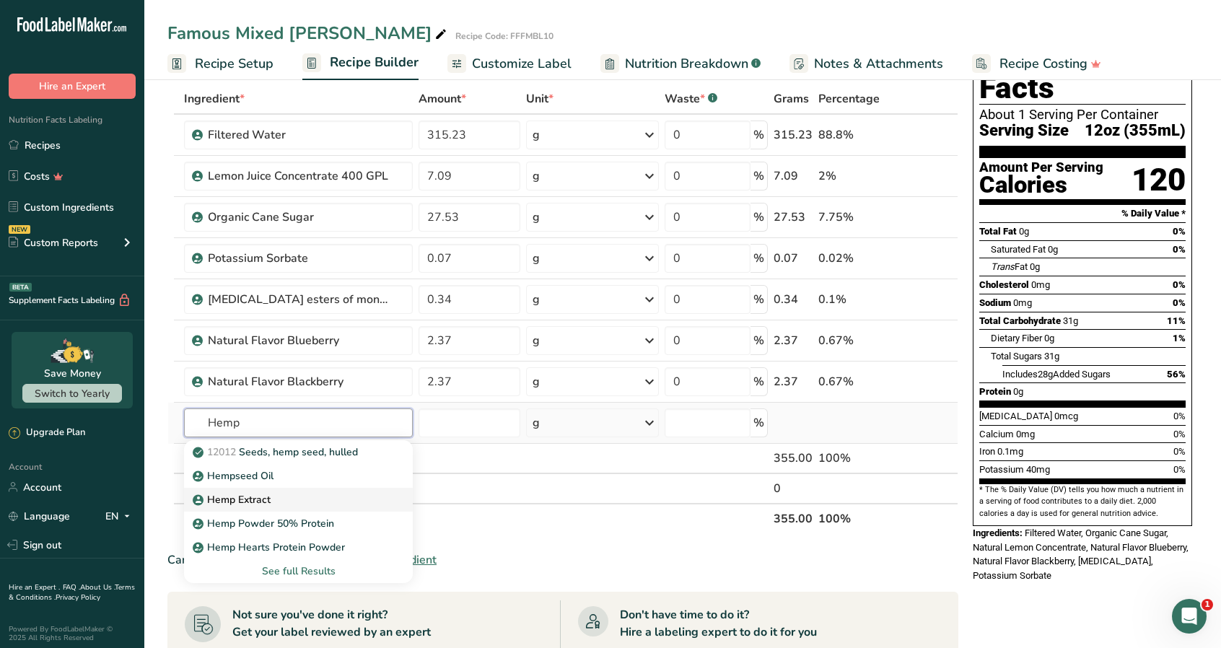
type input "Hemp"
click at [258, 497] on p "Hemp Extract" at bounding box center [233, 499] width 75 height 15
type input "Hemp Extract"
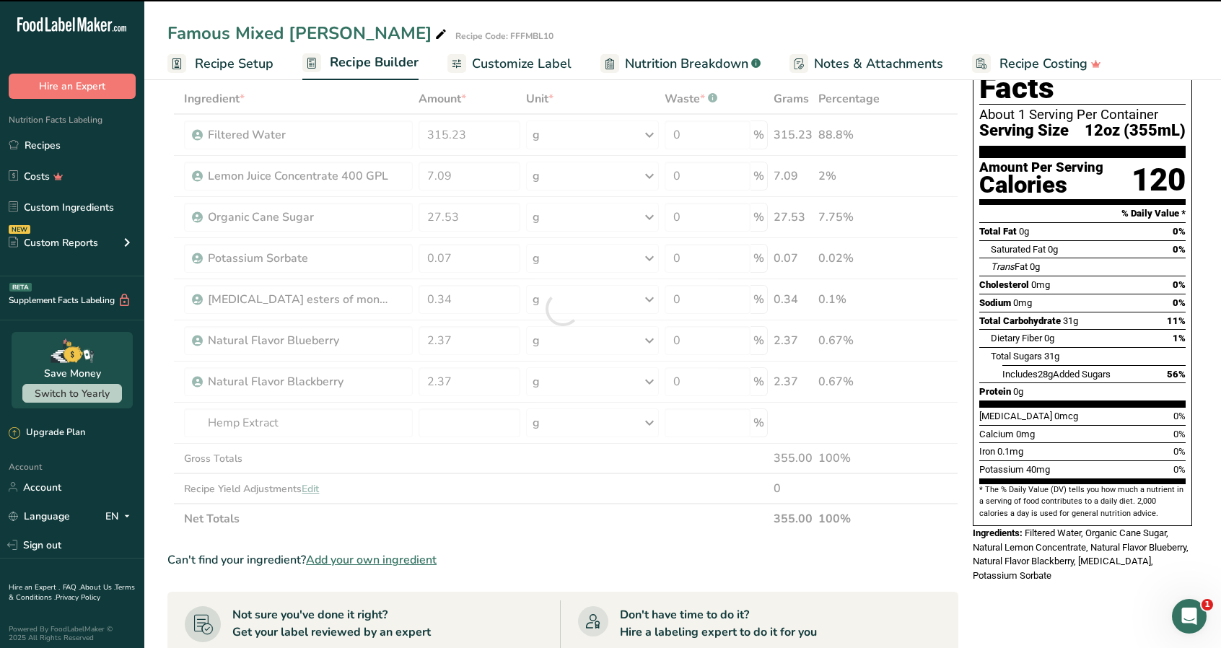
type input "0"
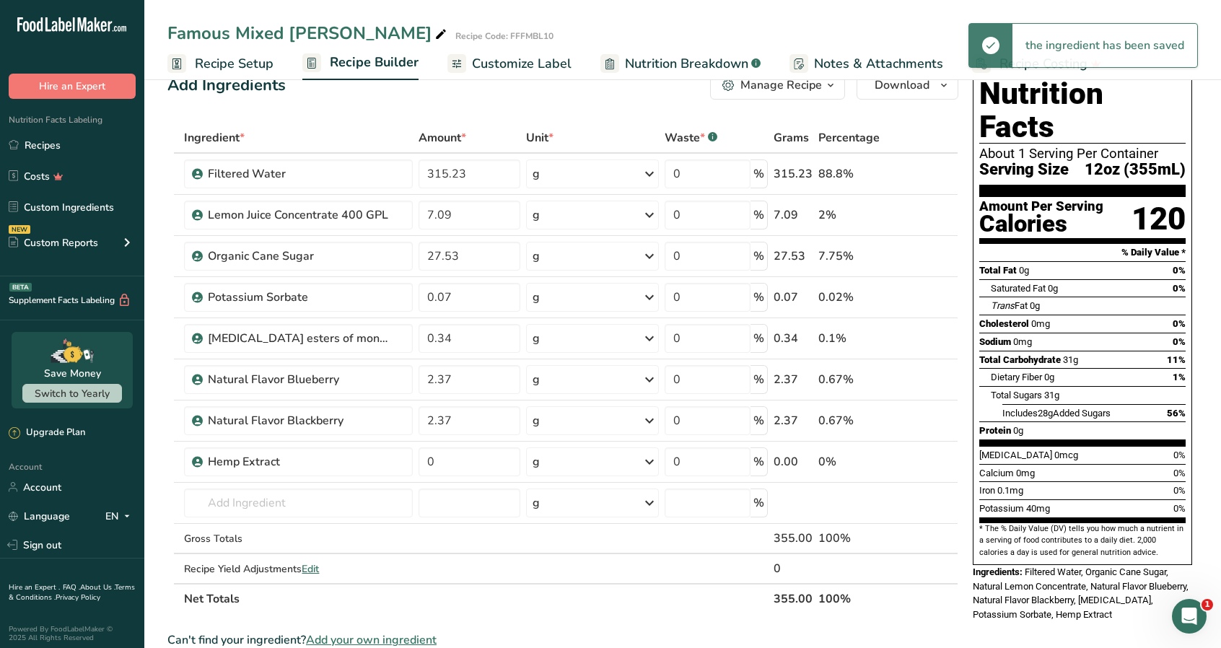
scroll to position [0, 0]
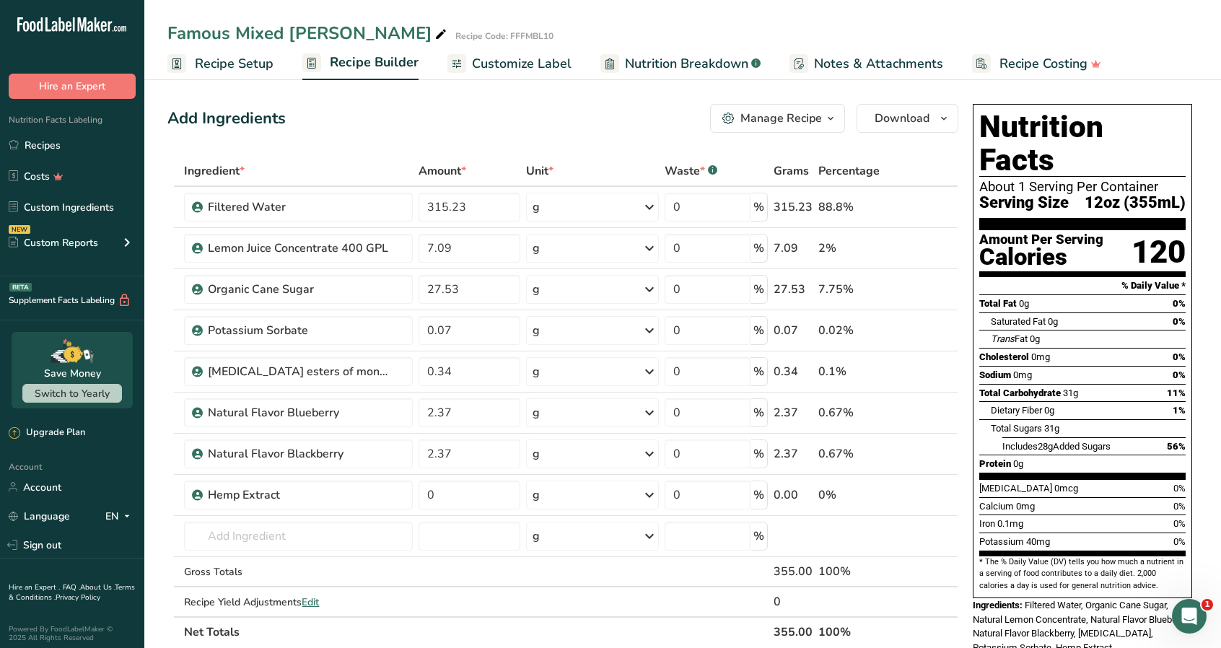
click at [536, 57] on span "Customize Label" at bounding box center [522, 63] width 100 height 19
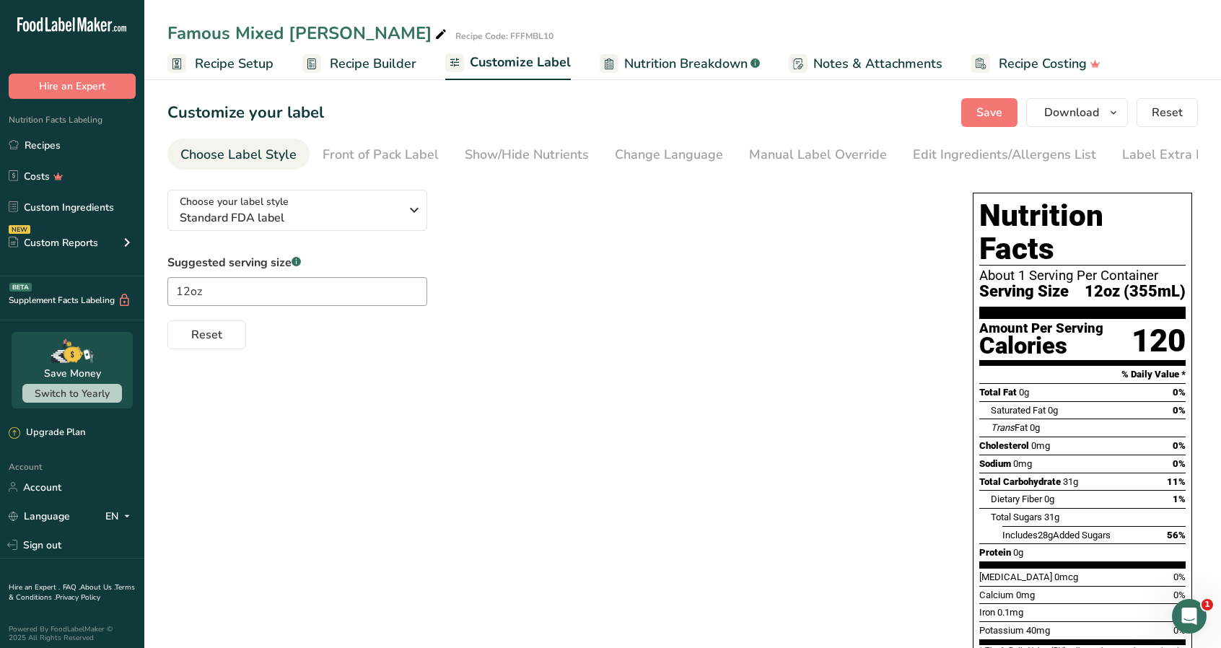
click at [528, 61] on span "Customize Label" at bounding box center [520, 62] width 101 height 19
click at [433, 152] on div "Front of Pack Label" at bounding box center [381, 154] width 116 height 19
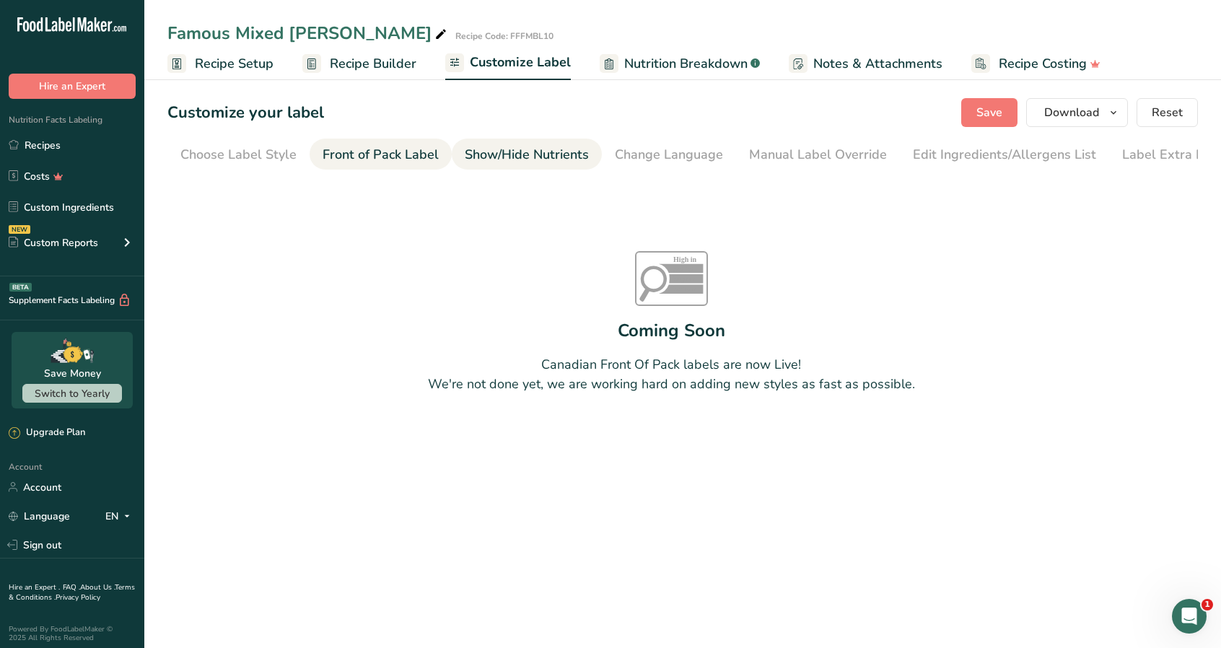
scroll to position [0, 18]
click at [506, 154] on div "Show/Hide Nutrients" at bounding box center [509, 154] width 124 height 19
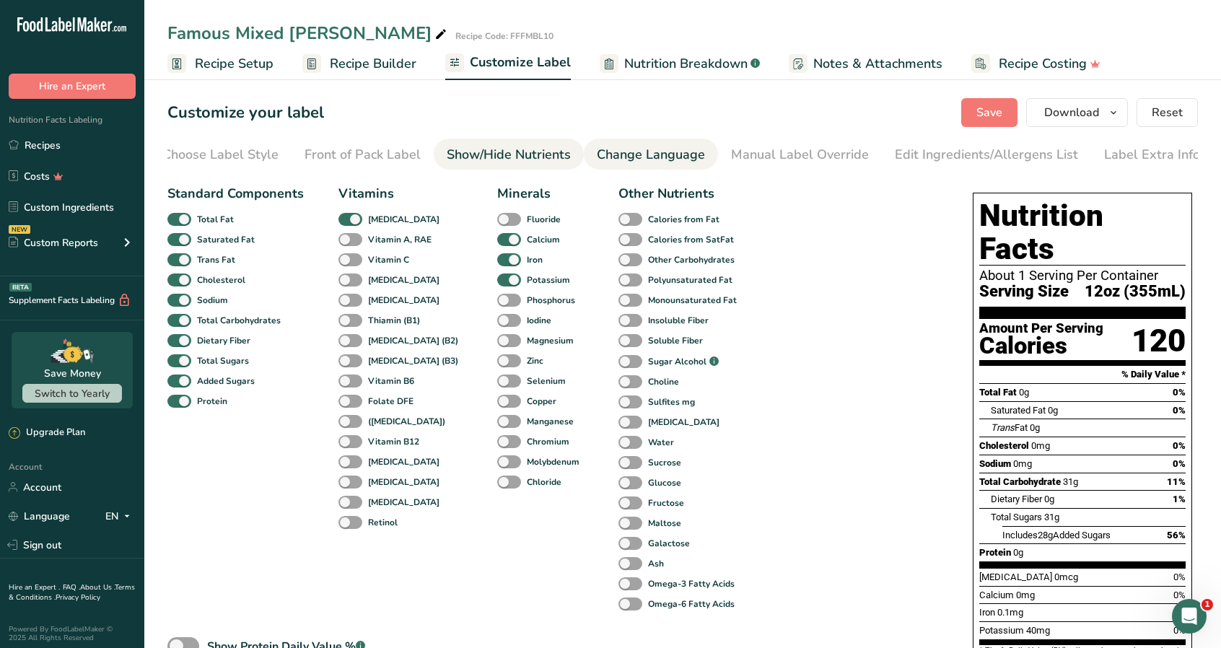
drag, startPoint x: 667, startPoint y: 152, endPoint x: 684, endPoint y: 149, distance: 17.5
click at [667, 152] on div "Change Language" at bounding box center [651, 154] width 108 height 19
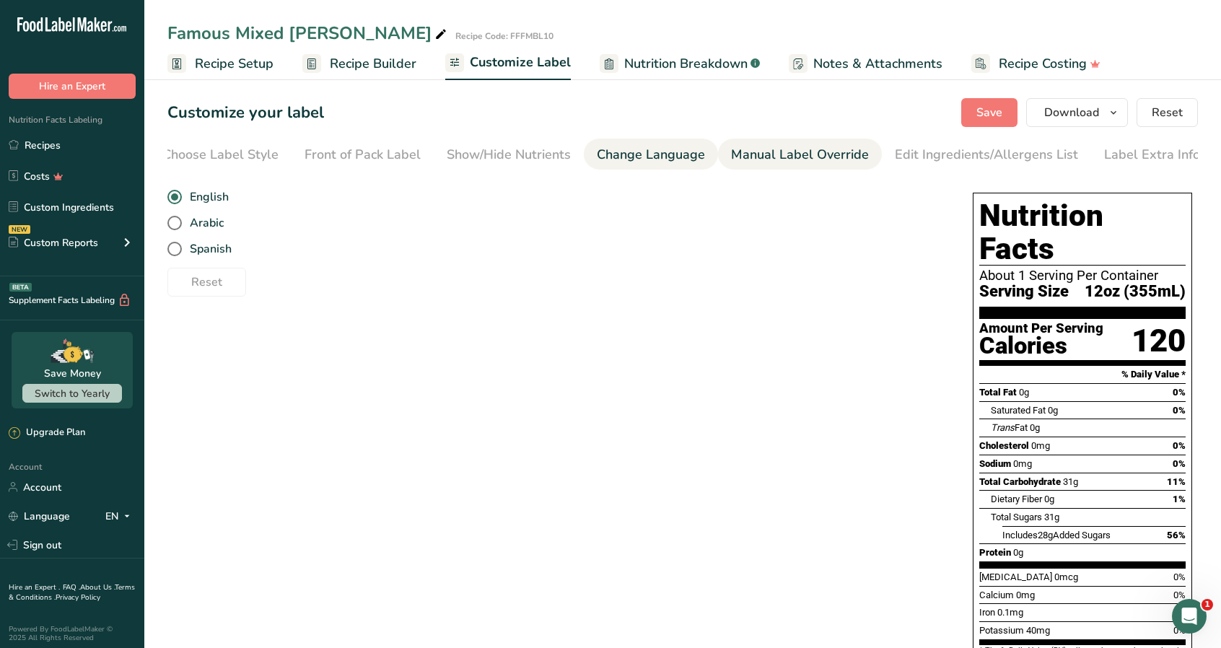
drag, startPoint x: 804, startPoint y: 152, endPoint x: 815, endPoint y: 152, distance: 10.8
click at [805, 152] on div "Manual Label Override" at bounding box center [800, 154] width 138 height 19
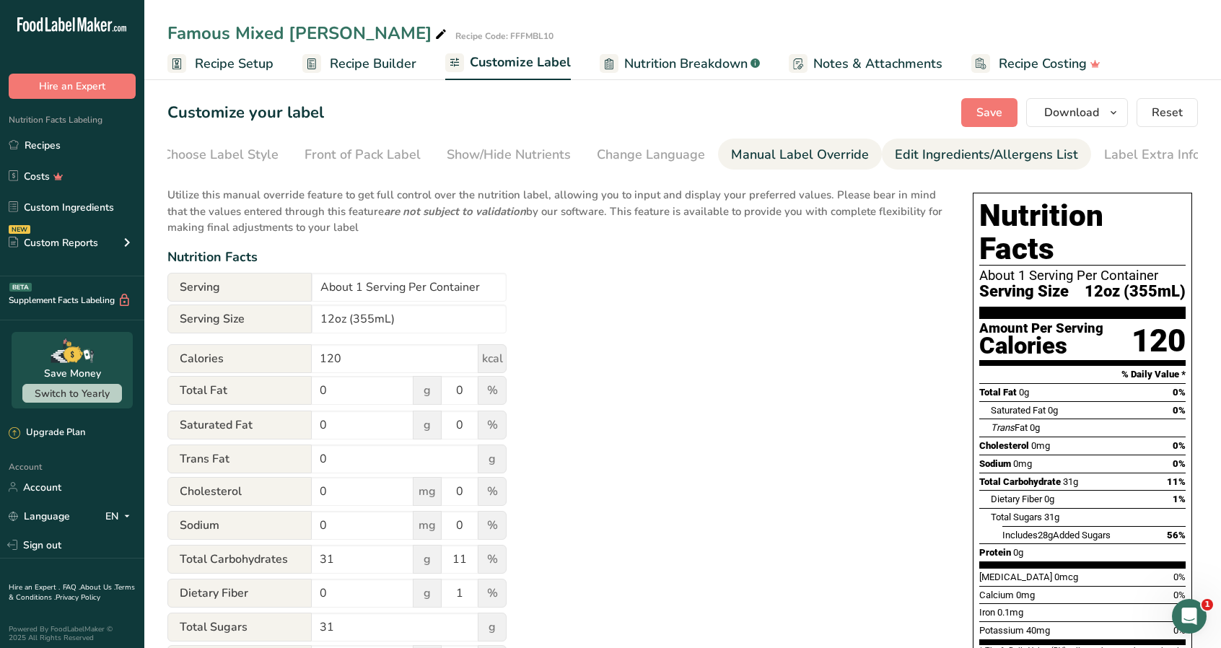
click at [993, 156] on div "Edit Ingredients/Allergens List" at bounding box center [986, 154] width 183 height 19
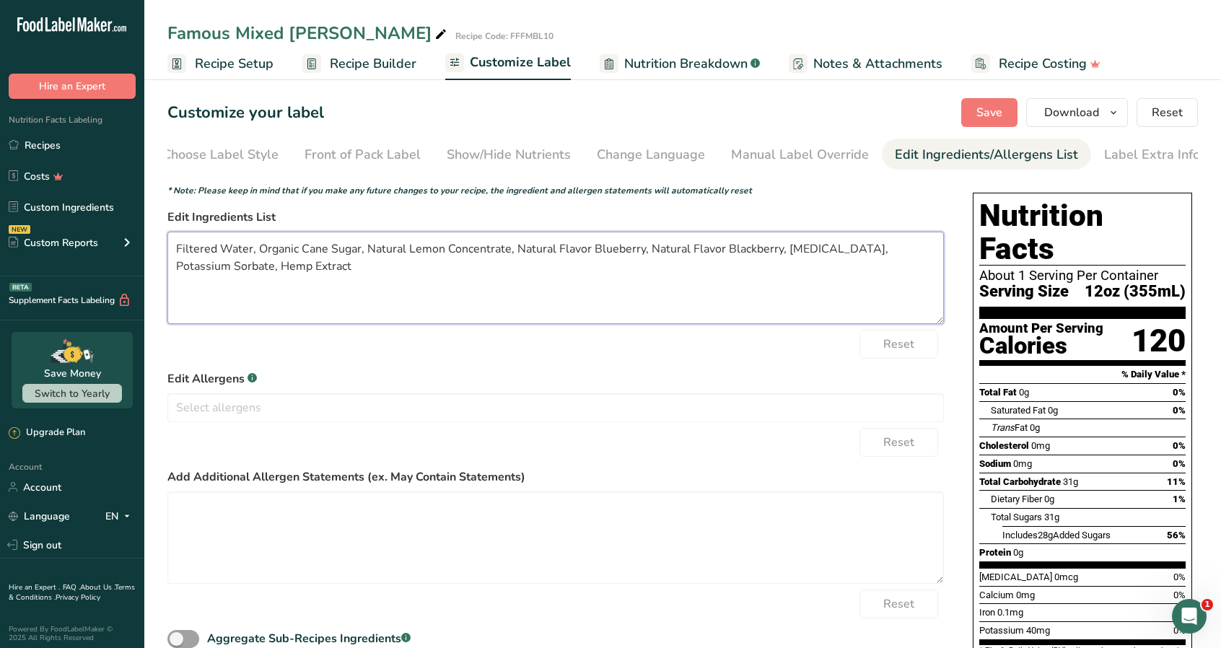
drag, startPoint x: 778, startPoint y: 253, endPoint x: 555, endPoint y: 250, distance: 223.0
click at [551, 249] on textarea "Filtered Water, Organic Cane Sugar, Natural Lemon Concentrate, Natural Flavor B…" at bounding box center [555, 278] width 776 height 92
type textarea "Filtered Water, Organic Cane Sugar, Natural Lemon Concentrate, Natural Flavors,…"
click at [991, 110] on span "Save" at bounding box center [989, 112] width 26 height 17
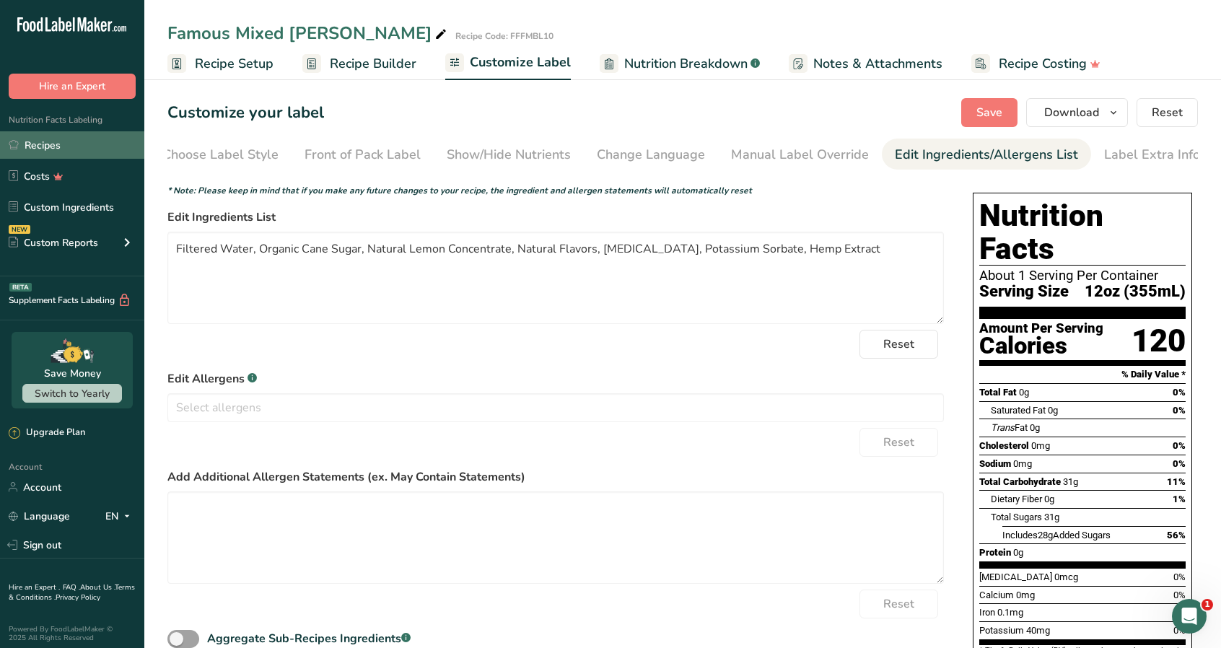
click at [59, 139] on link "Recipes" at bounding box center [72, 144] width 144 height 27
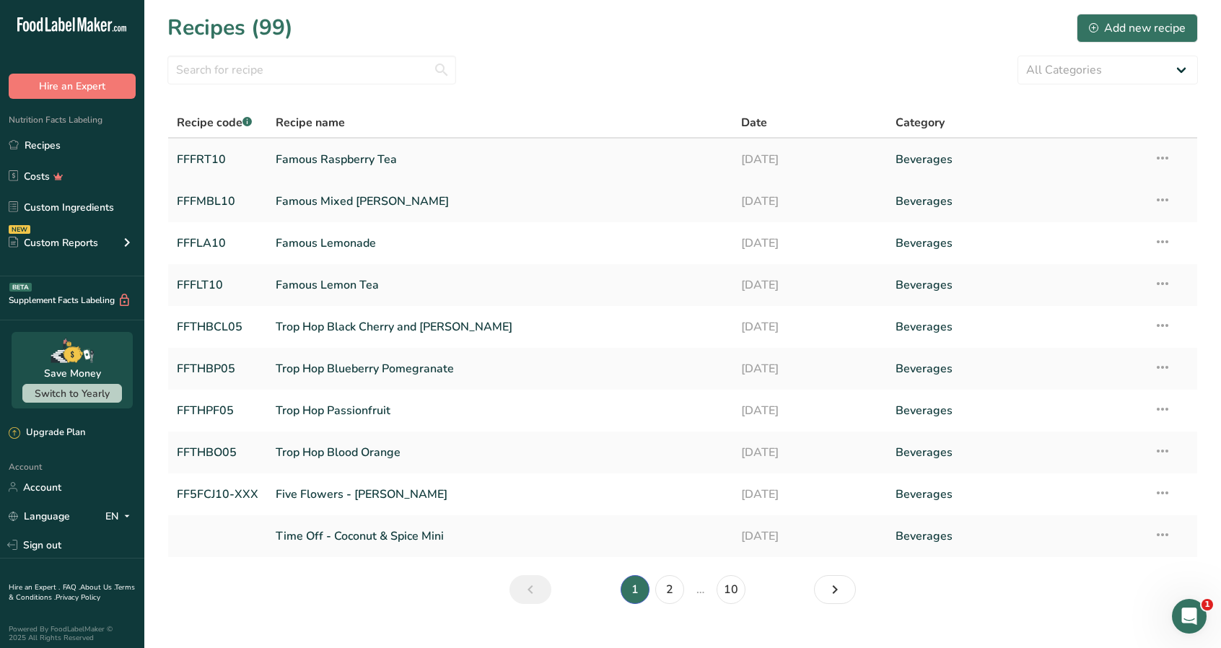
click at [359, 161] on link "Famous Raspberry Tea" at bounding box center [499, 159] width 447 height 30
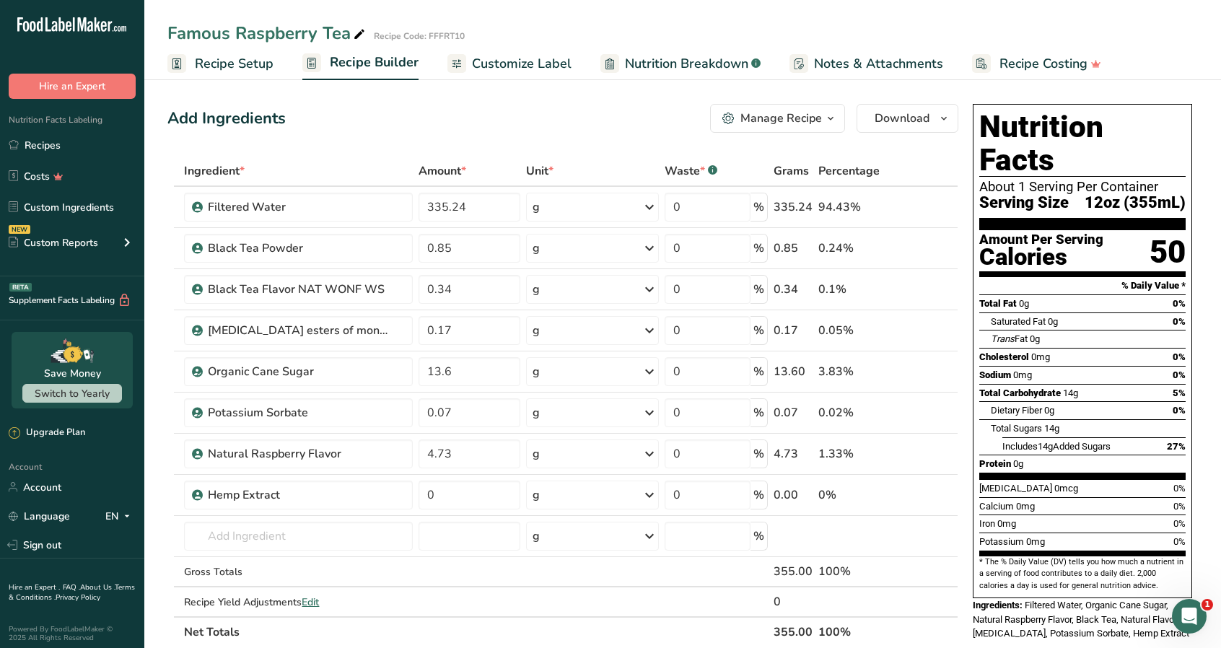
click at [519, 61] on span "Customize Label" at bounding box center [522, 63] width 100 height 19
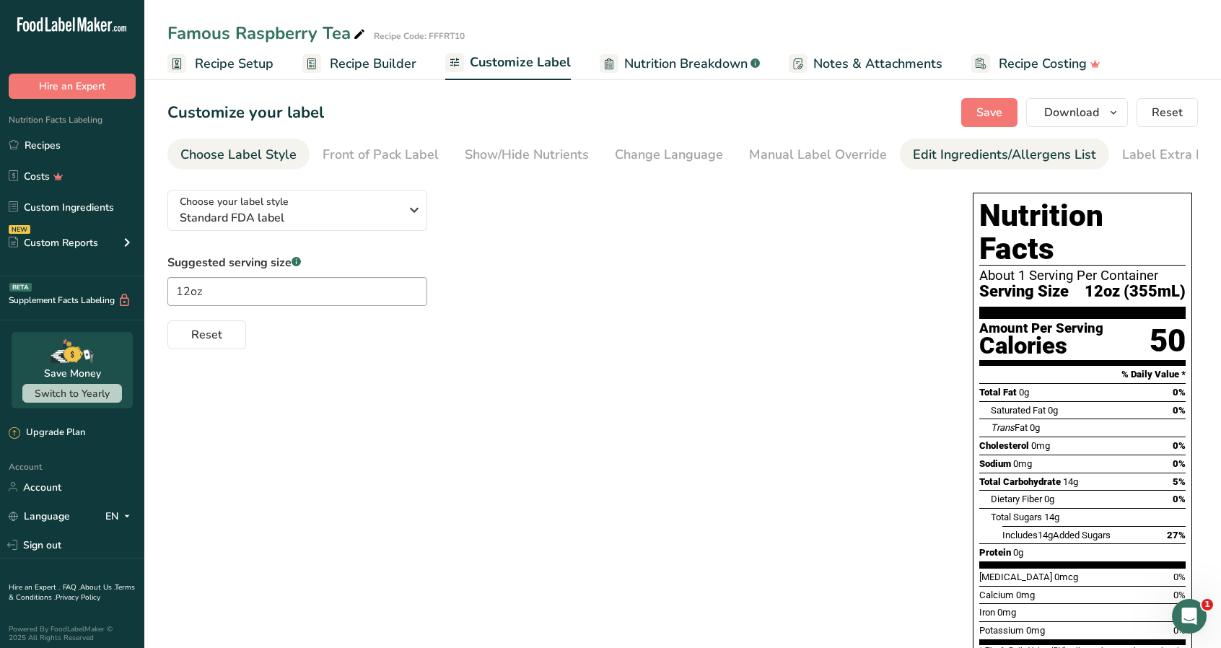
click at [977, 159] on div "Edit Ingredients/Allergens List" at bounding box center [1004, 154] width 183 height 19
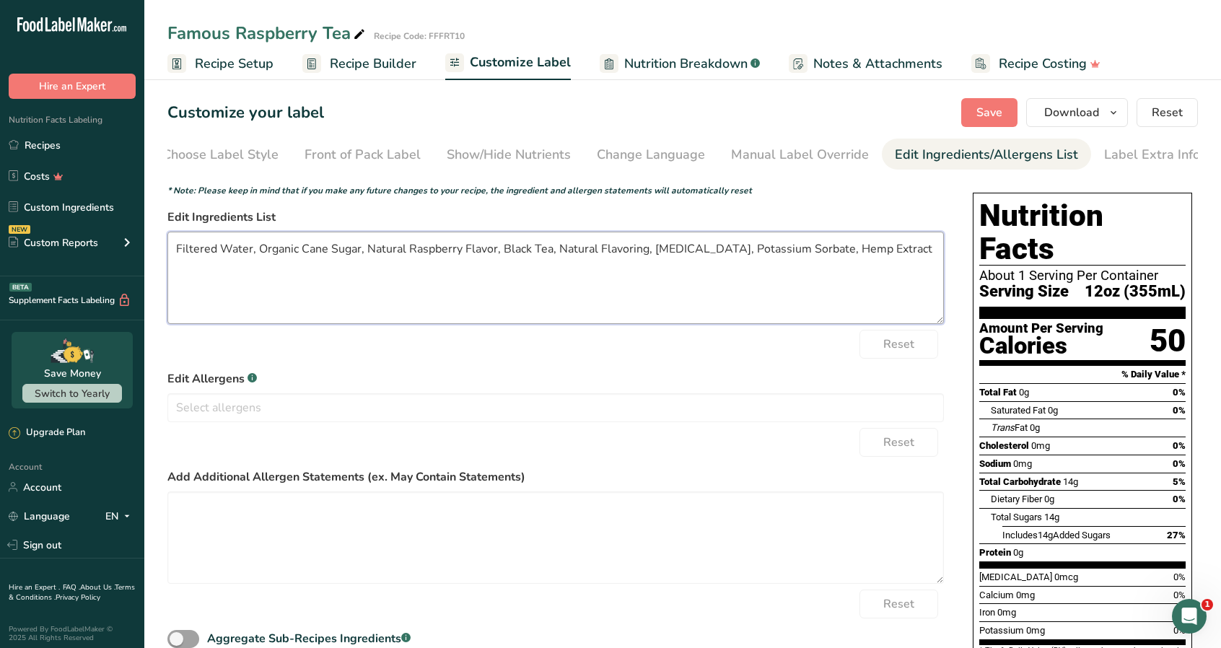
drag, startPoint x: 365, startPoint y: 253, endPoint x: 646, endPoint y: 276, distance: 282.3
click at [644, 253] on textarea "Filtered Water, Organic Cane Sugar, Natural Raspberry Flavor, Black Tea, Natura…" at bounding box center [555, 278] width 776 height 92
type textarea "Filtered Water, Organic Cane Sugar, Natural Flavors, [MEDICAL_DATA], Potassium …"
click at [1001, 113] on span "Save" at bounding box center [989, 112] width 26 height 17
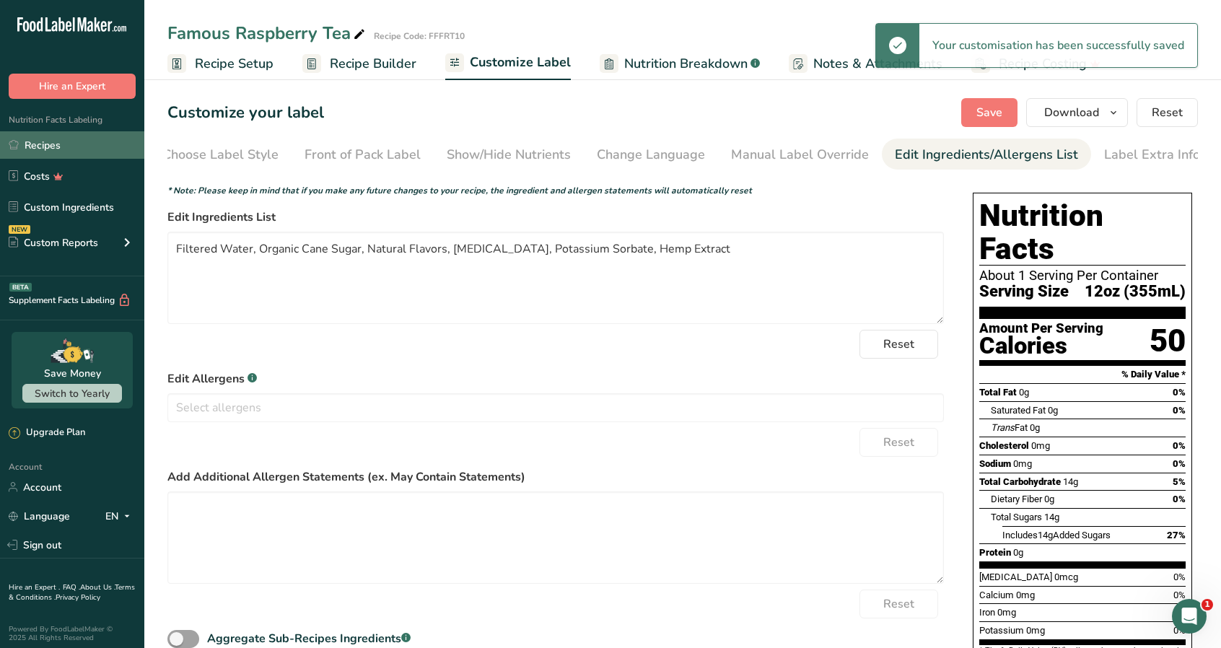
click at [53, 141] on link "Recipes" at bounding box center [72, 144] width 144 height 27
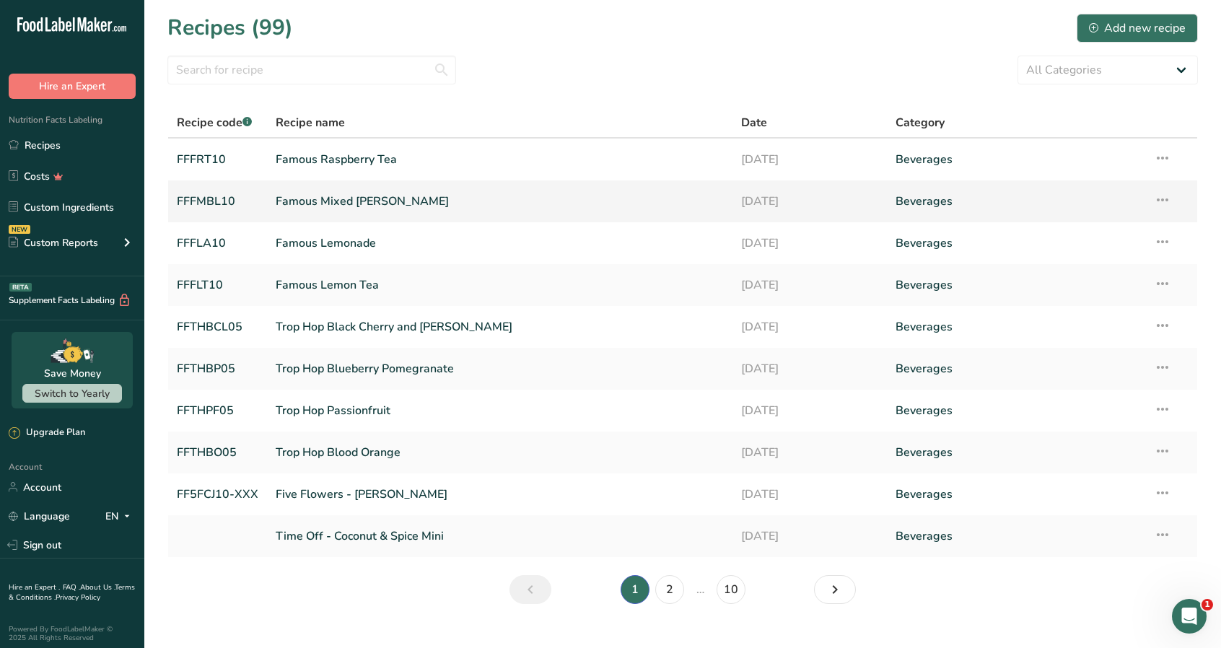
click at [355, 206] on link "Famous Mixed [PERSON_NAME]" at bounding box center [499, 201] width 447 height 30
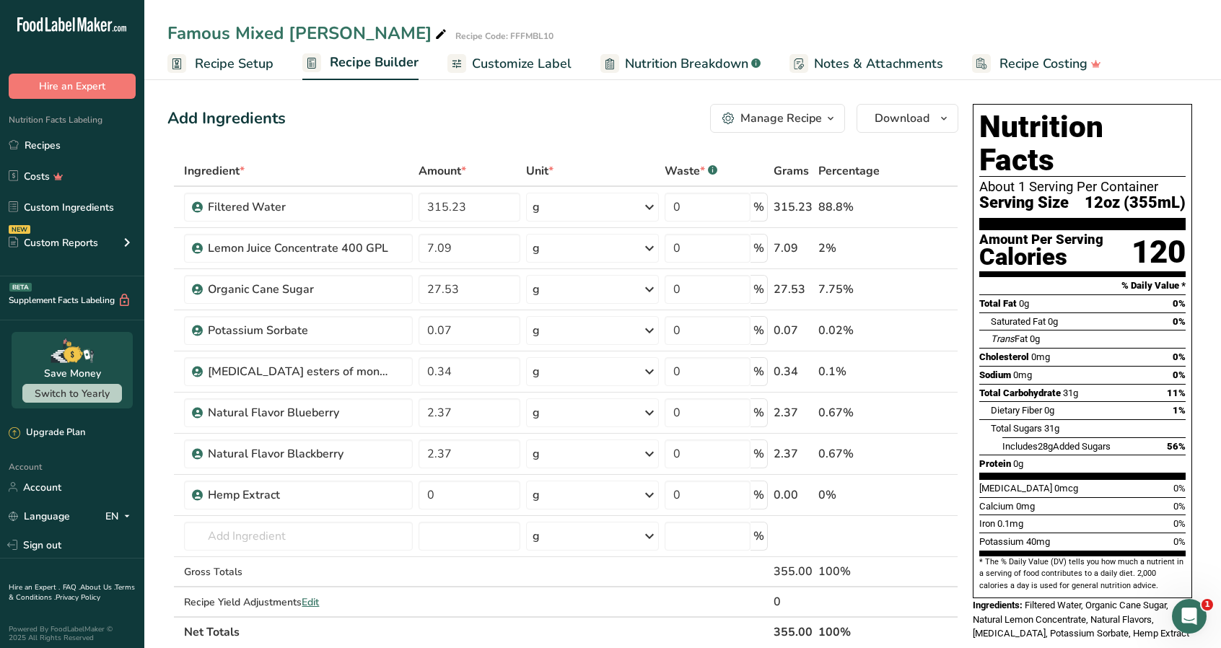
click at [538, 66] on span "Customize Label" at bounding box center [522, 63] width 100 height 19
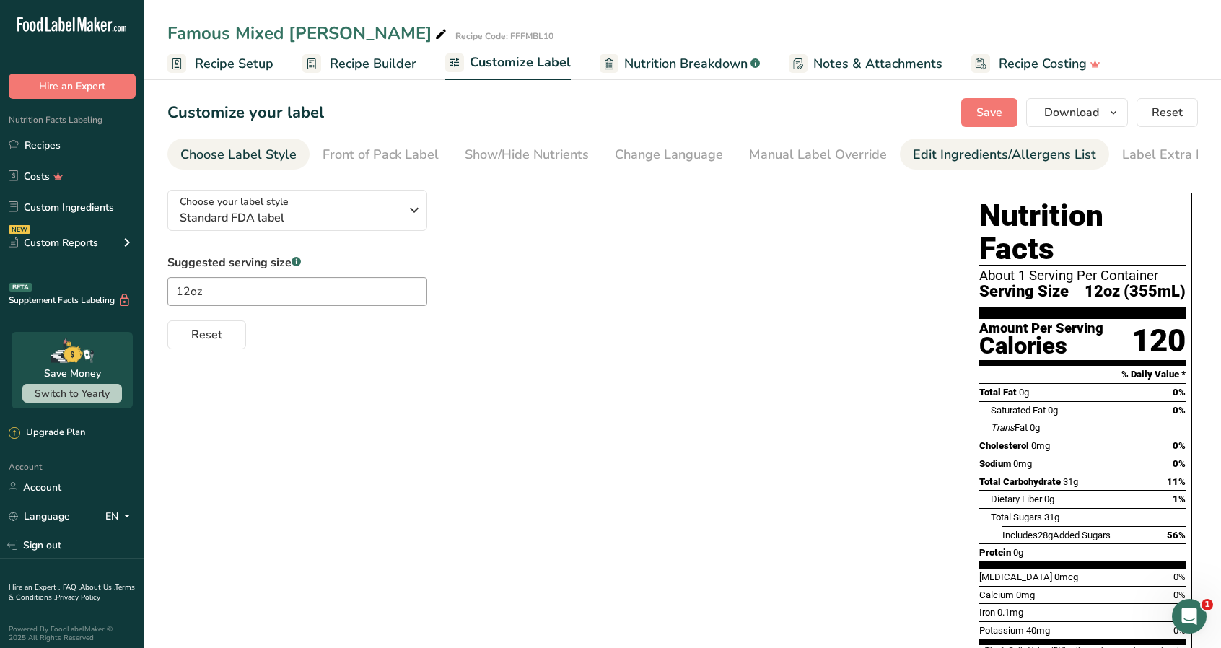
click at [982, 157] on div "Edit Ingredients/Allergens List" at bounding box center [1004, 154] width 183 height 19
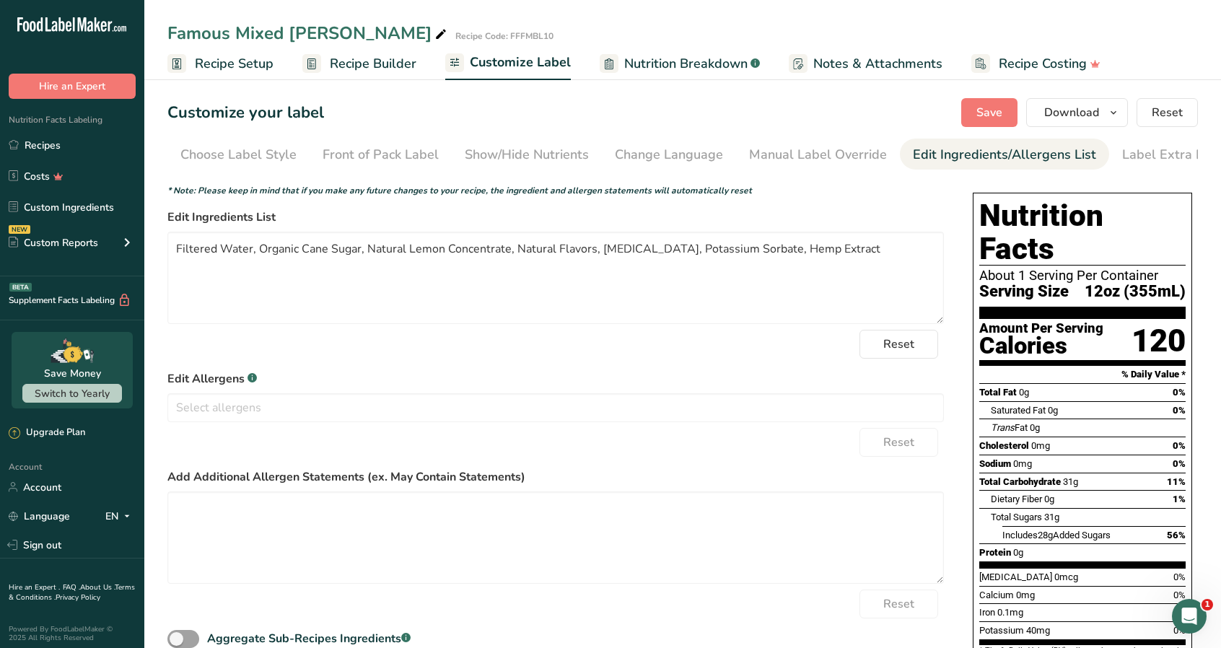
scroll to position [0, 18]
click at [59, 148] on link "Recipes" at bounding box center [72, 144] width 144 height 27
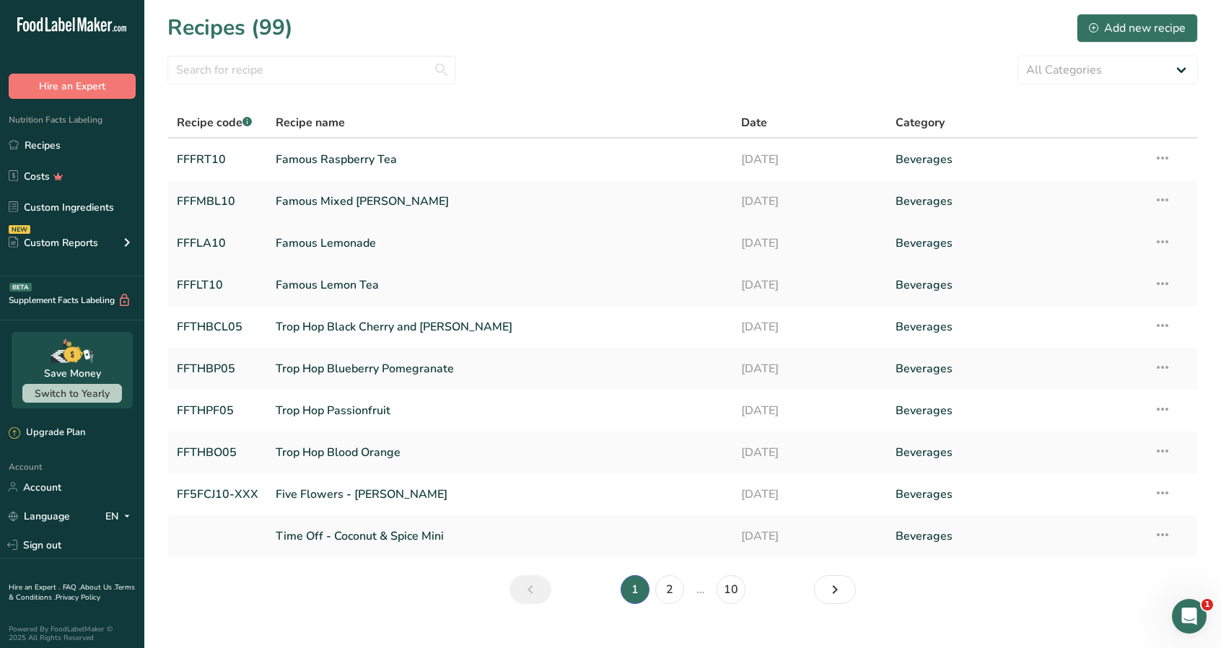
click at [322, 243] on link "Famous Lemonade" at bounding box center [499, 243] width 447 height 30
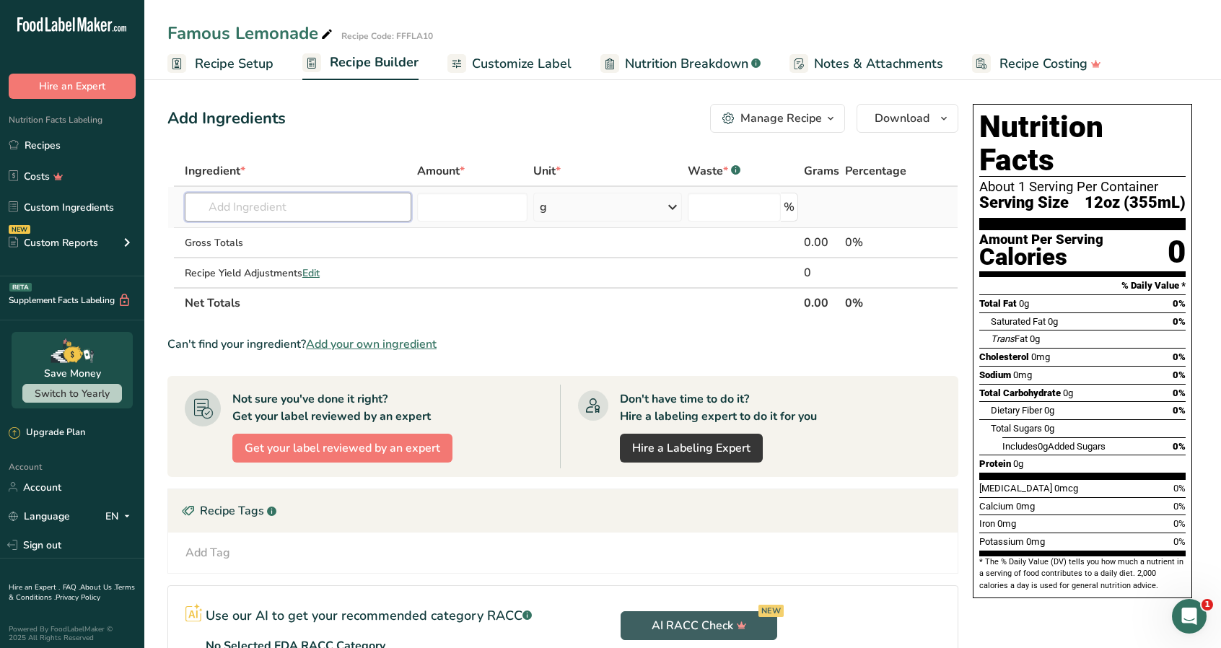
click at [330, 209] on input "text" at bounding box center [298, 207] width 227 height 29
type input "filtere"
click at [281, 231] on div "Filtered Water" at bounding box center [286, 236] width 180 height 15
type input "Filtered Water"
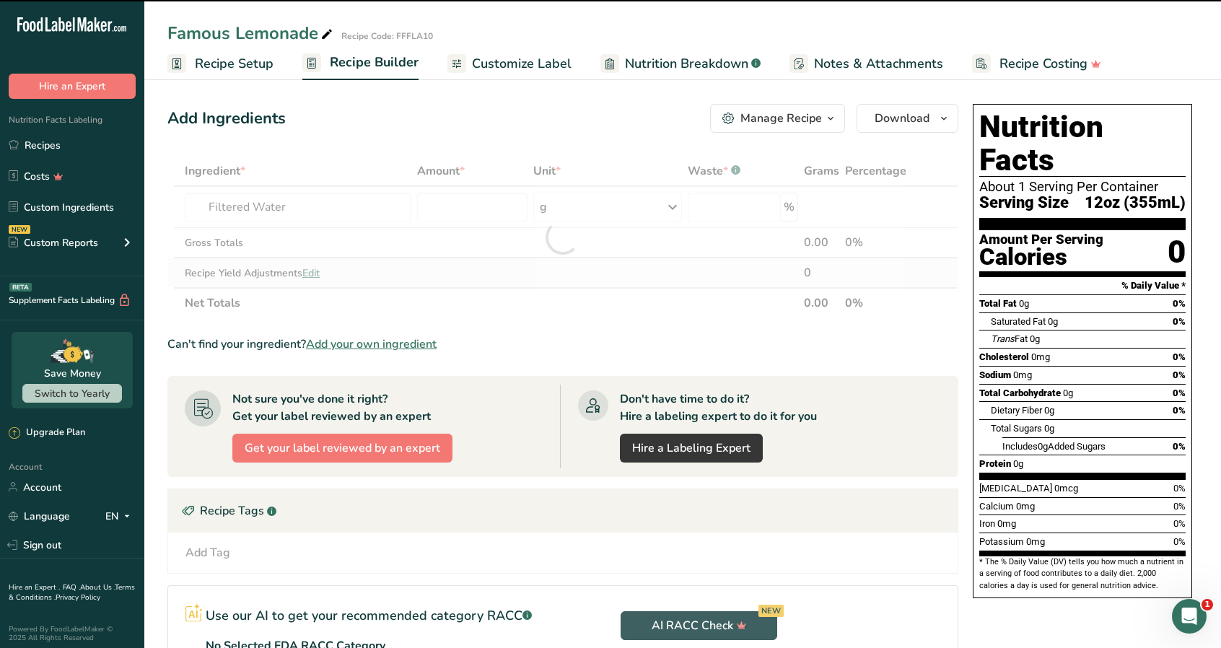
type input "0"
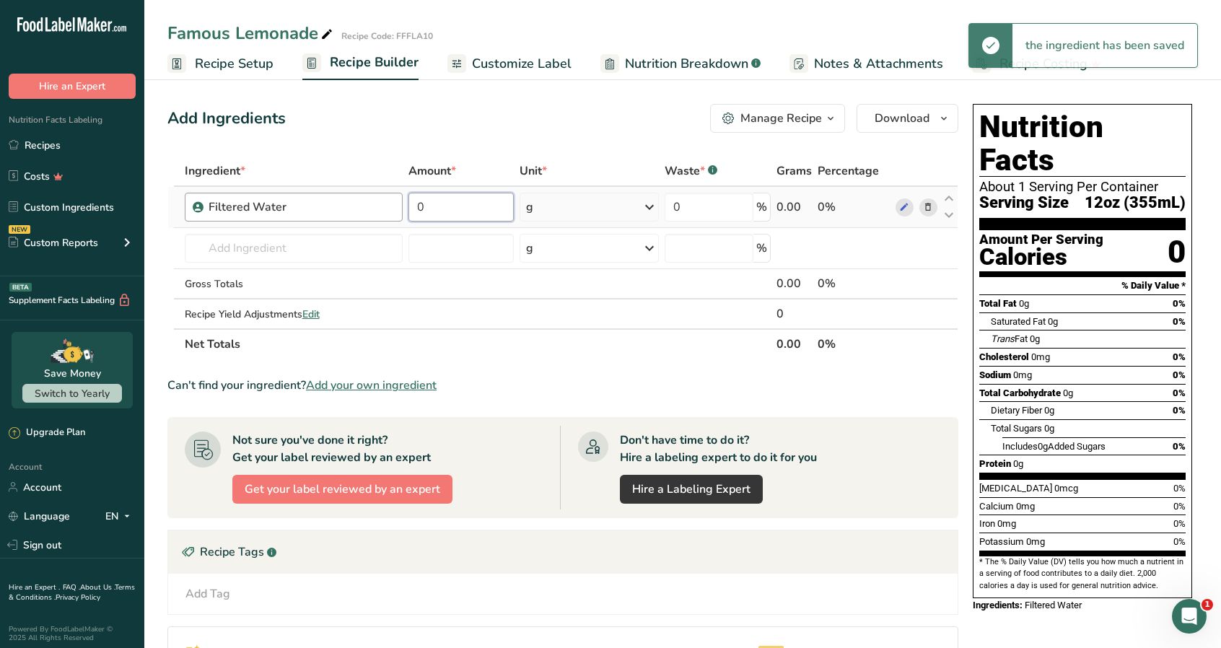
drag, startPoint x: 462, startPoint y: 211, endPoint x: 391, endPoint y: 203, distance: 71.1
click at [366, 209] on tr "Filtered Water 0 g Weight Units g kg mg See more Volume Units l Volume units re…" at bounding box center [562, 207] width 789 height 41
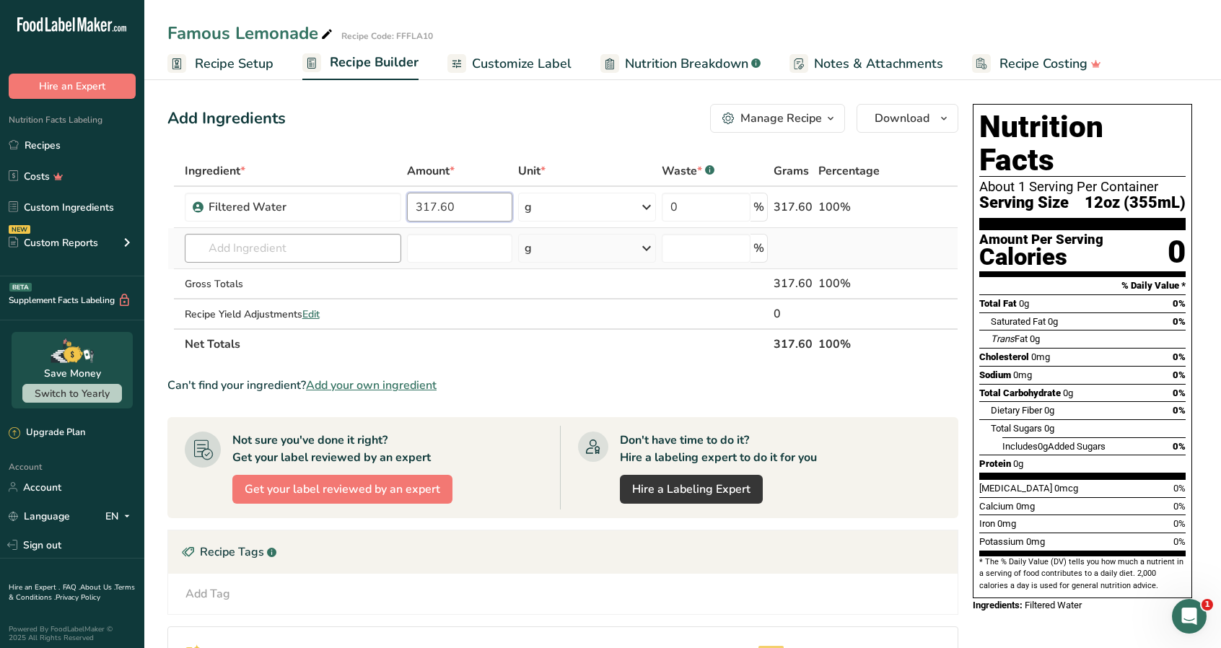
type input "317.60"
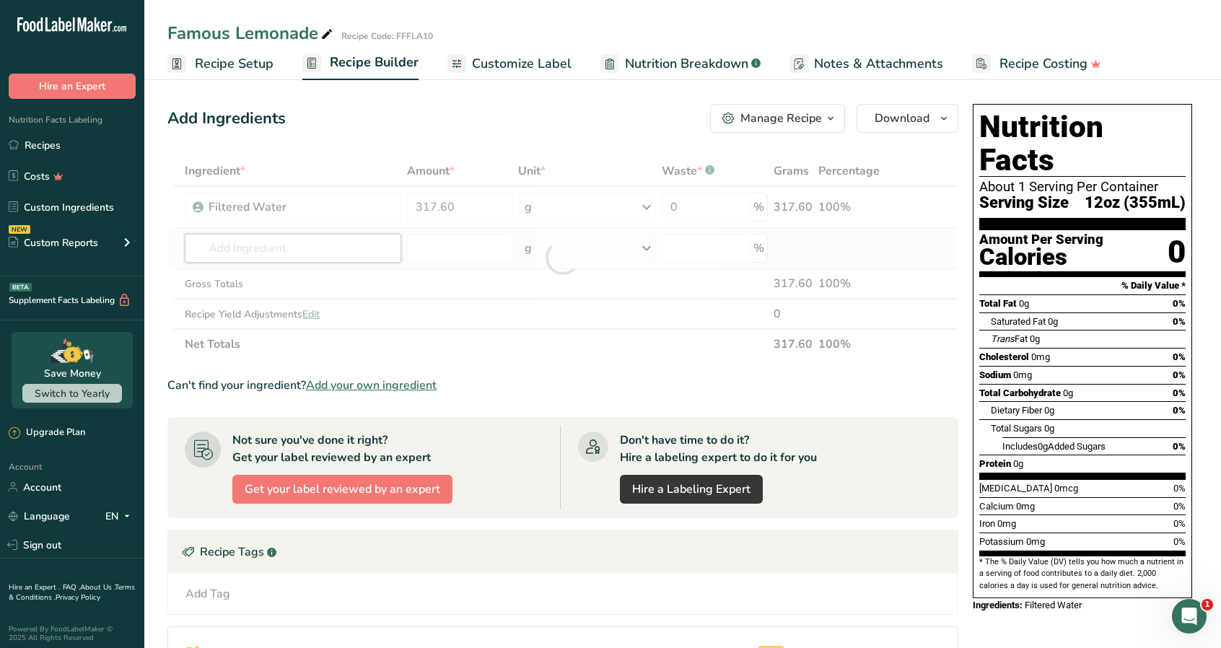
click at [312, 250] on div "Ingredient * Amount * Unit * Waste * .a-a{fill:#347362;}.b-a{fill:#fff;} Grams …" at bounding box center [562, 257] width 791 height 203
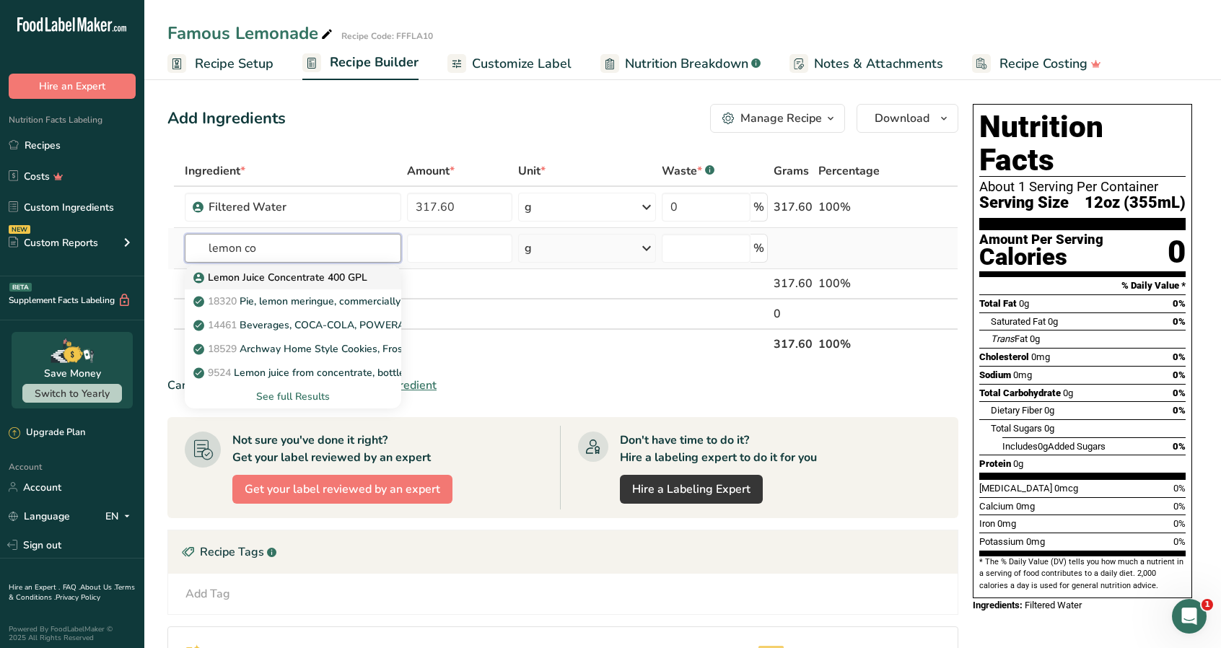
type input "lemon co"
click at [312, 273] on p "Lemon Juice Concentrate 400 GPL" at bounding box center [281, 277] width 171 height 15
type input "Lemon Juice Concentrate 400 GPL"
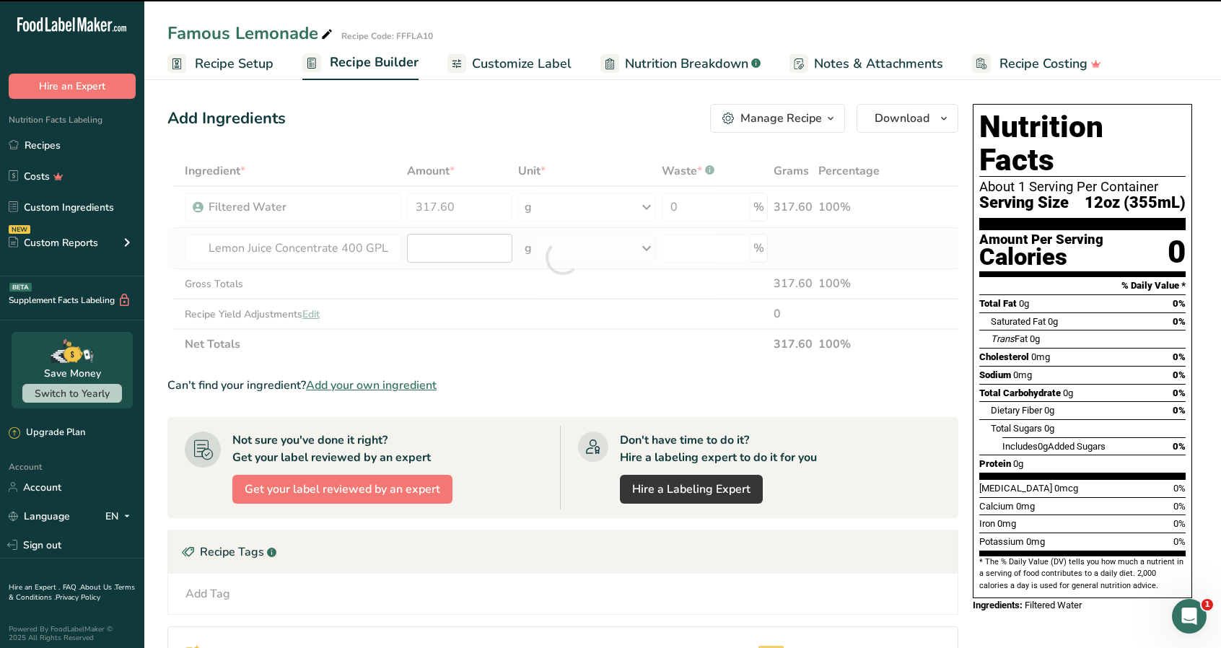
type input "0"
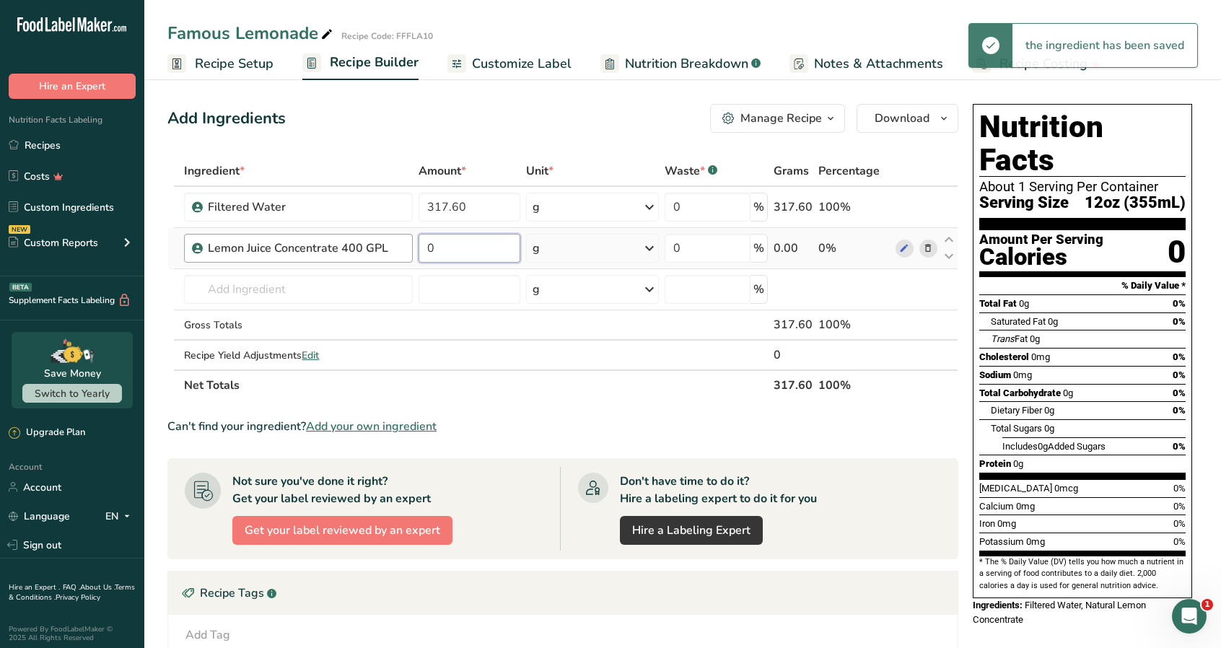
drag, startPoint x: 455, startPoint y: 251, endPoint x: 407, endPoint y: 250, distance: 47.6
click at [406, 250] on tr "Lemon Juice Concentrate 400 GPL 0 g Weight Units g kg mg See more Volume Units …" at bounding box center [562, 248] width 789 height 41
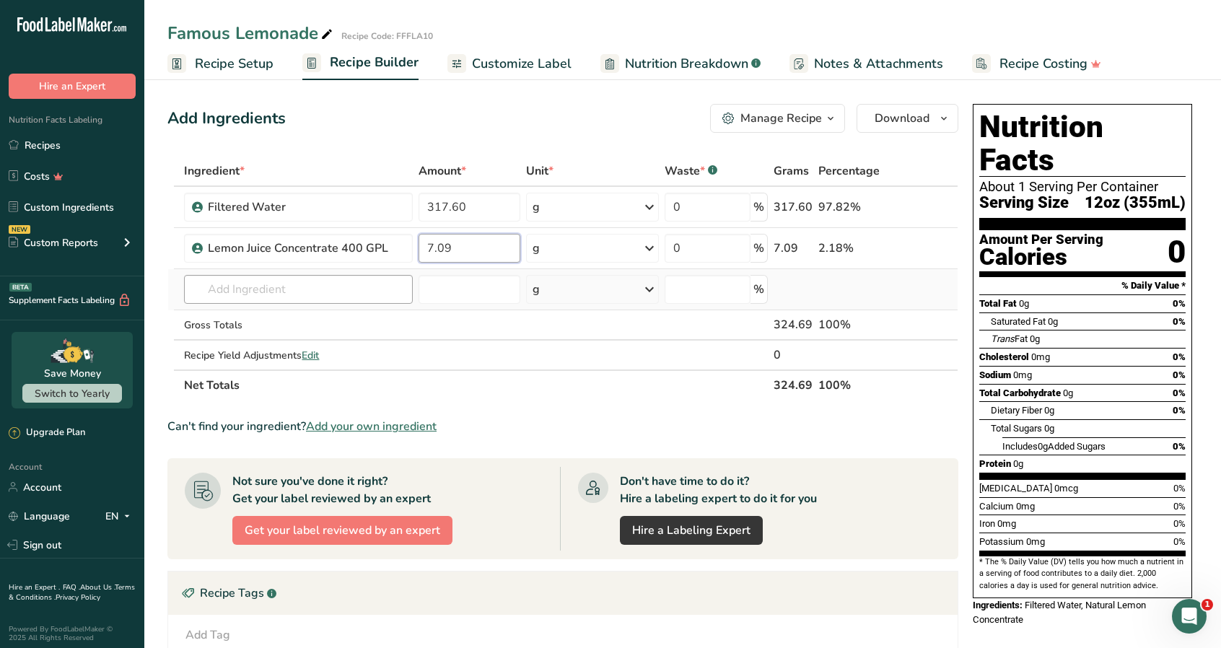
type input "7.09"
click at [335, 296] on div "Ingredient * Amount * Unit * Waste * .a-a{fill:#347362;}.b-a{fill:#fff;} Grams …" at bounding box center [562, 278] width 791 height 245
click at [304, 294] on input "text" at bounding box center [298, 289] width 228 height 29
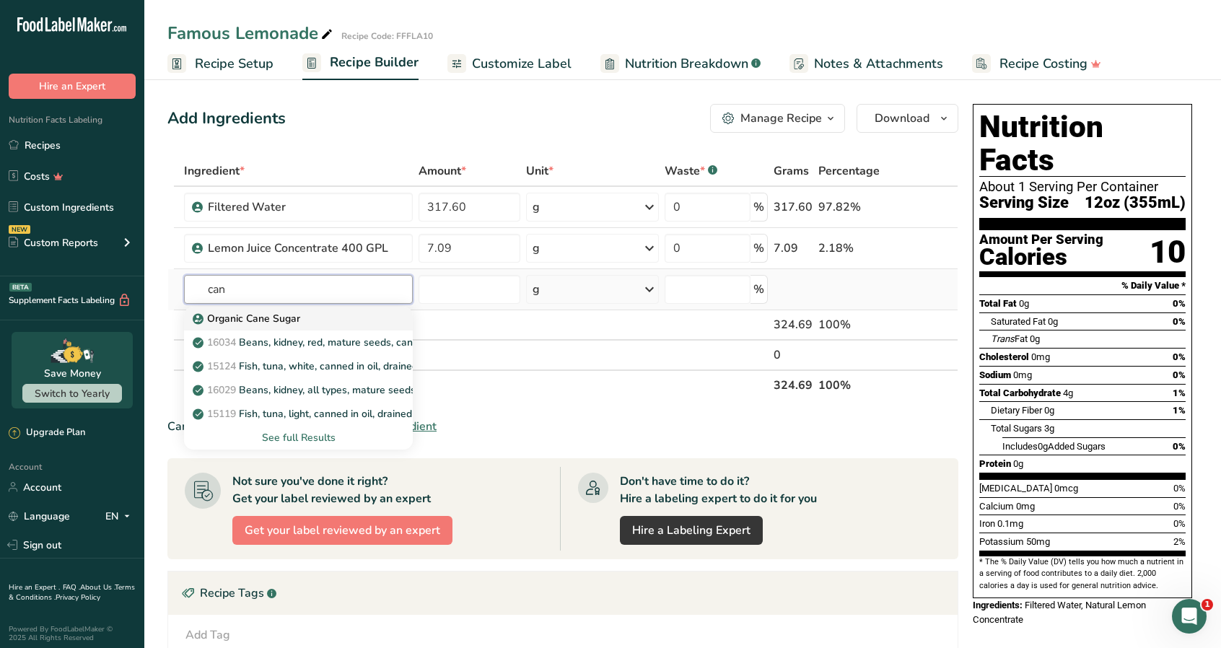
type input "can"
click at [316, 315] on div "Organic Cane Sugar" at bounding box center [287, 318] width 182 height 15
type input "Organic Cane Sugar"
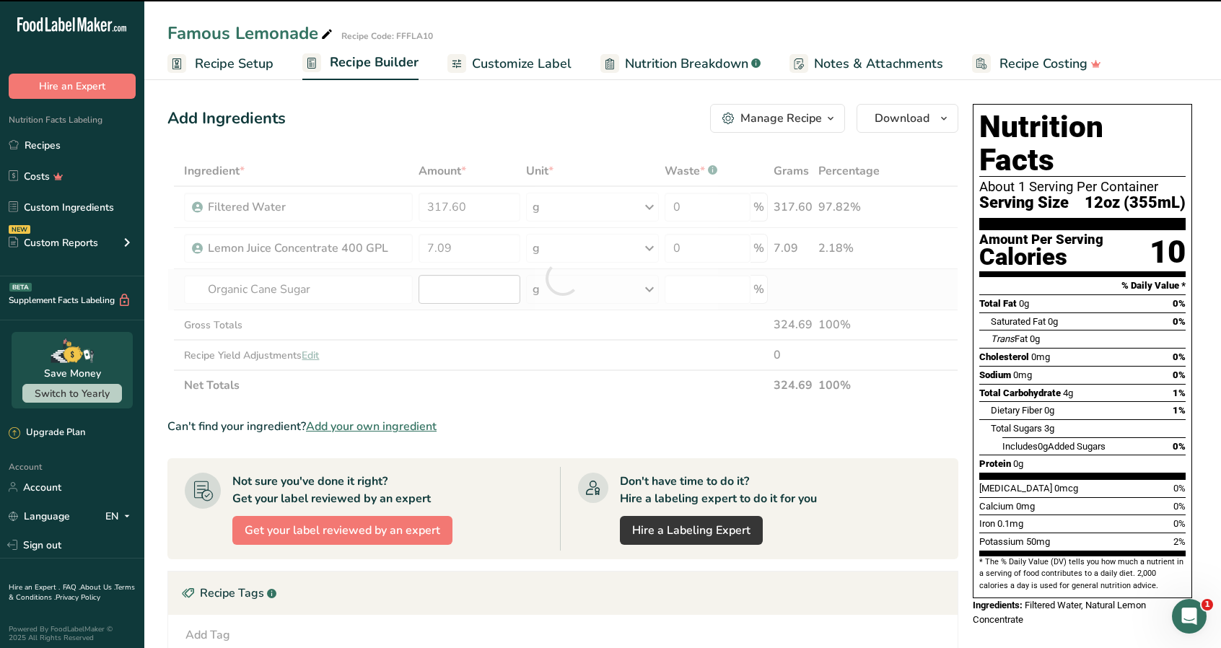
type input "0"
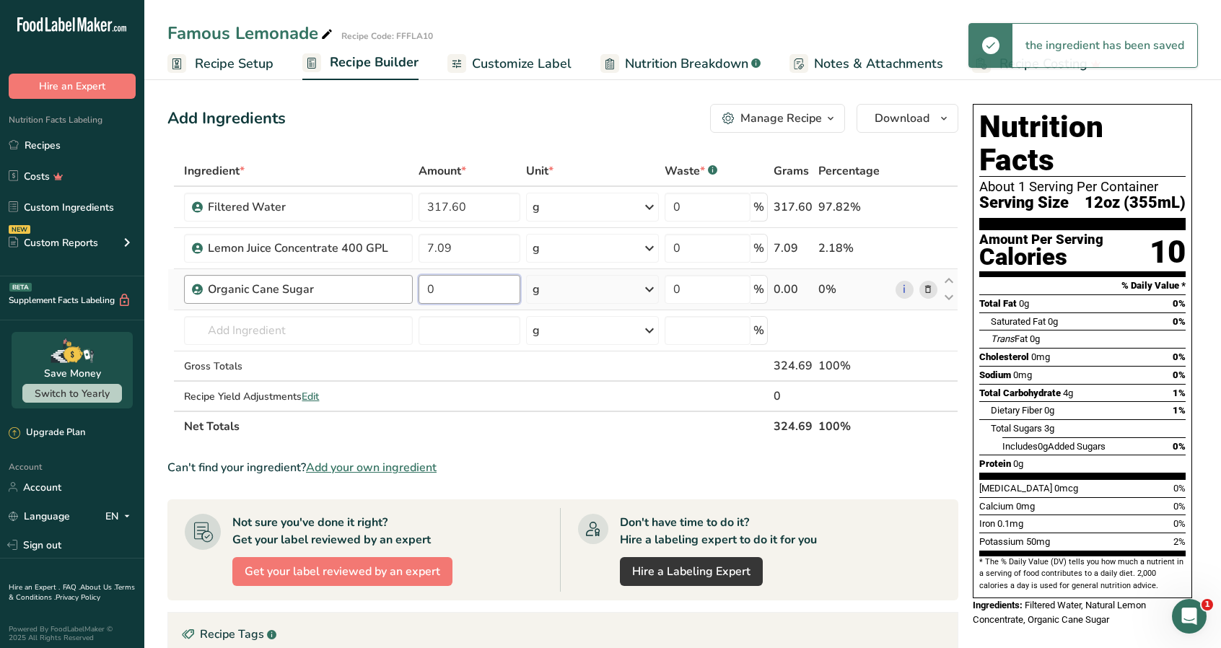
drag, startPoint x: 447, startPoint y: 291, endPoint x: 405, endPoint y: 291, distance: 41.8
click at [405, 291] on tr "Organic Cane Sugar 0 g Weight Units g kg mg See more Volume Units l Volume unit…" at bounding box center [562, 289] width 789 height 41
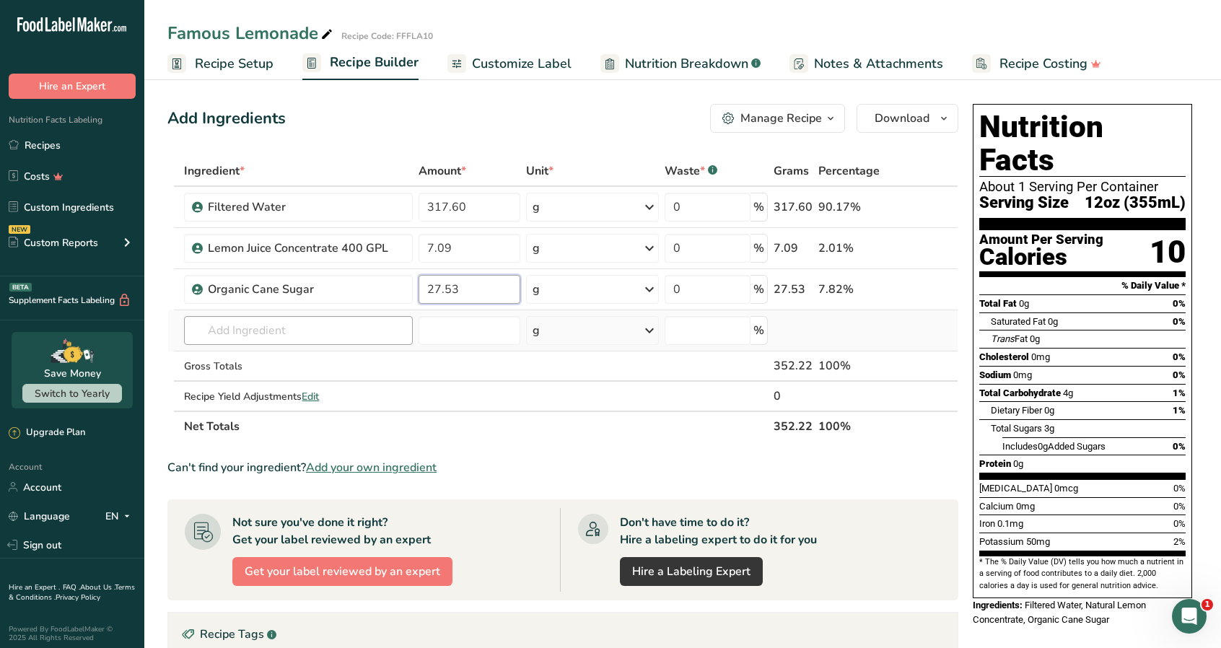
type input "27.53"
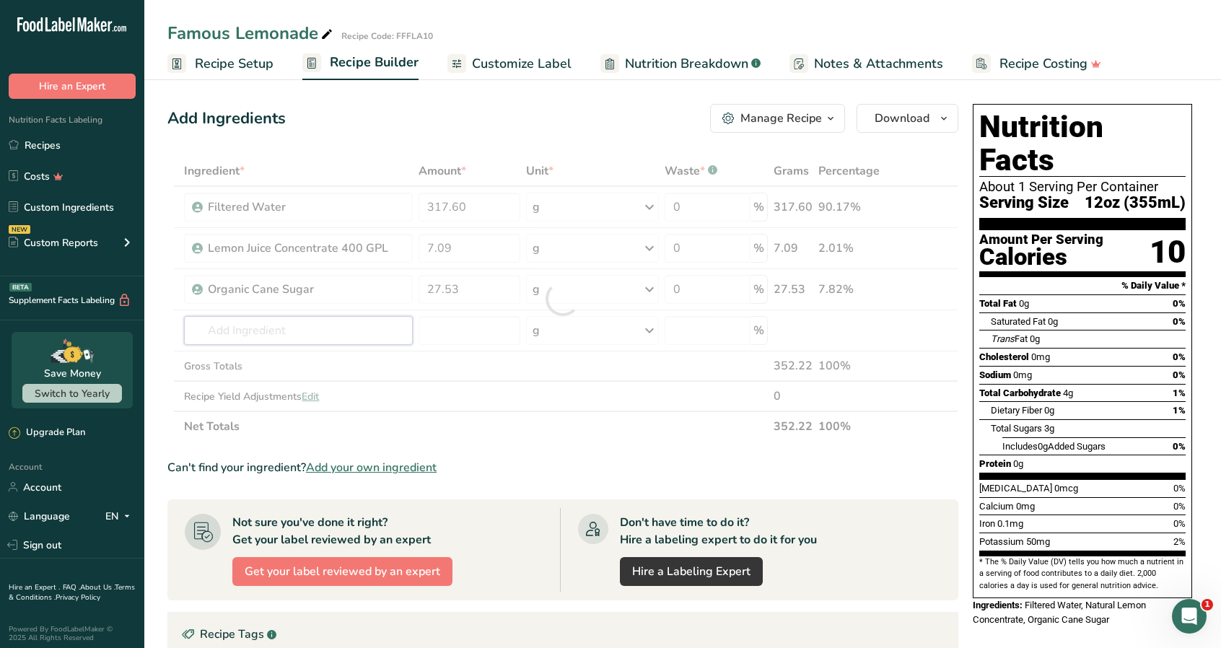
click at [306, 333] on div "Ingredient * Amount * Unit * Waste * .a-a{fill:#347362;}.b-a{fill:#fff;} Grams …" at bounding box center [562, 299] width 791 height 286
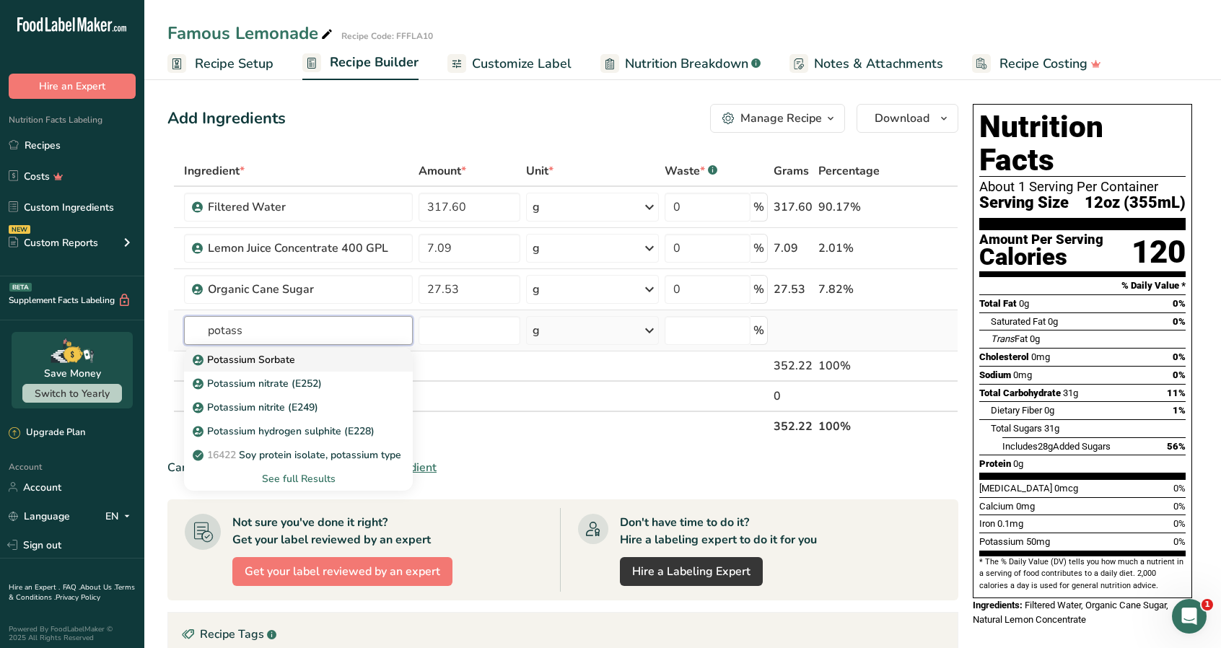
type input "potass"
click at [323, 357] on div "Potassium Sorbate" at bounding box center [287, 359] width 182 height 15
type input "Potassium Sorbate"
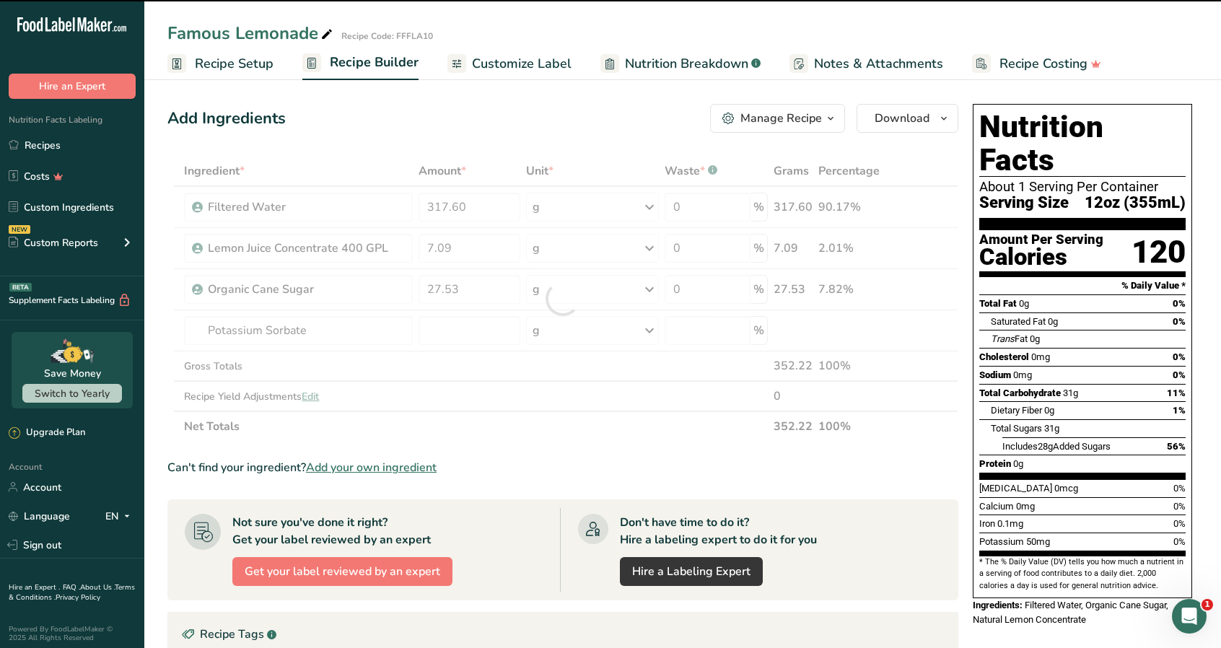
type input "0"
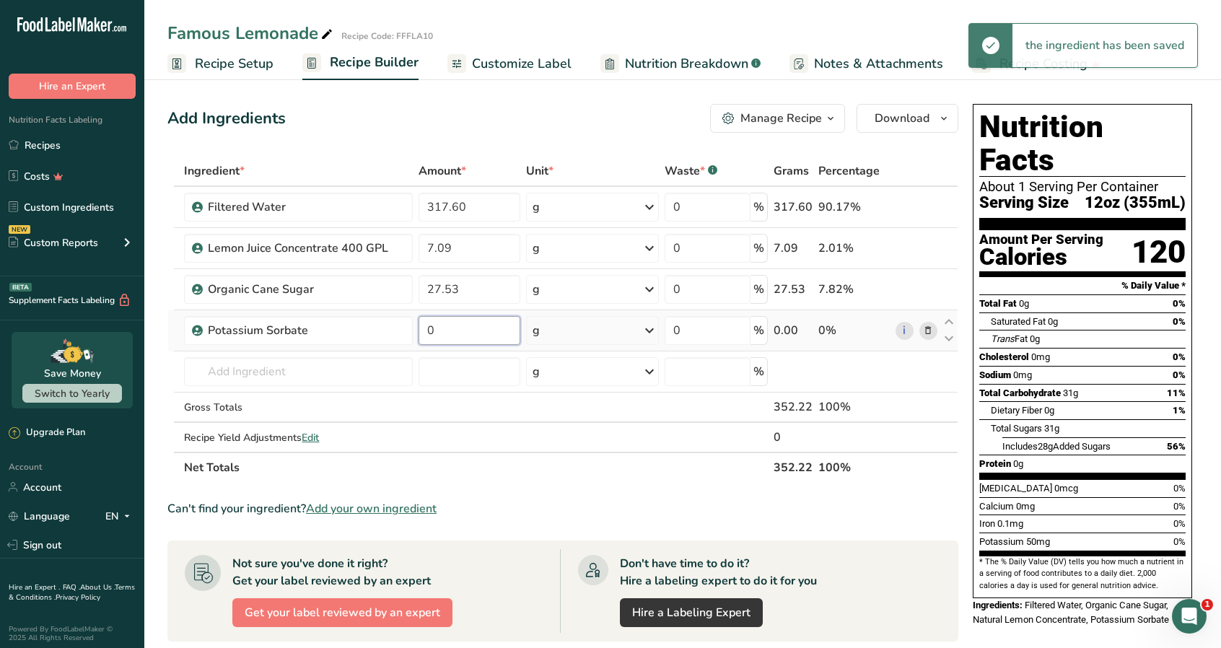
drag, startPoint x: 446, startPoint y: 334, endPoint x: 412, endPoint y: 334, distance: 33.9
click at [411, 334] on tr "Potassium Sorbate 0 g Weight Units g kg mg See more Volume Units l Volume units…" at bounding box center [562, 330] width 789 height 41
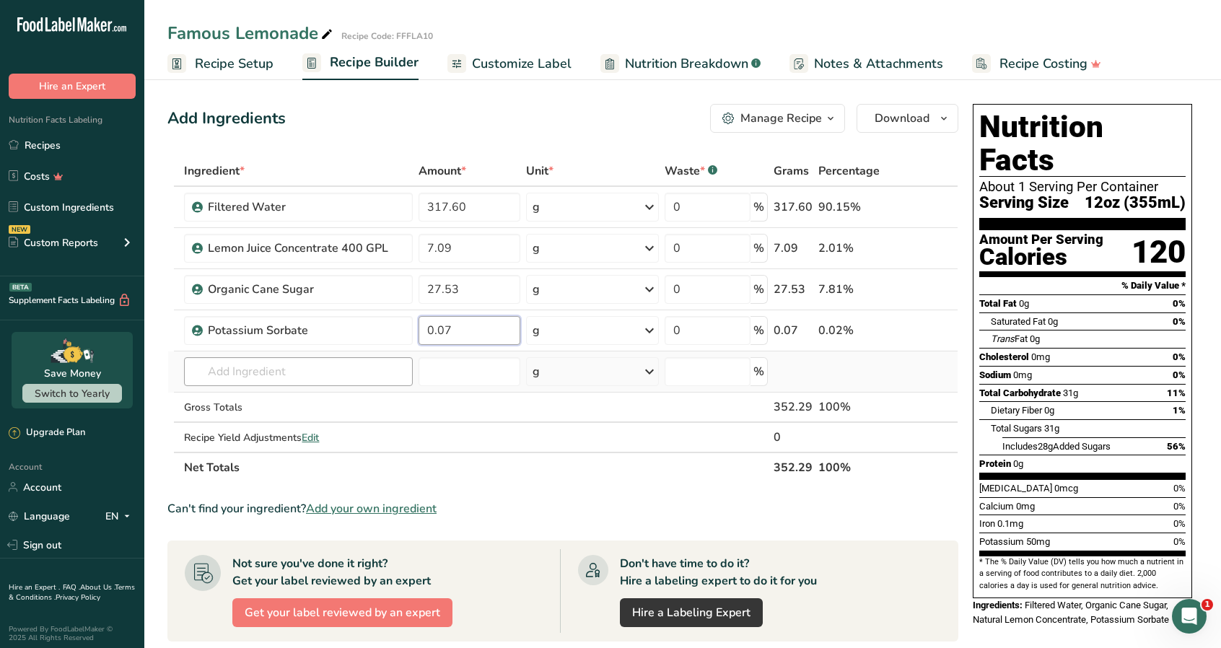
type input "0.07"
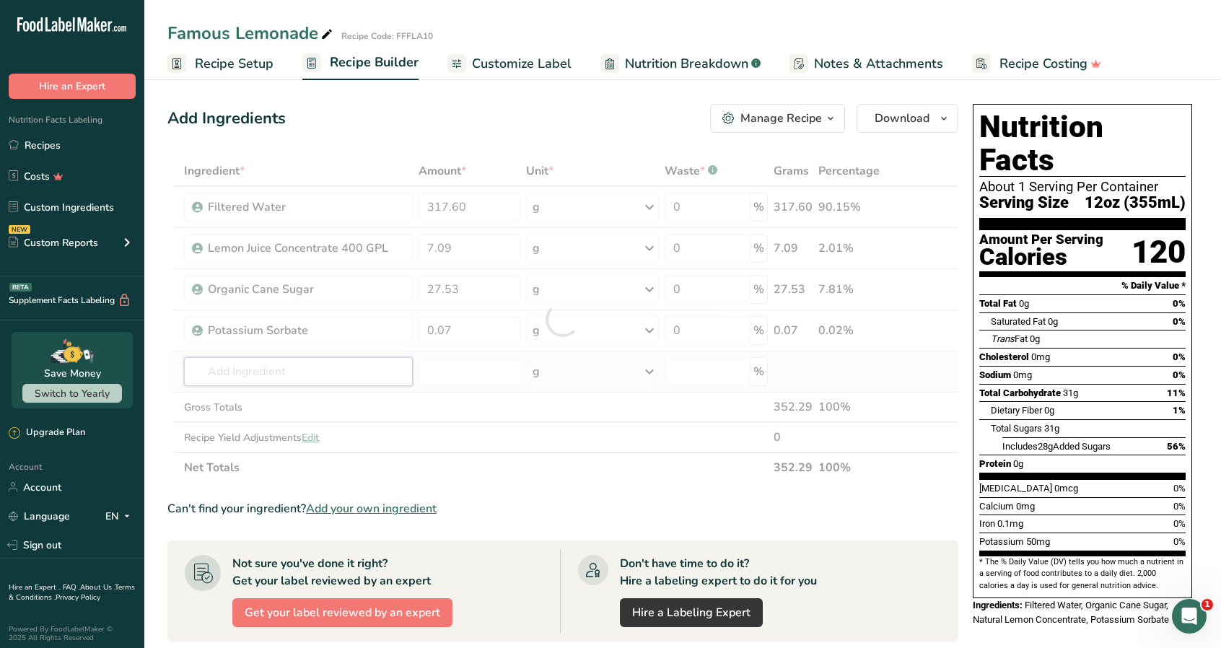
click at [294, 369] on div "Ingredient * Amount * Unit * Waste * .a-a{fill:#347362;}.b-a{fill:#fff;} Grams …" at bounding box center [562, 319] width 791 height 327
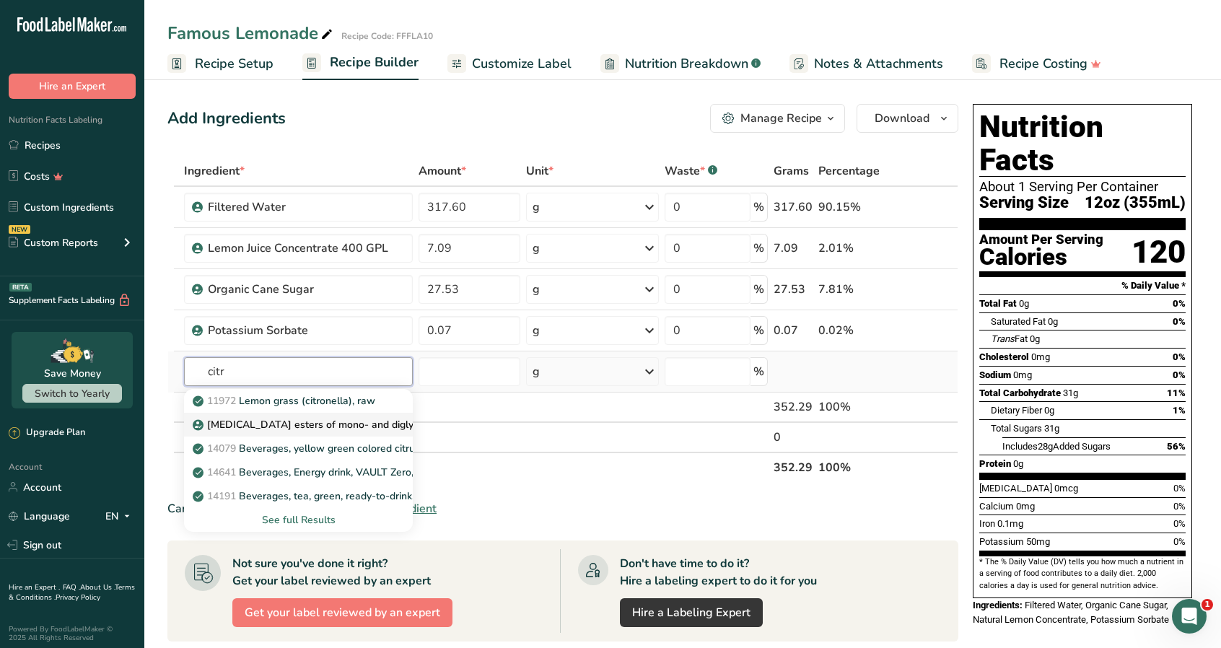
type input "citr"
click at [291, 419] on p "[MEDICAL_DATA] esters of mono- and diglycerides of fatty acids (E472c)" at bounding box center [372, 424] width 353 height 15
type input "[MEDICAL_DATA] esters of mono- and diglycerides of fatty acids (E472c)"
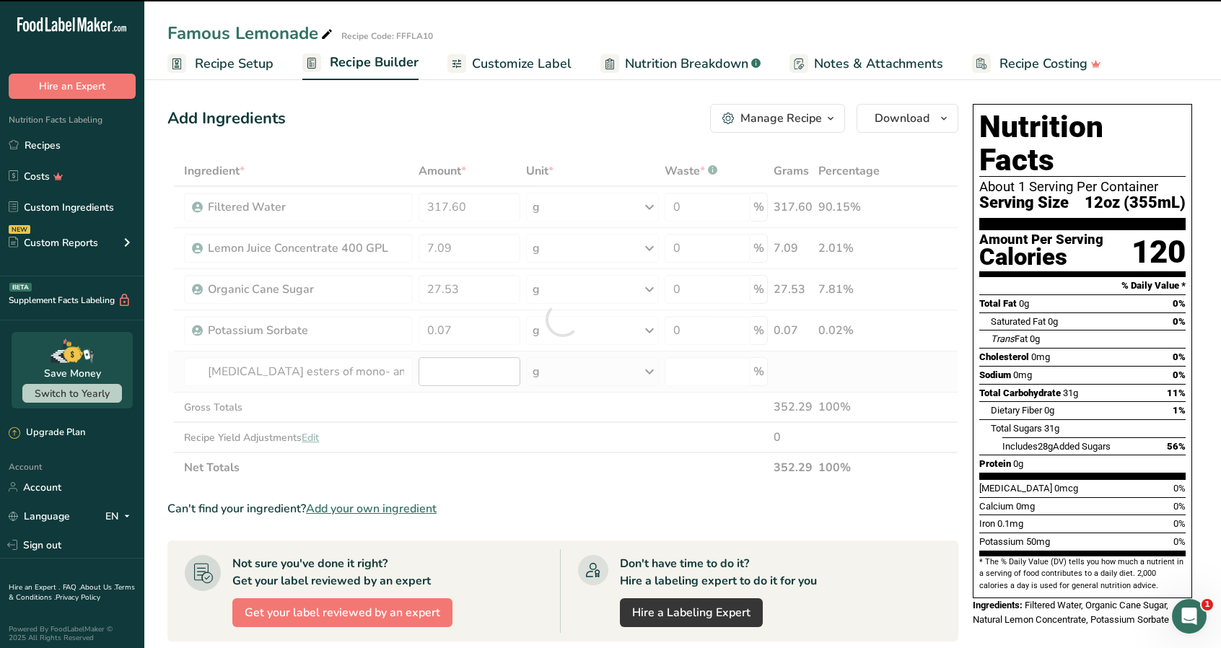
type input "0"
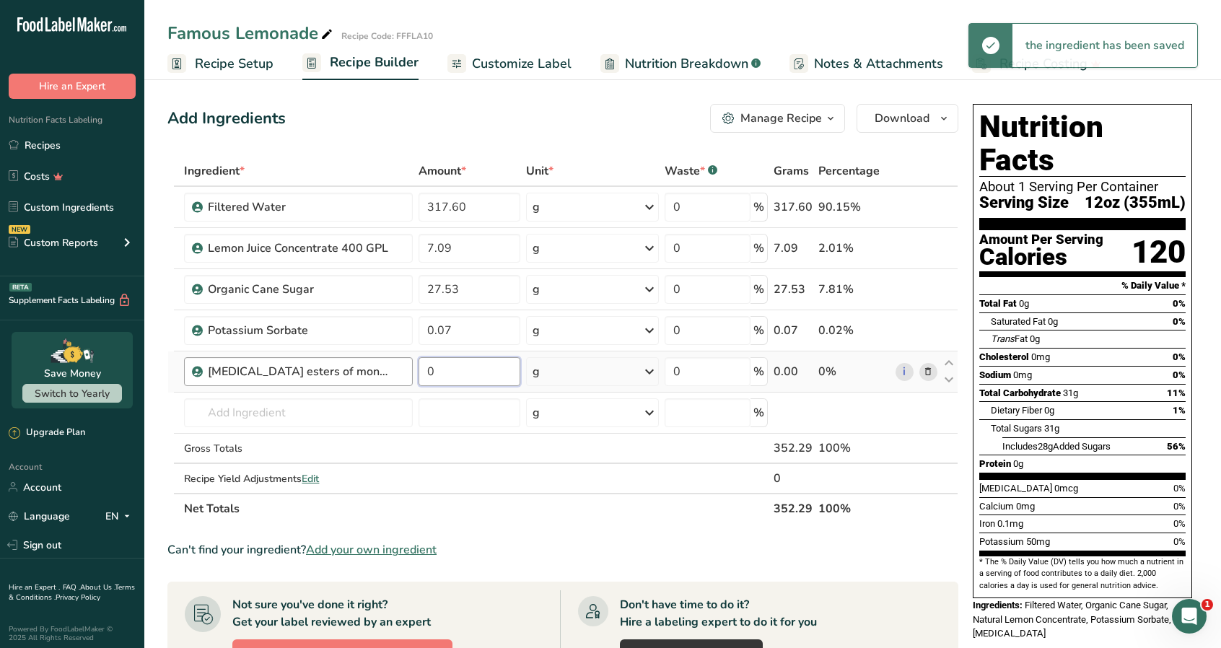
drag, startPoint x: 456, startPoint y: 372, endPoint x: 404, endPoint y: 373, distance: 52.0
click at [404, 374] on tr "[MEDICAL_DATA] esters of mono- and diglycerides of fatty acids (E472c) 0 g Port…" at bounding box center [562, 371] width 789 height 41
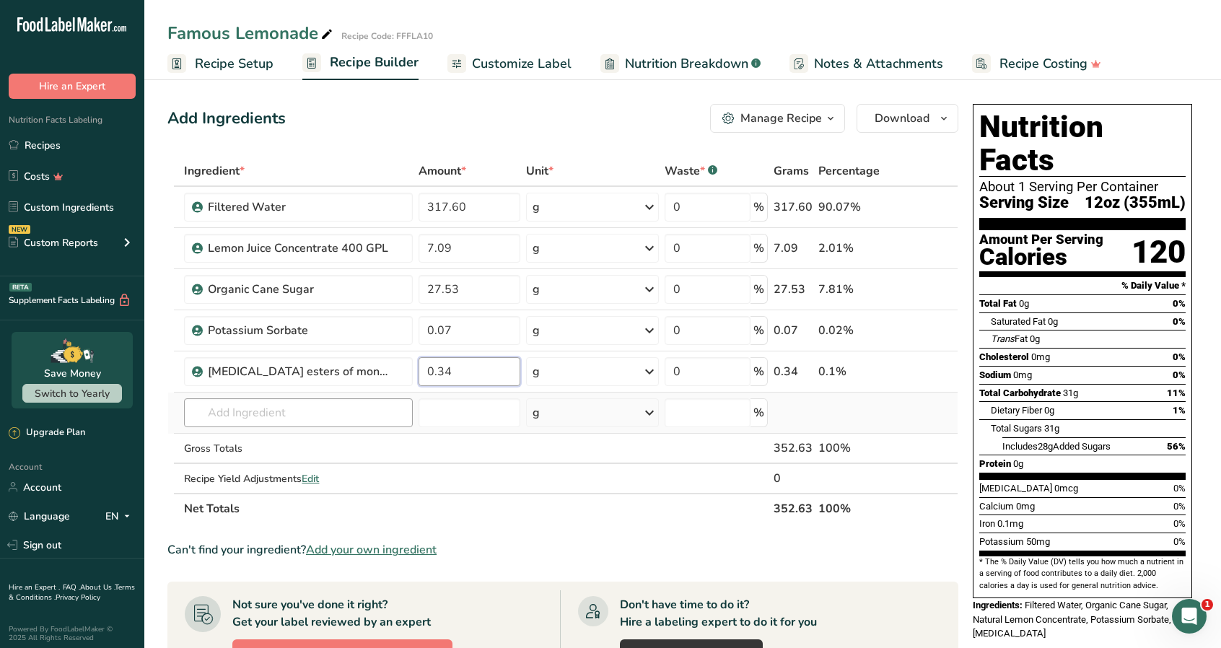
type input "0.34"
click at [294, 412] on div "Ingredient * Amount * Unit * Waste * .a-a{fill:#347362;}.b-a{fill:#fff;} Grams …" at bounding box center [562, 340] width 791 height 368
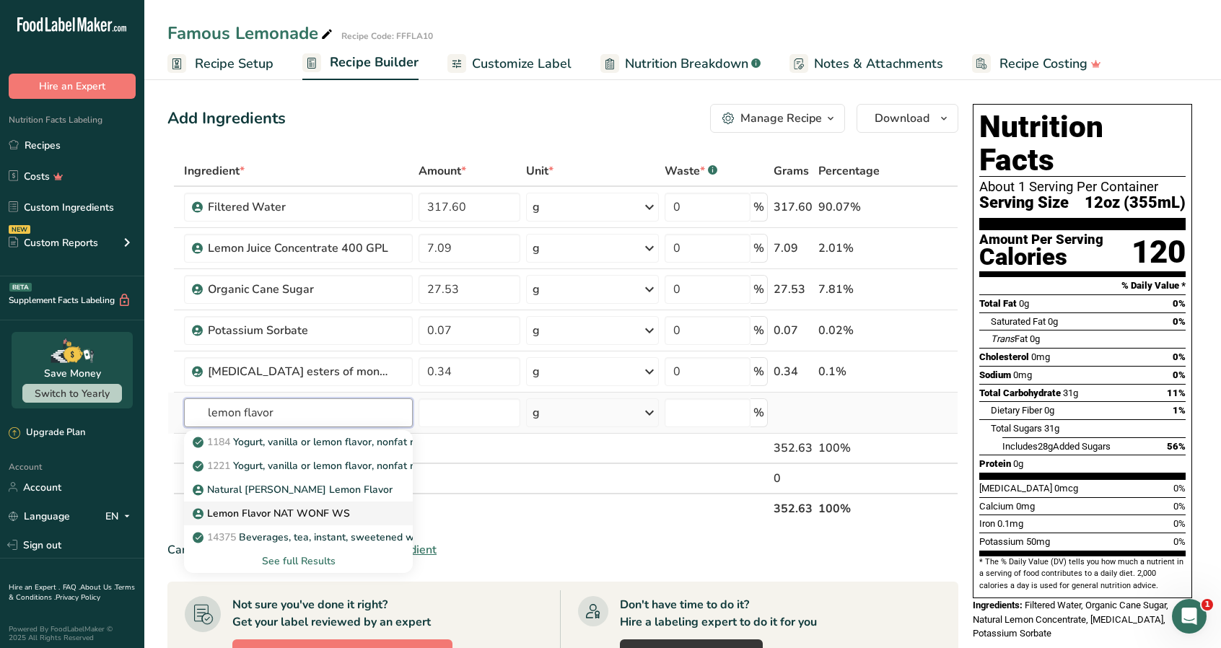
type input "lemon flavor"
click at [328, 510] on p "Lemon Flavor NAT WONF WS" at bounding box center [273, 513] width 154 height 15
type input "Lemon Flavor NAT WONF WS"
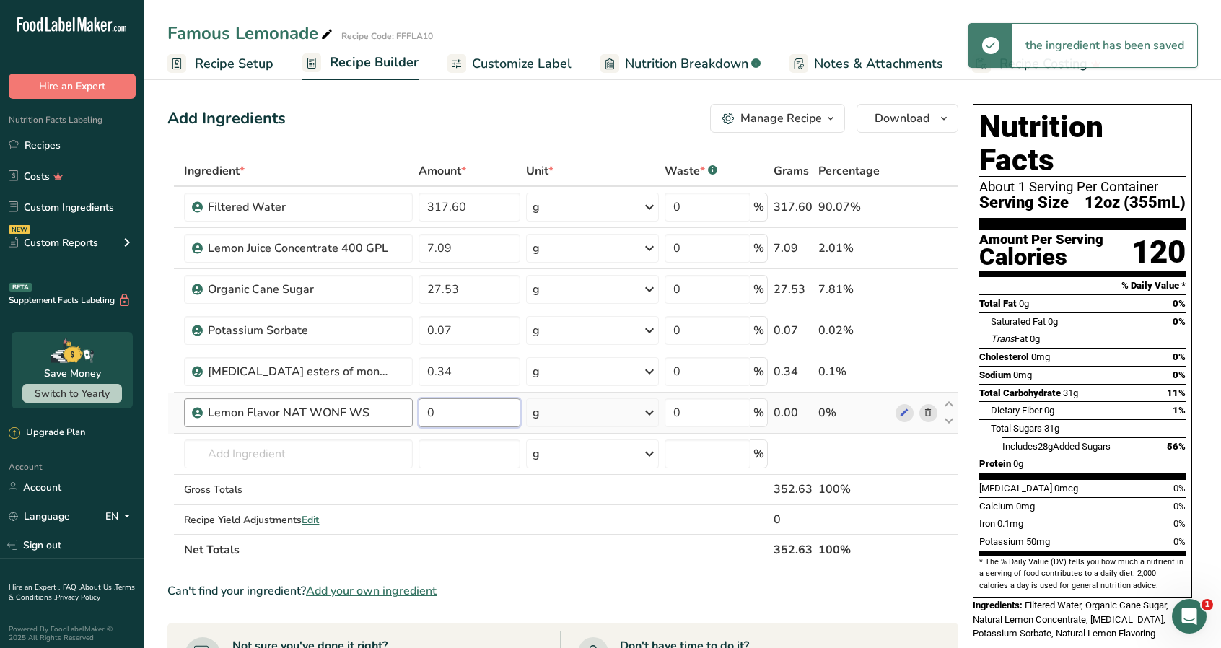
drag, startPoint x: 467, startPoint y: 418, endPoint x: 405, endPoint y: 423, distance: 61.5
click at [401, 424] on tr "Lemon Flavor NAT WONF WS 0 g Weight Units g kg mg See more Volume Units l Volum…" at bounding box center [562, 412] width 789 height 41
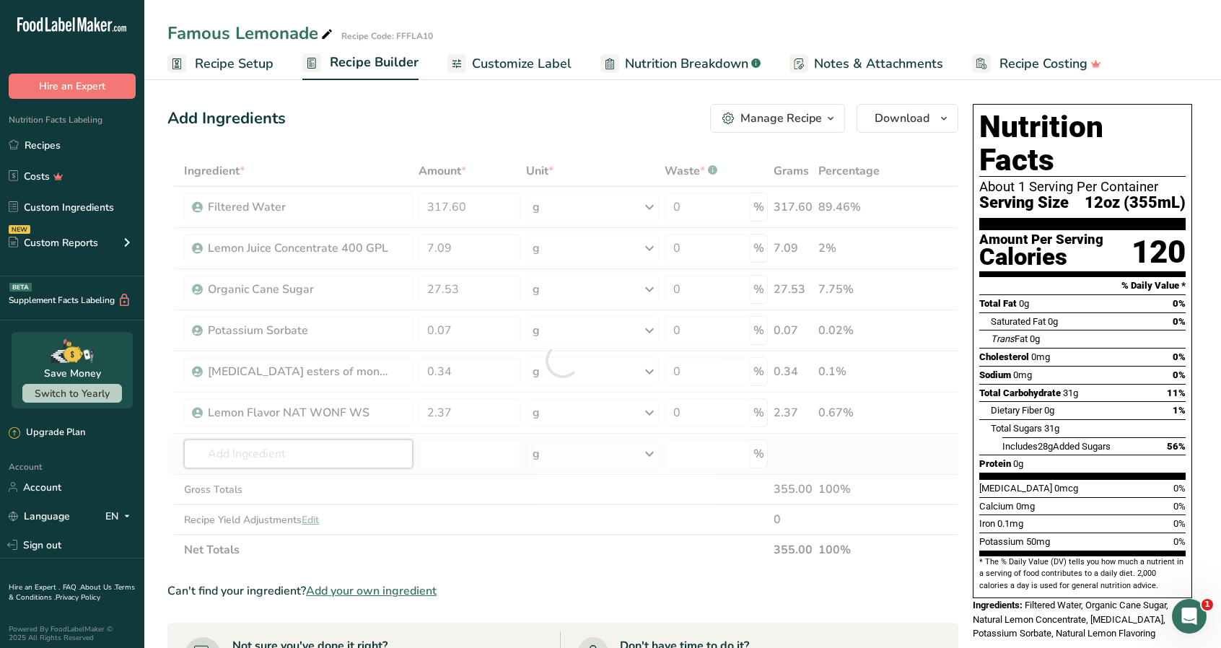
click at [315, 457] on div "Ingredient * Amount * Unit * Waste * .a-a{fill:#347362;}.b-a{fill:#fff;} Grams …" at bounding box center [562, 360] width 791 height 409
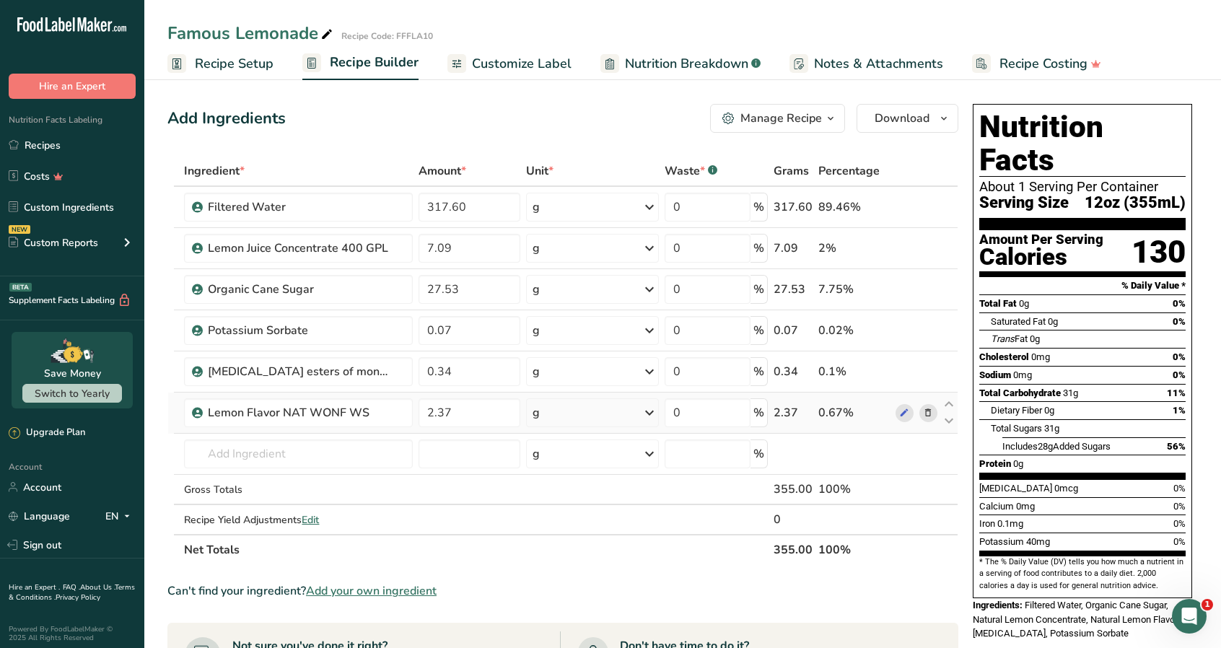
click at [931, 408] on icon at bounding box center [928, 412] width 10 height 15
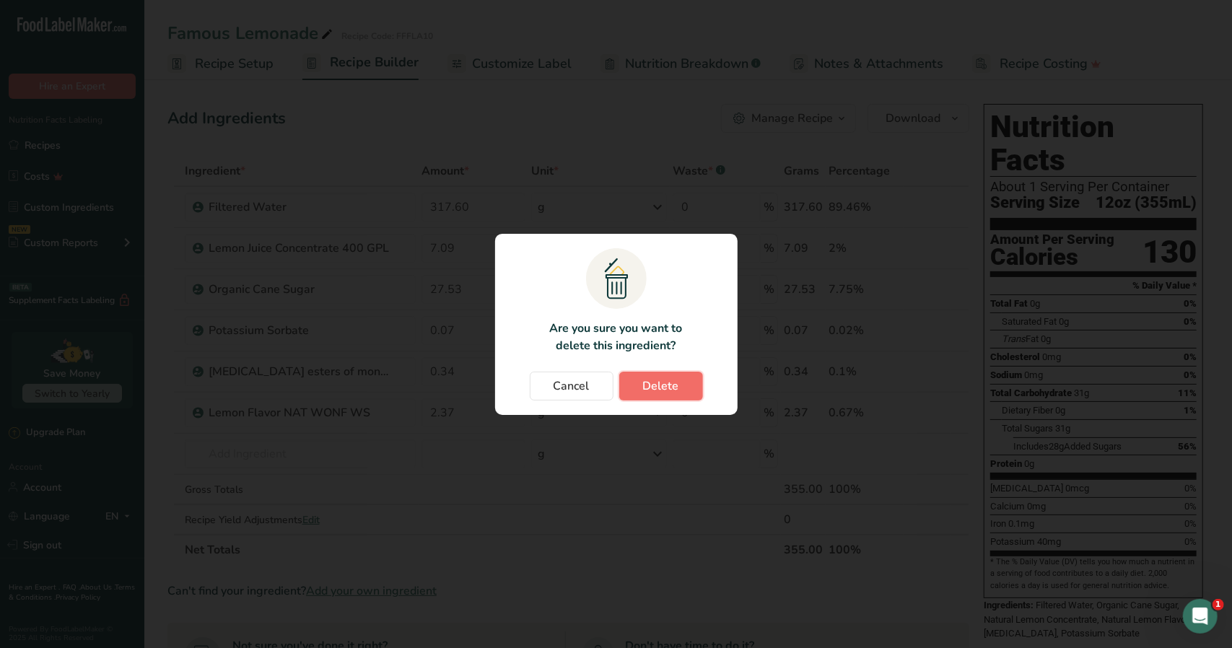
click at [646, 387] on span "Delete" at bounding box center [661, 385] width 36 height 17
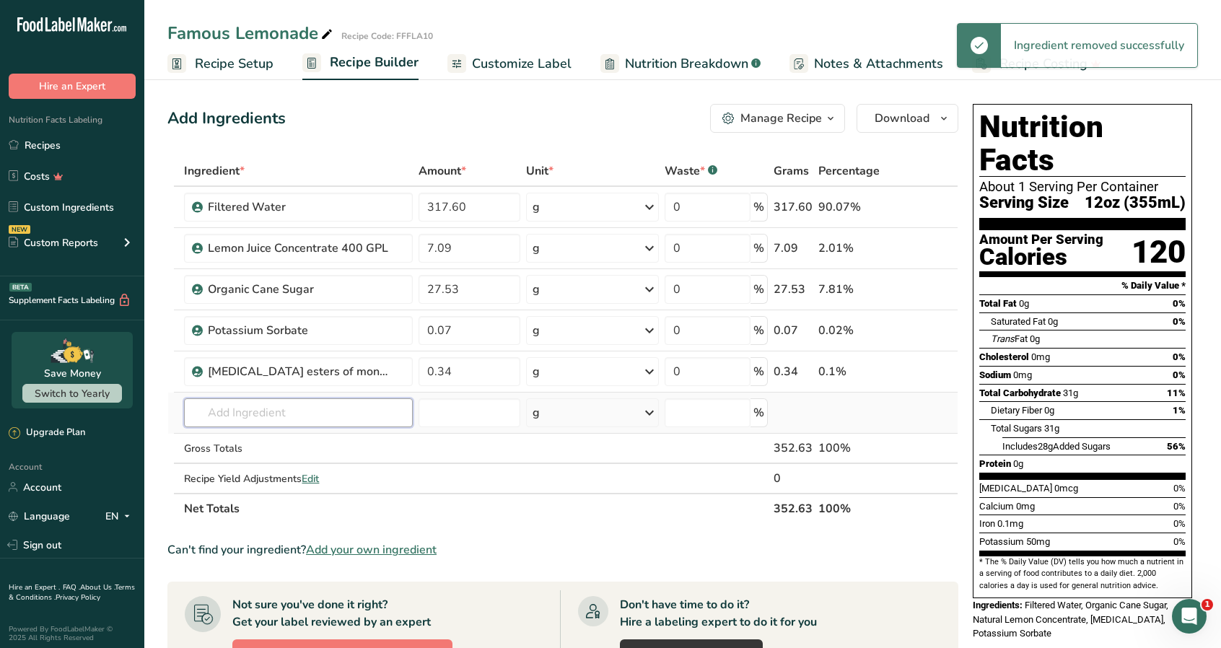
drag, startPoint x: 296, startPoint y: 416, endPoint x: 273, endPoint y: 426, distance: 24.5
click at [286, 428] on td "1184 Yogurt, vanilla or lemon flavor, nonfat milk, sweetened with low-calorie s…" at bounding box center [298, 412] width 234 height 41
click at [254, 412] on input "text" at bounding box center [298, 412] width 228 height 29
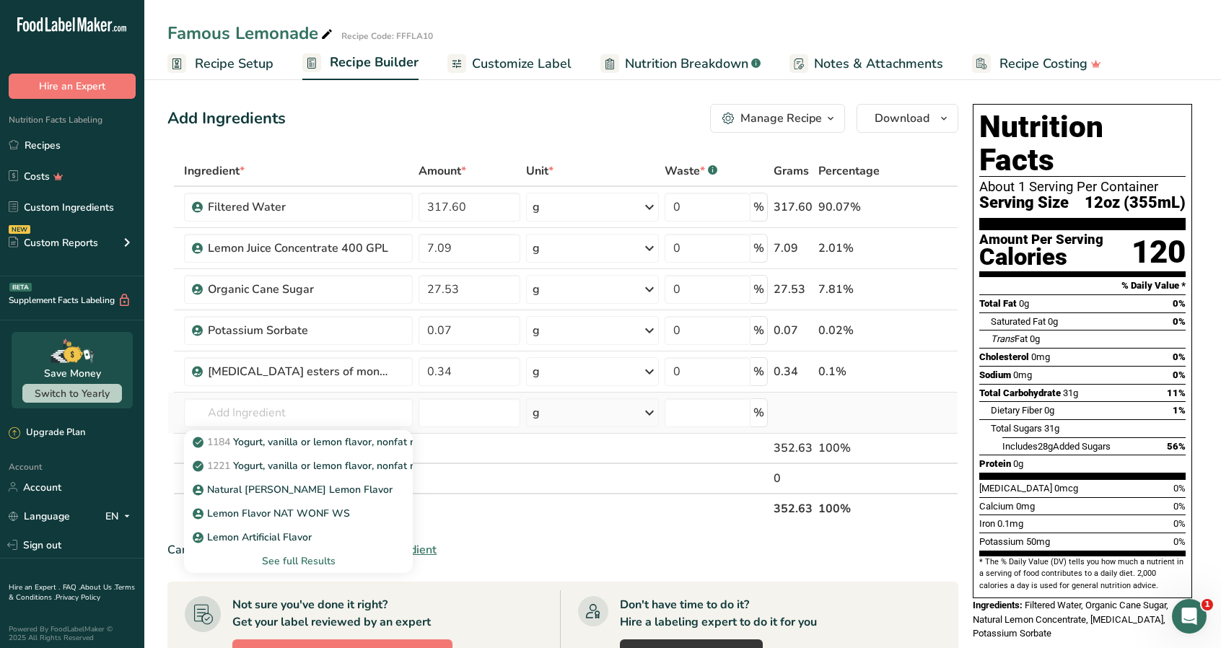
click at [320, 562] on div "See full Results" at bounding box center [298, 560] width 205 height 15
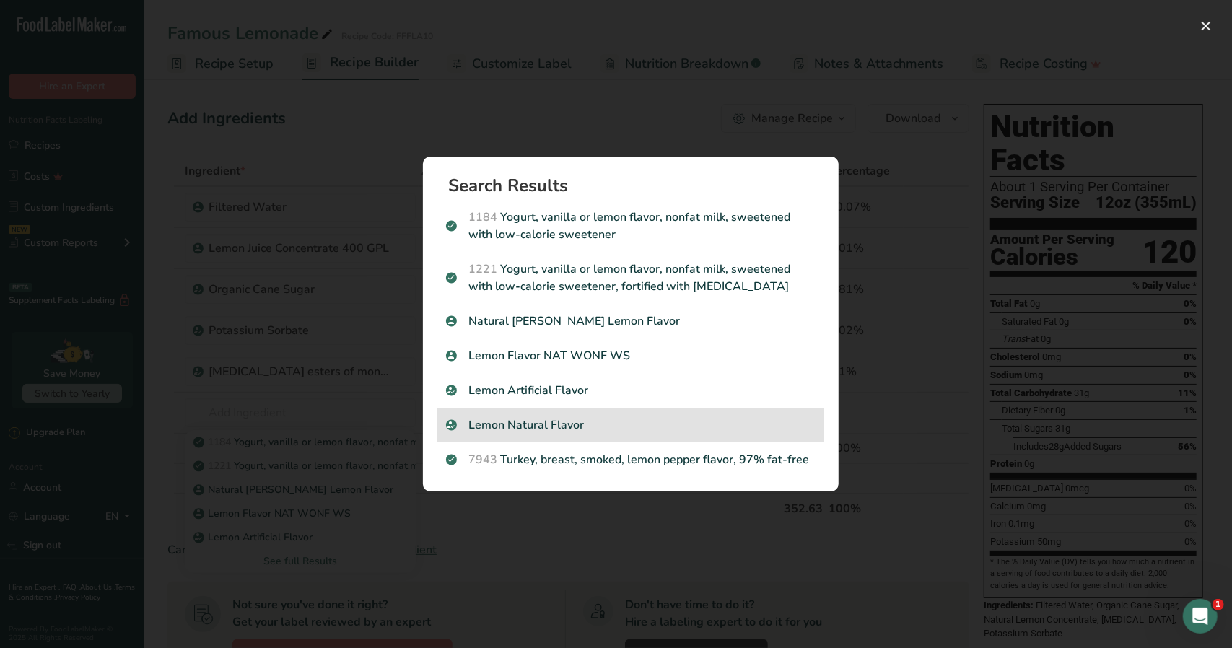
click at [566, 425] on p "Lemon Natural Flavor" at bounding box center [630, 424] width 369 height 17
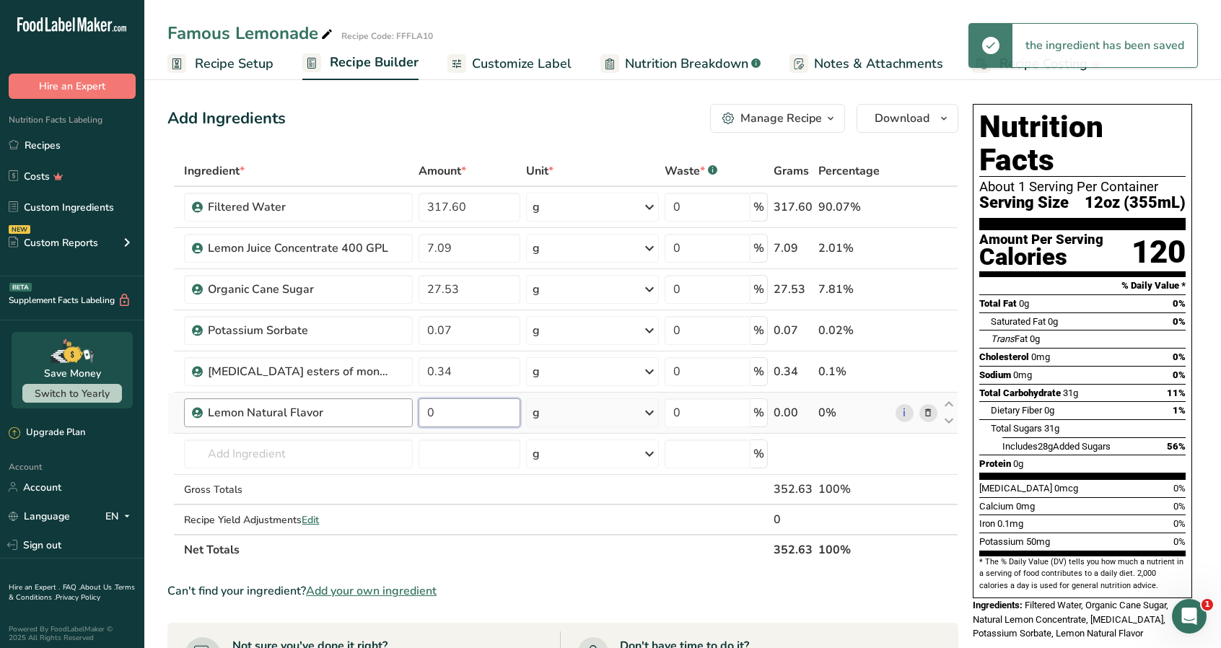
drag, startPoint x: 481, startPoint y: 418, endPoint x: 382, endPoint y: 422, distance: 98.2
click at [382, 424] on tr "Lemon Natural Flavor 0 g Portions 100 gram Weight Units g kg mg See more Volume…" at bounding box center [562, 412] width 789 height 41
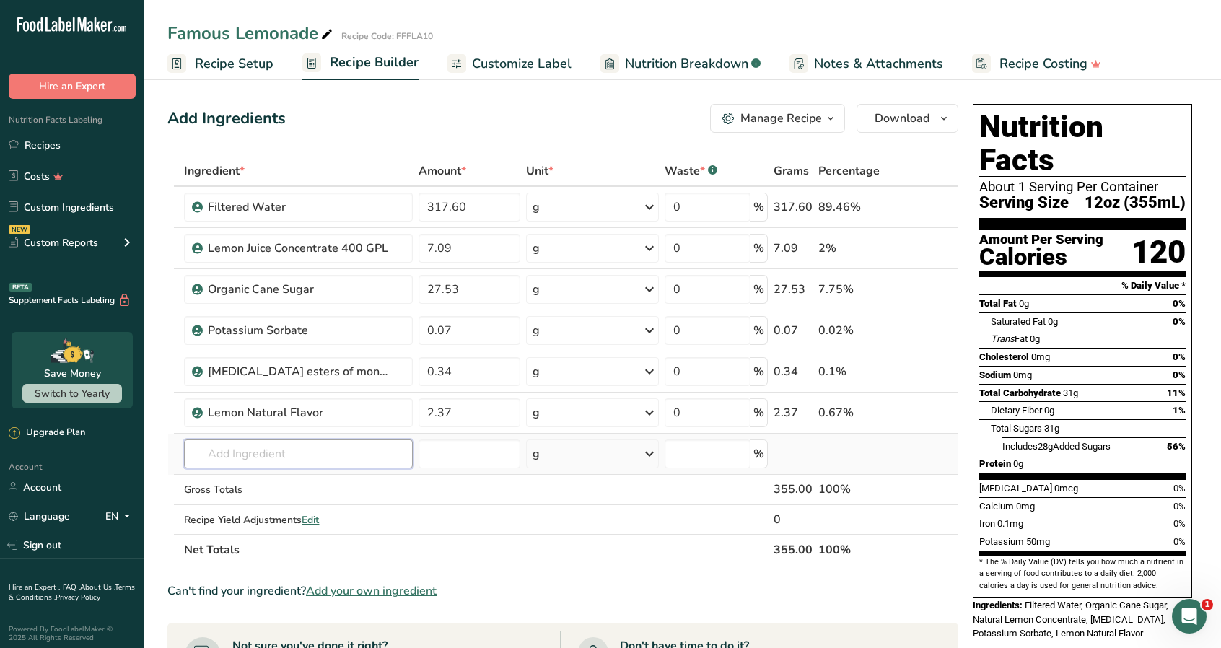
click at [359, 459] on div "Ingredient * Amount * Unit * Waste * .a-a{fill:#347362;}.b-a{fill:#fff;} Grams …" at bounding box center [562, 360] width 791 height 409
click at [308, 457] on input "text" at bounding box center [298, 453] width 228 height 29
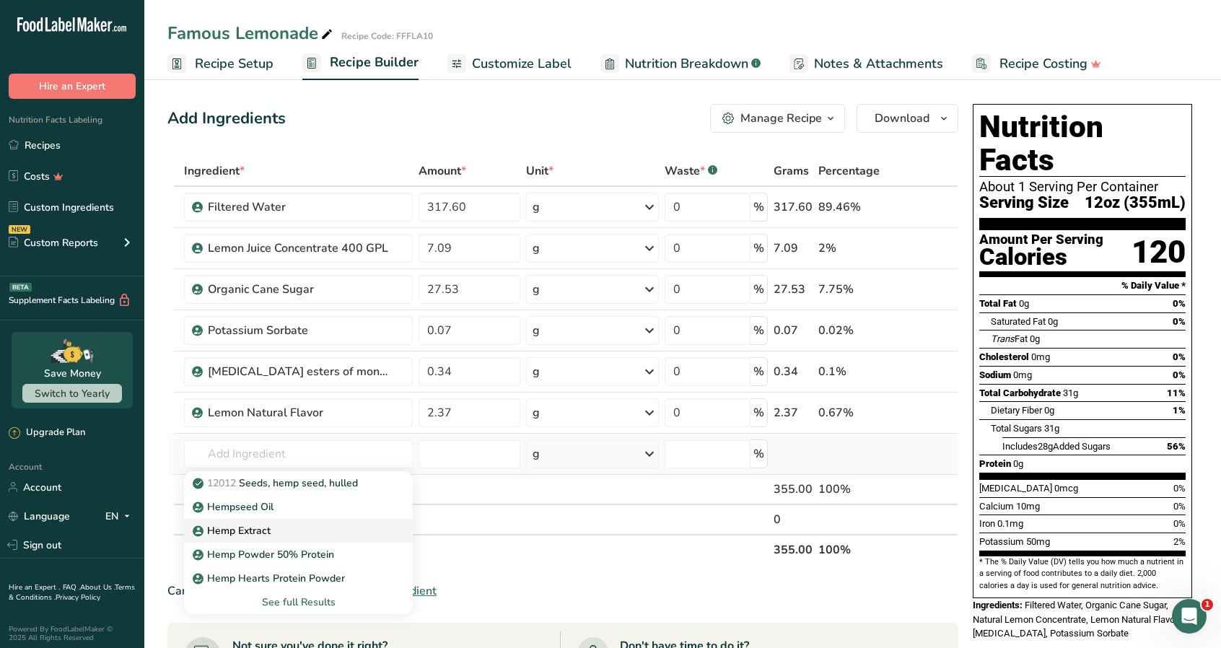
click at [280, 523] on div "Hemp Extract" at bounding box center [287, 530] width 182 height 15
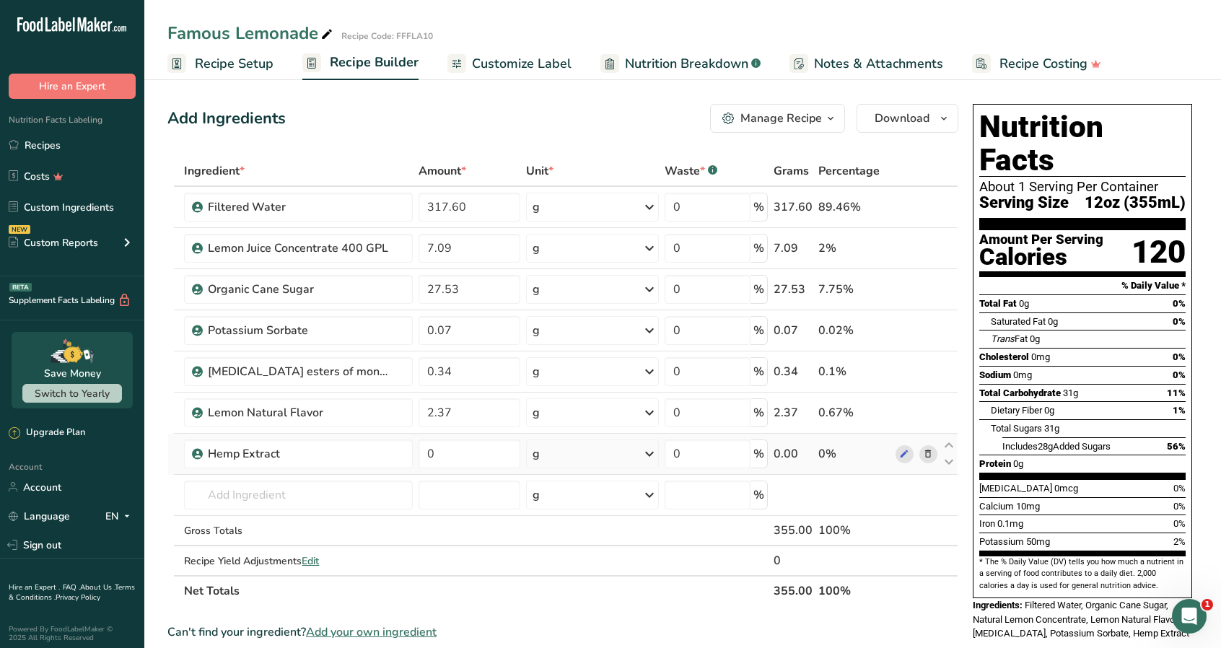
click at [531, 67] on span "Customize Label" at bounding box center [522, 63] width 100 height 19
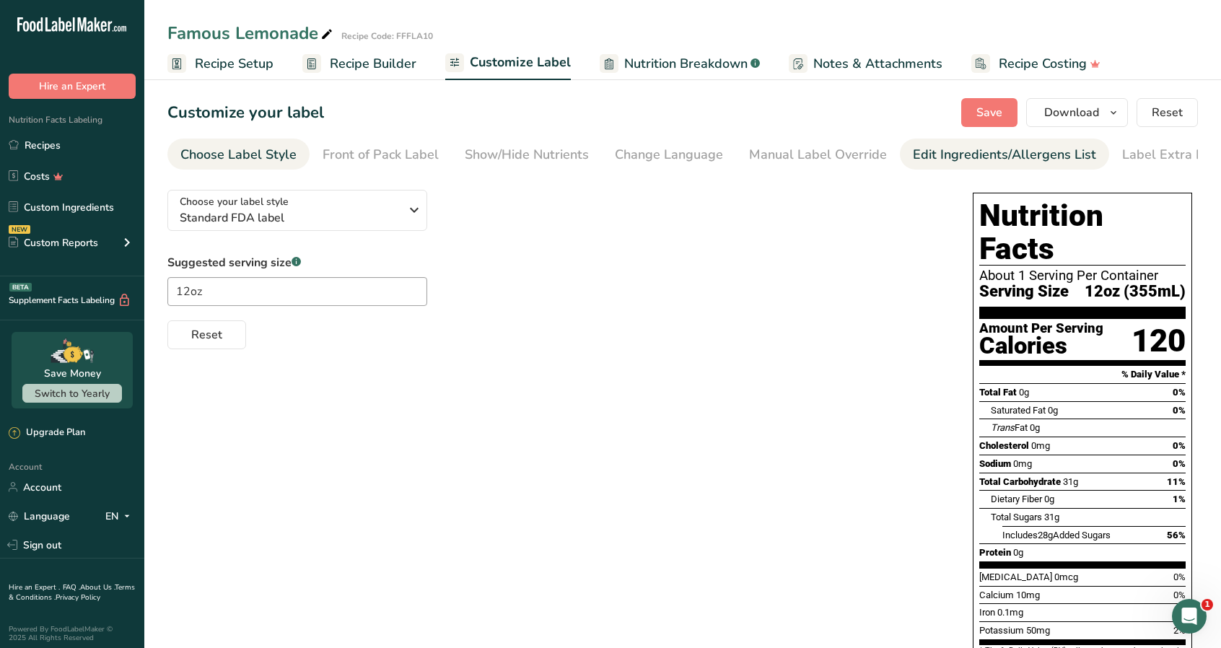
click at [987, 155] on div "Edit Ingredients/Allergens List" at bounding box center [1004, 154] width 183 height 19
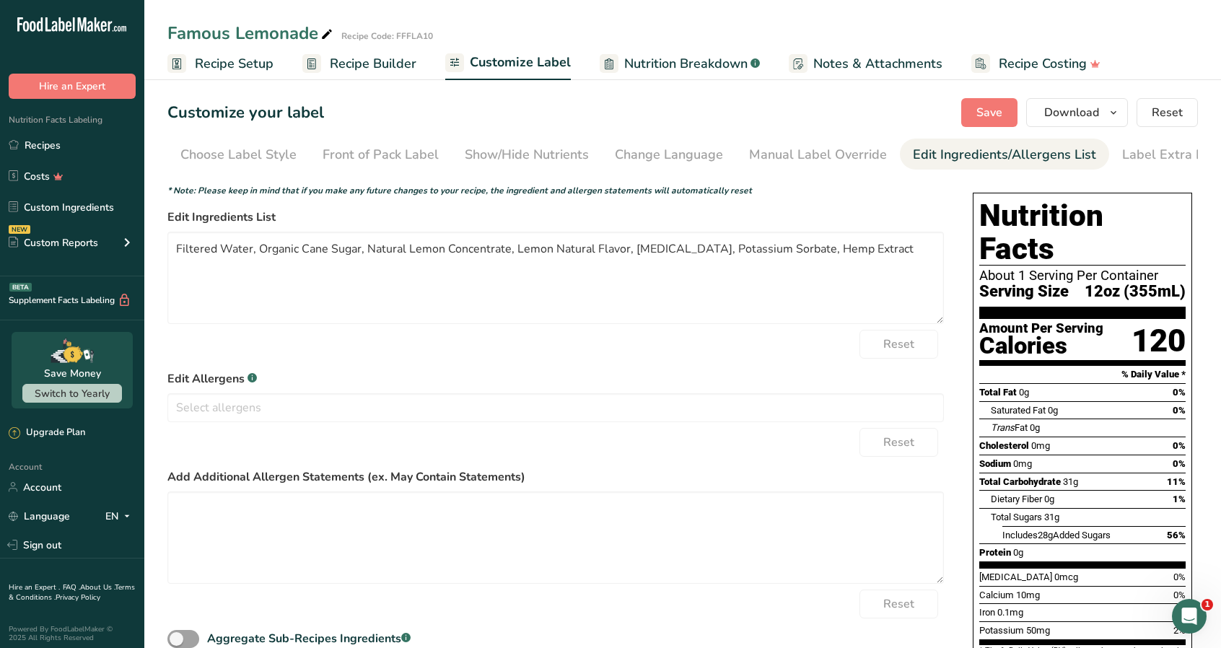
scroll to position [0, 18]
drag, startPoint x: 515, startPoint y: 253, endPoint x: 628, endPoint y: 265, distance: 113.2
click at [626, 251] on textarea "Filtered Water, Organic Cane Sugar, Natural Lemon Concentrate, Lemon Natural Fl…" at bounding box center [555, 278] width 776 height 92
click at [996, 115] on span "Save" at bounding box center [989, 112] width 26 height 17
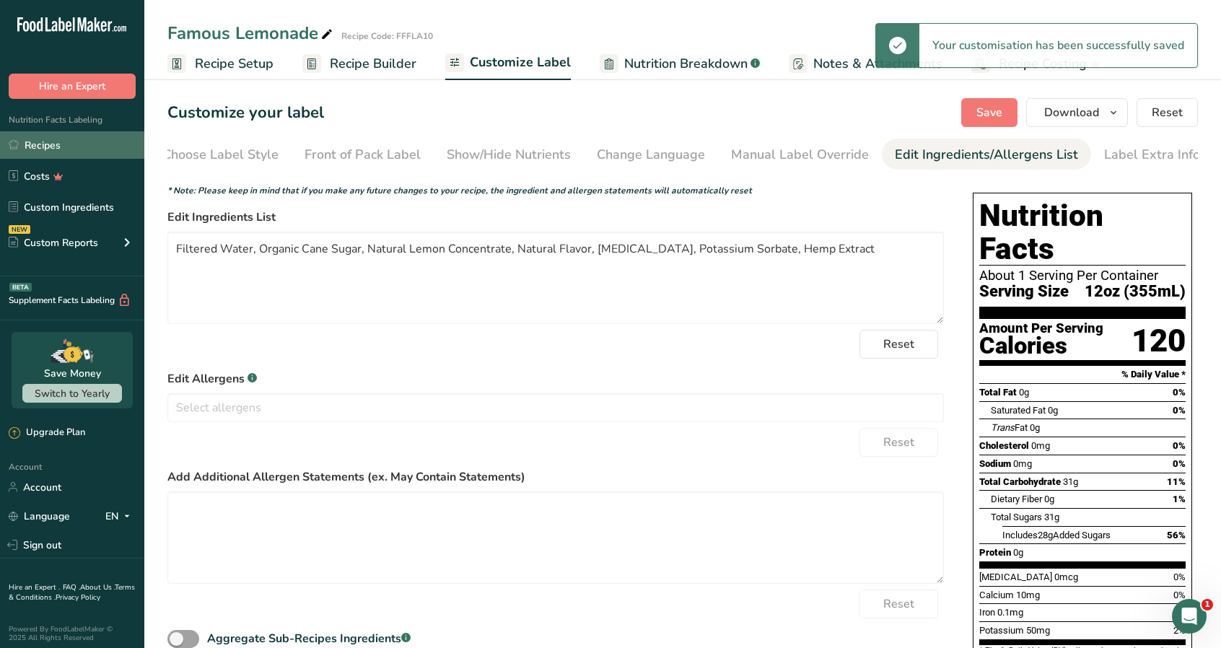
click at [54, 144] on link "Recipes" at bounding box center [72, 144] width 144 height 27
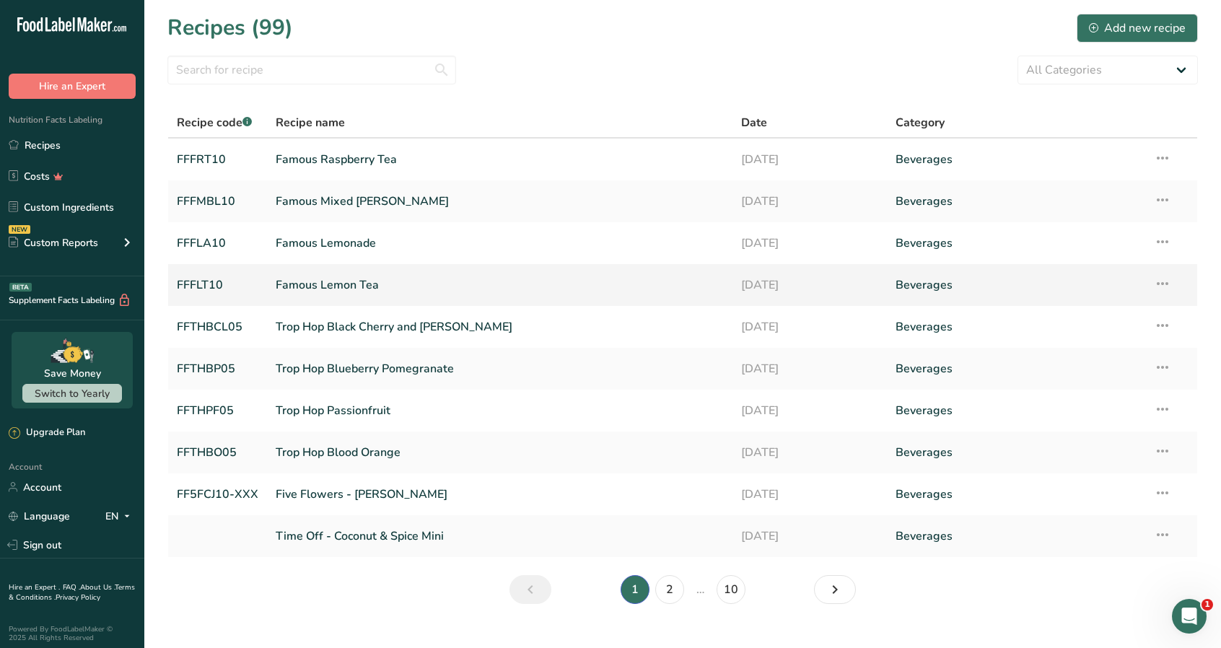
click at [343, 285] on link "Famous Lemon Tea" at bounding box center [499, 285] width 447 height 30
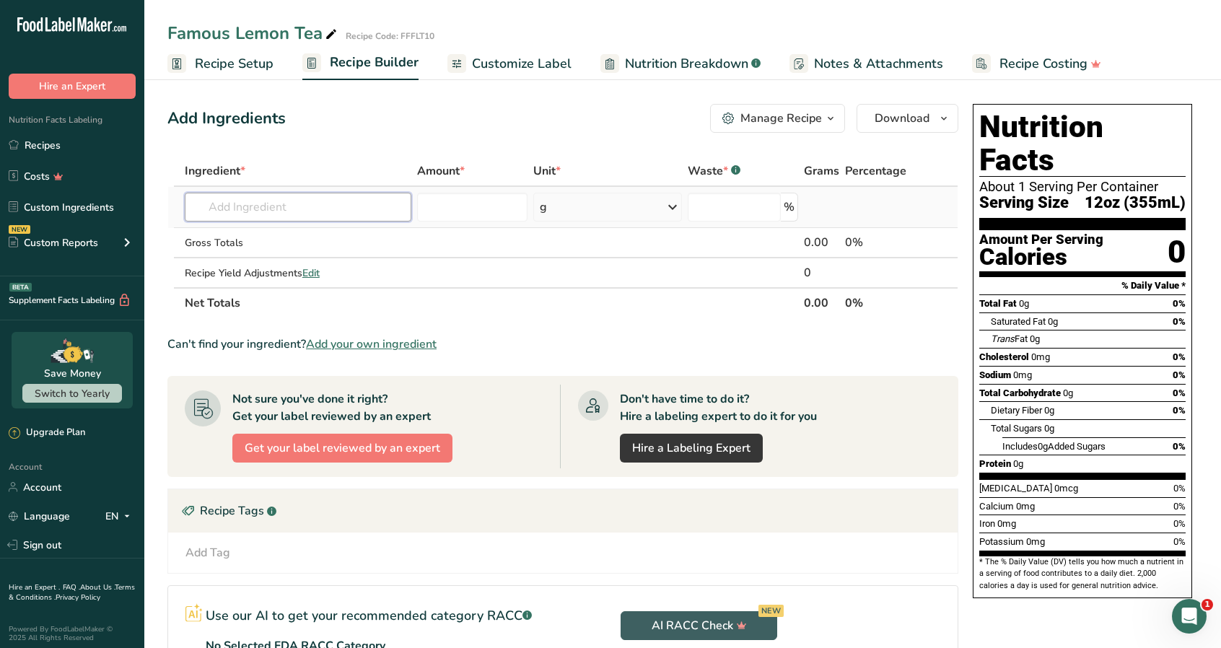
click at [272, 213] on input "text" at bounding box center [298, 207] width 227 height 29
click at [267, 236] on p "Filtered Water" at bounding box center [235, 236] width 79 height 15
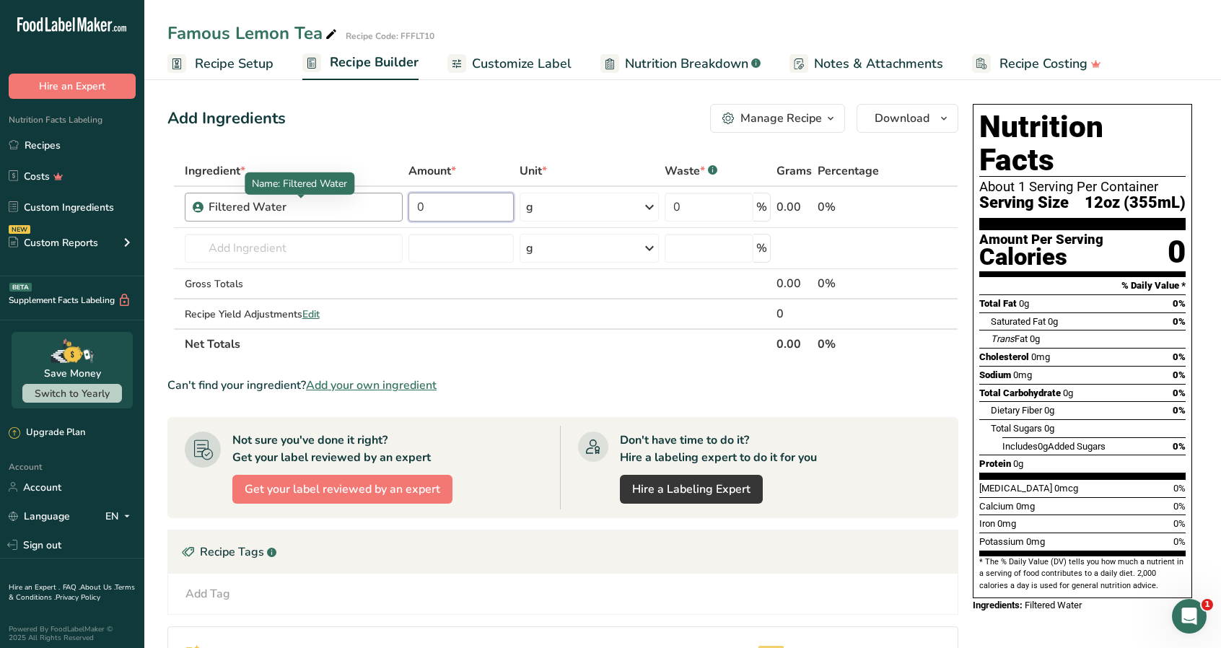
drag, startPoint x: 453, startPoint y: 213, endPoint x: 375, endPoint y: 211, distance: 77.9
click at [374, 211] on tr "Filtered Water 0 g Weight Units g kg mg See more Volume Units l Volume units re…" at bounding box center [562, 207] width 789 height 41
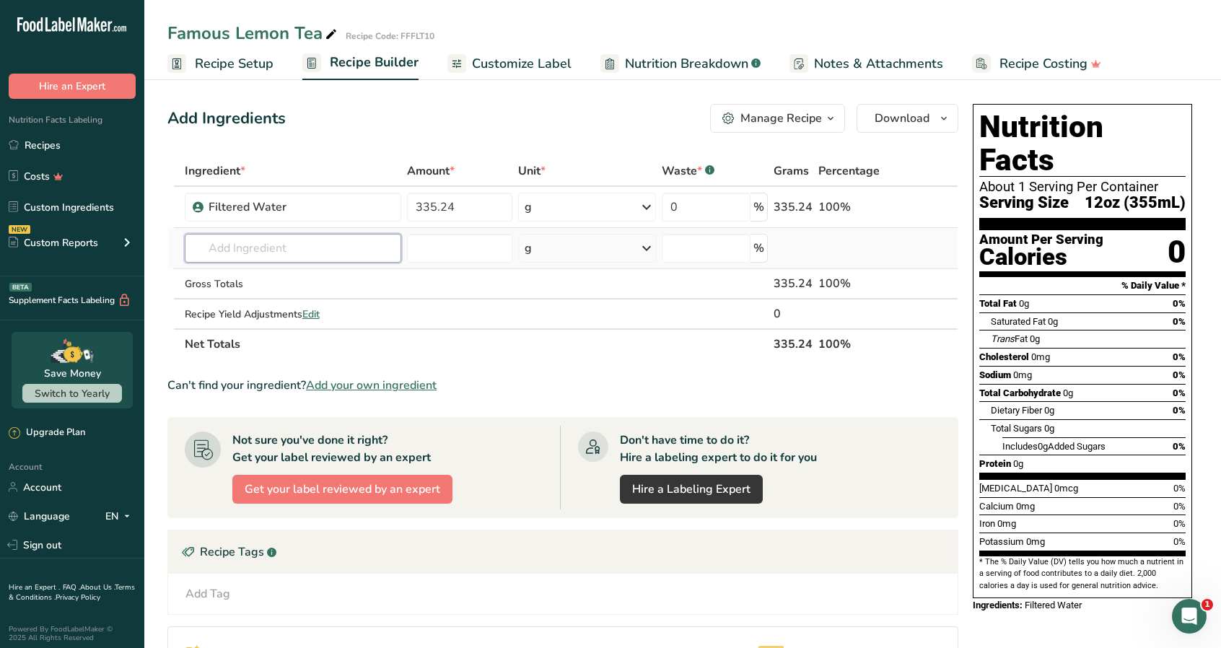
click at [284, 252] on div "Ingredient * Amount * Unit * Waste * .a-a{fill:#347362;}.b-a{fill:#fff;} Grams …" at bounding box center [562, 257] width 791 height 203
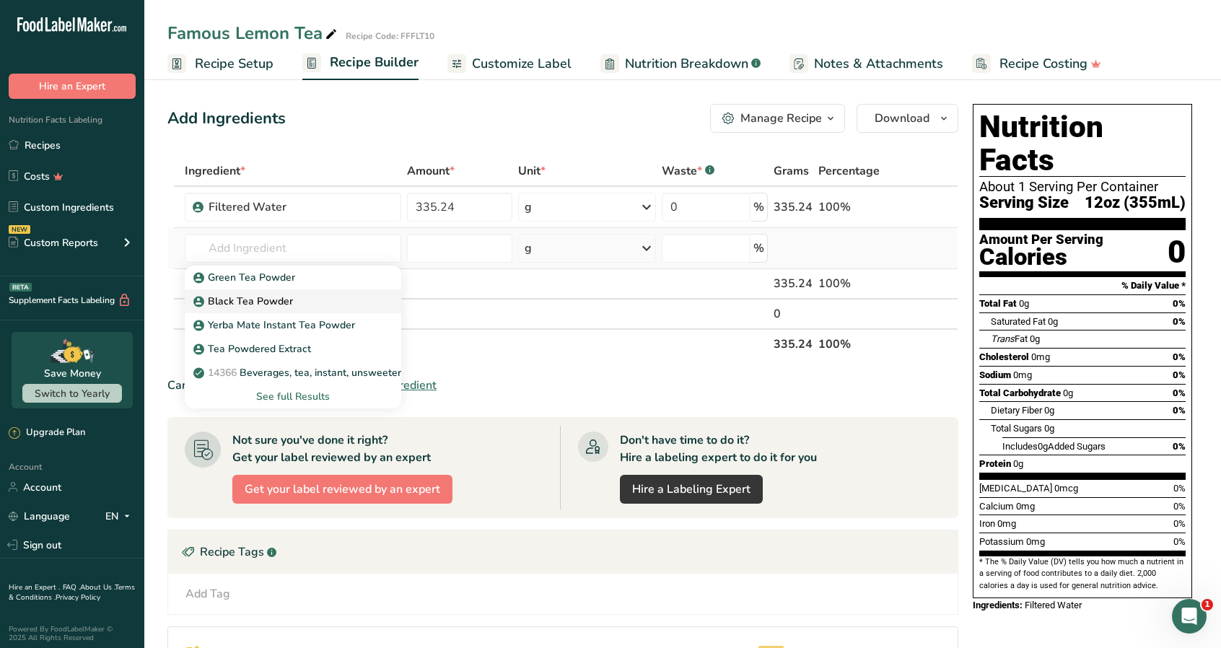
click at [266, 296] on p "Black Tea Powder" at bounding box center [244, 301] width 97 height 15
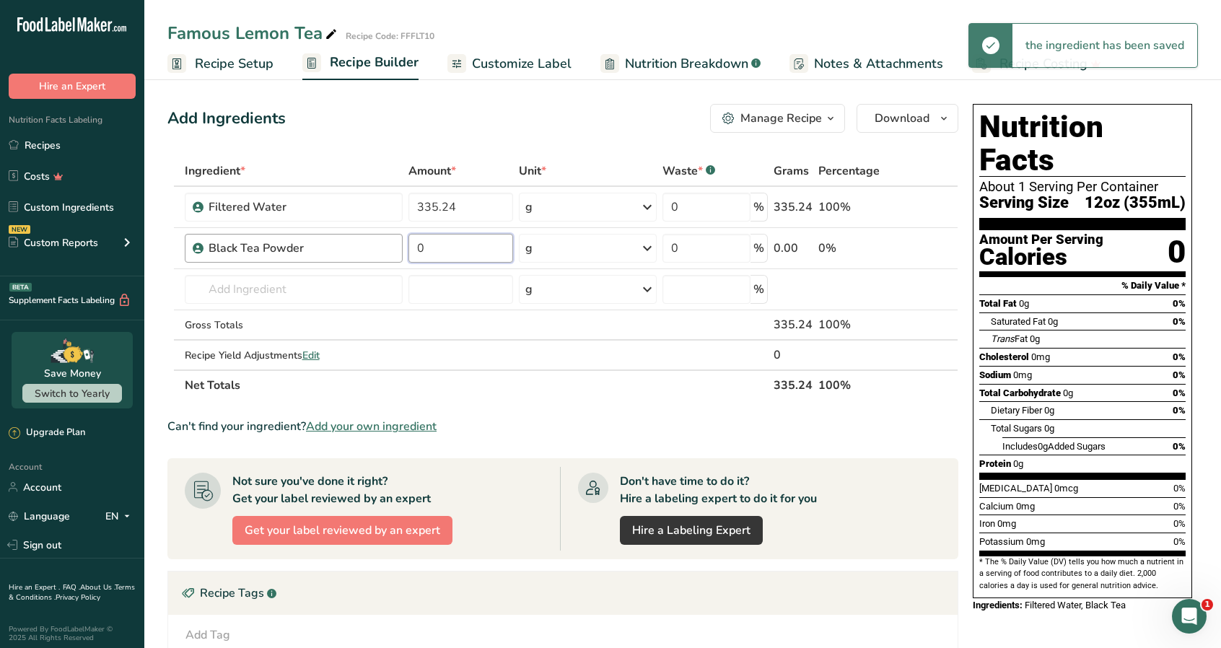
drag, startPoint x: 448, startPoint y: 250, endPoint x: 403, endPoint y: 253, distance: 45.5
click at [413, 252] on input "0" at bounding box center [460, 248] width 105 height 29
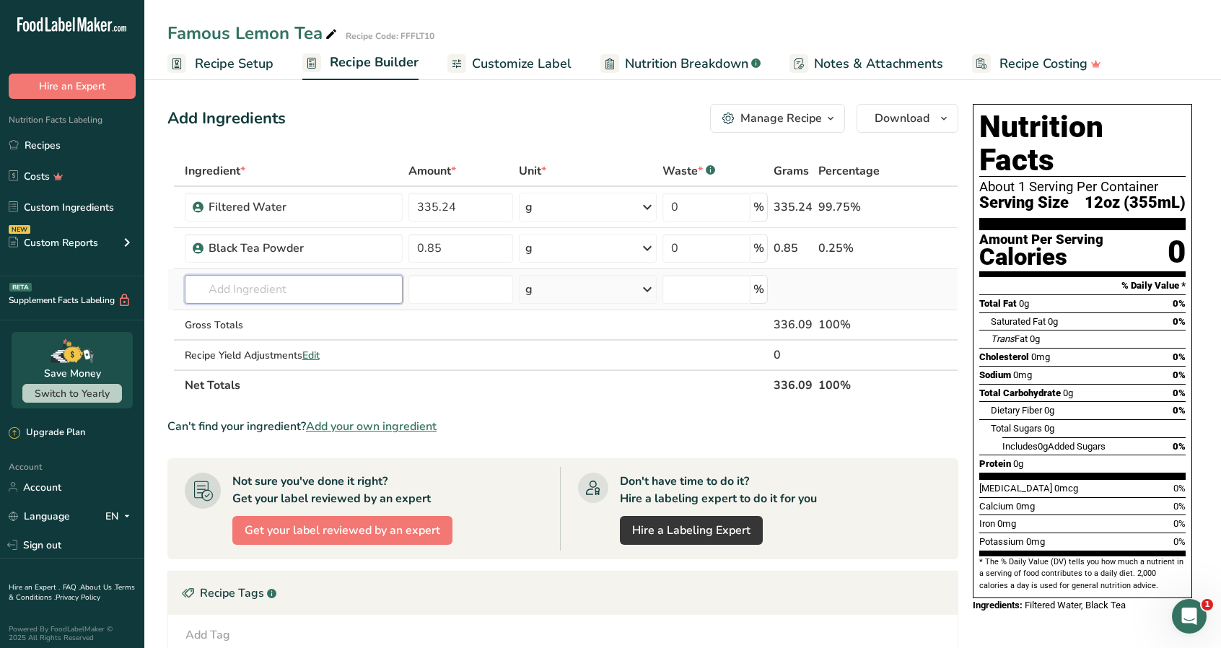
click at [294, 287] on div "Ingredient * Amount * Unit * Waste * .a-a{fill:#347362;}.b-a{fill:#fff;} Grams …" at bounding box center [562, 278] width 791 height 245
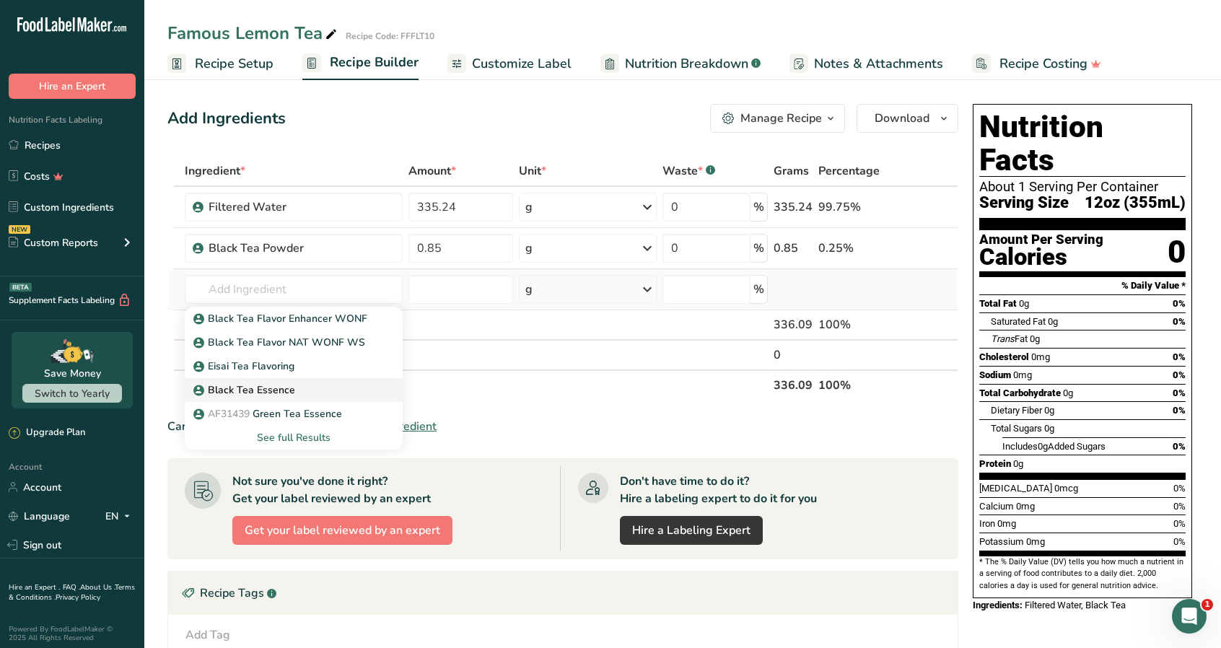
click at [294, 385] on div "Black Tea Essence" at bounding box center [282, 389] width 172 height 15
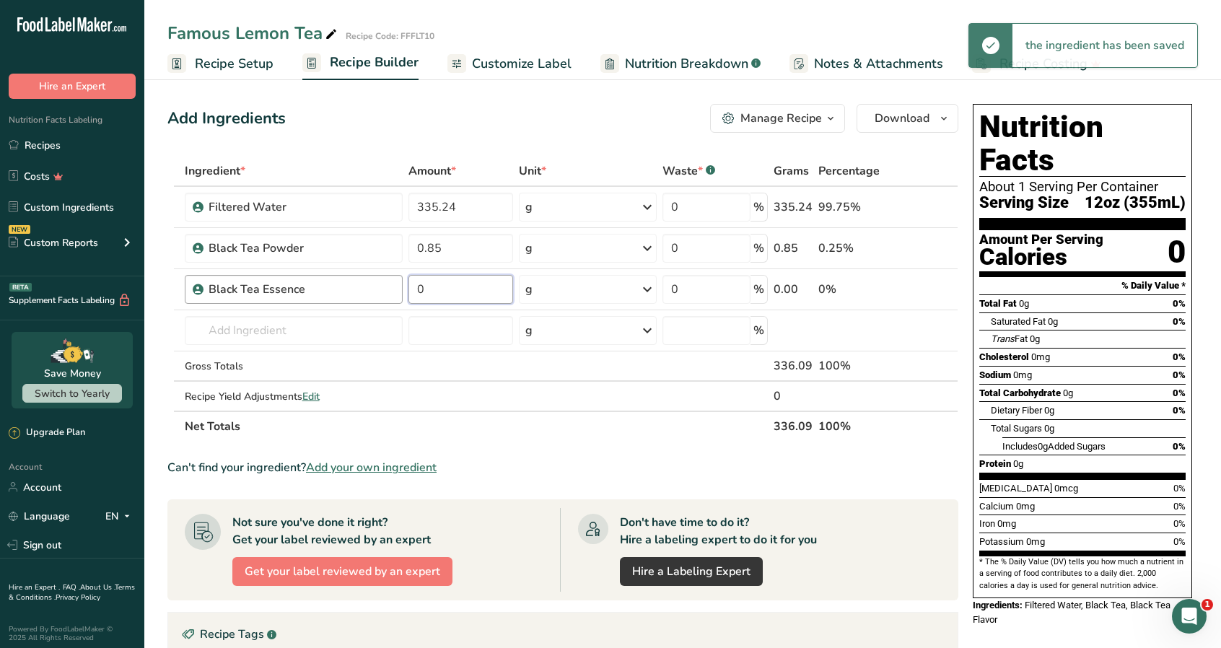
drag, startPoint x: 475, startPoint y: 291, endPoint x: 348, endPoint y: 300, distance: 127.3
click at [343, 302] on tr "Black Tea Essence 0 g Weight Units g kg mg See more Volume Units l Volume units…" at bounding box center [562, 289] width 789 height 41
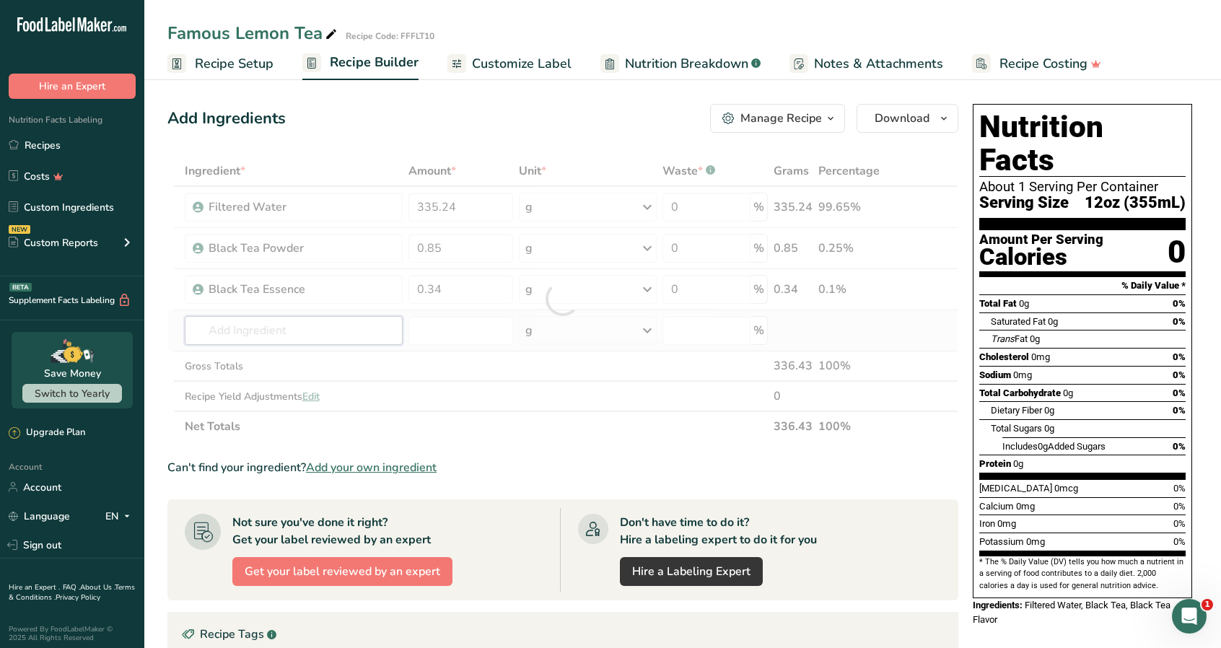
click at [272, 333] on div "Ingredient * Amount * Unit * Waste * .a-a{fill:#347362;}.b-a{fill:#fff;} Grams …" at bounding box center [562, 299] width 791 height 286
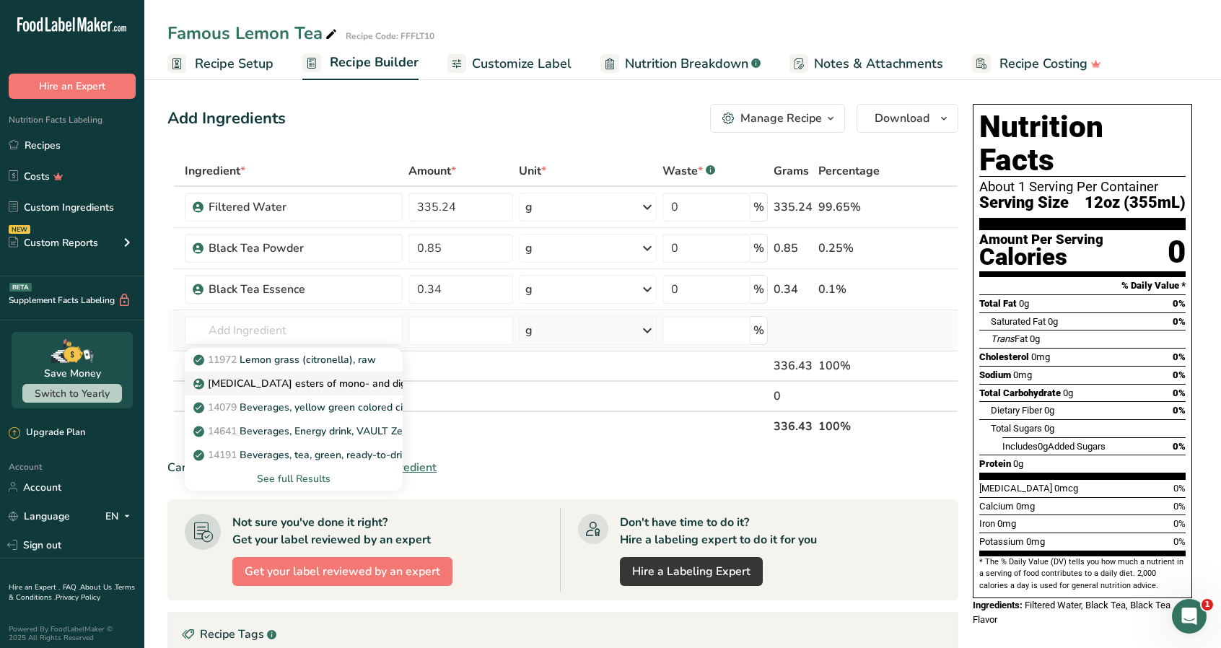
click at [348, 382] on p "[MEDICAL_DATA] esters of mono- and diglycerides of fatty acids (E472c)" at bounding box center [372, 383] width 353 height 15
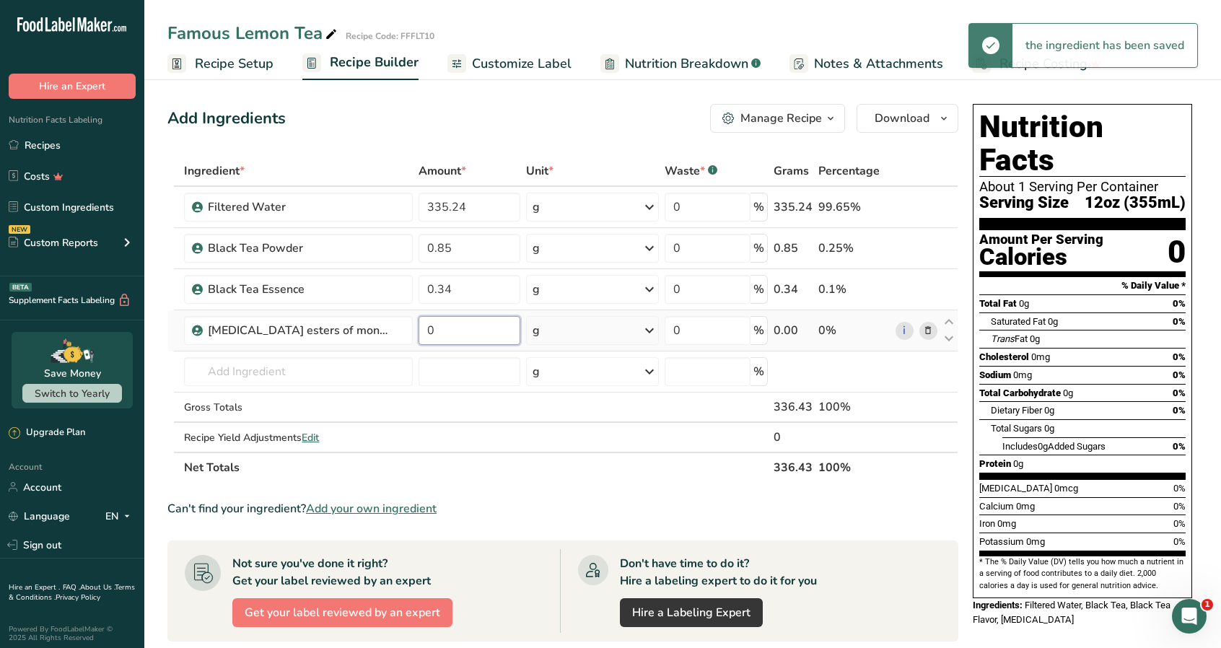
click at [452, 330] on input "0" at bounding box center [469, 330] width 102 height 29
drag, startPoint x: 452, startPoint y: 330, endPoint x: 417, endPoint y: 328, distance: 34.7
click at [417, 328] on td "0" at bounding box center [470, 330] width 108 height 41
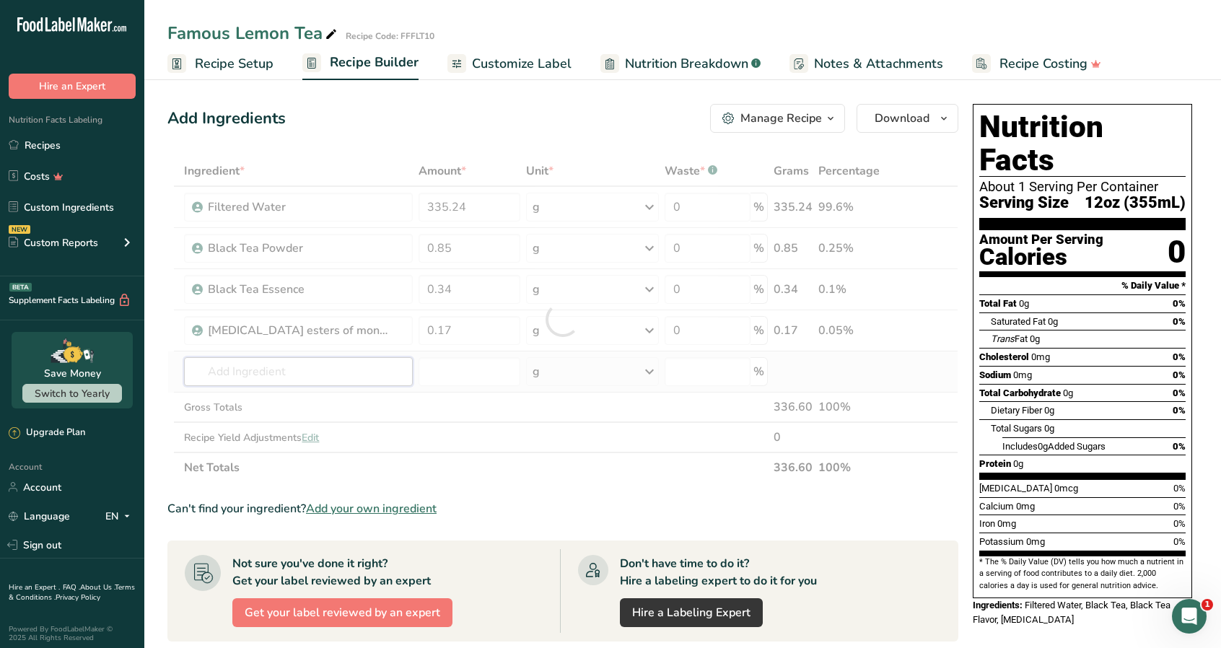
click at [300, 380] on div "Ingredient * Amount * Unit * Waste * .a-a{fill:#347362;}.b-a{fill:#fff;} Grams …" at bounding box center [562, 319] width 791 height 327
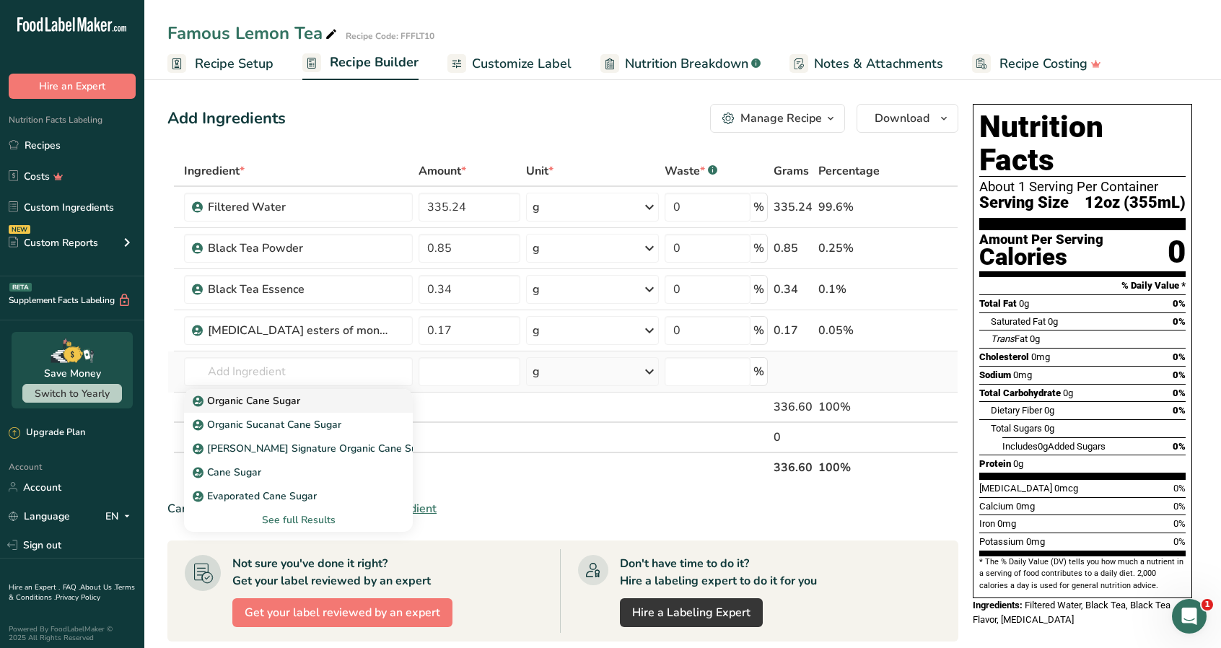
click at [287, 403] on p "Organic Cane Sugar" at bounding box center [248, 400] width 105 height 15
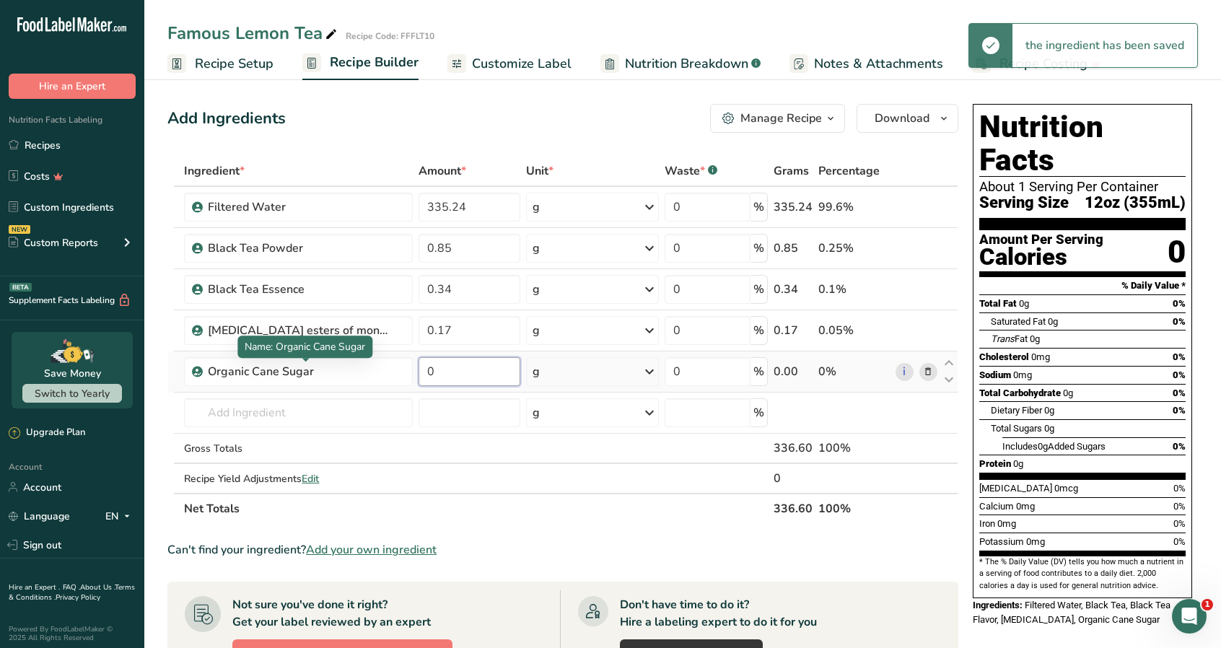
drag, startPoint x: 460, startPoint y: 369, endPoint x: 418, endPoint y: 372, distance: 41.2
click at [417, 372] on td "0" at bounding box center [470, 371] width 108 height 41
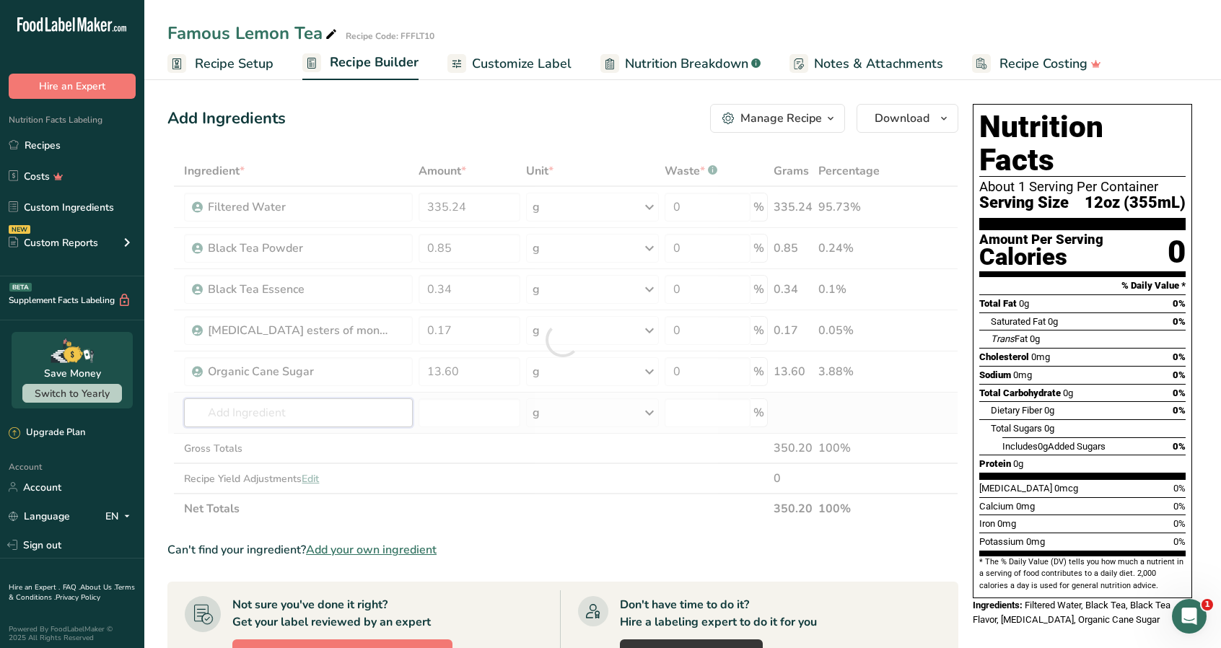
click at [294, 416] on div "Ingredient * Amount * Unit * Waste * .a-a{fill:#347362;}.b-a{fill:#fff;} Grams …" at bounding box center [562, 340] width 791 height 368
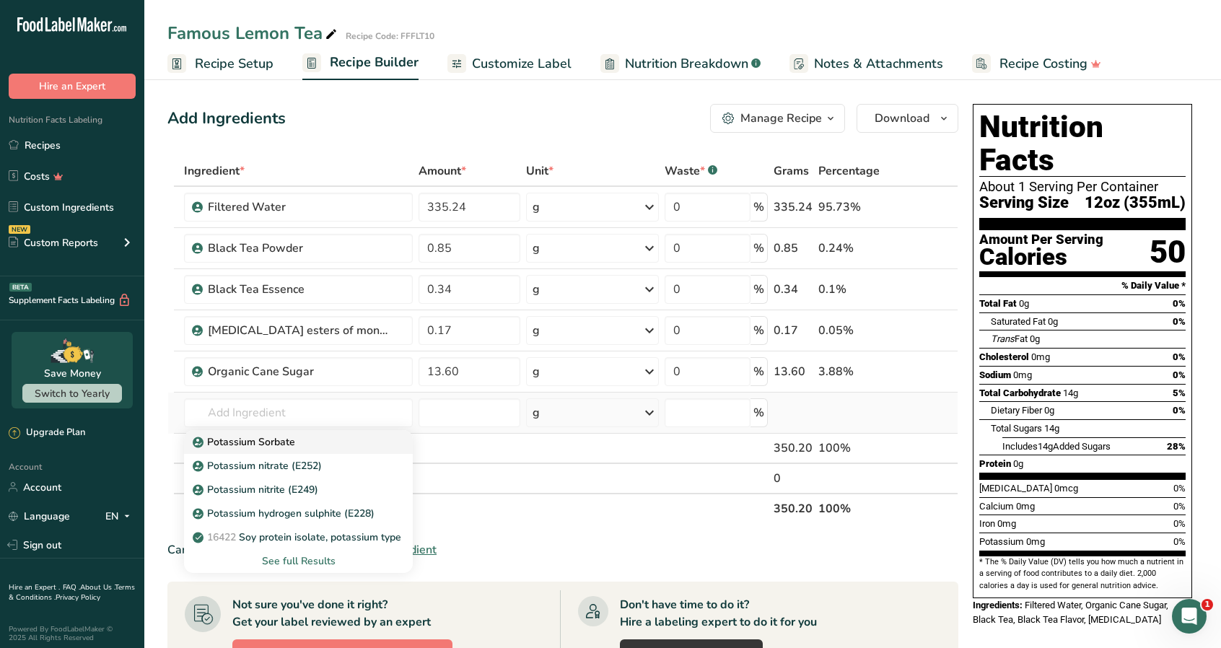
click at [287, 438] on p "Potassium Sorbate" at bounding box center [246, 441] width 100 height 15
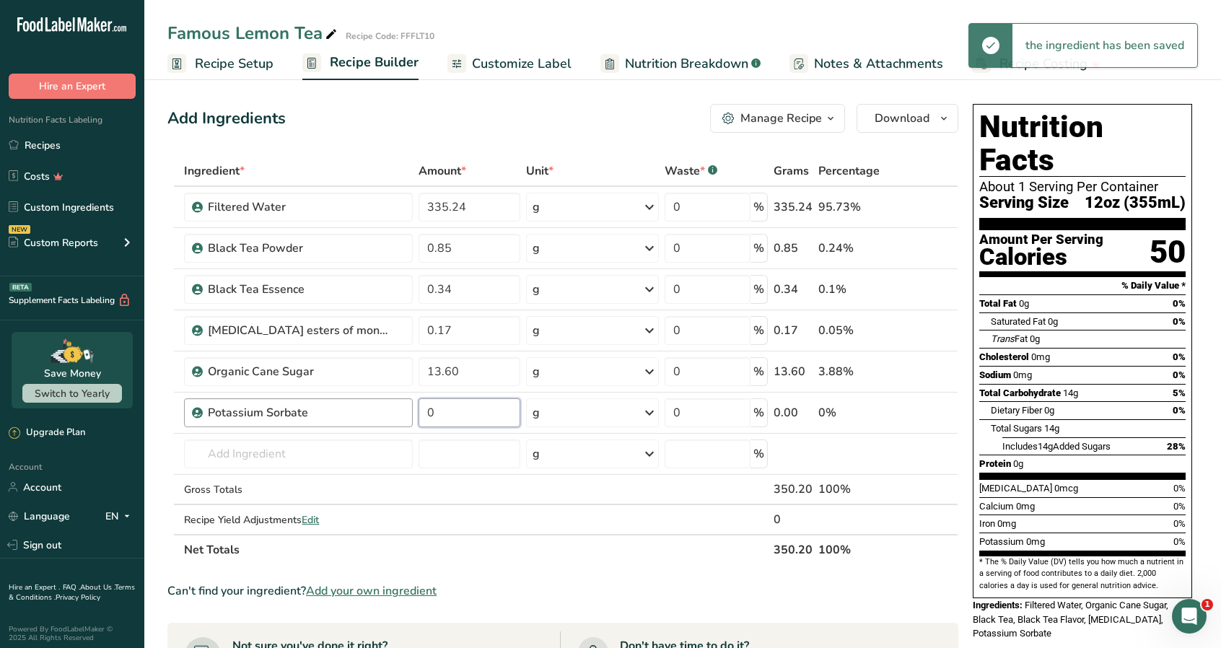
drag, startPoint x: 478, startPoint y: 419, endPoint x: 387, endPoint y: 421, distance: 90.9
click at [386, 421] on tr "Potassium Sorbate 0 g Weight Units g kg mg See more Volume Units l Volume units…" at bounding box center [562, 412] width 789 height 41
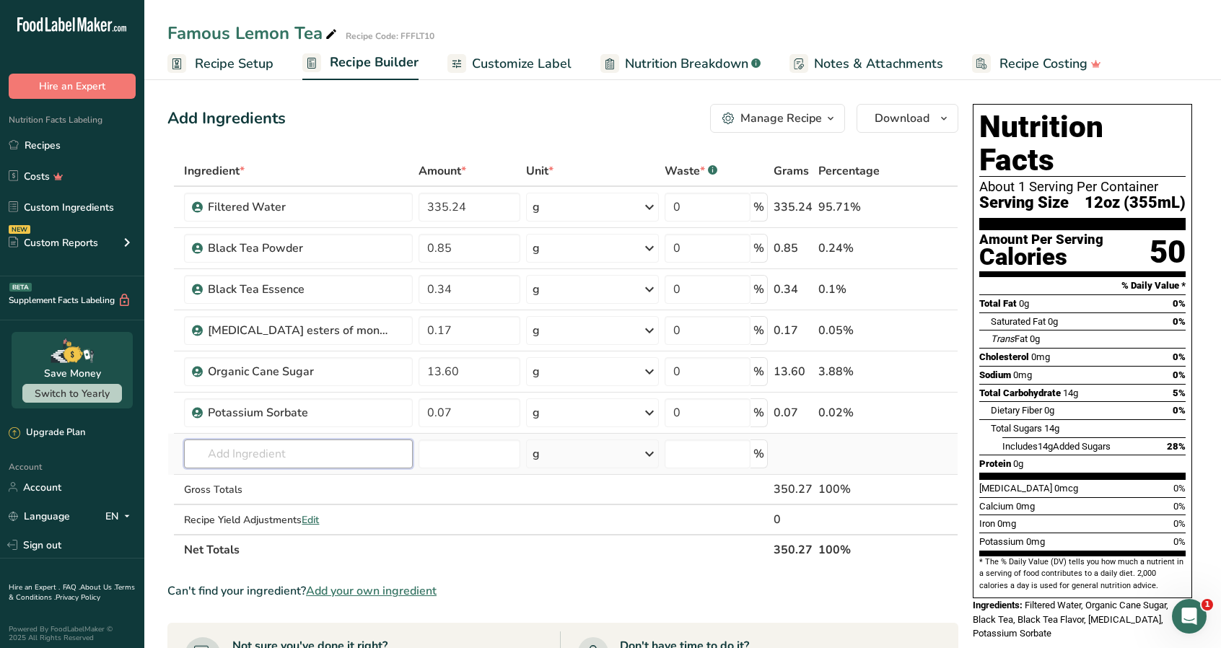
click at [329, 455] on div "Ingredient * Amount * Unit * Waste * .a-a{fill:#347362;}.b-a{fill:#fff;} Grams …" at bounding box center [562, 360] width 791 height 409
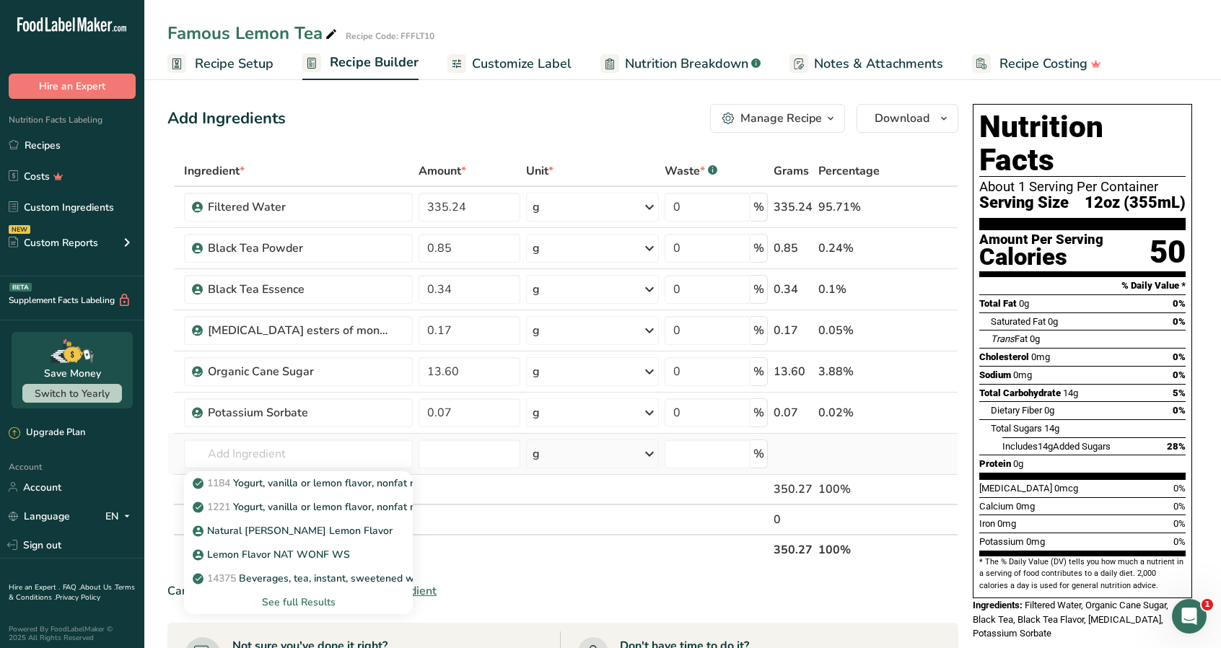
click at [330, 602] on div "See full Results" at bounding box center [298, 602] width 205 height 15
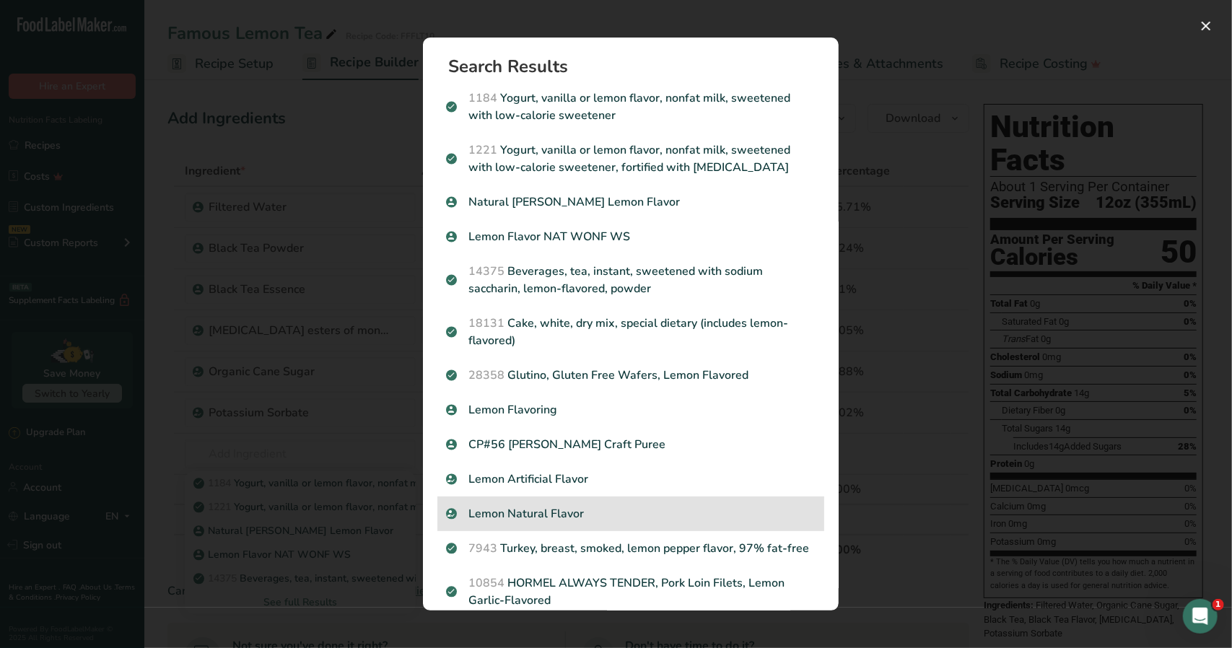
click at [537, 509] on p "Lemon Natural Flavor" at bounding box center [630, 513] width 369 height 17
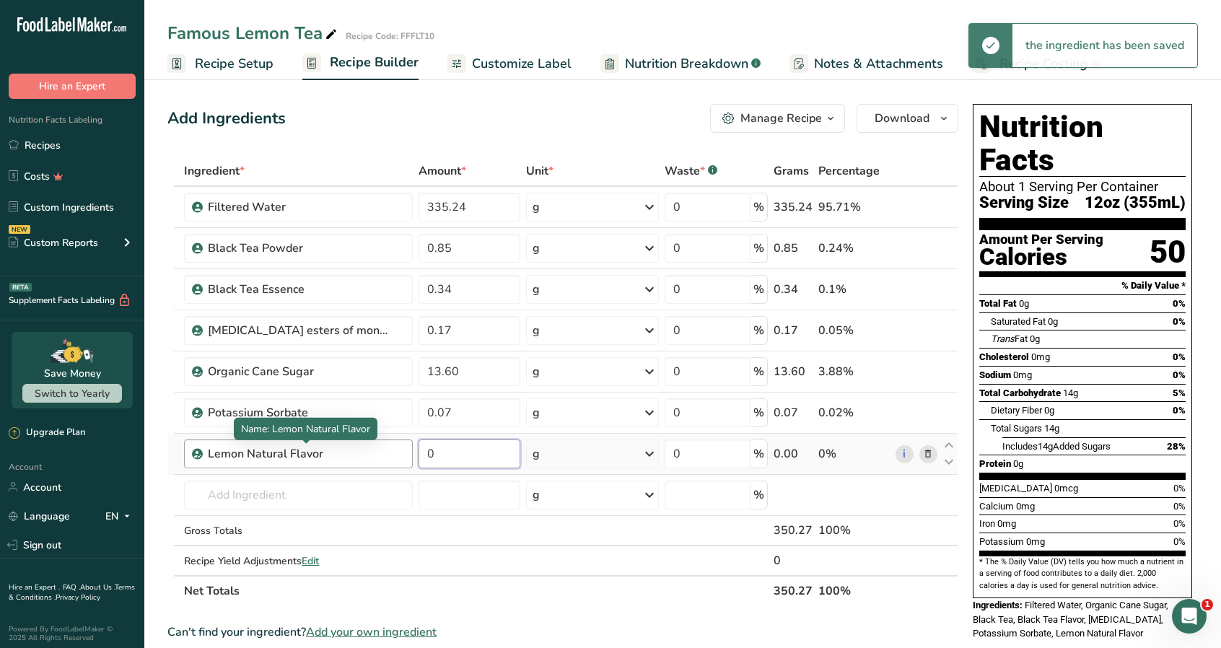
drag, startPoint x: 398, startPoint y: 447, endPoint x: 375, endPoint y: 444, distance: 23.3
click at [372, 445] on tr "Lemon Natural Flavor 0 g Portions 100 gram Weight Units g kg mg See more Volume…" at bounding box center [562, 454] width 789 height 41
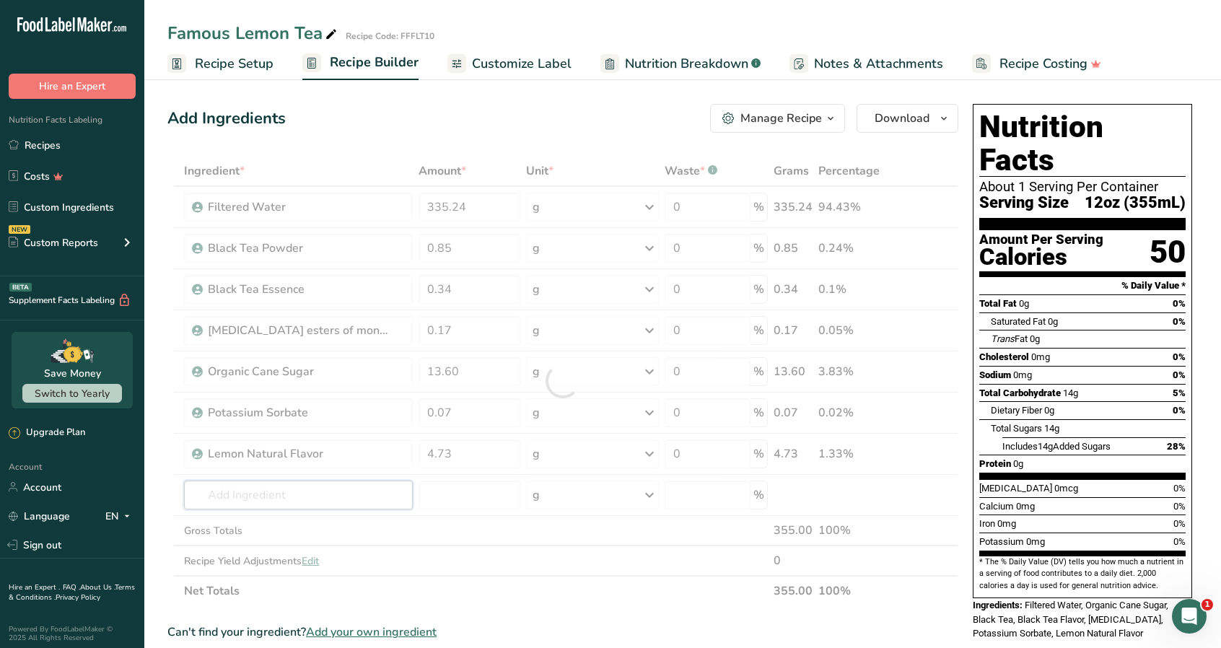
click at [333, 501] on div "Ingredient * Amount * Unit * Waste * .a-a{fill:#347362;}.b-a{fill:#fff;} Grams …" at bounding box center [562, 381] width 791 height 450
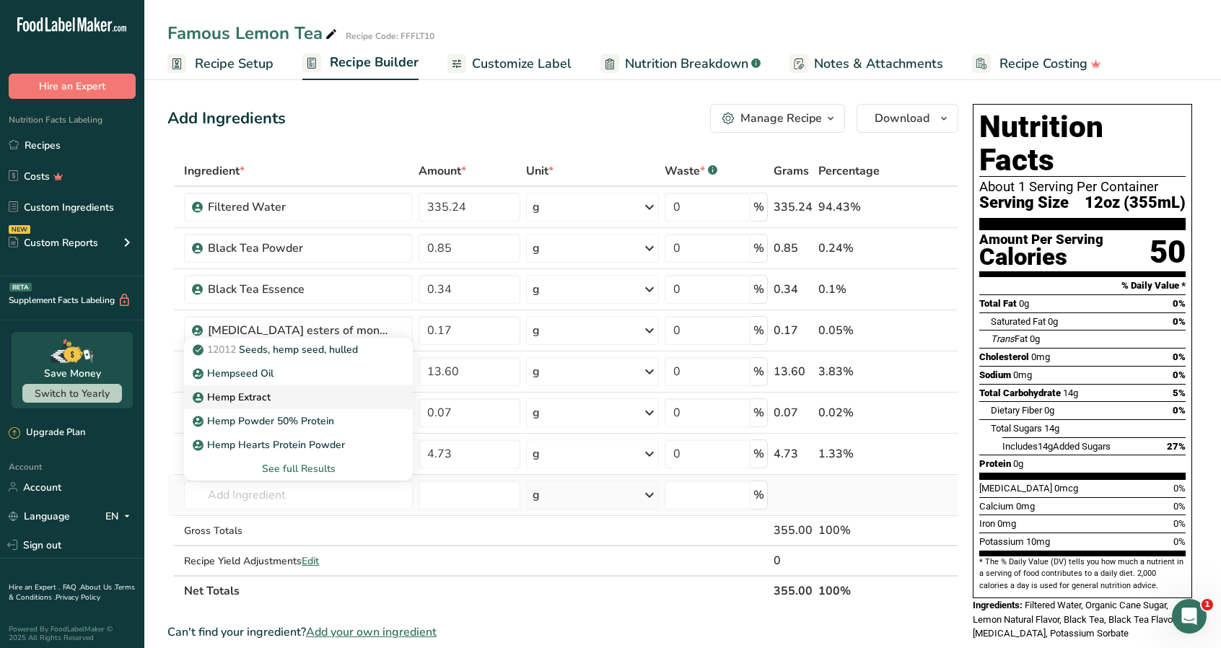
click at [248, 390] on p "Hemp Extract" at bounding box center [233, 397] width 75 height 15
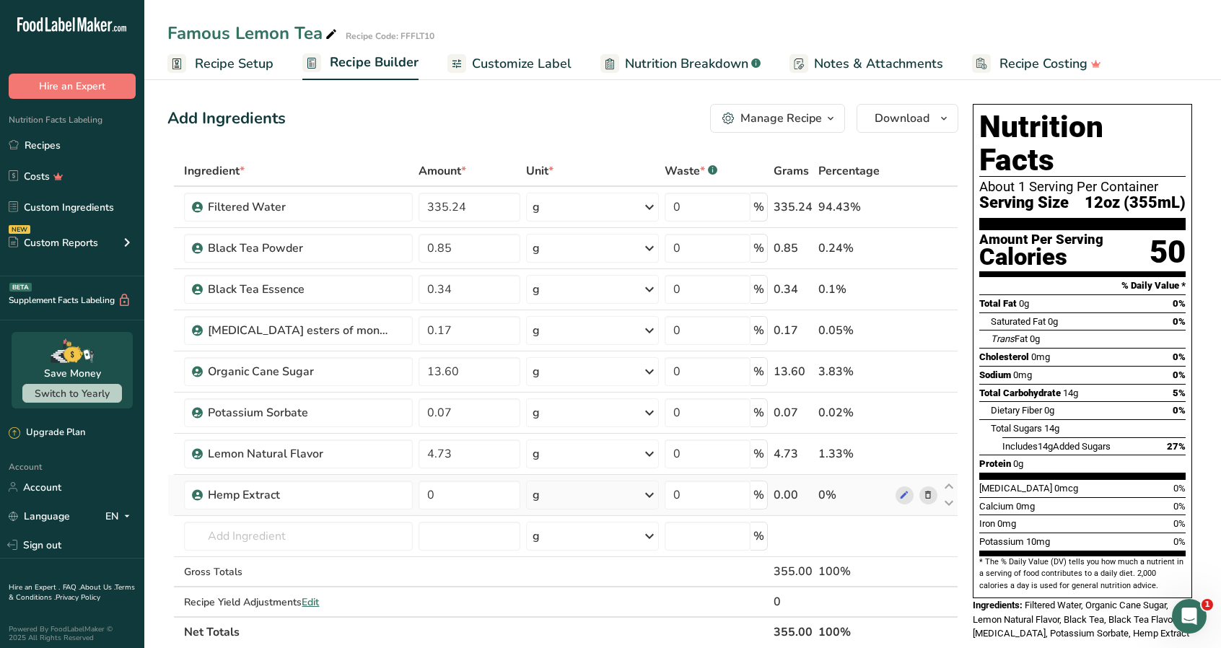
click at [531, 63] on span "Customize Label" at bounding box center [522, 63] width 100 height 19
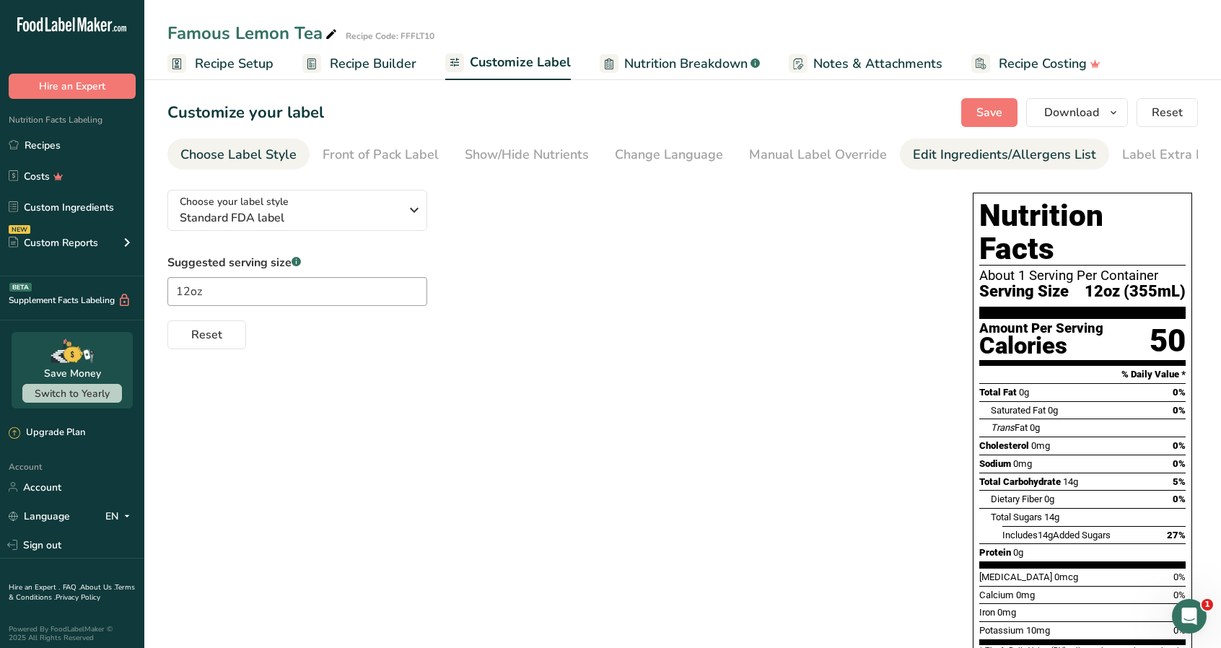
click at [978, 157] on div "Edit Ingredients/Allergens List" at bounding box center [1004, 154] width 183 height 19
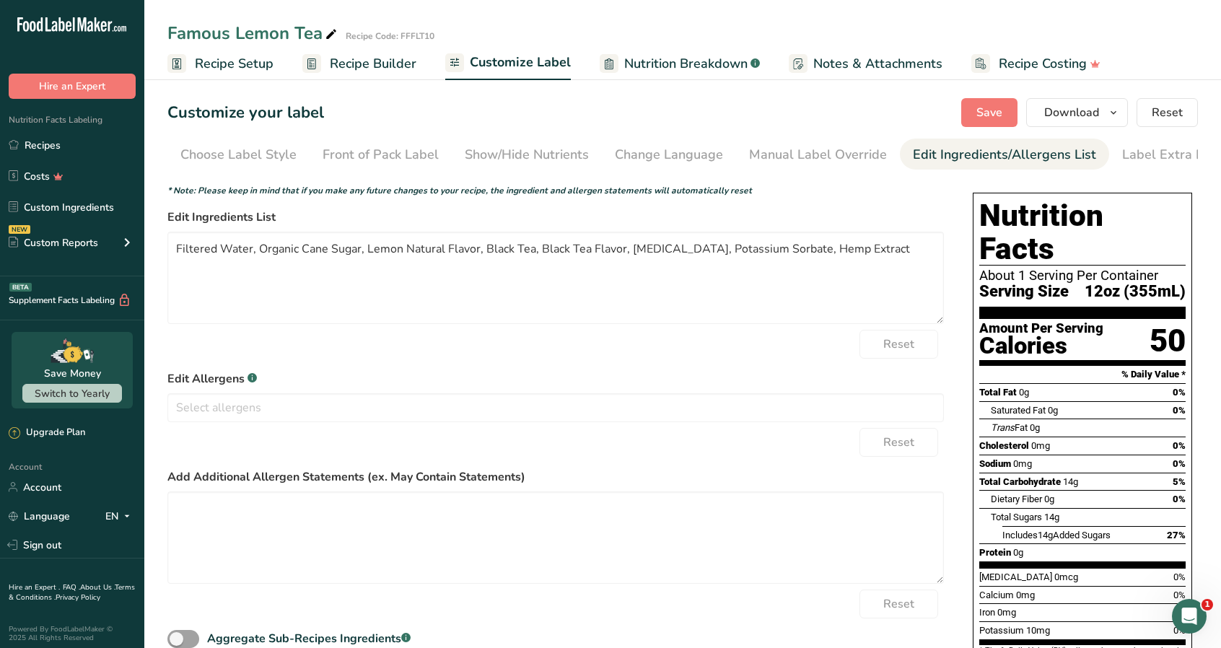
scroll to position [0, 18]
click at [478, 253] on textarea "Filtered Water, Organic Cane Sugar, Lemon Natural Flavor, Black Tea, Black Tea …" at bounding box center [555, 278] width 776 height 92
drag, startPoint x: 422, startPoint y: 253, endPoint x: 504, endPoint y: 250, distance: 81.6
click at [504, 250] on textarea "Filtered Water, Organic Cane Sugar, Black Tea, Black Tea Flavor, [MEDICAL_DATA]…" at bounding box center [555, 278] width 776 height 92
click at [1000, 115] on span "Save" at bounding box center [989, 112] width 26 height 17
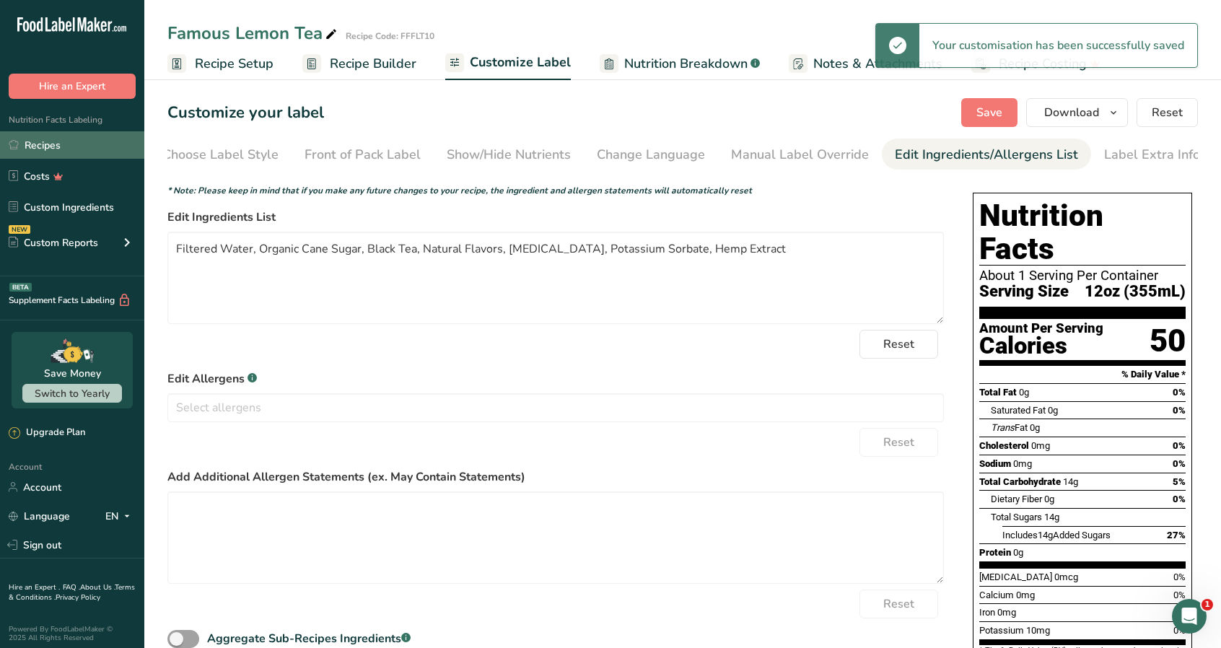
click at [68, 144] on link "Recipes" at bounding box center [72, 144] width 144 height 27
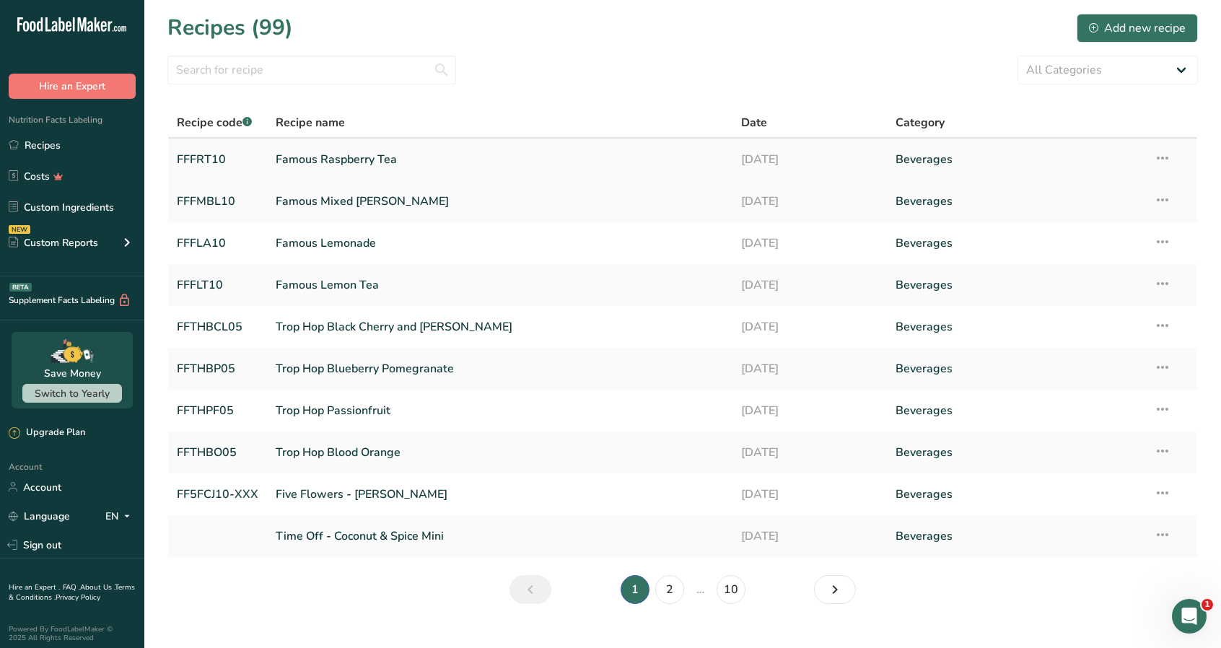
click at [372, 158] on link "Famous Raspberry Tea" at bounding box center [499, 159] width 447 height 30
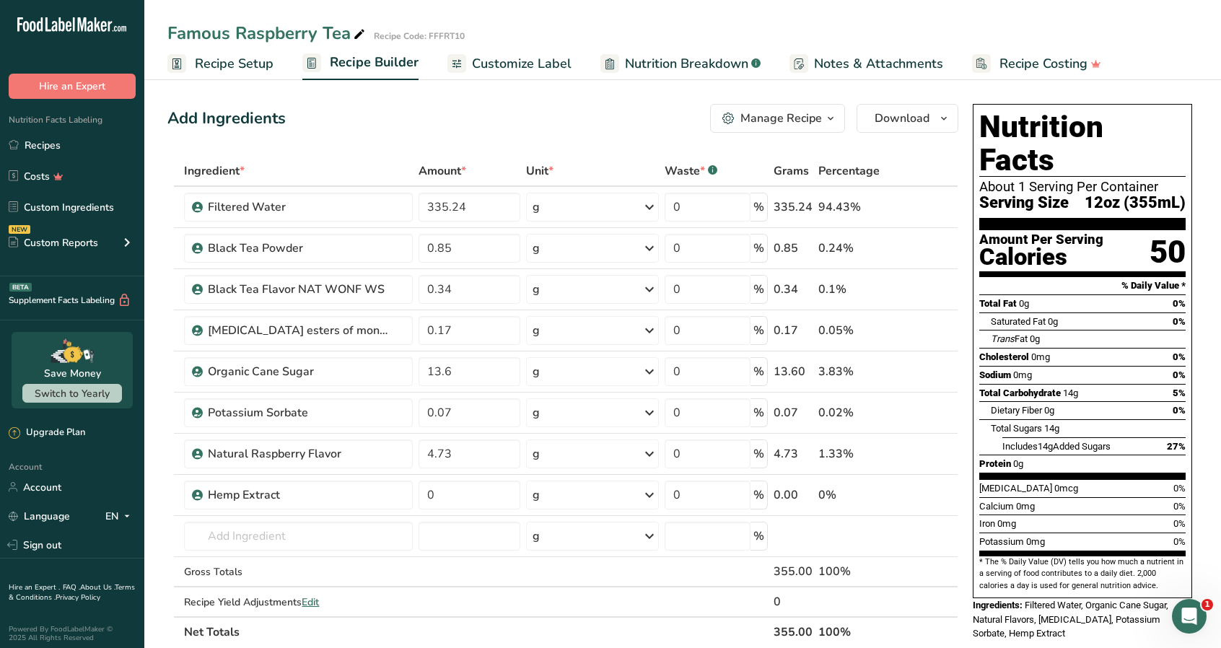
click at [519, 66] on span "Customize Label" at bounding box center [522, 63] width 100 height 19
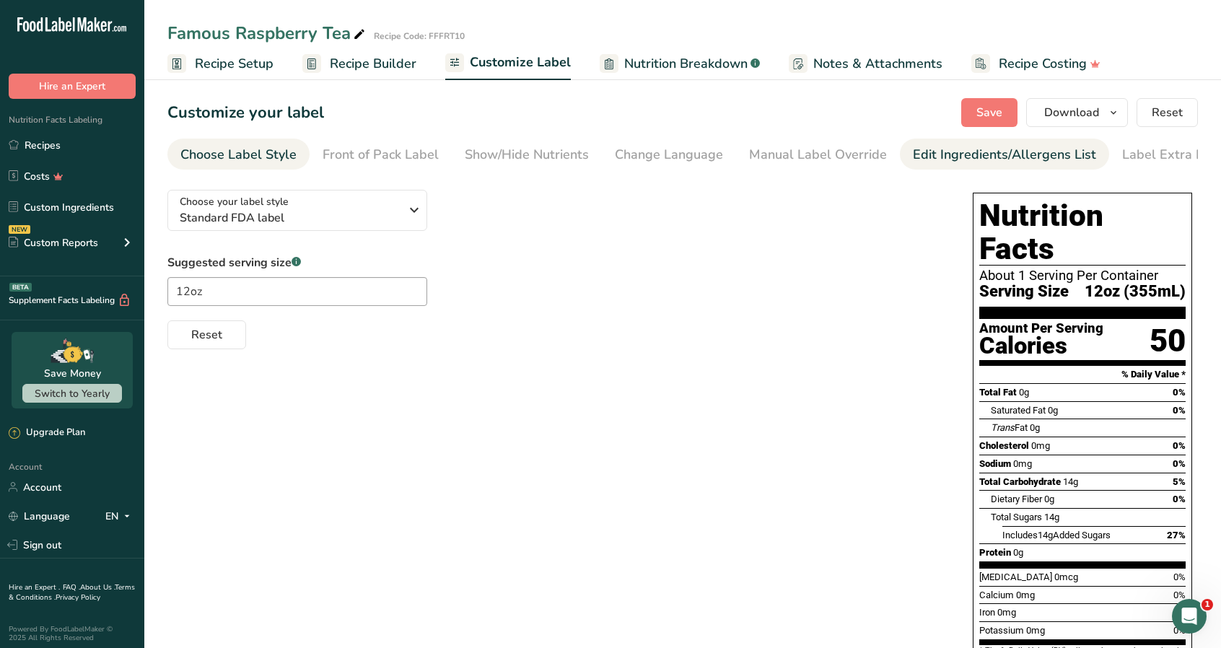
click at [976, 157] on div "Edit Ingredients/Allergens List" at bounding box center [1004, 154] width 183 height 19
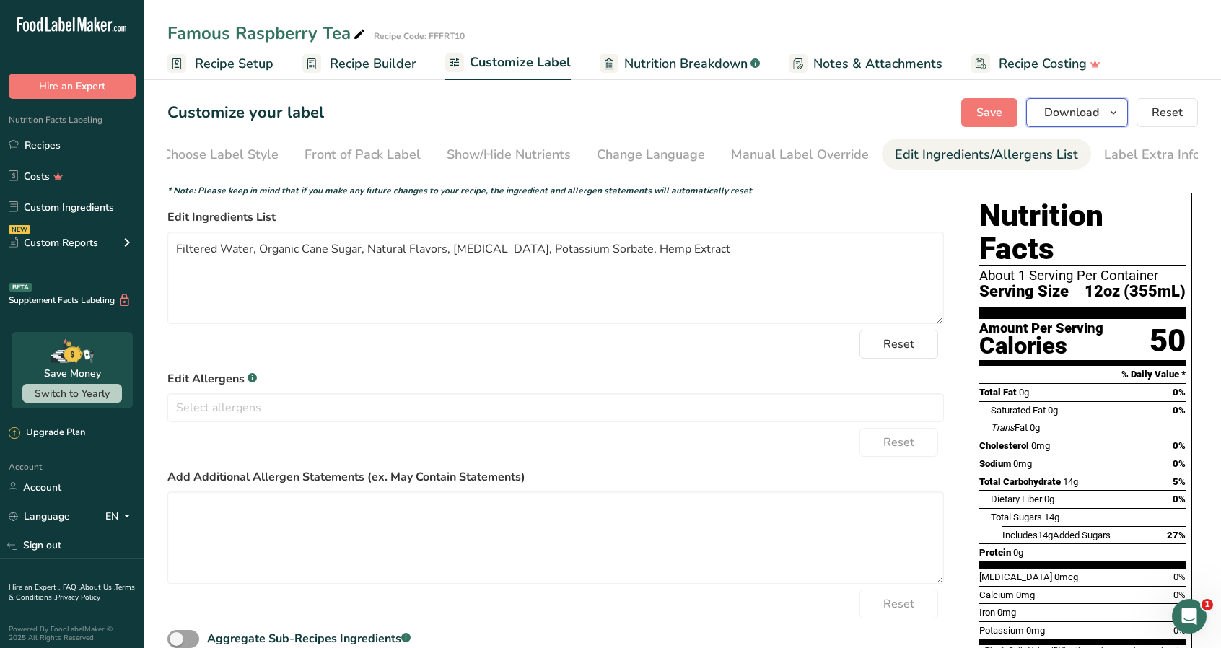
click at [1113, 113] on icon "button" at bounding box center [1114, 113] width 12 height 18
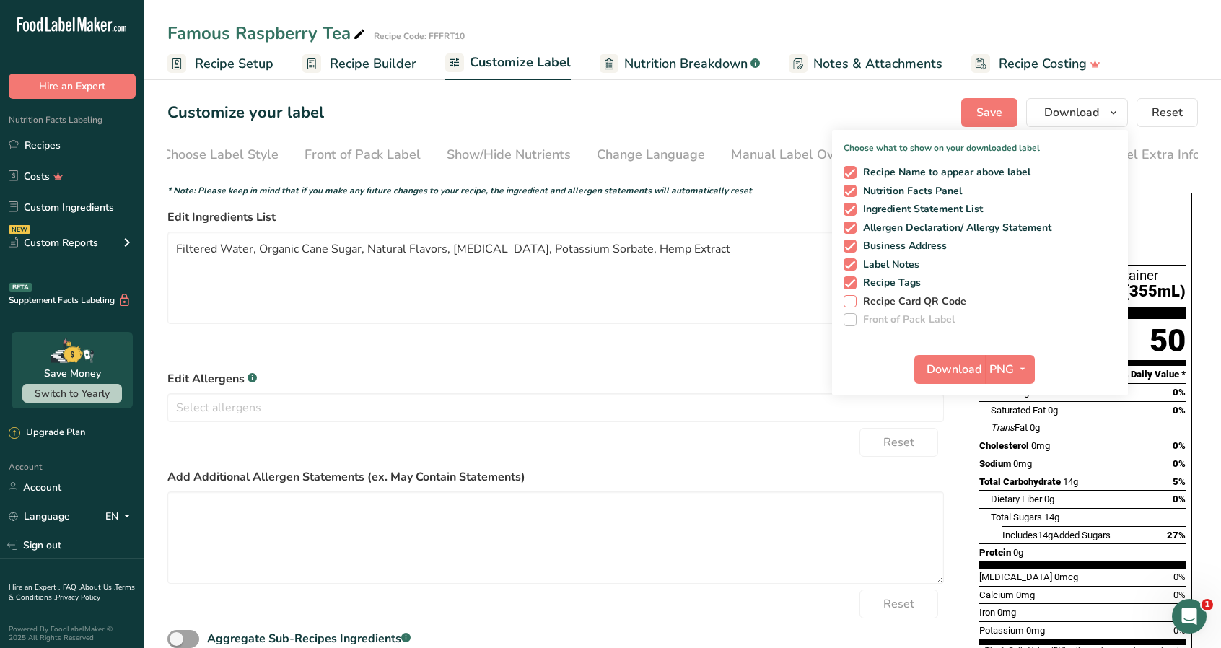
click at [849, 303] on span at bounding box center [849, 301] width 13 height 13
click at [849, 303] on input "Recipe Card QR Code" at bounding box center [847, 301] width 9 height 9
click at [1017, 363] on icon "button" at bounding box center [1023, 369] width 12 height 18
click at [1016, 439] on link "SVG" at bounding box center [1011, 446] width 46 height 24
click at [952, 371] on span "Download" at bounding box center [953, 369] width 55 height 17
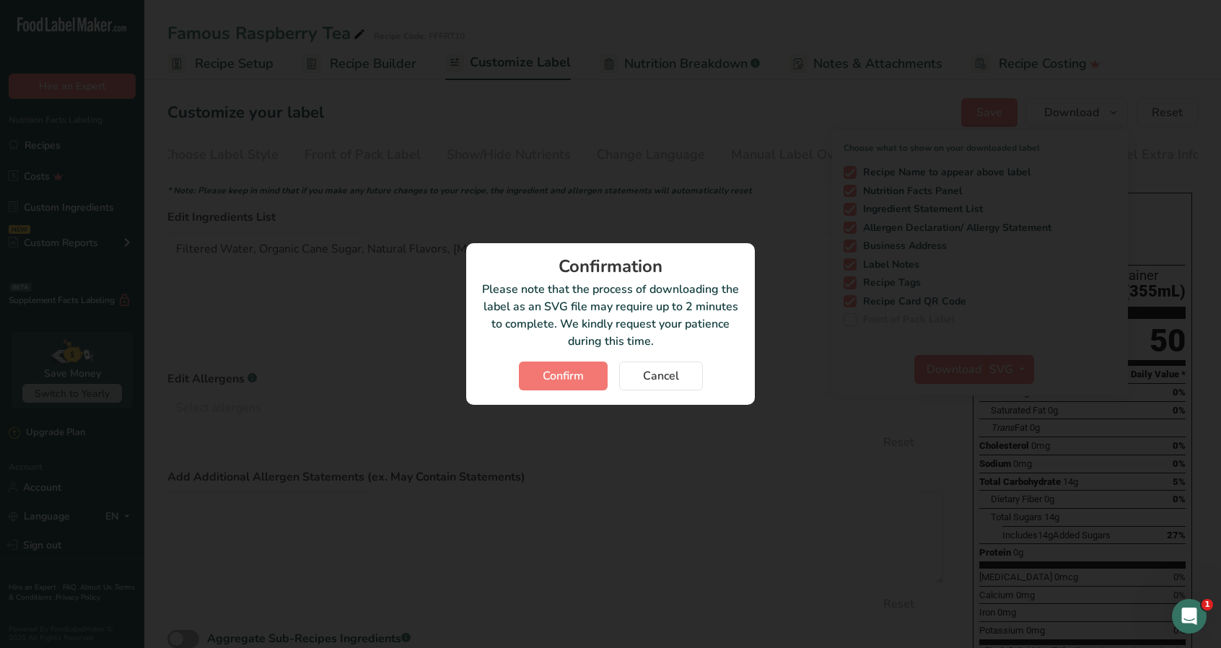
scroll to position [0, 7]
click at [582, 378] on span "Confirm" at bounding box center [568, 375] width 41 height 17
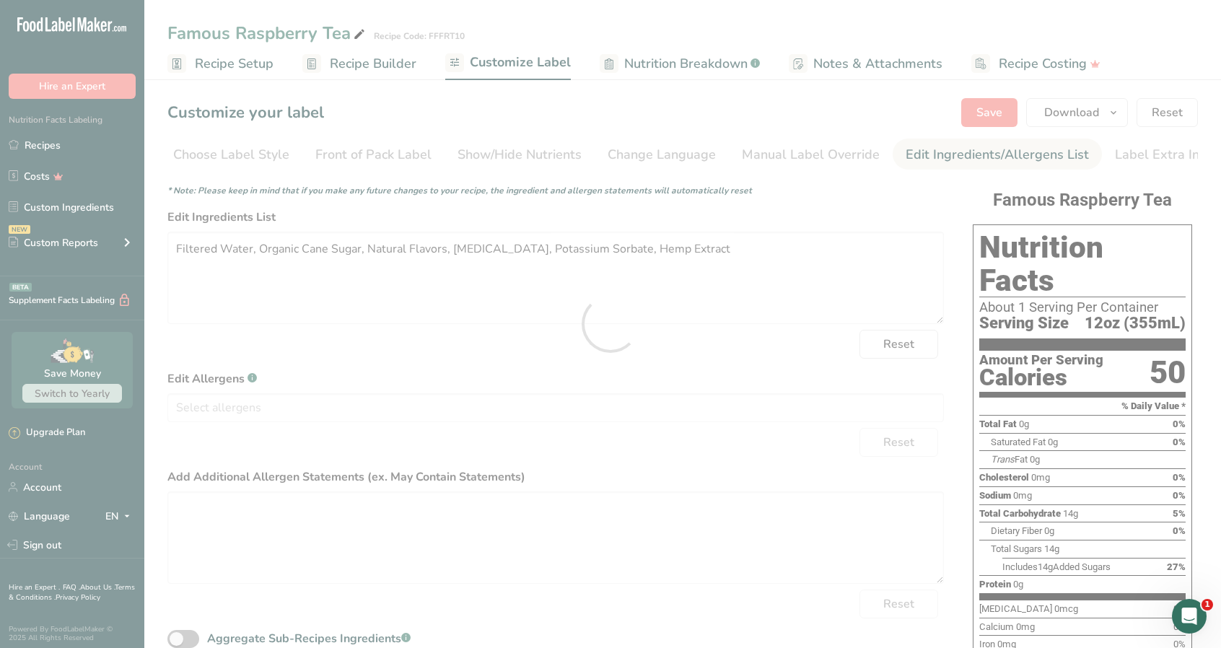
scroll to position [0, 0]
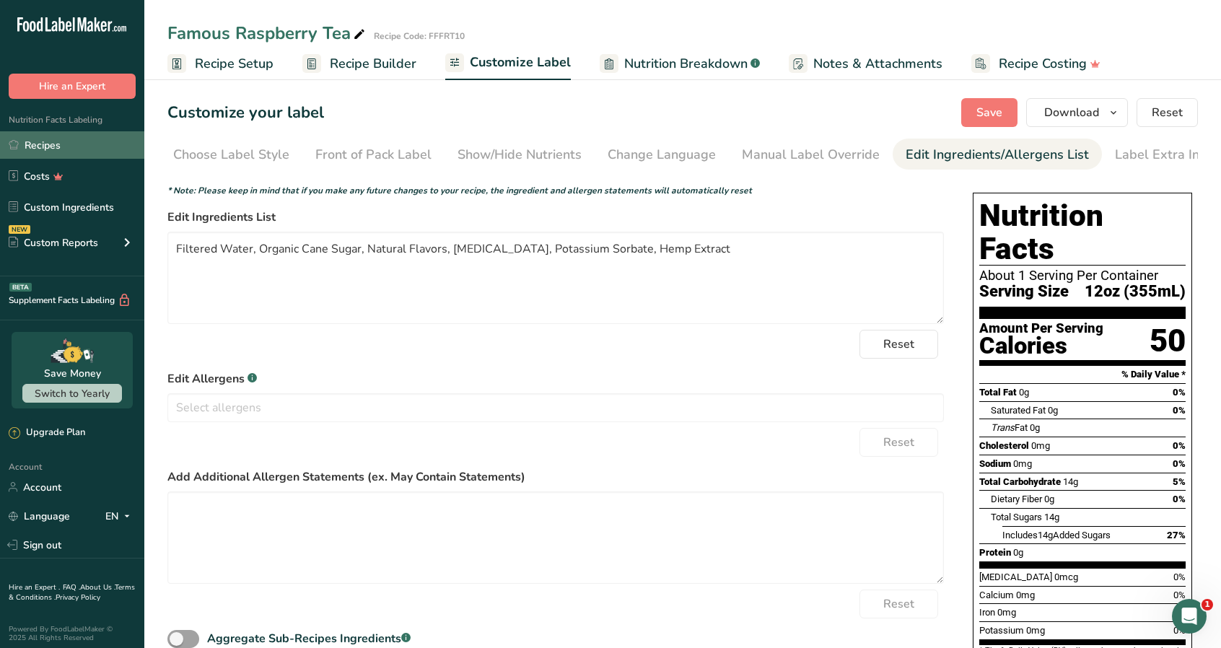
click at [30, 145] on link "Recipes" at bounding box center [72, 144] width 144 height 27
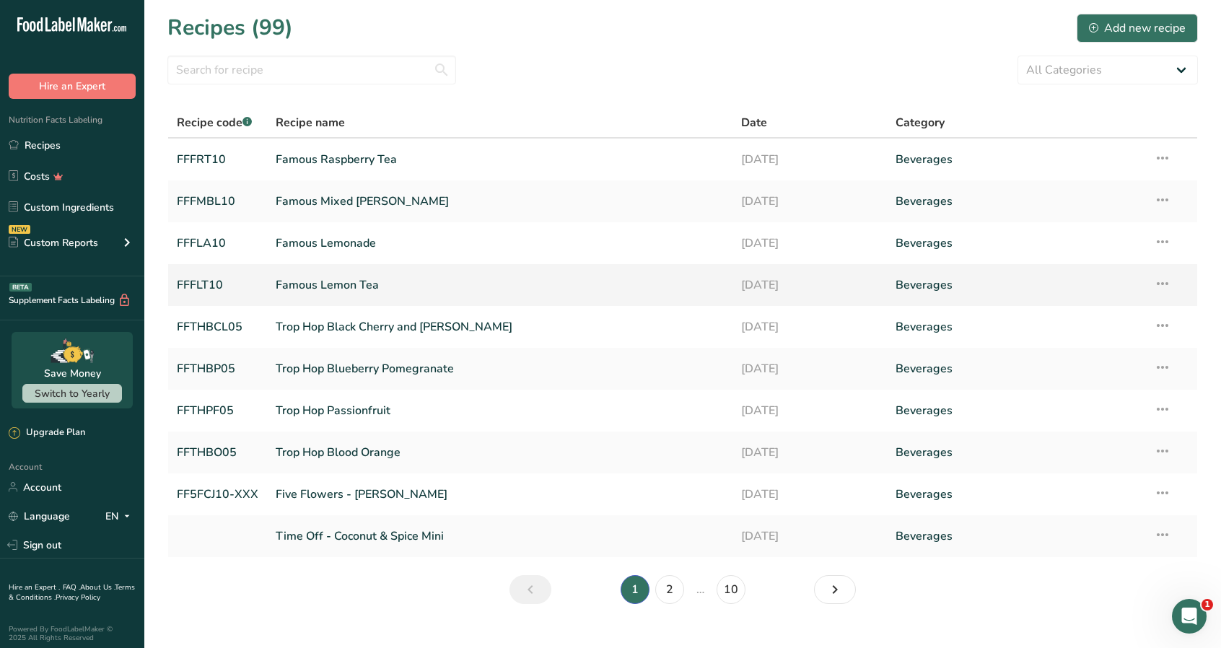
click at [342, 285] on link "Famous Lemon Tea" at bounding box center [499, 285] width 447 height 30
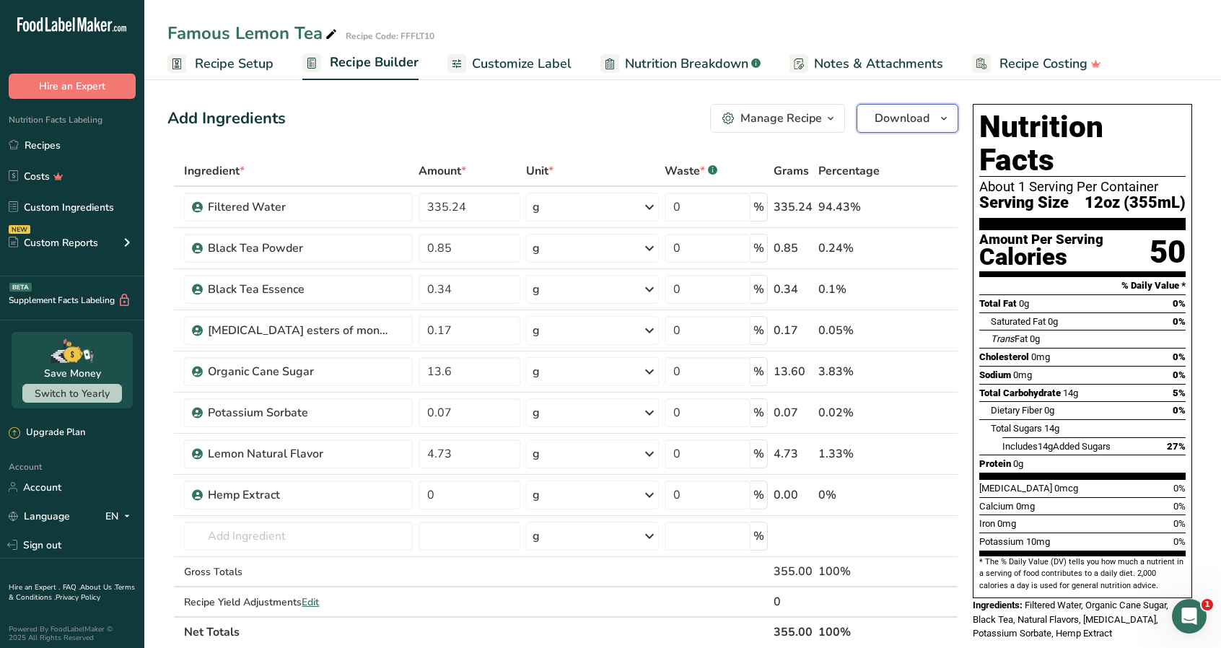
click at [916, 115] on span "Download" at bounding box center [901, 118] width 55 height 17
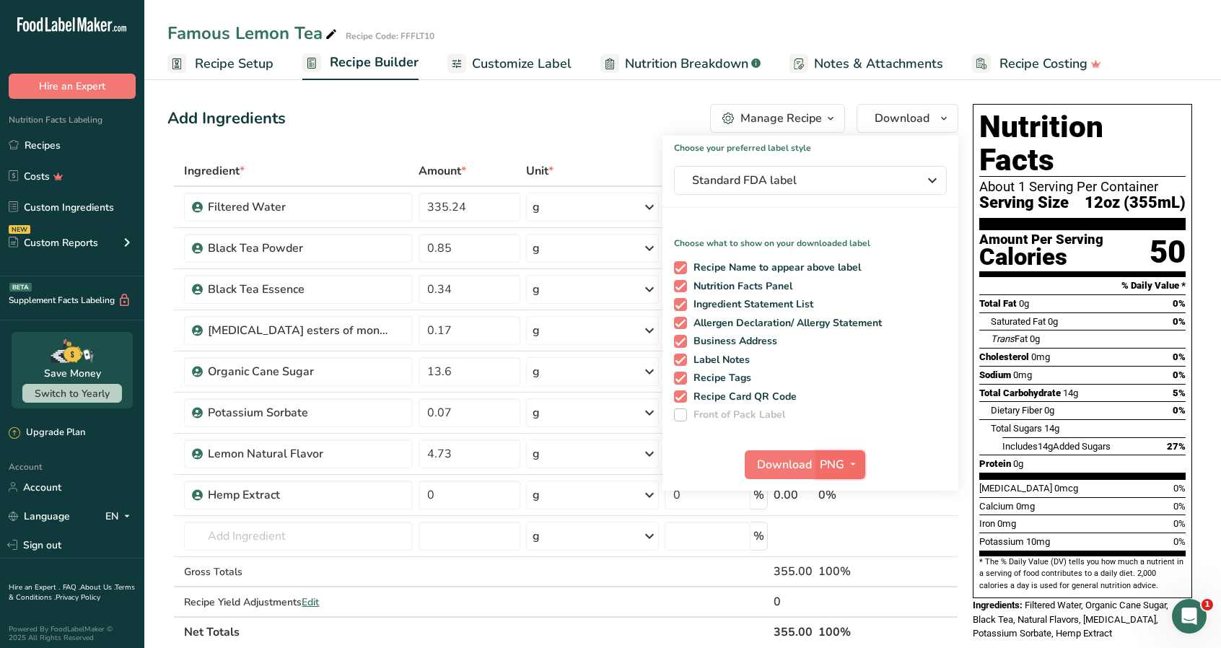
click at [851, 464] on icon "button" at bounding box center [853, 464] width 12 height 18
click at [854, 534] on link "SVG" at bounding box center [842, 542] width 46 height 24
click at [780, 459] on span "Download" at bounding box center [784, 464] width 55 height 17
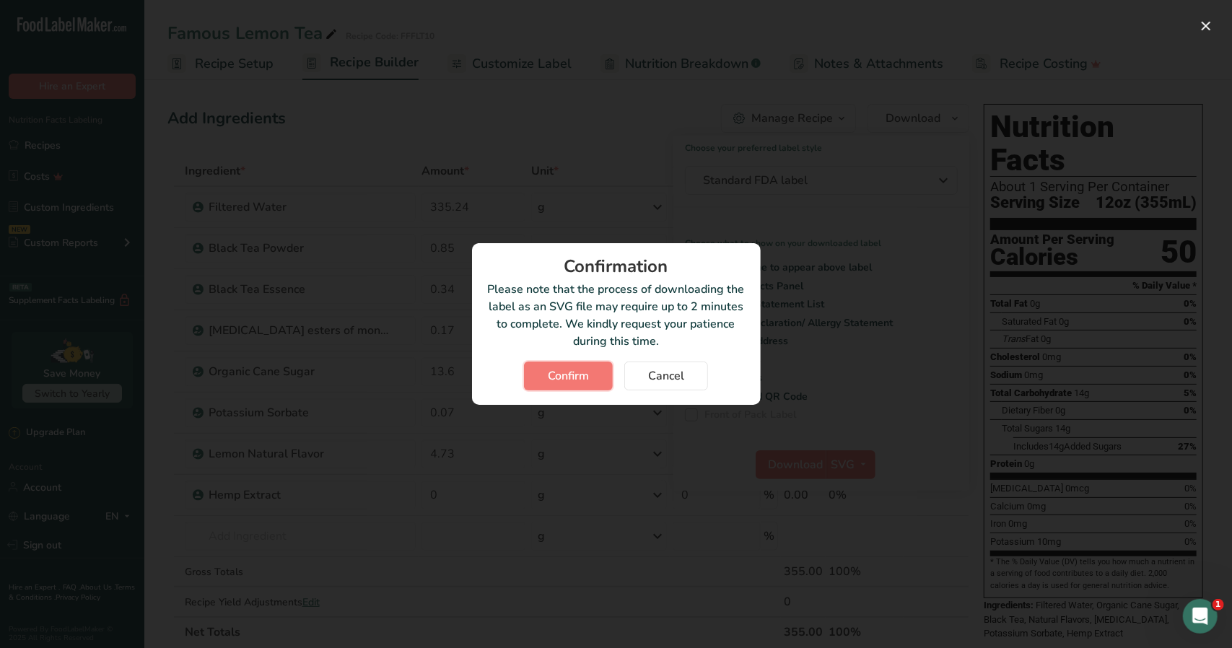
click at [582, 375] on span "Confirm" at bounding box center [568, 375] width 41 height 17
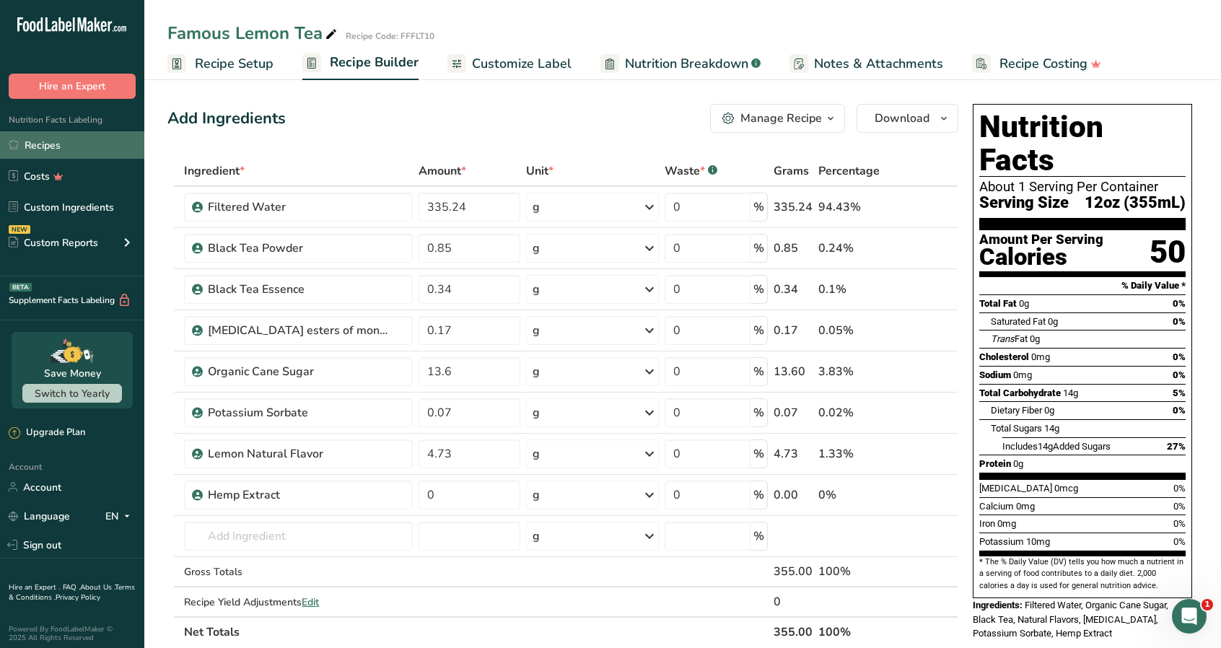
click at [46, 145] on link "Recipes" at bounding box center [72, 144] width 144 height 27
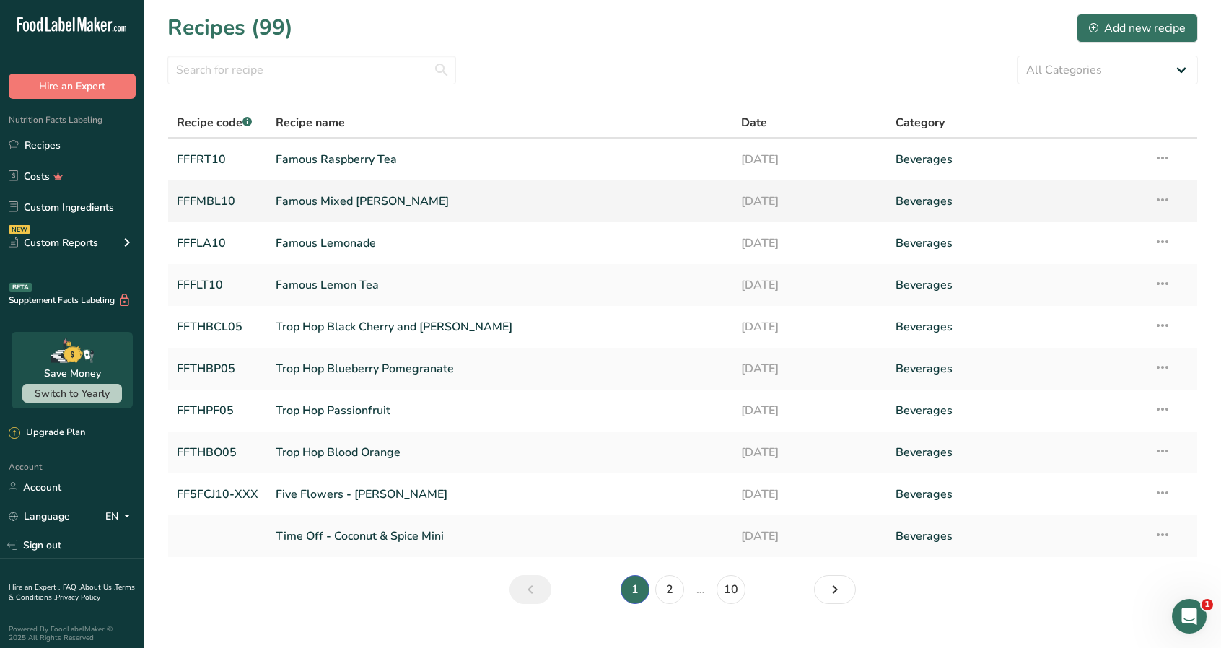
click at [337, 206] on link "Famous Mixed [PERSON_NAME]" at bounding box center [499, 201] width 447 height 30
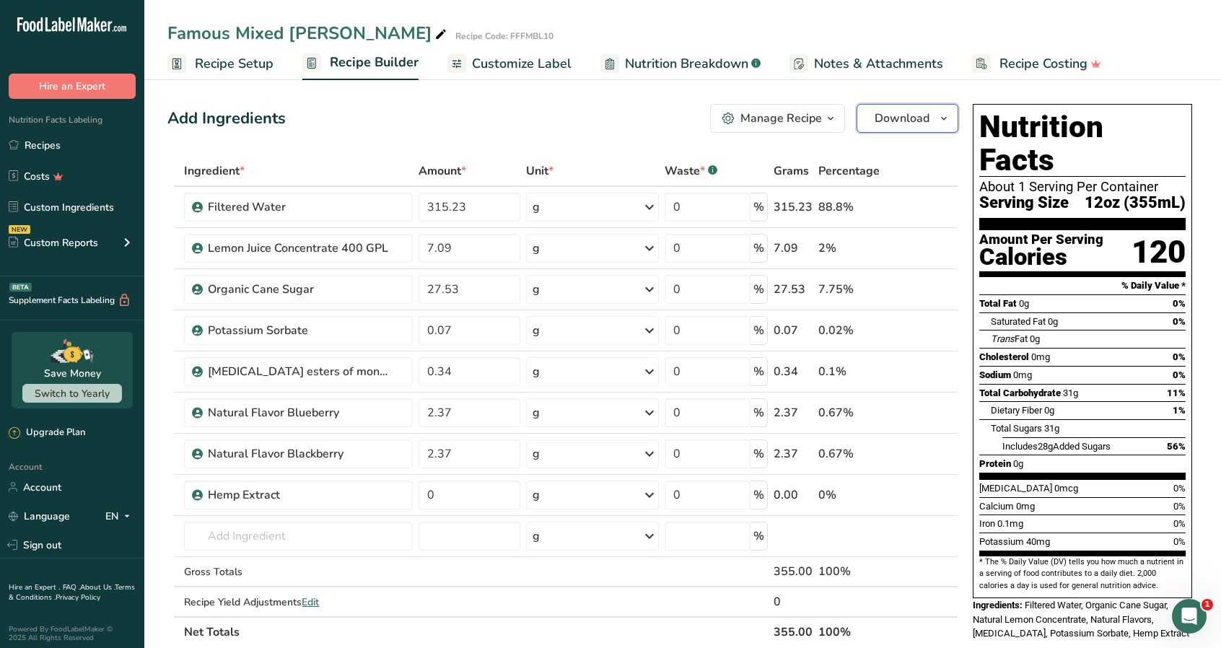
click at [921, 115] on span "Download" at bounding box center [901, 118] width 55 height 17
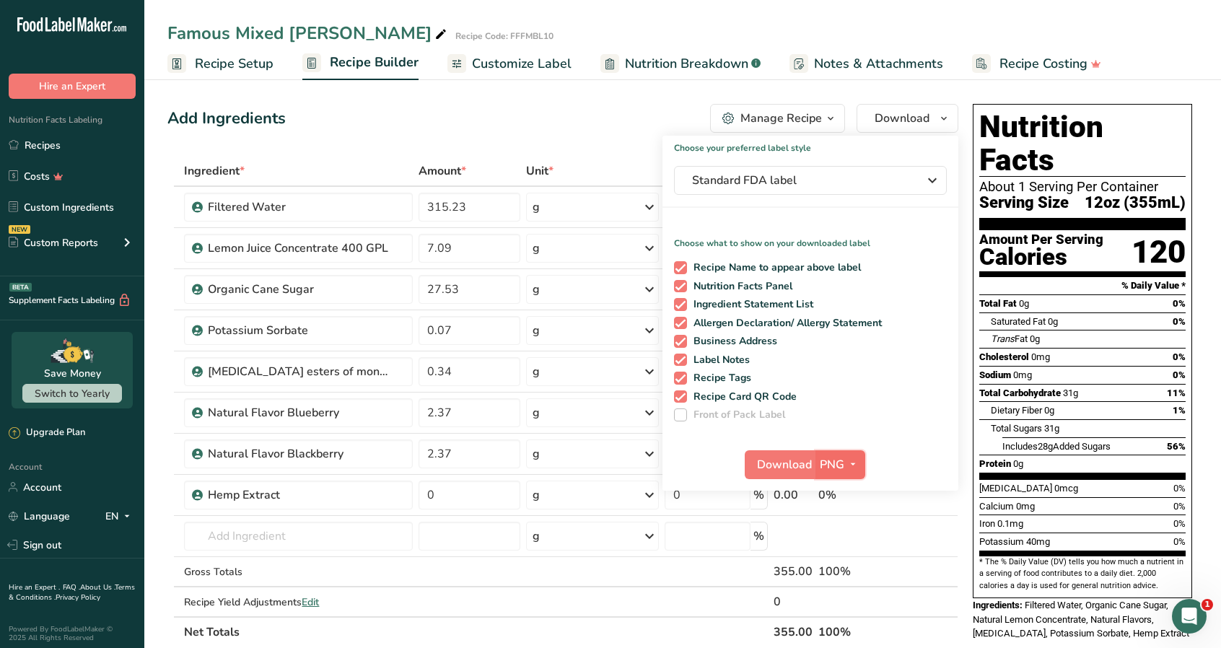
click at [850, 464] on icon "button" at bounding box center [853, 464] width 12 height 18
click at [851, 535] on link "SVG" at bounding box center [842, 542] width 46 height 24
click at [789, 465] on span "Download" at bounding box center [784, 464] width 55 height 17
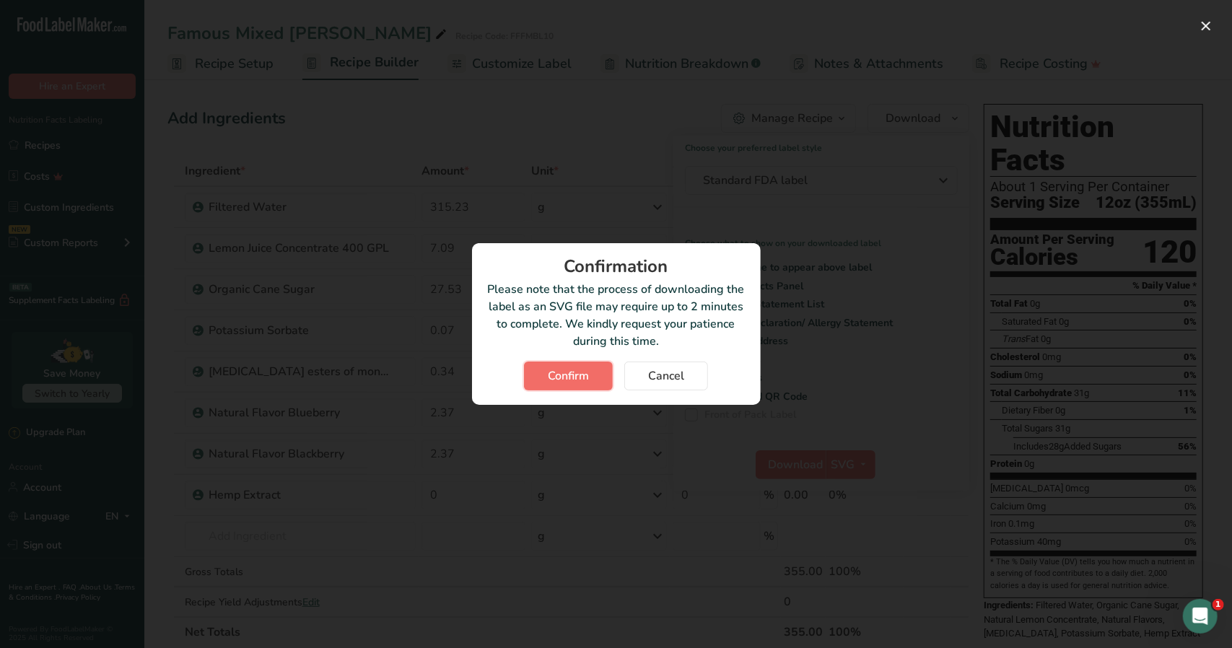
click at [569, 376] on span "Confirm" at bounding box center [568, 375] width 41 height 17
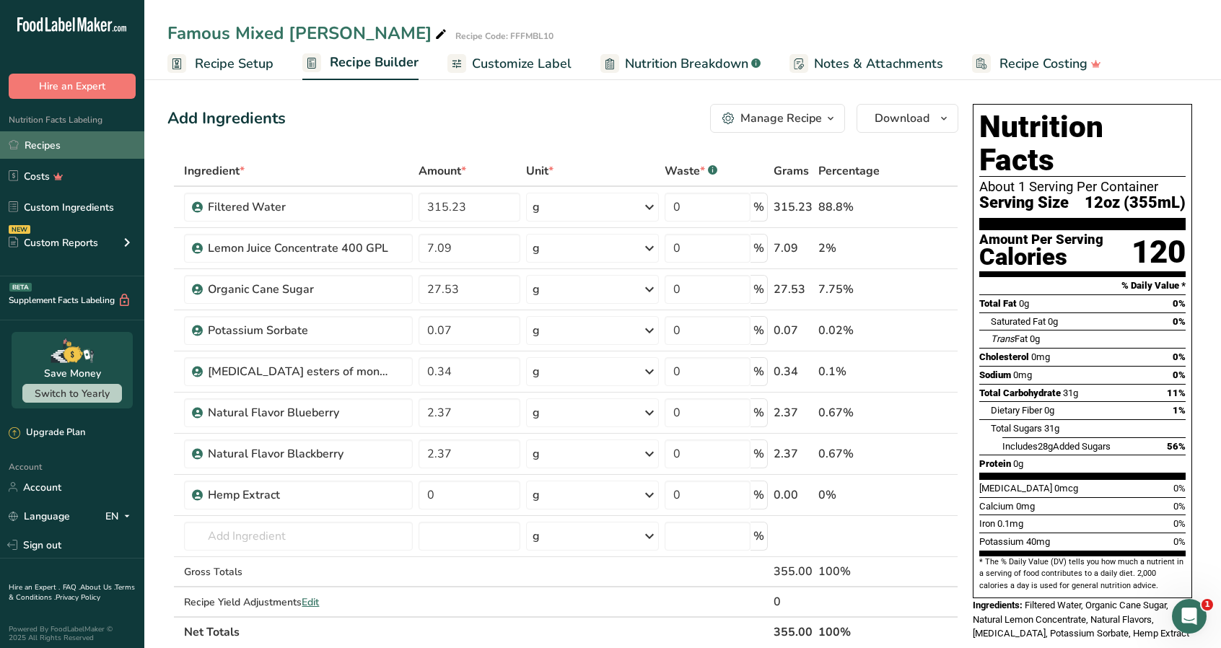
click at [58, 146] on link "Recipes" at bounding box center [72, 144] width 144 height 27
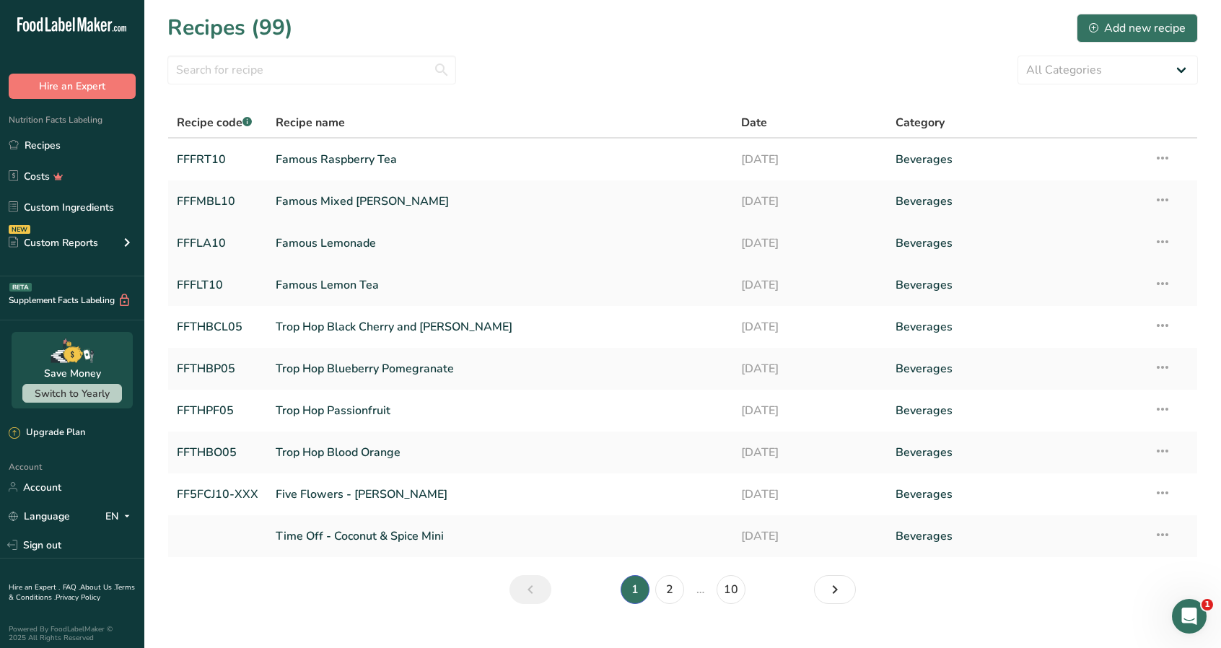
click at [354, 243] on link "Famous Lemonade" at bounding box center [499, 243] width 447 height 30
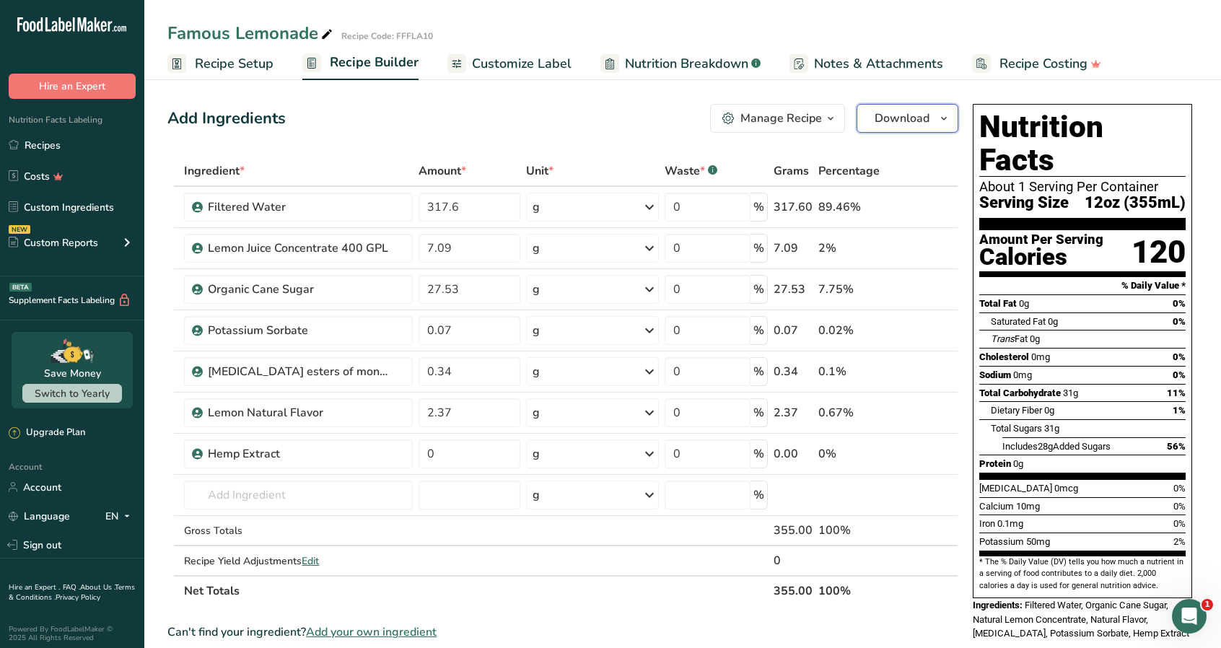
click at [903, 126] on span "Download" at bounding box center [901, 118] width 55 height 17
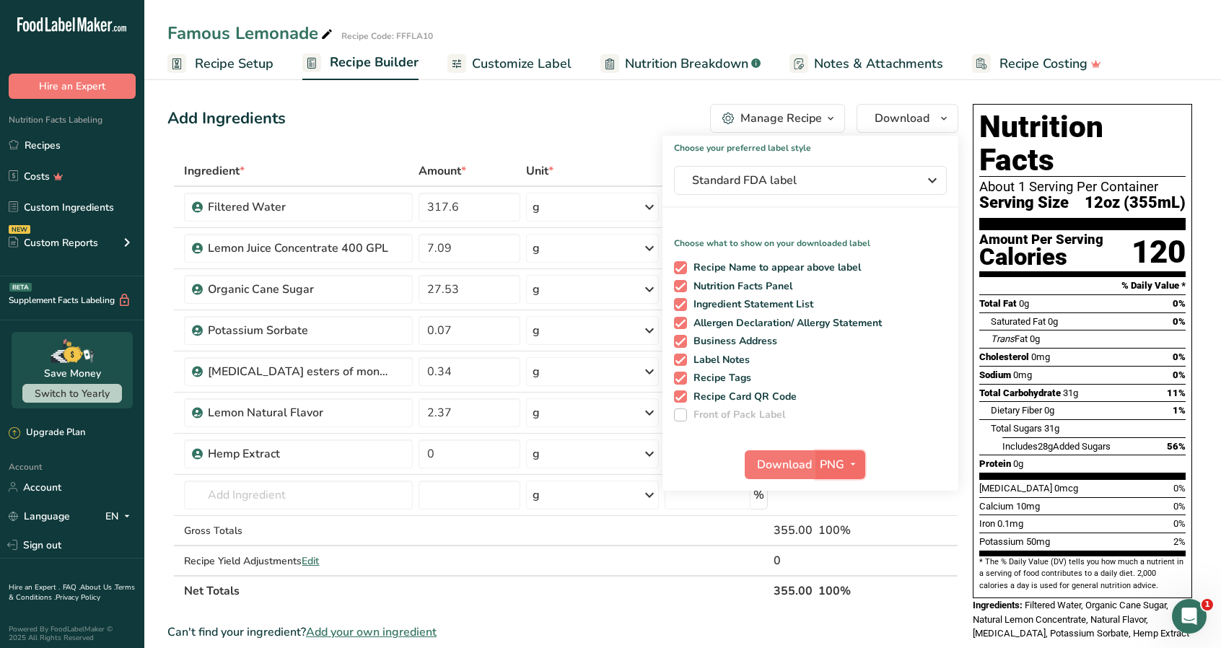
click at [857, 460] on icon "button" at bounding box center [853, 464] width 12 height 18
click at [853, 535] on link "SVG" at bounding box center [842, 542] width 46 height 24
click at [775, 465] on span "Download" at bounding box center [784, 464] width 55 height 17
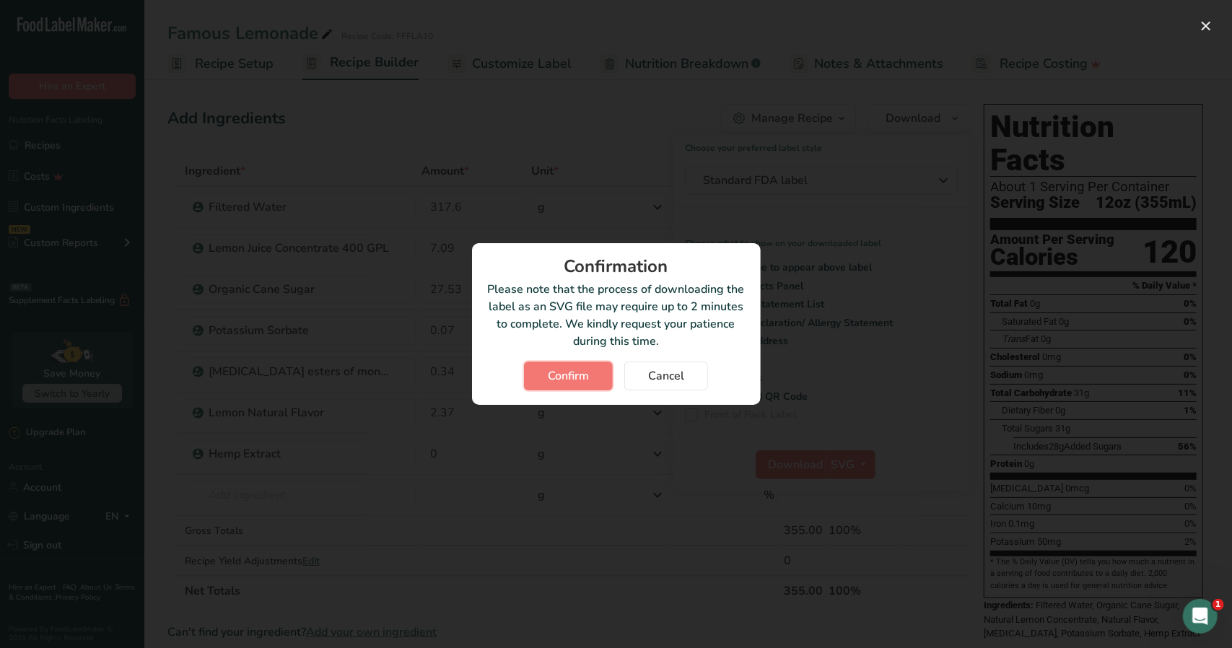
click at [567, 374] on span "Confirm" at bounding box center [568, 375] width 41 height 17
